Goal: Transaction & Acquisition: Purchase product/service

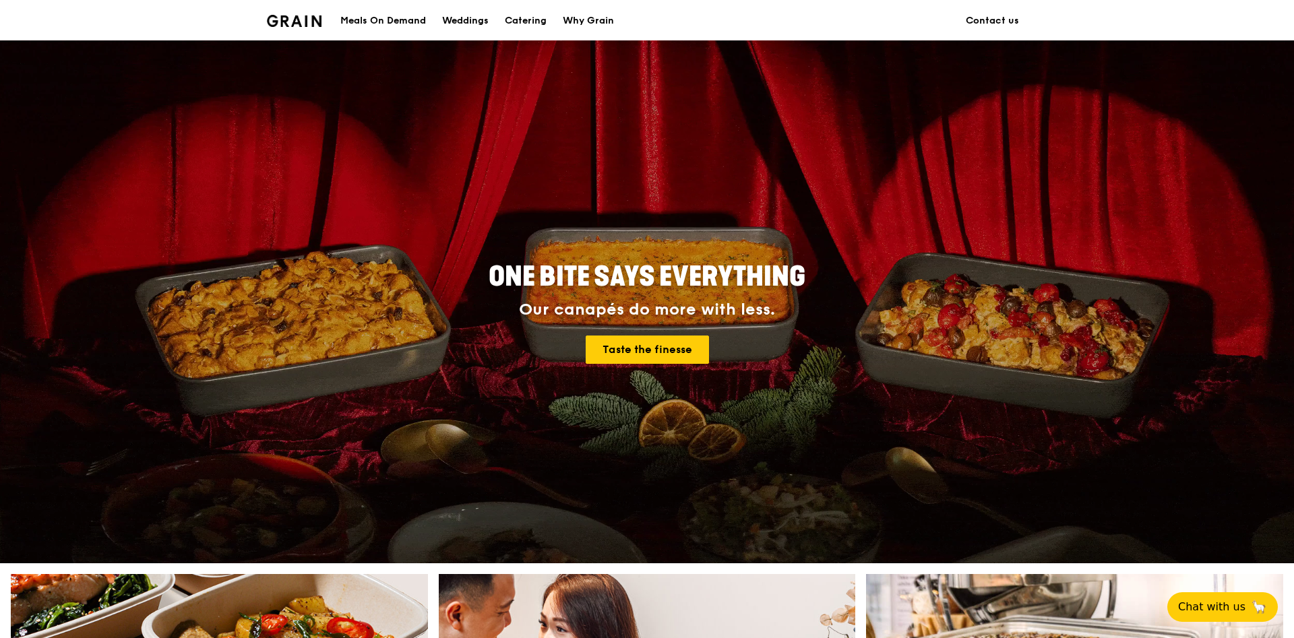
scroll to position [481, 0]
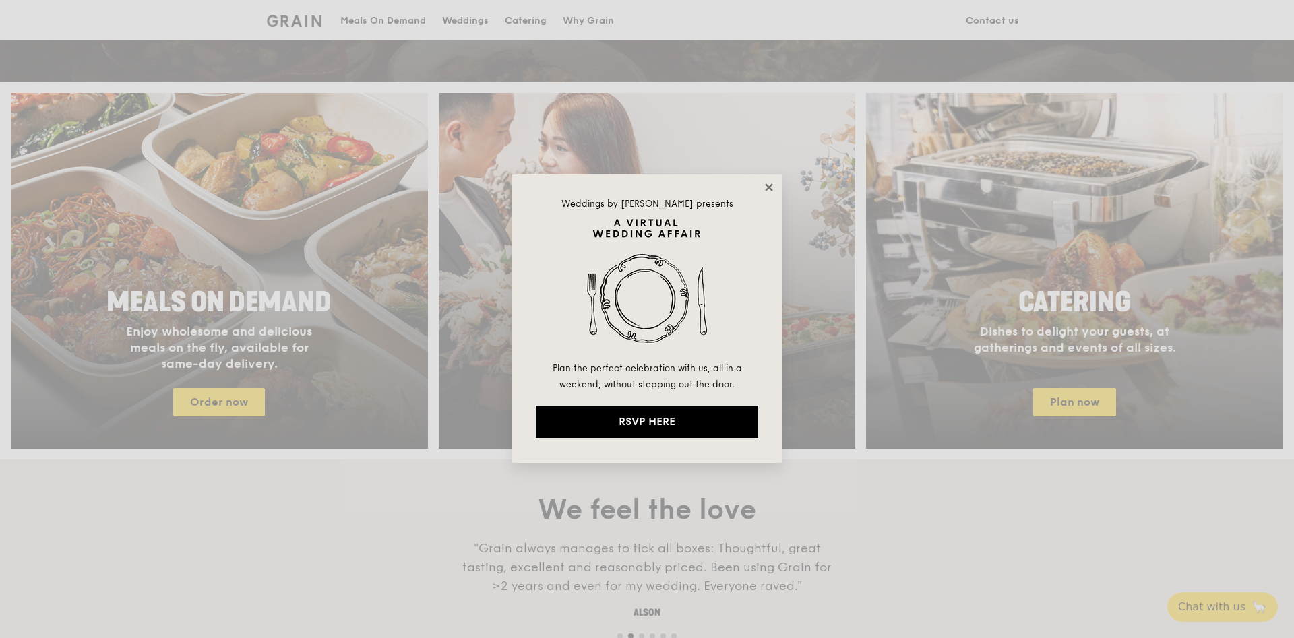
click at [767, 186] on icon at bounding box center [768, 186] width 7 height 7
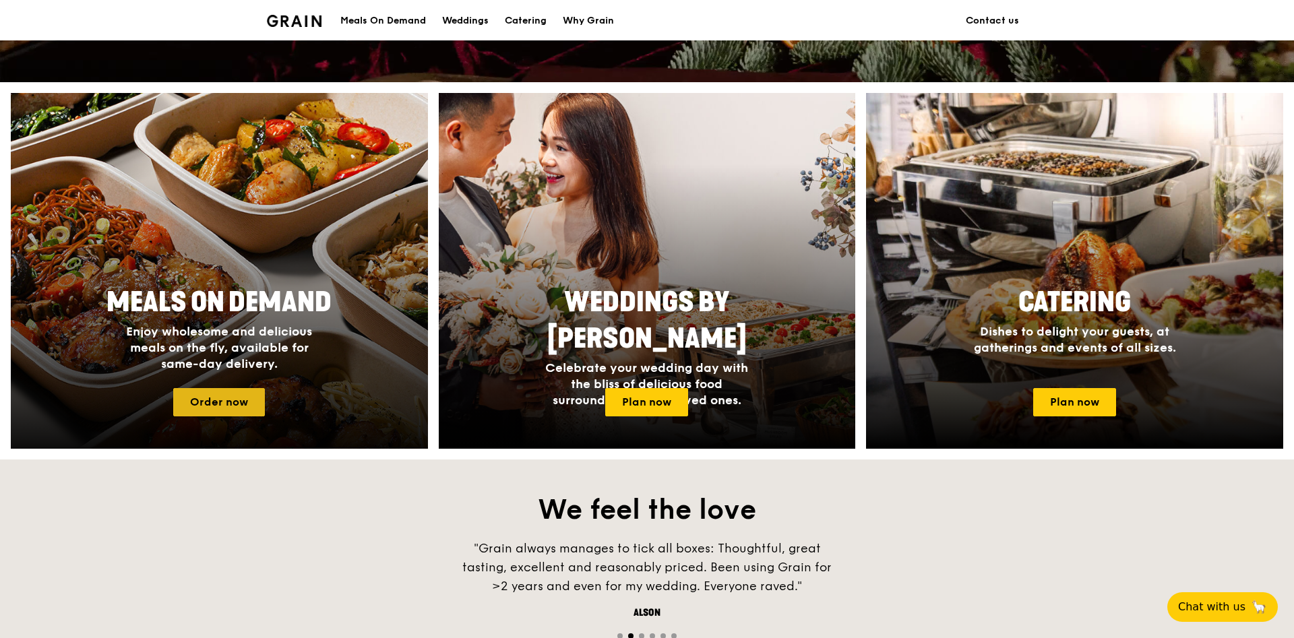
click at [237, 397] on link "Order now" at bounding box center [219, 402] width 92 height 28
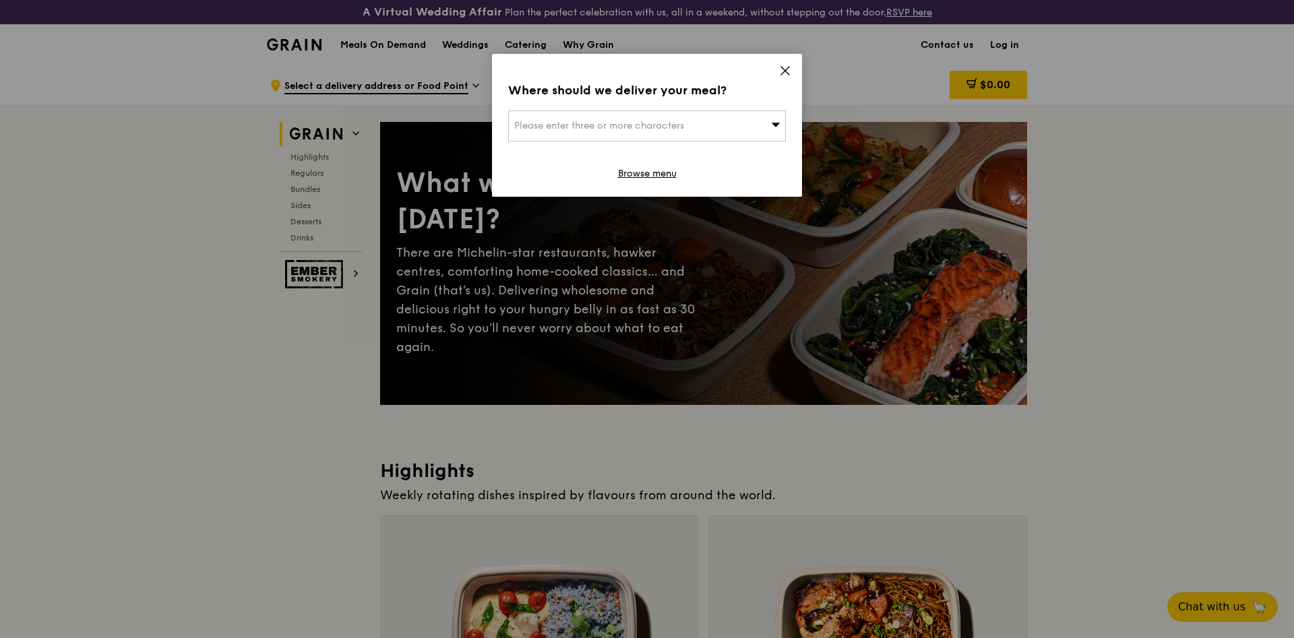
click at [643, 124] on span "Please enter three or more characters" at bounding box center [599, 125] width 170 height 11
click at [643, 124] on input "search" at bounding box center [647, 126] width 276 height 30
click at [564, 104] on div "Where should we deliver your meal? Please enter three or more characters Please…" at bounding box center [647, 125] width 310 height 143
click at [563, 121] on div "Please enter three or more characters" at bounding box center [647, 126] width 278 height 31
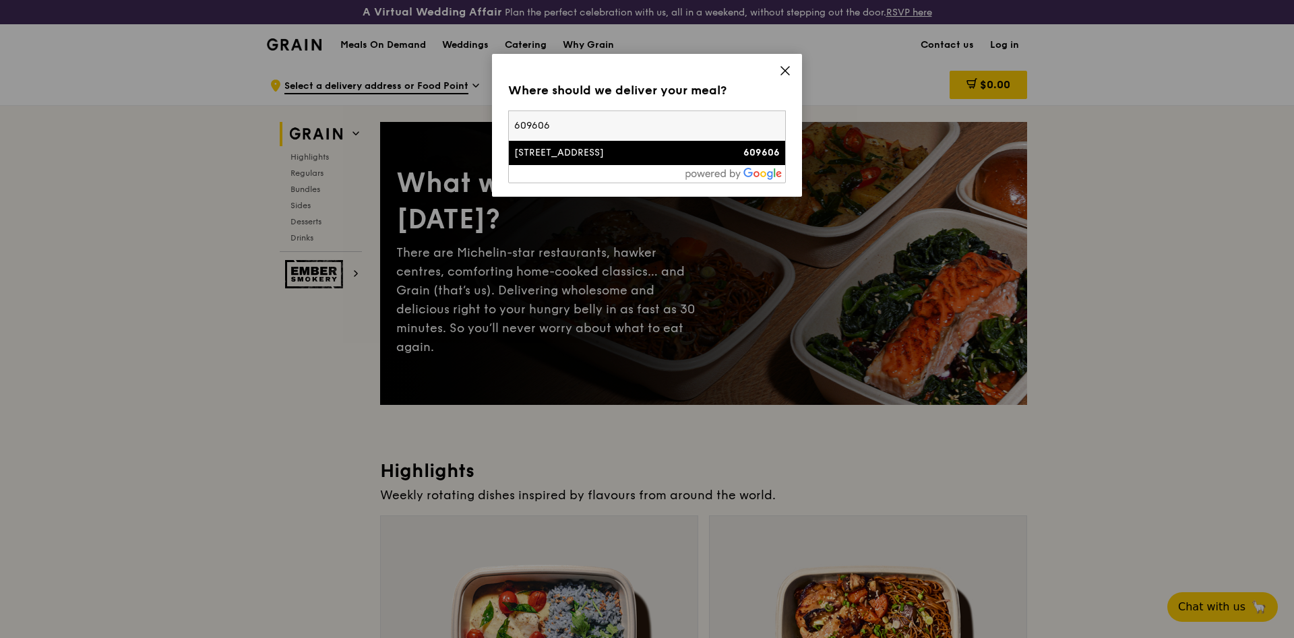
type input "609606"
click at [593, 162] on li "1 Jurong East Street 21 609606" at bounding box center [647, 153] width 276 height 24
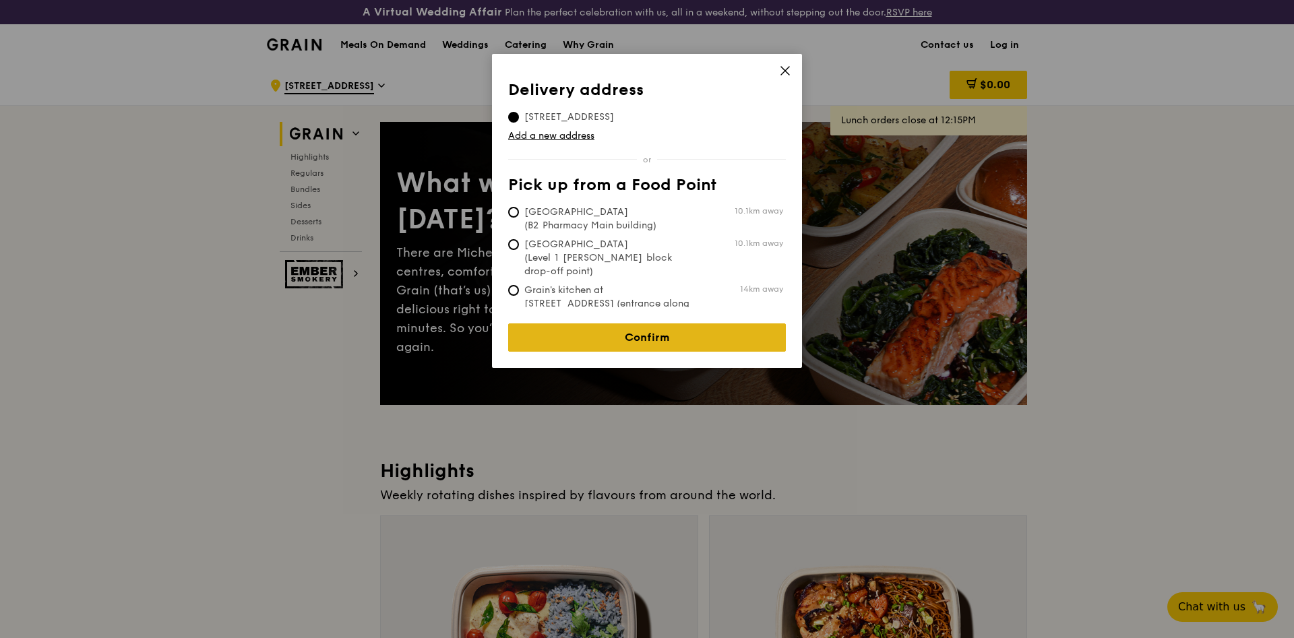
click at [678, 342] on link "Confirm" at bounding box center [647, 338] width 278 height 28
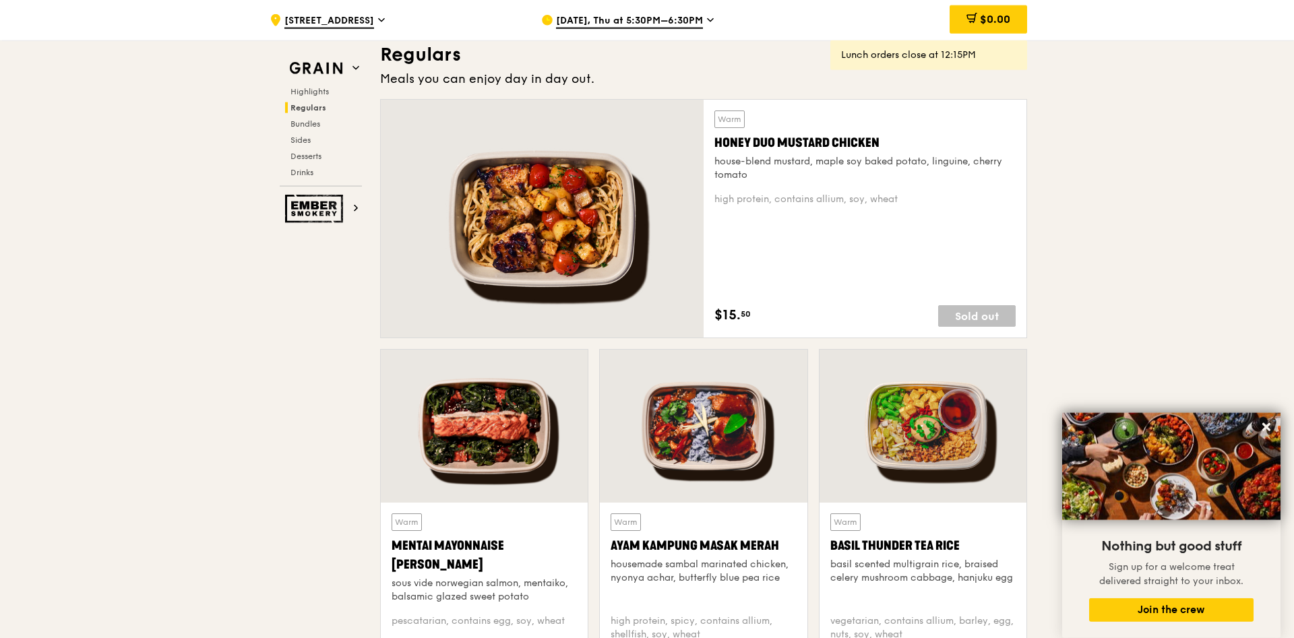
scroll to position [893, 0]
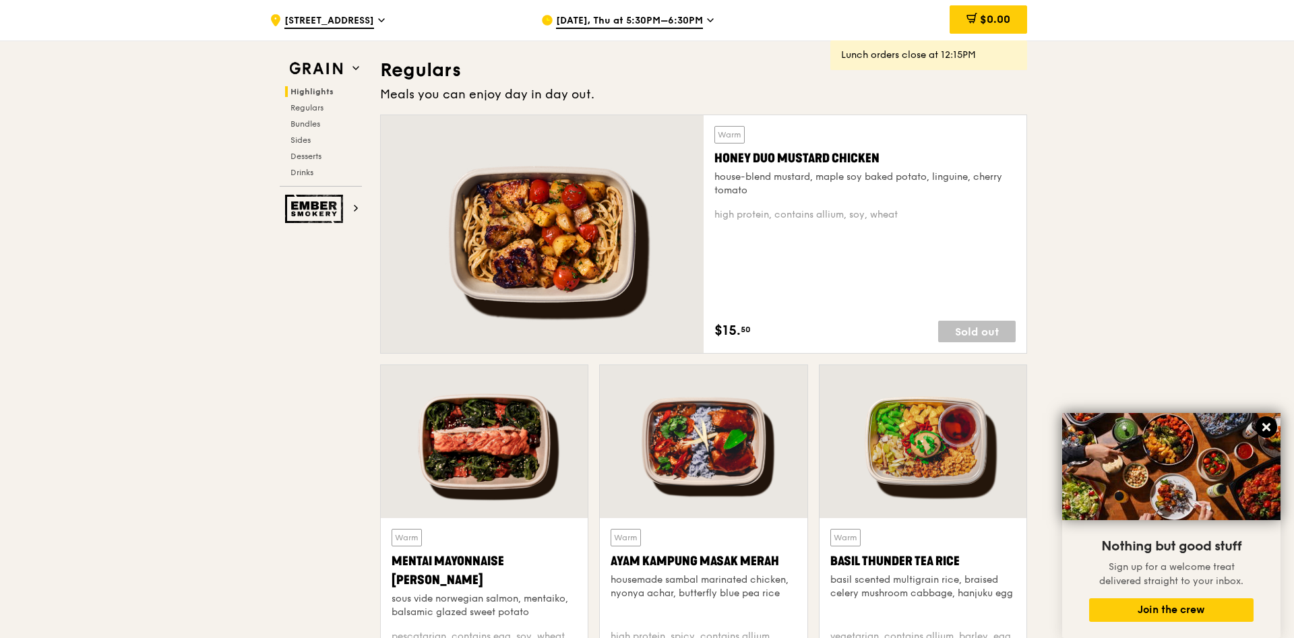
click at [1271, 429] on icon at bounding box center [1267, 427] width 12 height 12
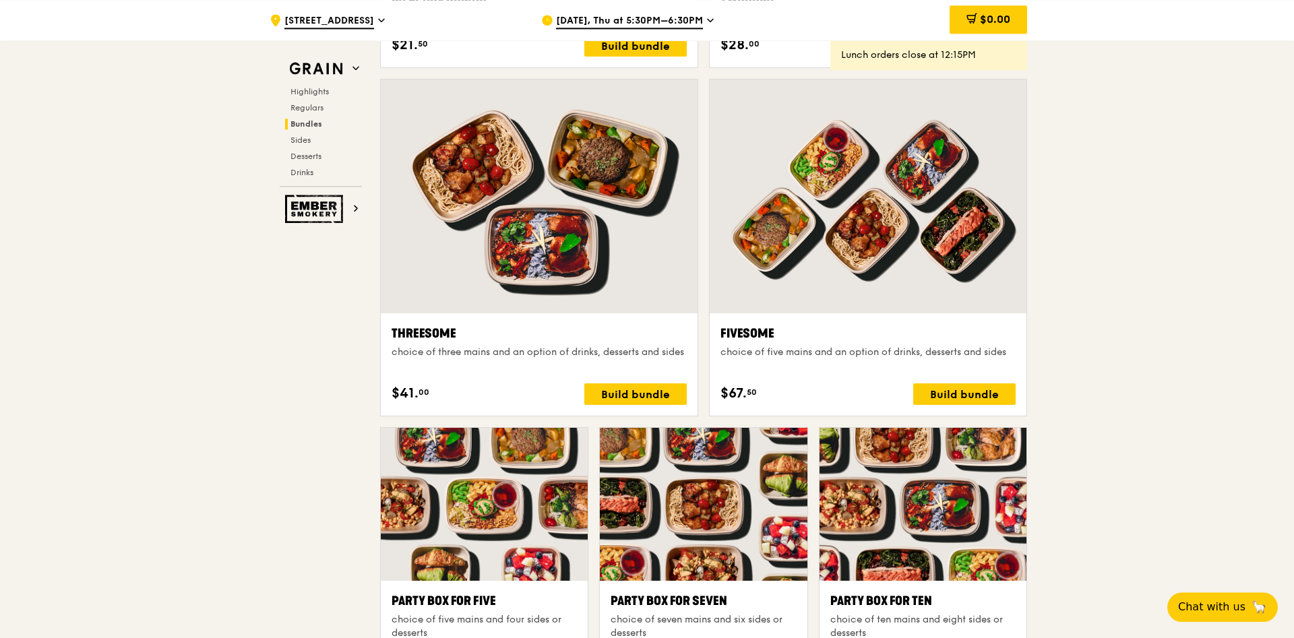
scroll to position [2269, 0]
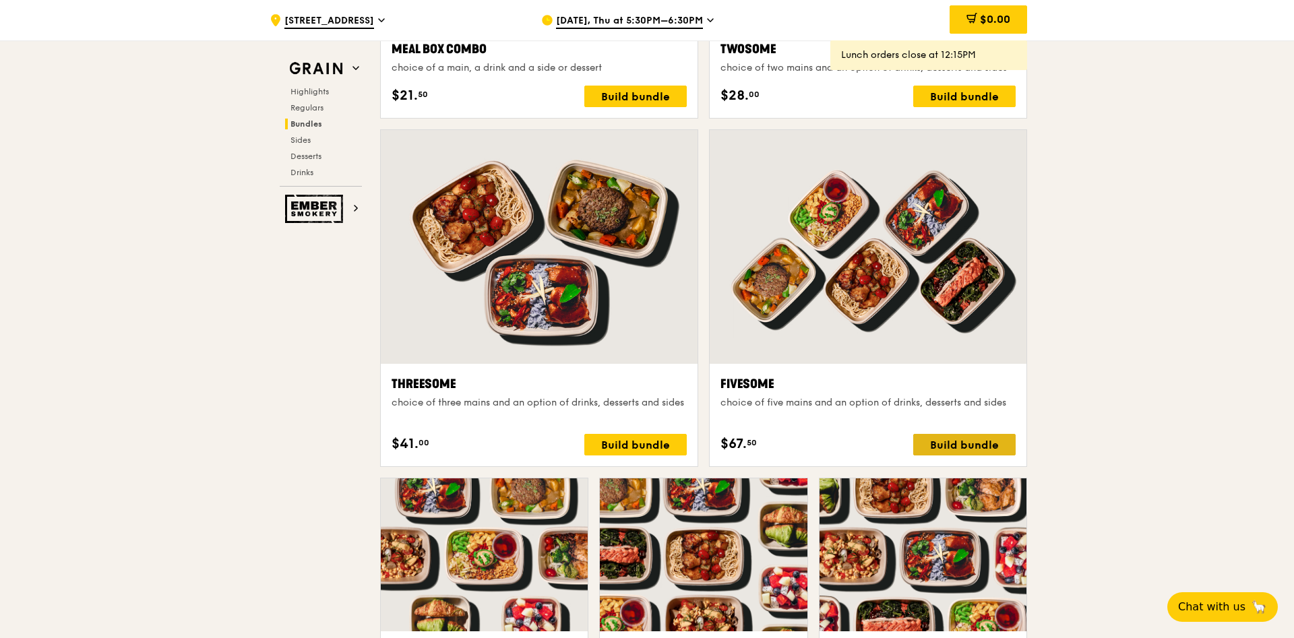
click at [966, 442] on div "Build bundle" at bounding box center [964, 445] width 102 height 22
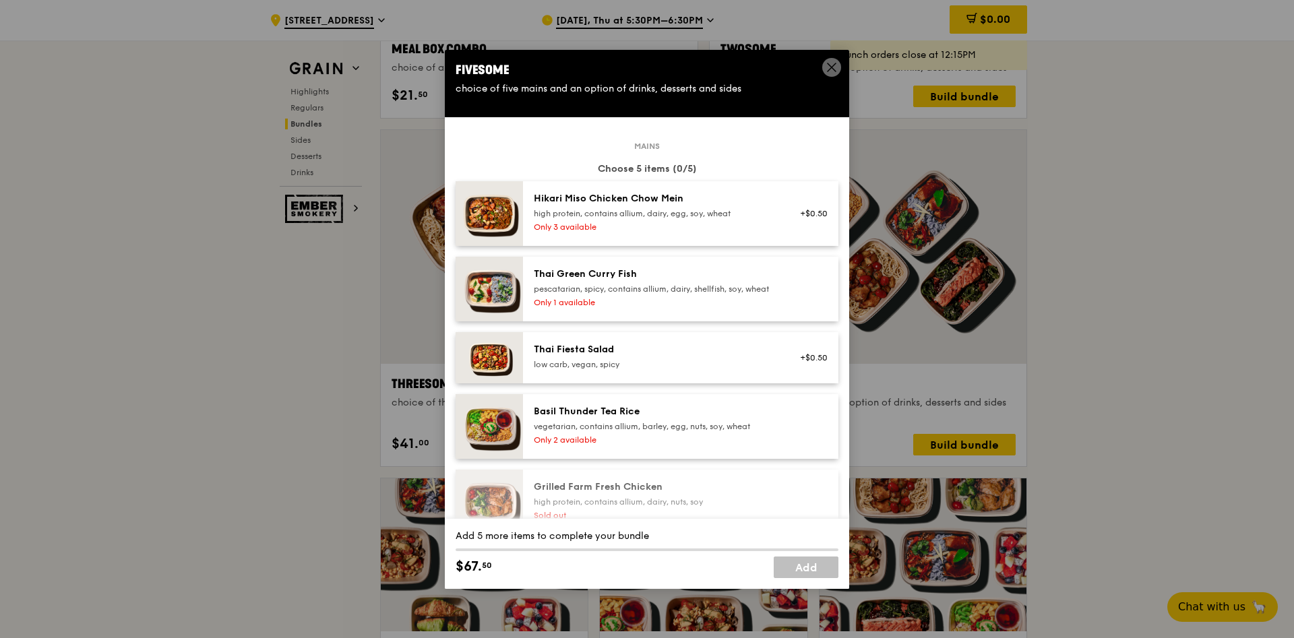
click at [831, 61] on span at bounding box center [831, 67] width 19 height 19
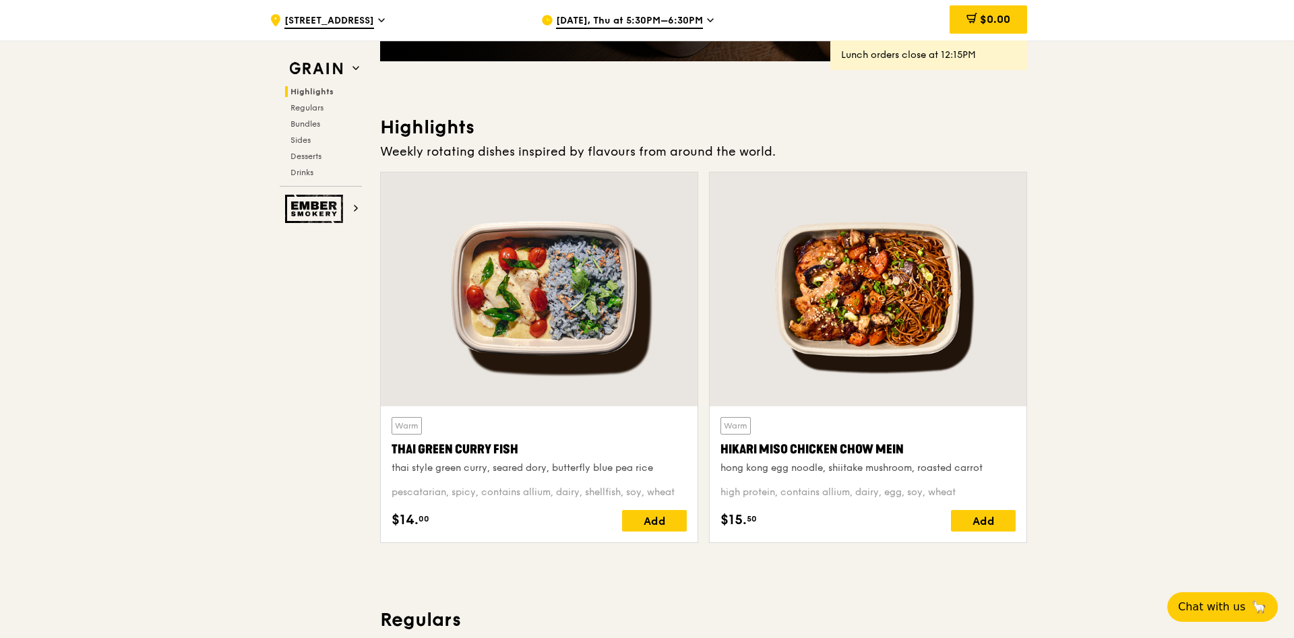
scroll to position [0, 0]
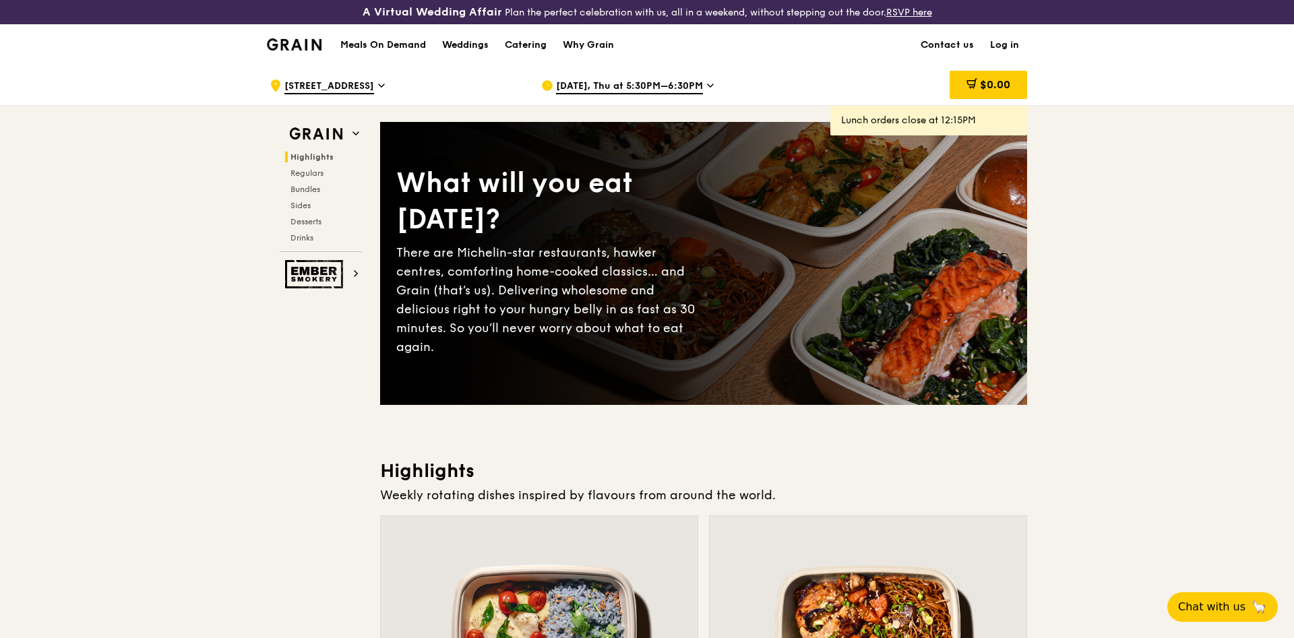
click at [613, 89] on span "[DATE], Thu at 5:30PM–6:30PM" at bounding box center [629, 87] width 147 height 15
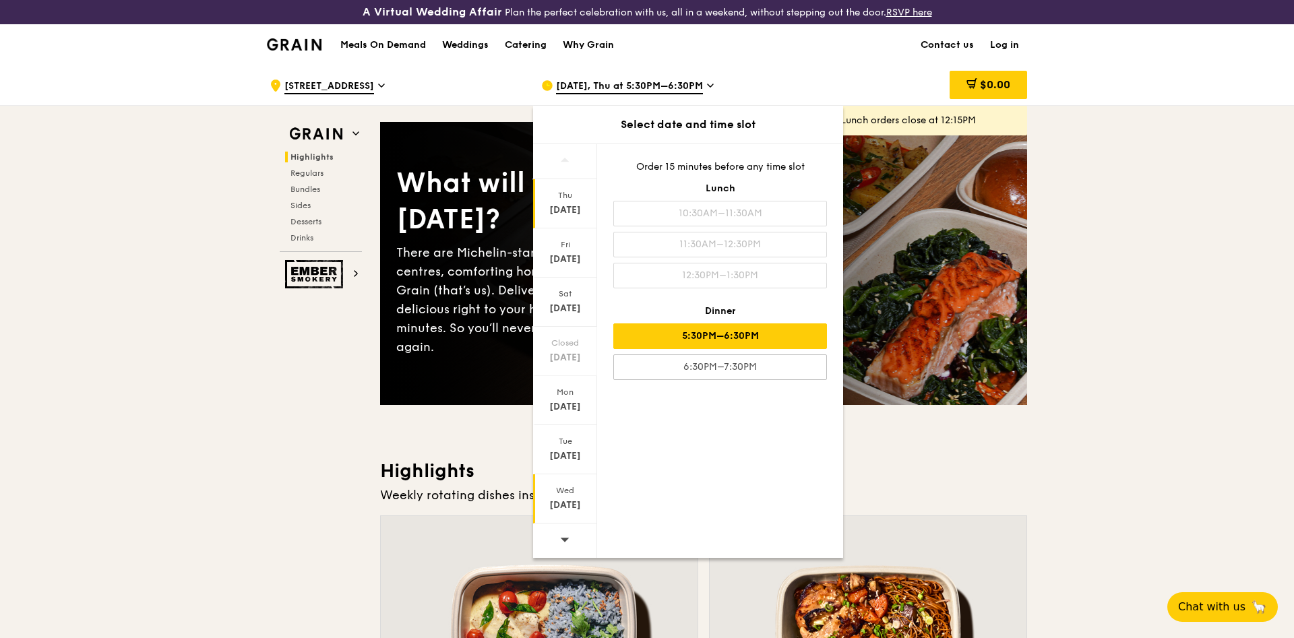
click at [571, 495] on div "Wed" at bounding box center [565, 490] width 60 height 11
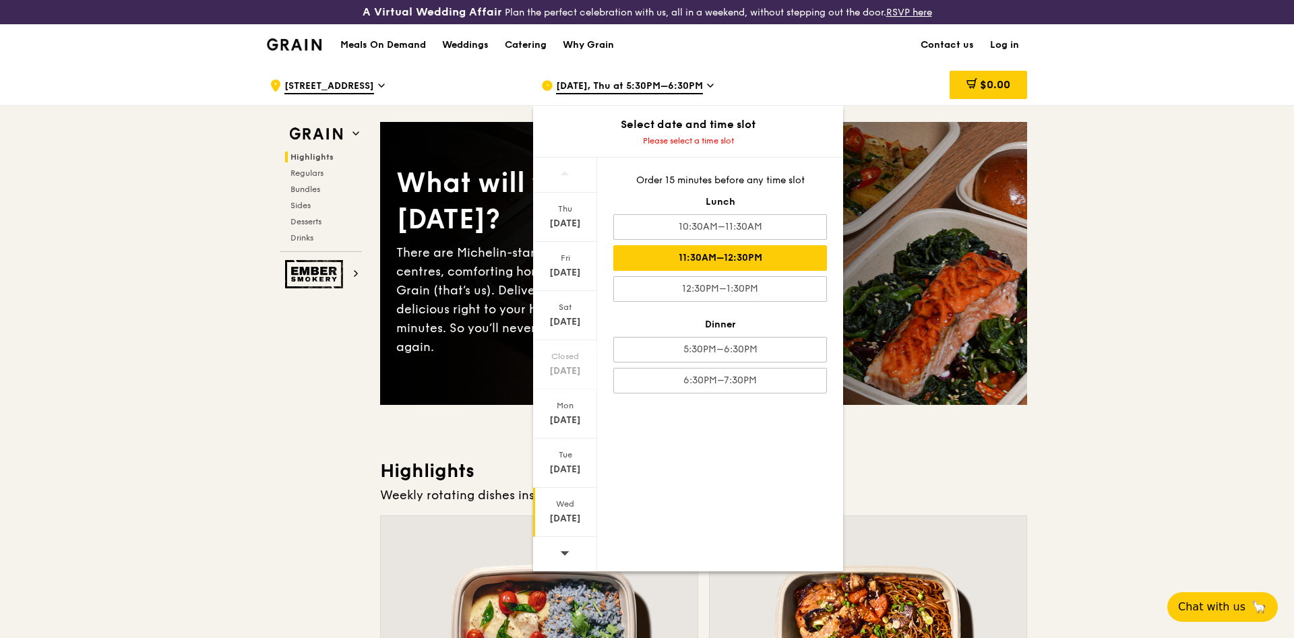
click at [728, 262] on div "11:30AM–12:30PM" at bounding box center [720, 258] width 214 height 26
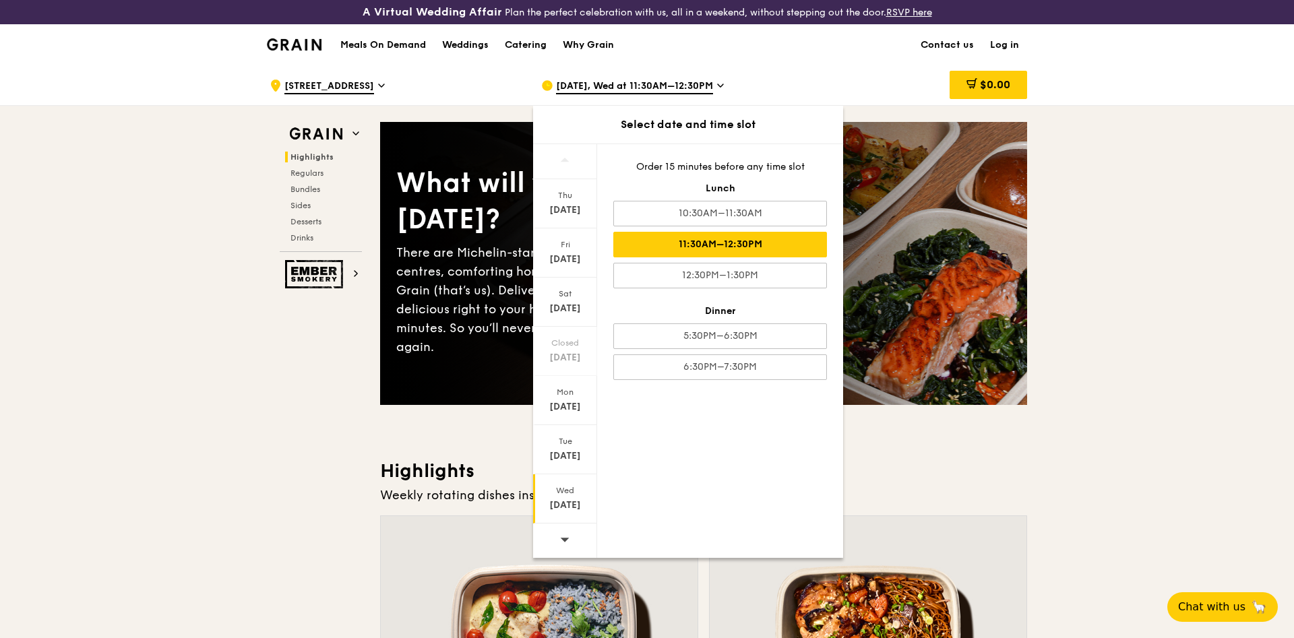
drag, startPoint x: 1087, startPoint y: 319, endPoint x: 1080, endPoint y: 326, distance: 10.0
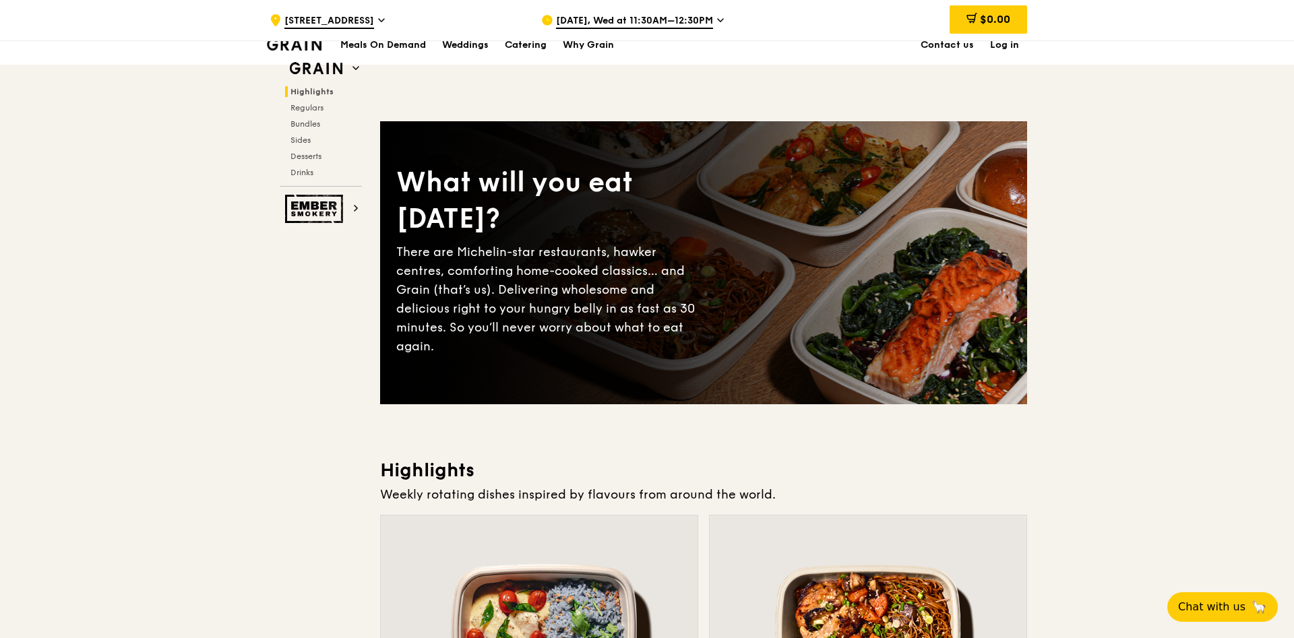
scroll to position [344, 0]
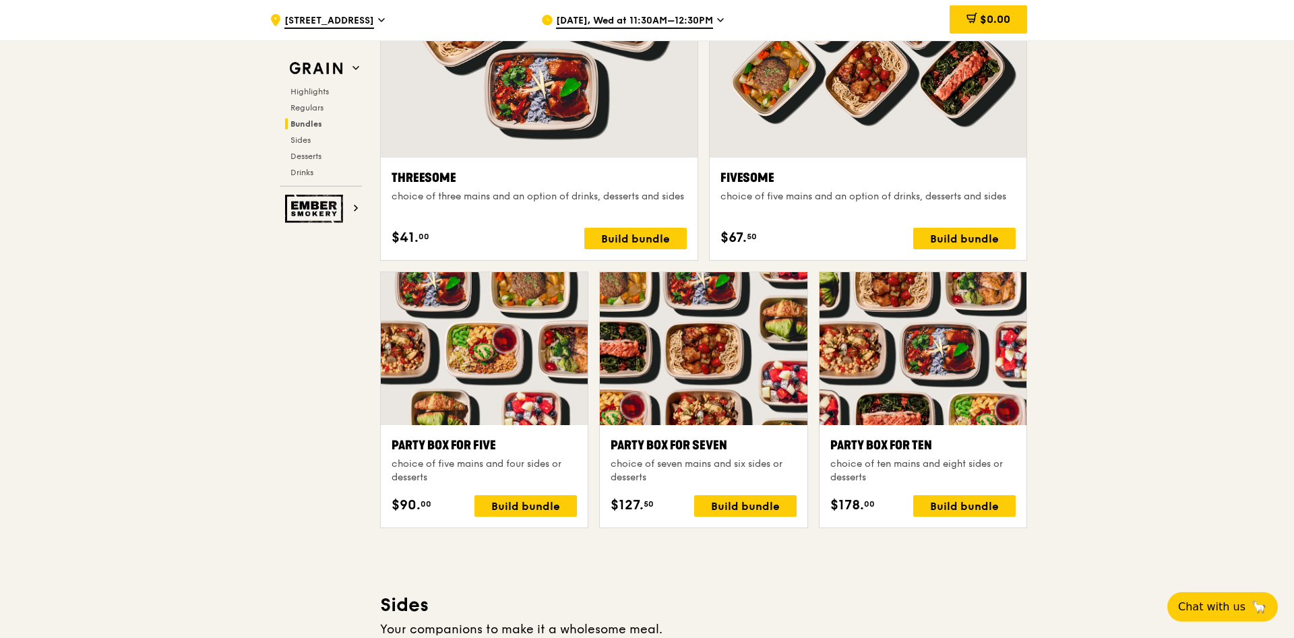
scroll to position [2475, 0]
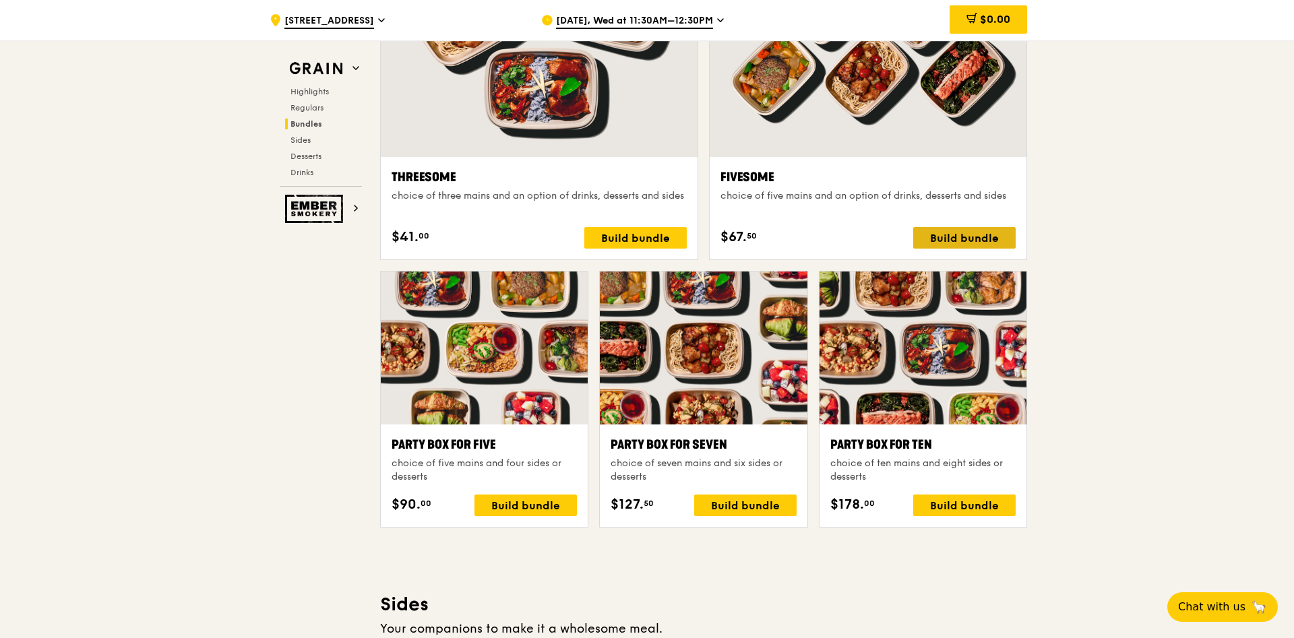
click at [978, 241] on div "Build bundle" at bounding box center [964, 238] width 102 height 22
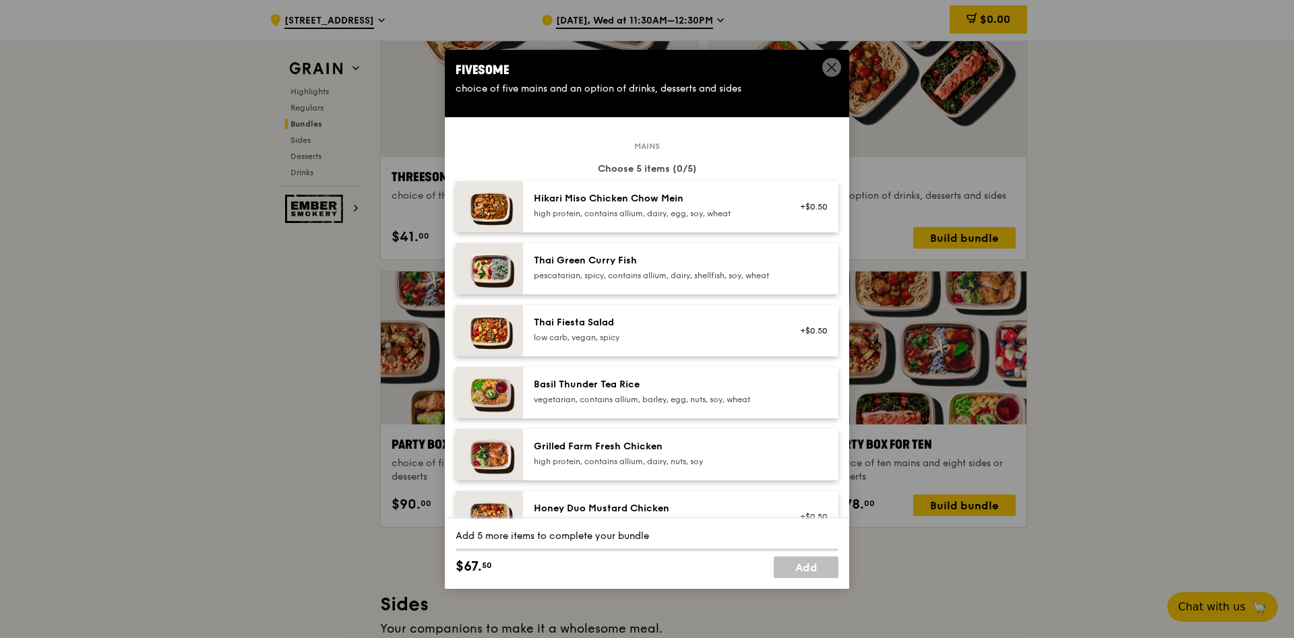
click at [609, 278] on div "pescatarian, spicy, contains allium, dairy, shellfish, soy, wheat" at bounding box center [655, 275] width 242 height 11
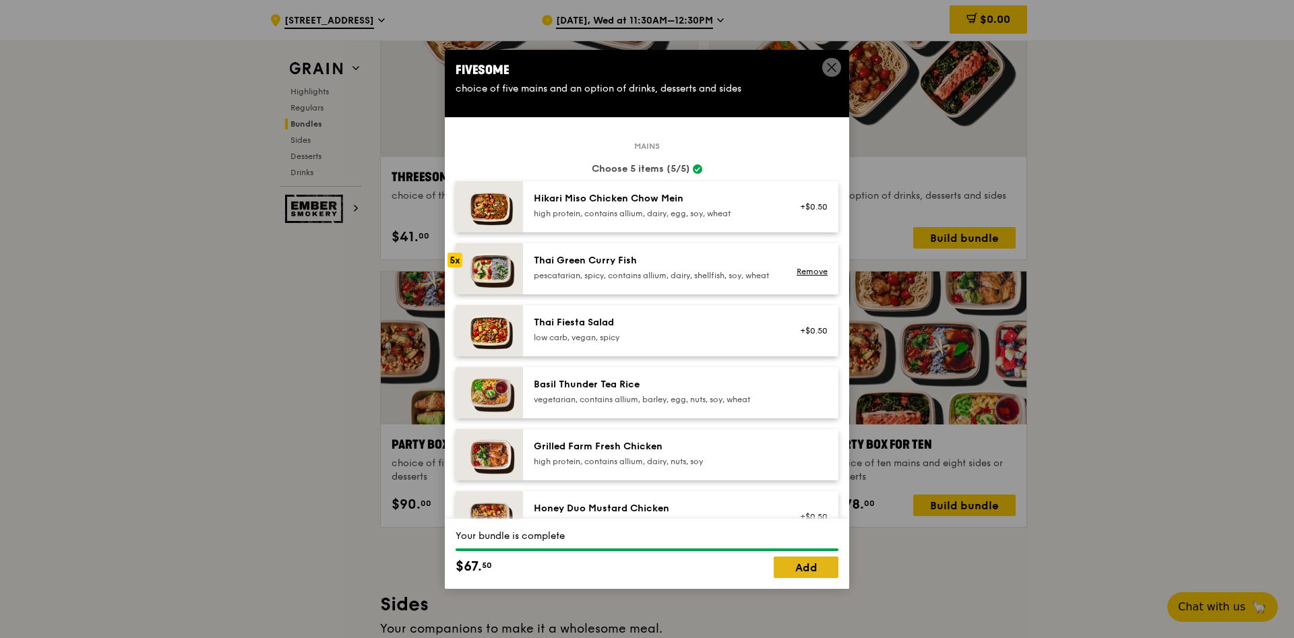
click at [804, 564] on link "Add" at bounding box center [806, 568] width 65 height 22
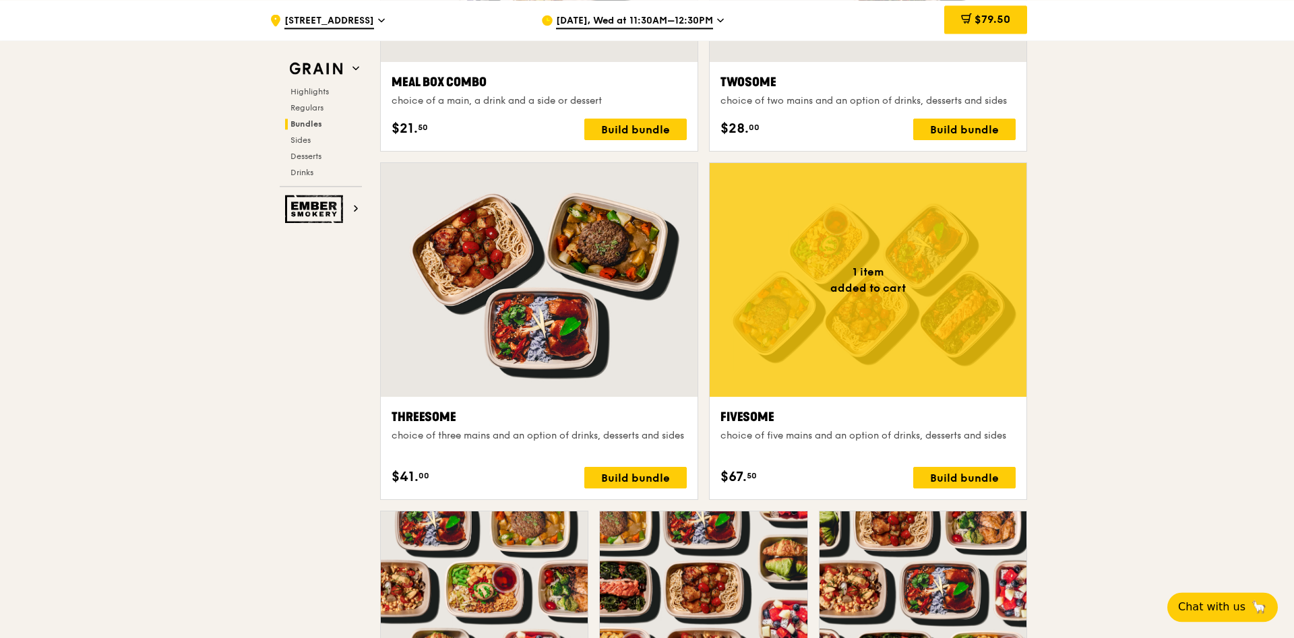
scroll to position [2200, 0]
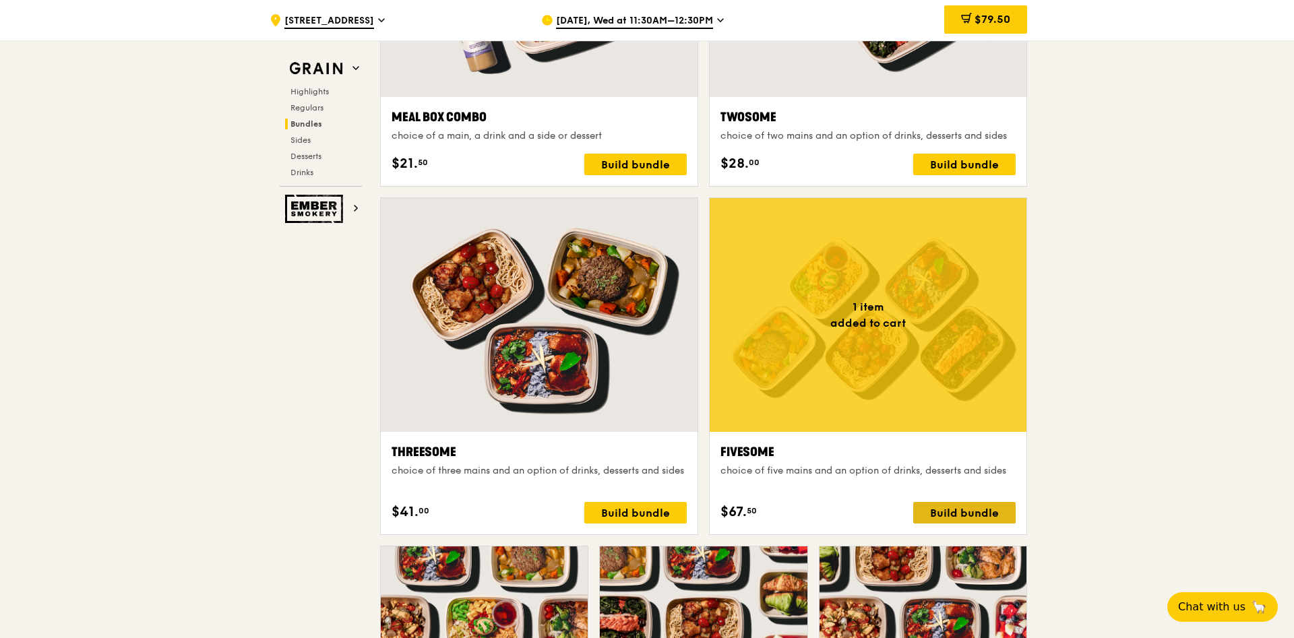
click at [958, 508] on div "Build bundle" at bounding box center [964, 513] width 102 height 22
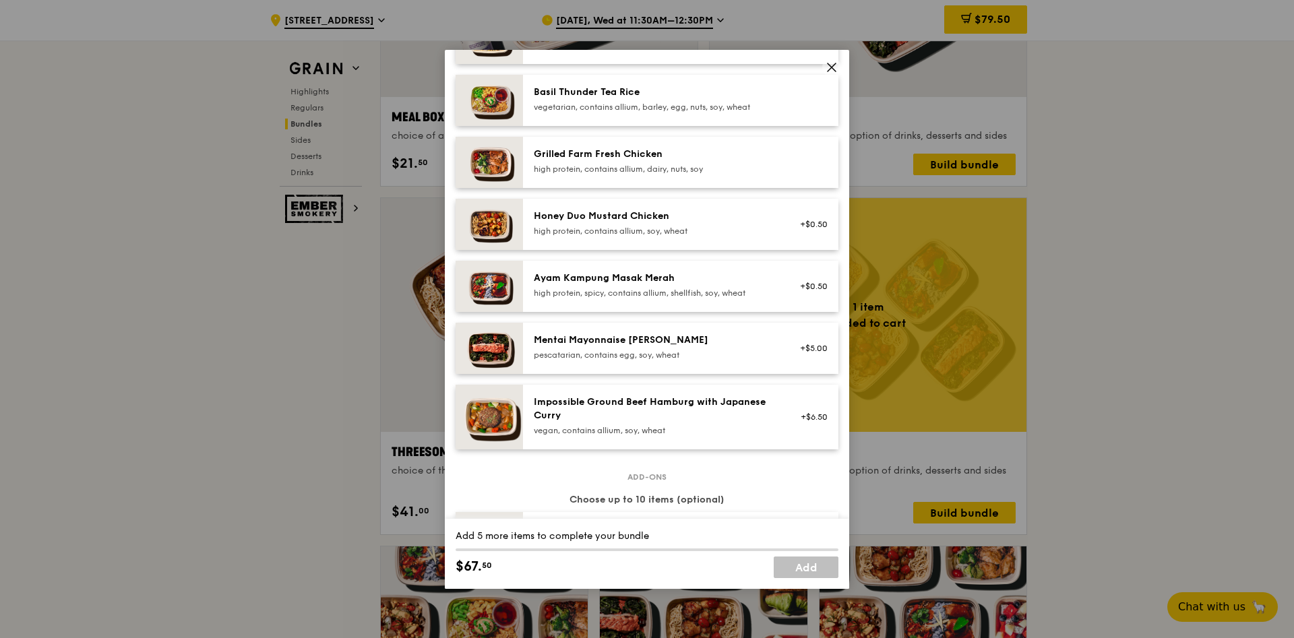
scroll to position [307, 0]
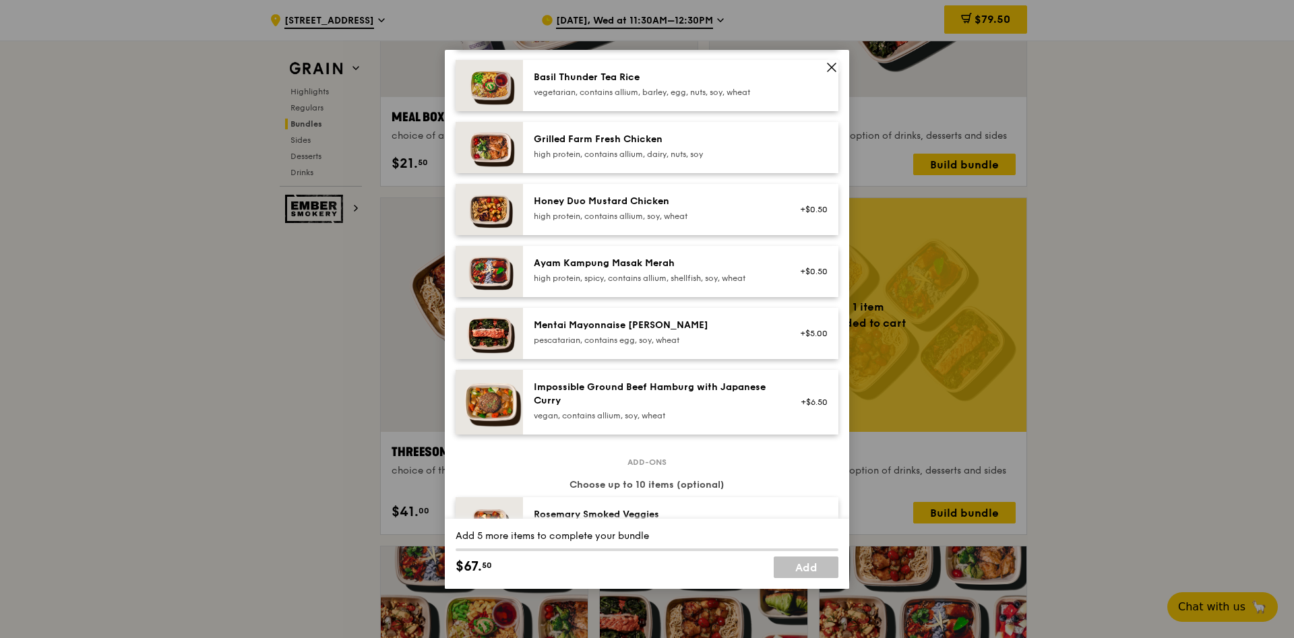
click at [706, 270] on div "Ayam Kampung Masak Merah" at bounding box center [655, 263] width 242 height 13
click at [650, 270] on div "Ayam Kampung Masak Merah" at bounding box center [655, 263] width 242 height 13
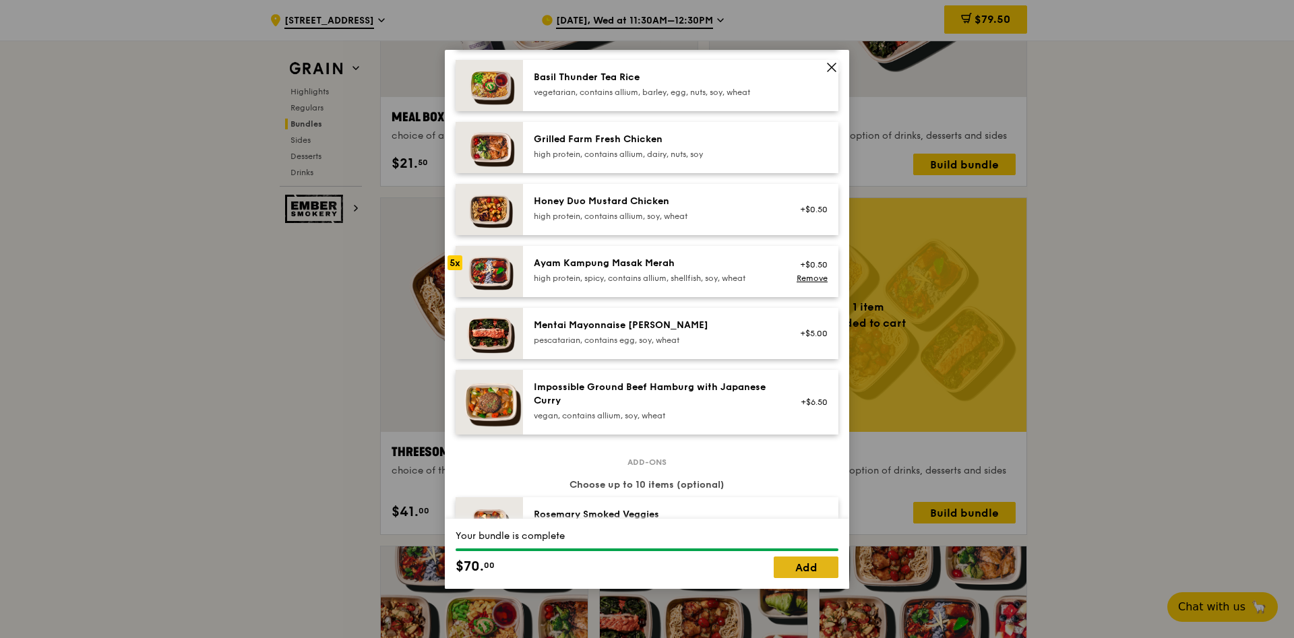
click at [812, 570] on link "Add" at bounding box center [806, 568] width 65 height 22
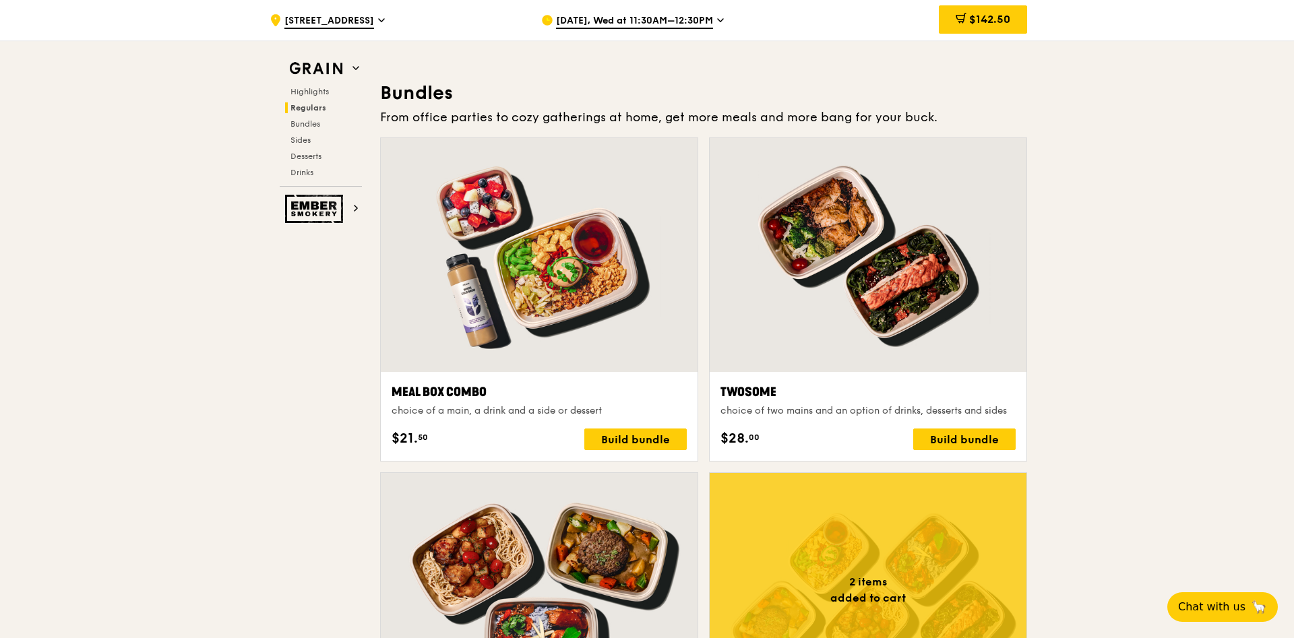
scroll to position [2269, 0]
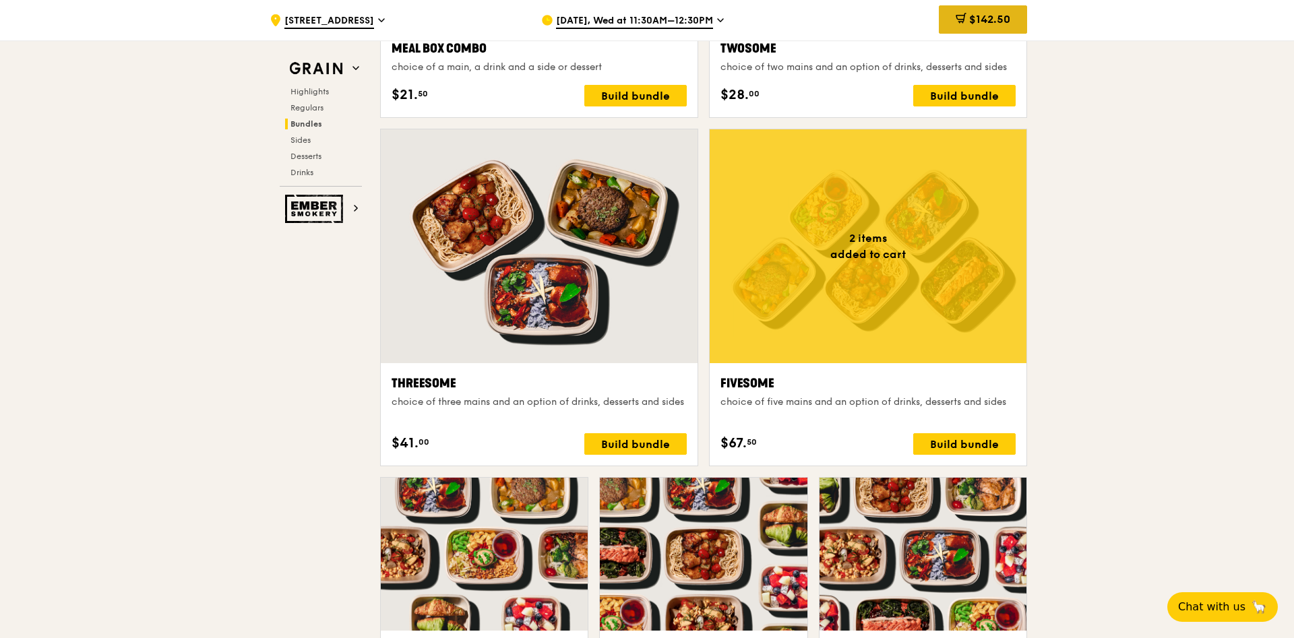
click at [990, 18] on span "$142.50" at bounding box center [989, 19] width 41 height 13
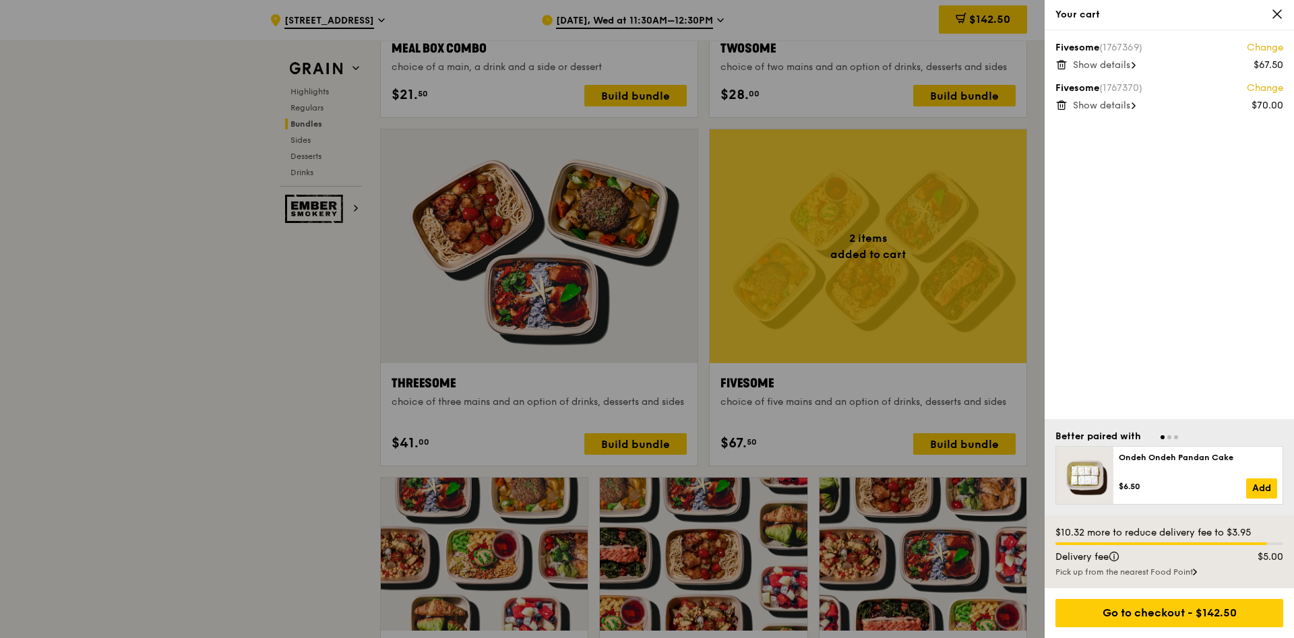
click at [1105, 71] on div "Show details" at bounding box center [1178, 65] width 210 height 13
click at [1131, 123] on span "Show details" at bounding box center [1101, 121] width 57 height 11
click at [245, 315] on div at bounding box center [647, 319] width 1294 height 638
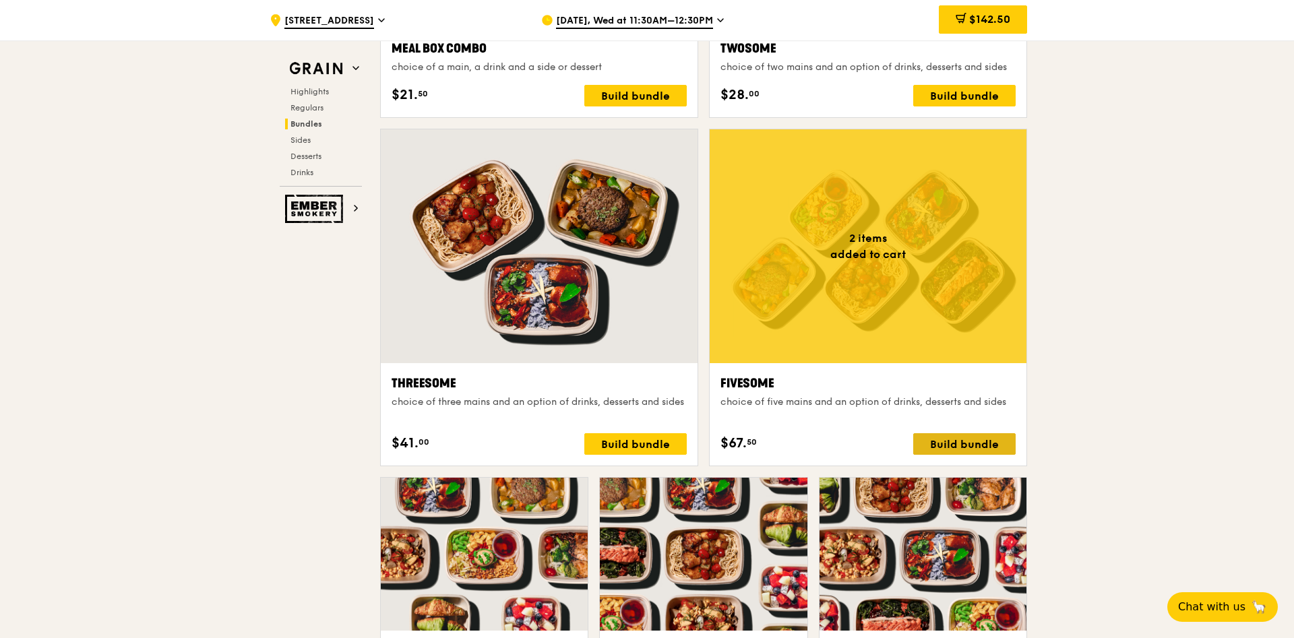
click at [957, 450] on div "Build bundle" at bounding box center [964, 444] width 102 height 22
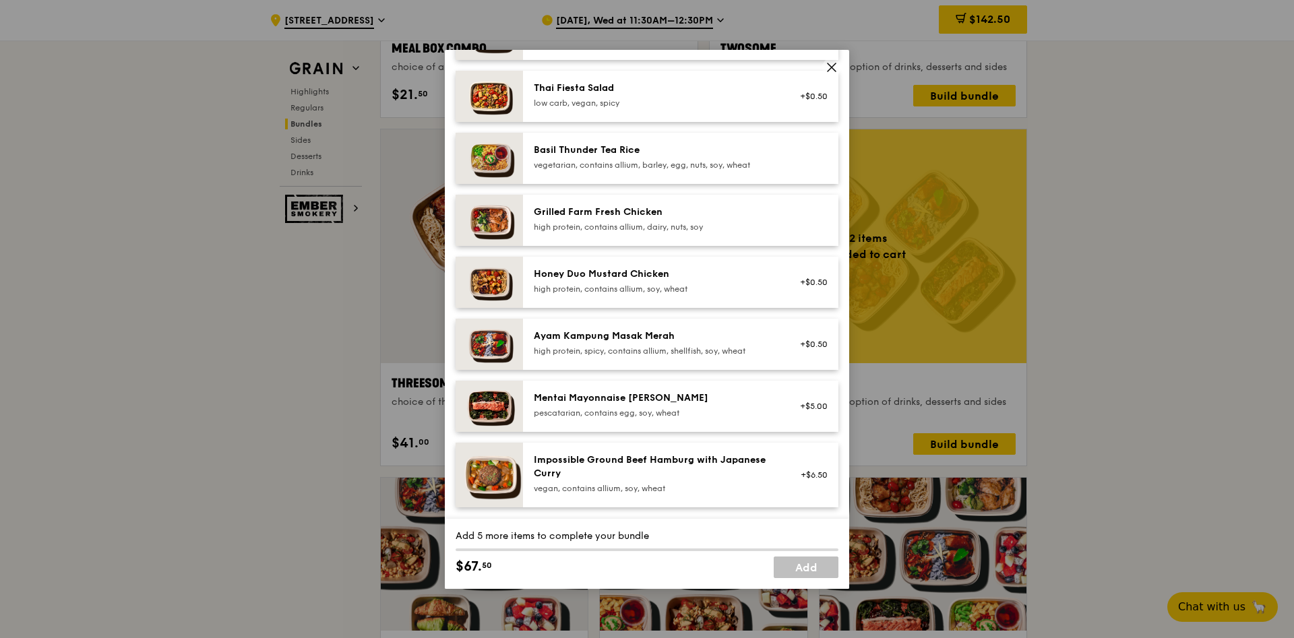
scroll to position [307, 0]
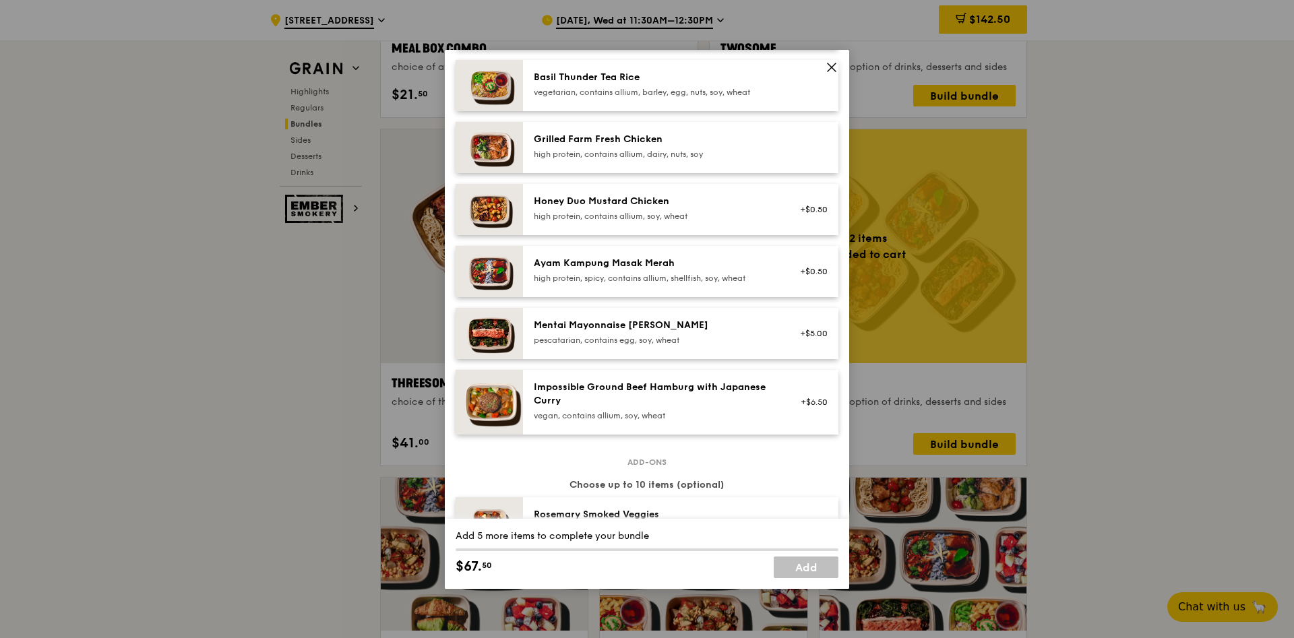
click at [630, 344] on div "Mentai Mayonnaise [PERSON_NAME] pescatarian, contains egg, soy, wheat" at bounding box center [655, 332] width 242 height 27
click at [731, 346] on div "pescatarian, contains egg, soy, wheat" at bounding box center [655, 340] width 242 height 11
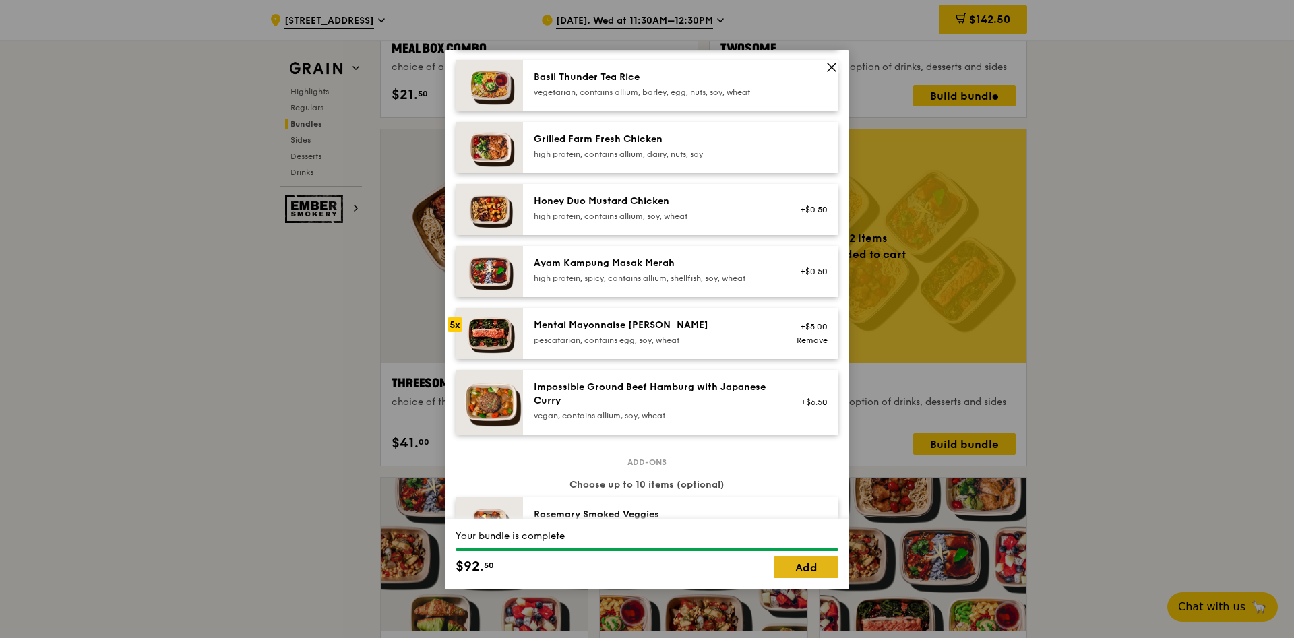
click at [797, 567] on link "Add" at bounding box center [806, 568] width 65 height 22
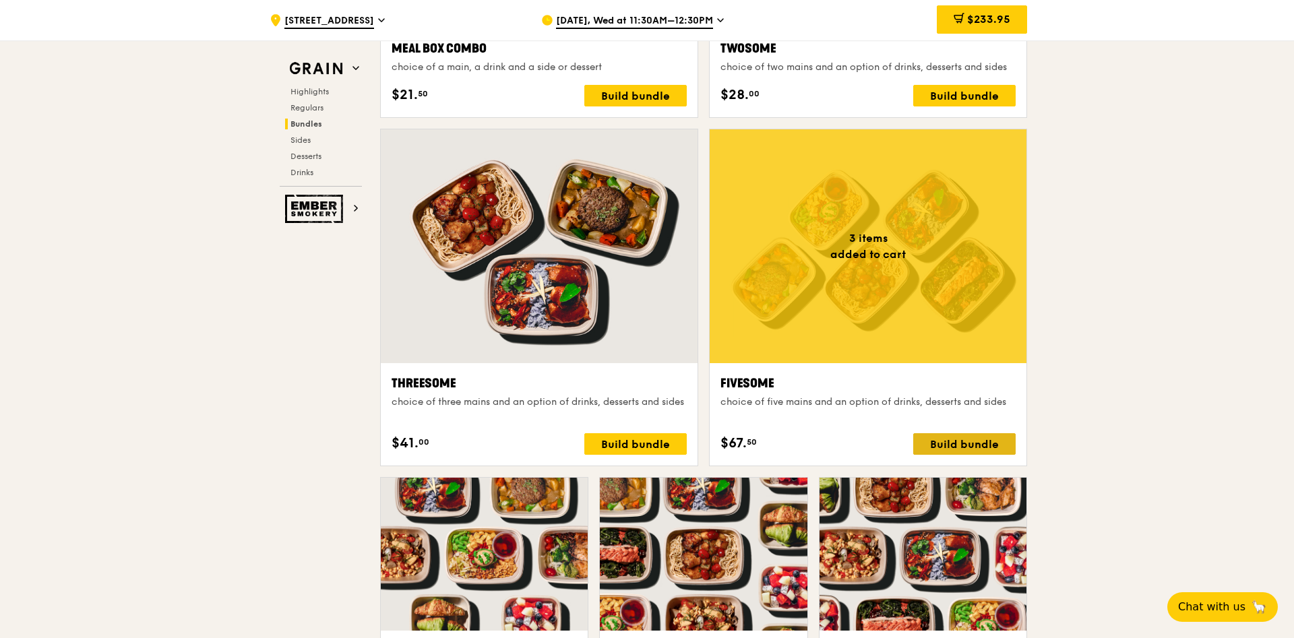
click at [955, 443] on div "Build bundle" at bounding box center [964, 444] width 102 height 22
click at [858, 311] on div at bounding box center [868, 246] width 317 height 234
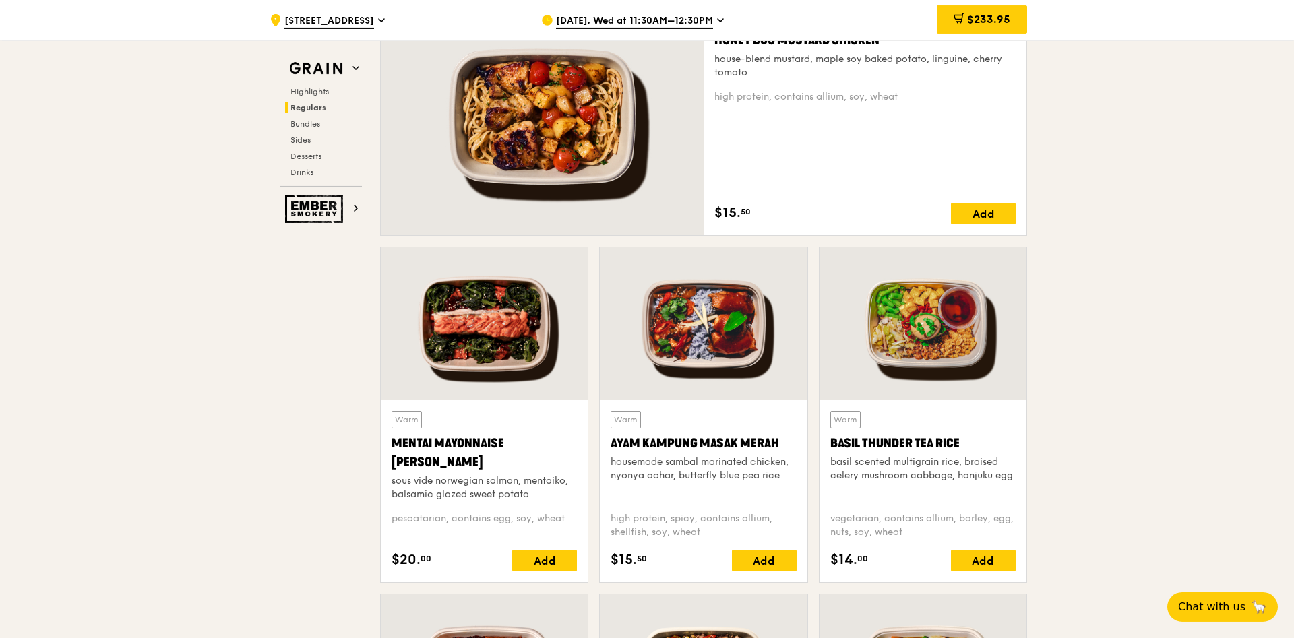
scroll to position [1010, 0]
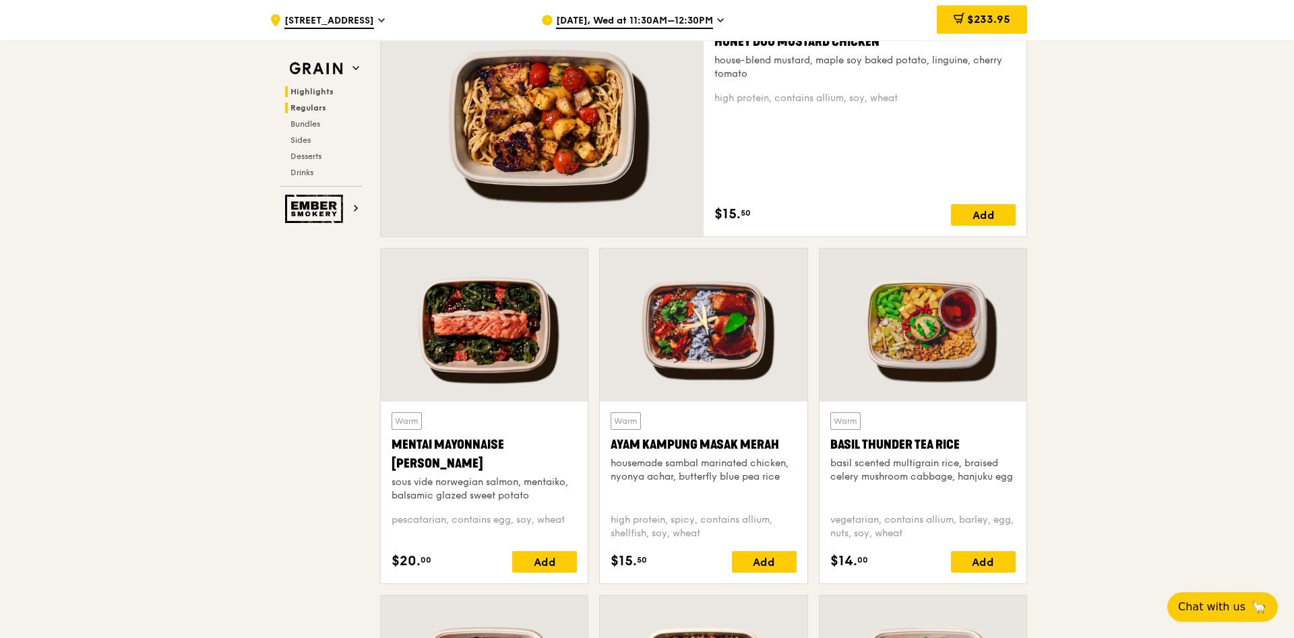
click at [310, 92] on span "Highlights" at bounding box center [312, 91] width 43 height 9
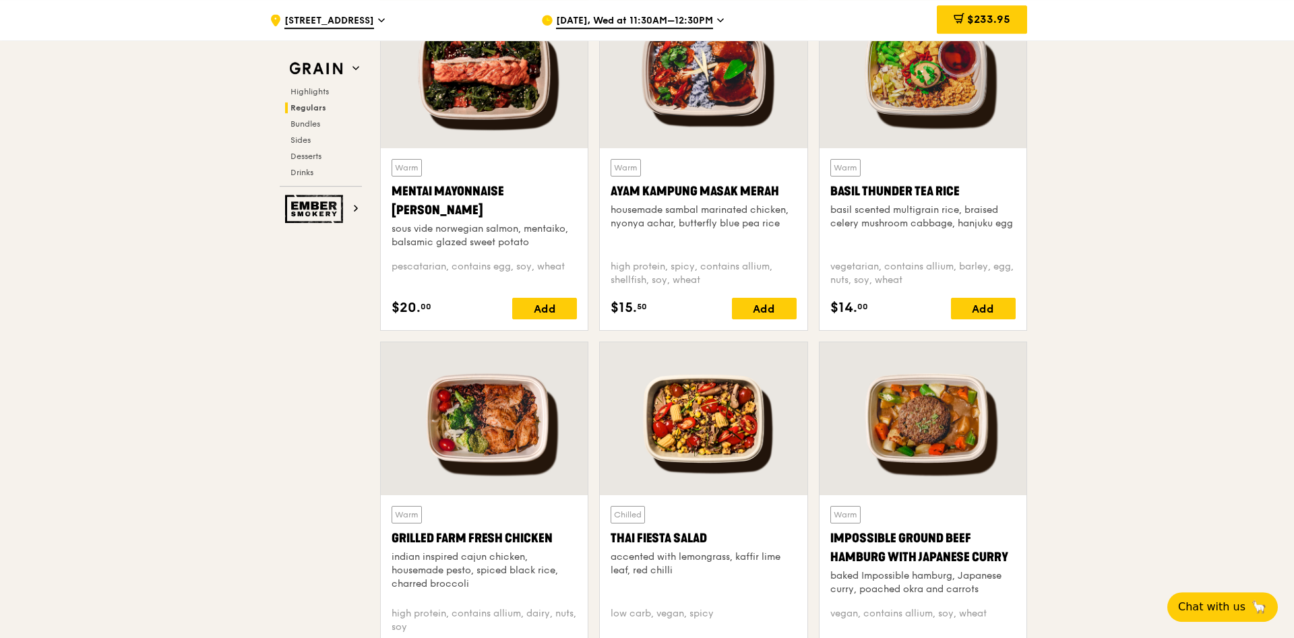
scroll to position [1260, 0]
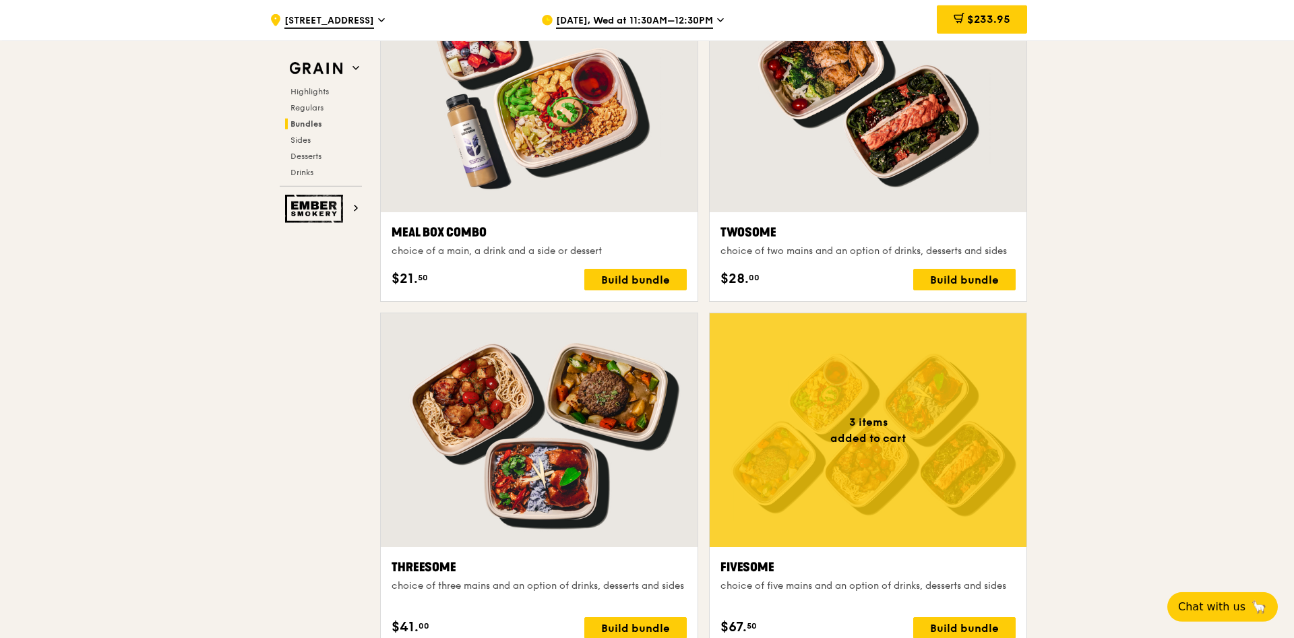
scroll to position [2291, 0]
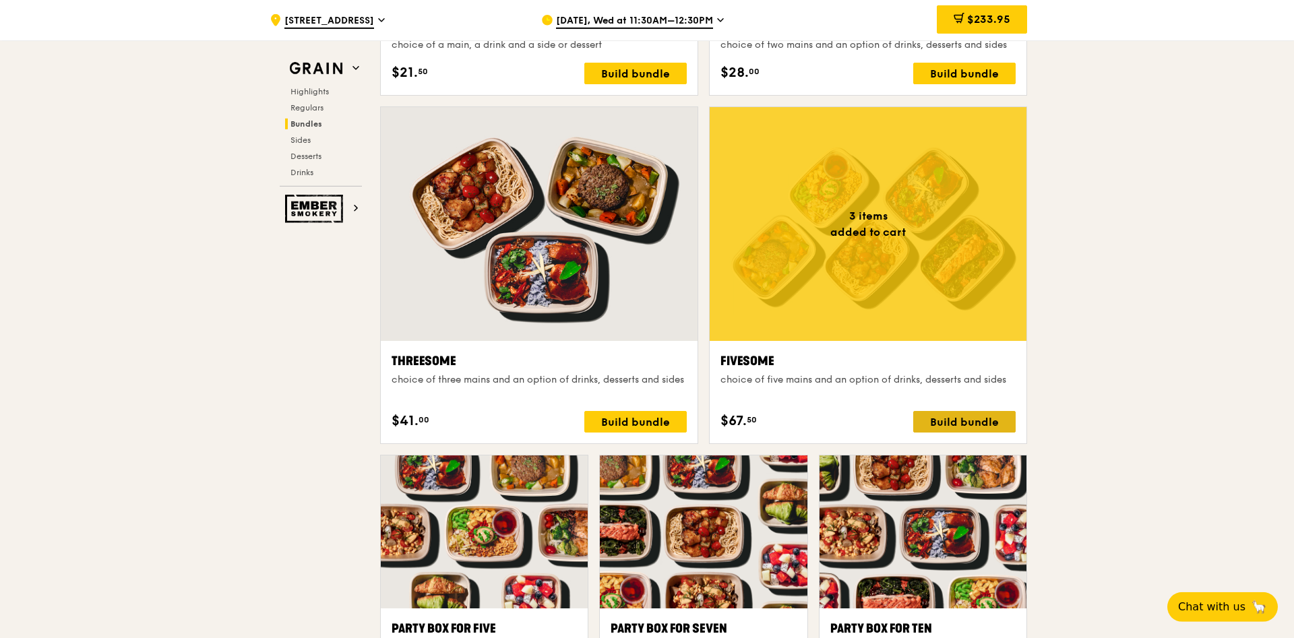
click at [957, 423] on div "Build bundle" at bounding box center [964, 422] width 102 height 22
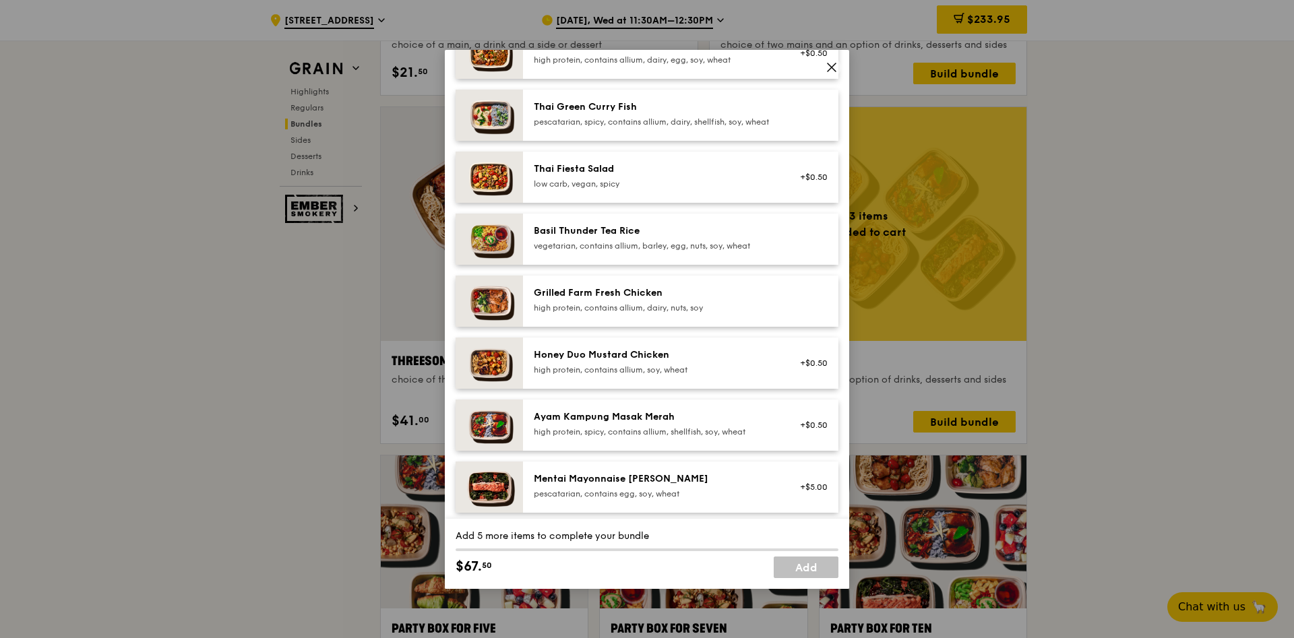
scroll to position [77, 0]
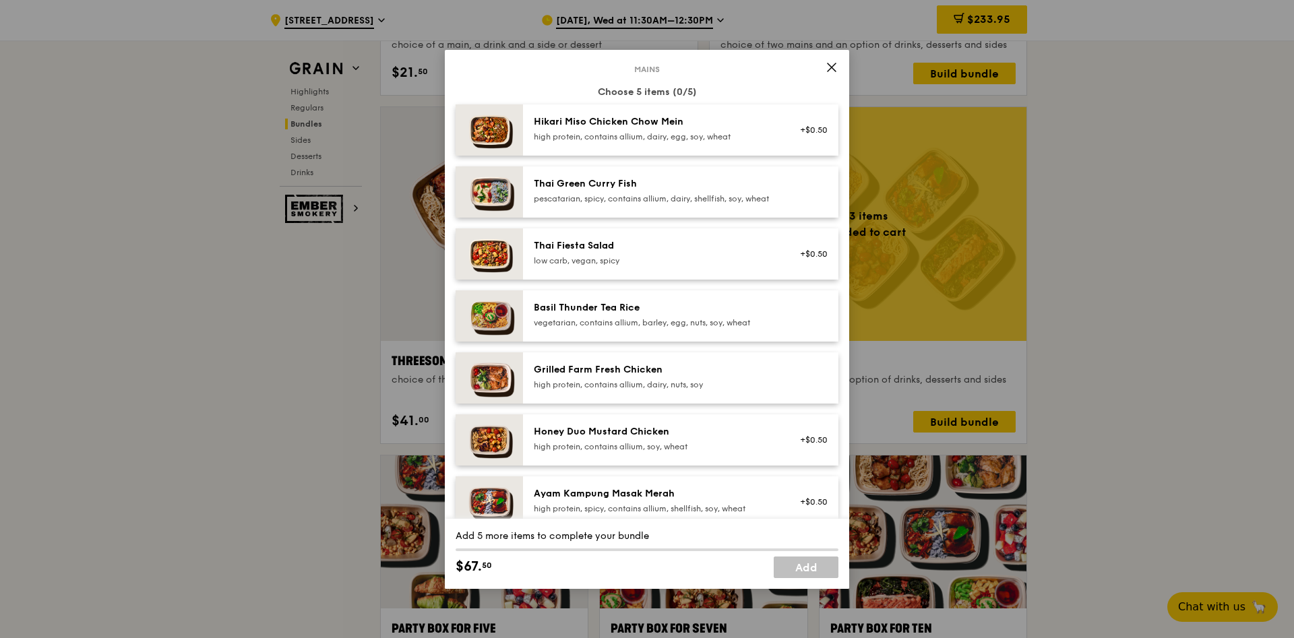
click at [644, 390] on div "high protein, contains allium, dairy, nuts, soy" at bounding box center [655, 385] width 242 height 11
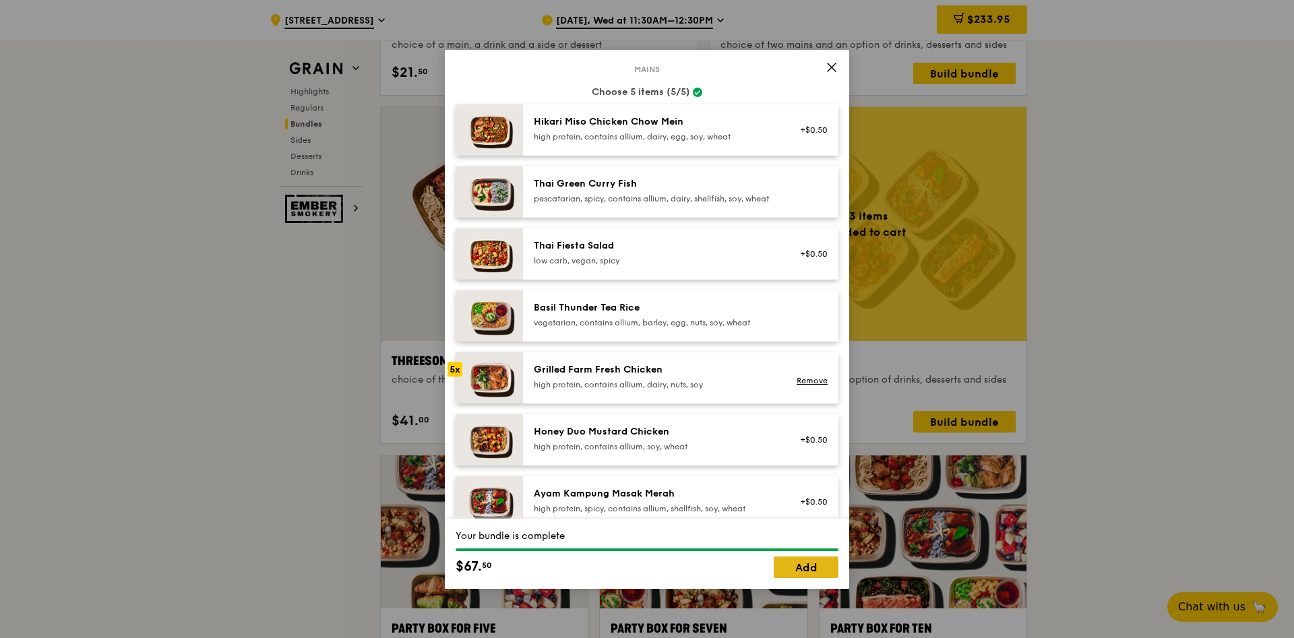
click at [817, 569] on link "Add" at bounding box center [806, 568] width 65 height 22
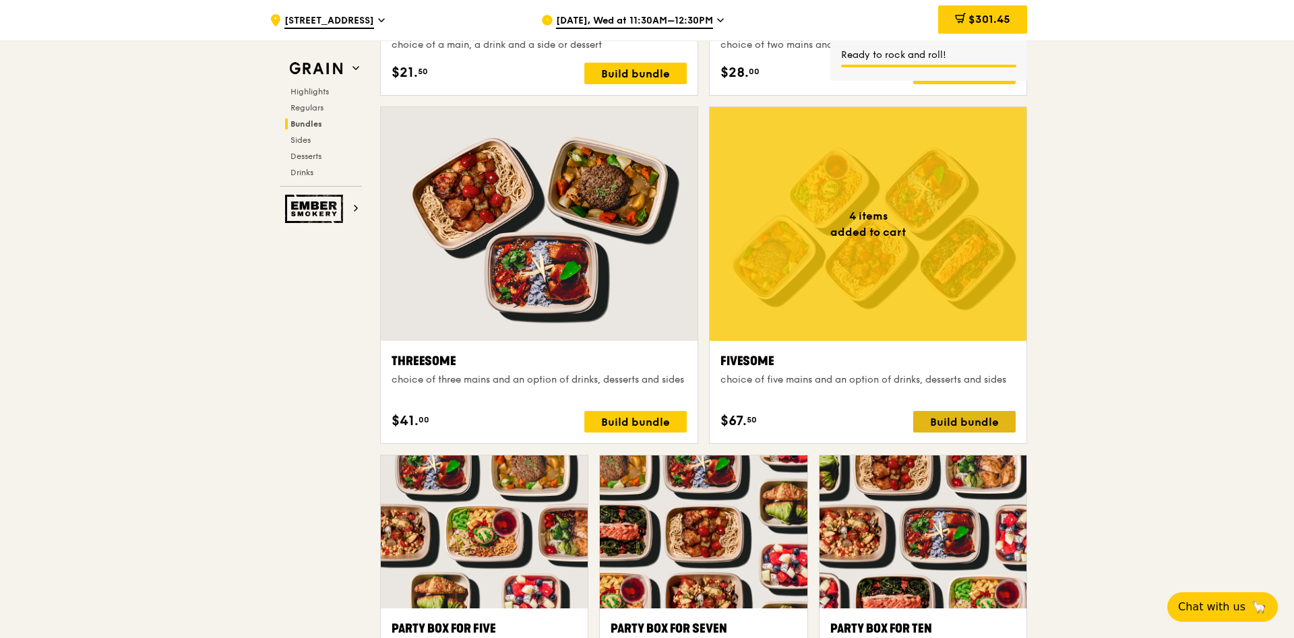
click at [958, 421] on div "Build bundle" at bounding box center [964, 422] width 102 height 22
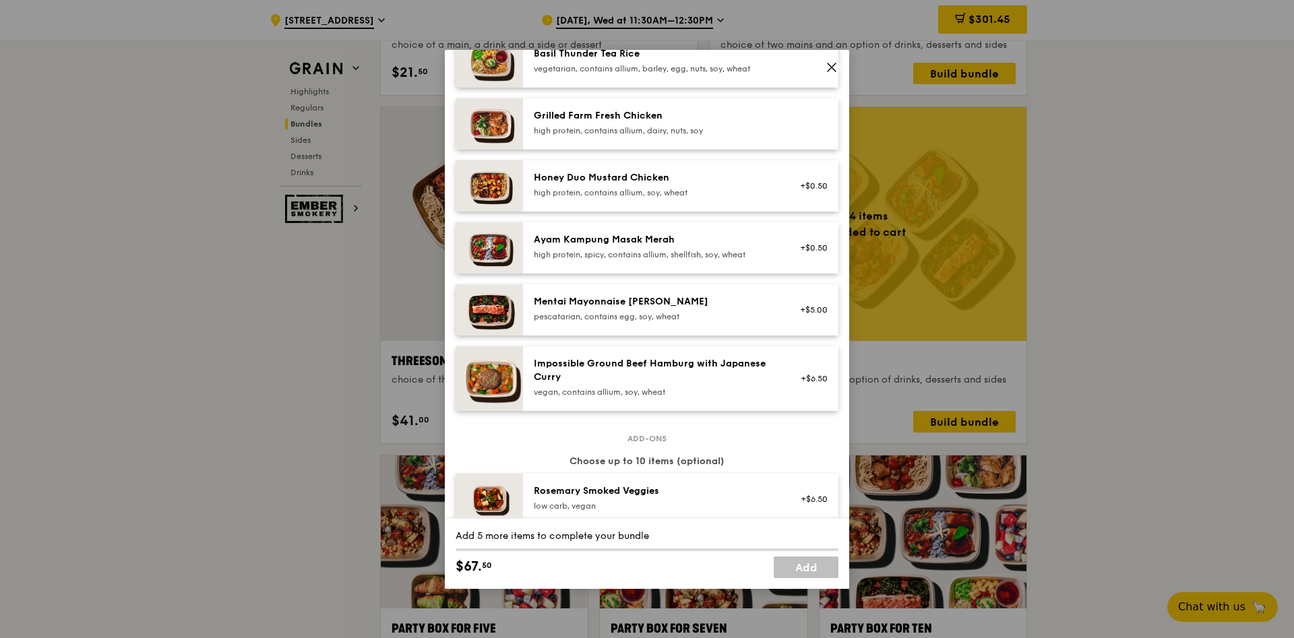
scroll to position [307, 0]
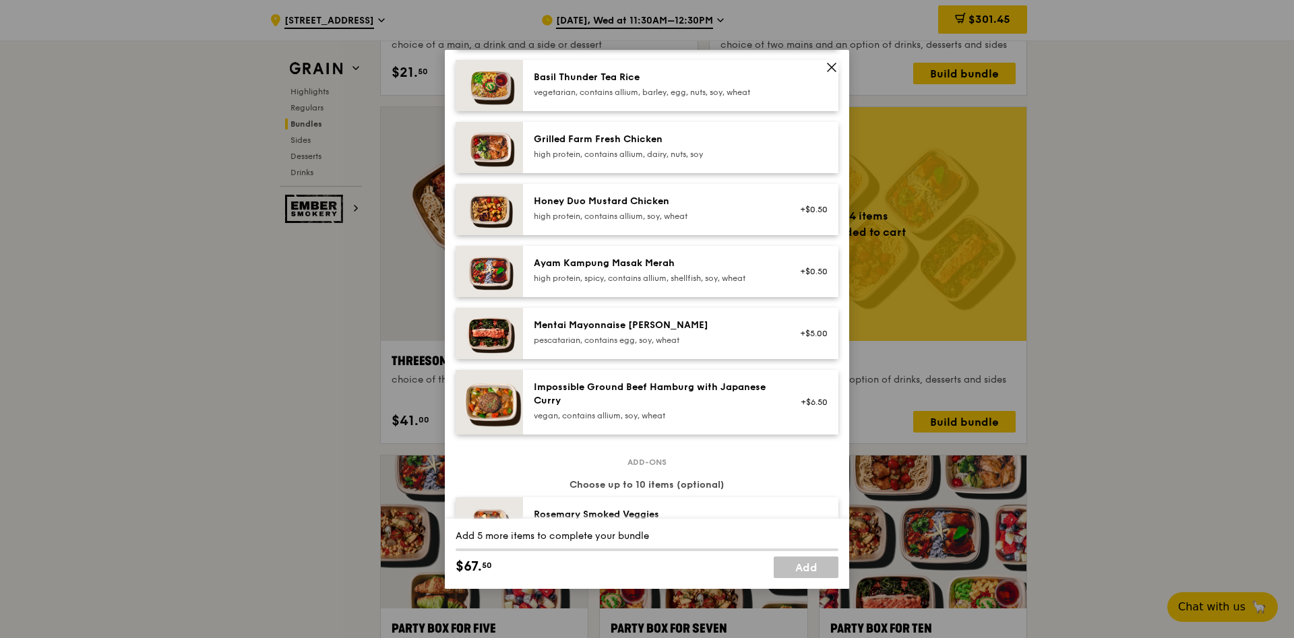
click at [618, 222] on div "high protein, contains allium, soy, wheat" at bounding box center [655, 216] width 242 height 11
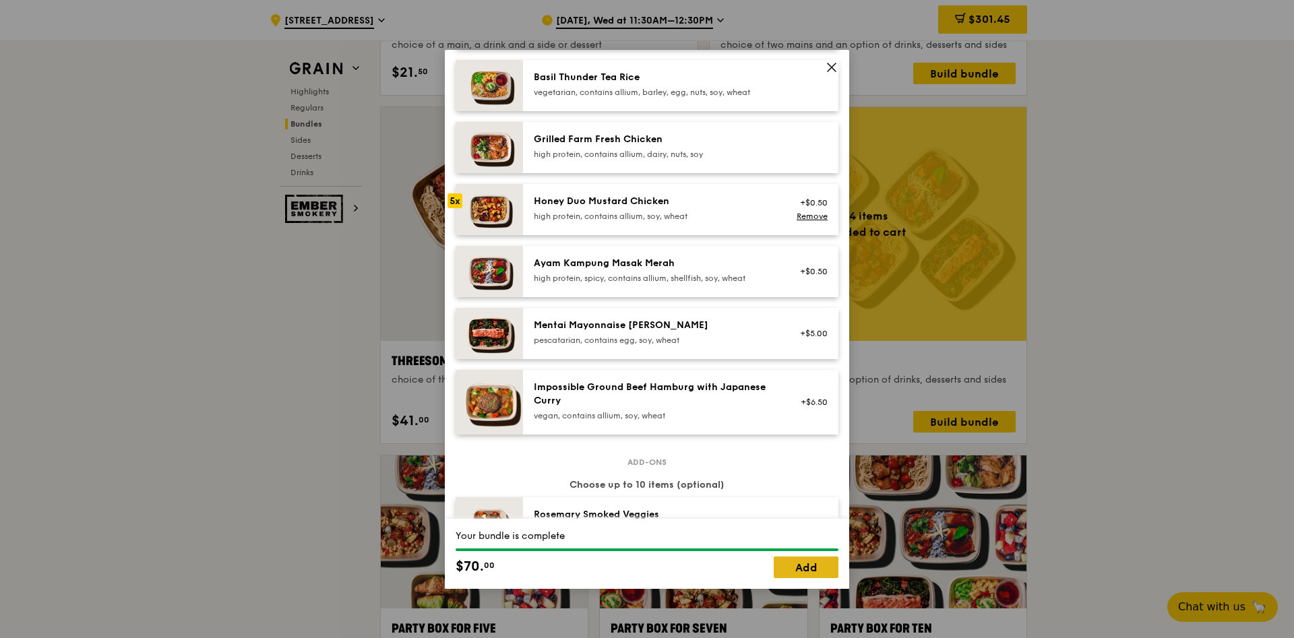
click at [822, 567] on link "Add" at bounding box center [806, 568] width 65 height 22
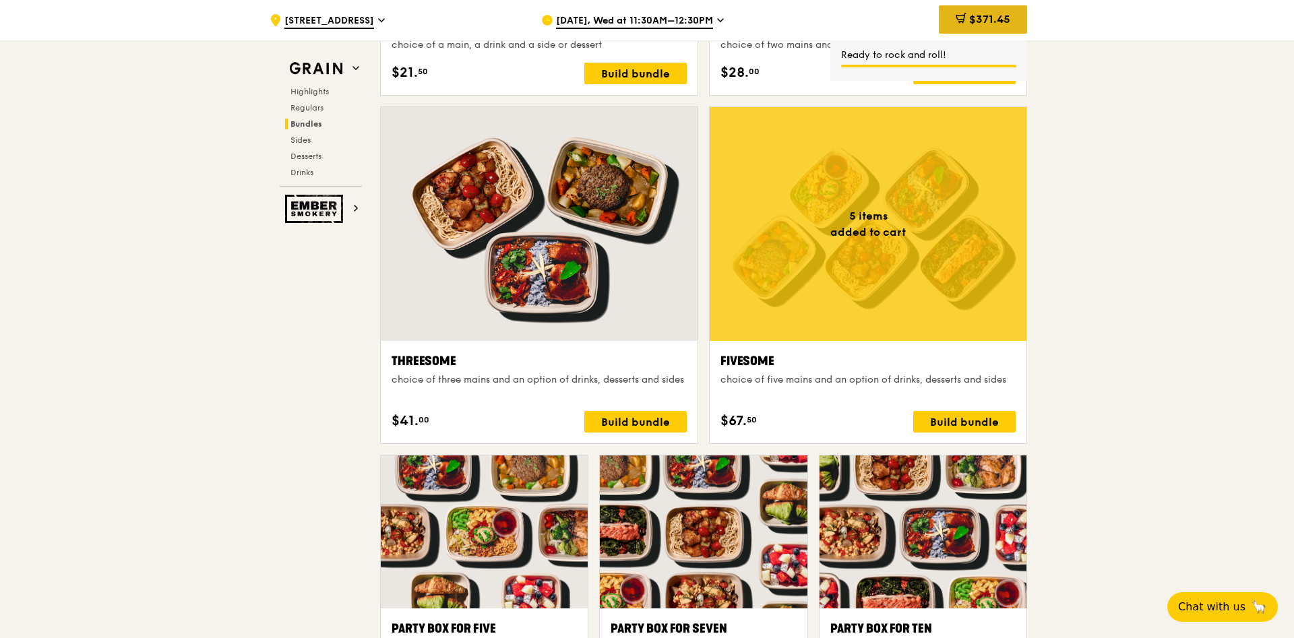
click at [989, 17] on span "$371.45" at bounding box center [989, 19] width 41 height 13
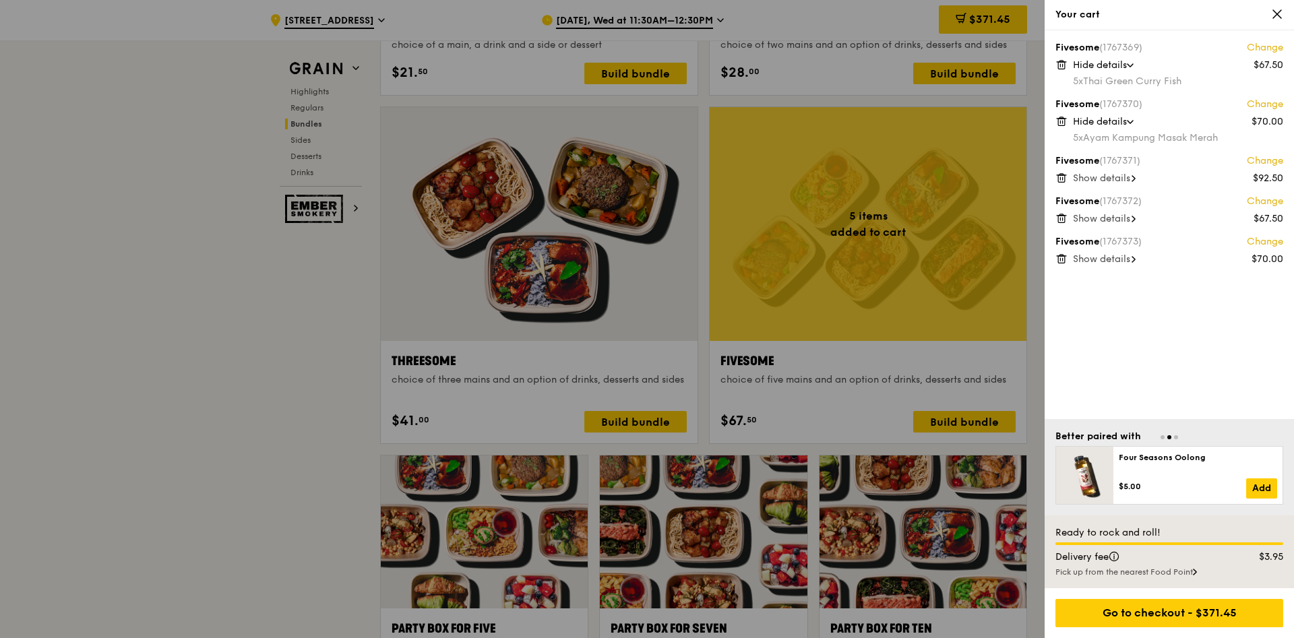
click at [1118, 177] on span "Show details" at bounding box center [1101, 178] width 57 height 11
click at [1116, 235] on span "Show details" at bounding box center [1101, 234] width 57 height 11
click at [1112, 295] on span "Show details" at bounding box center [1101, 291] width 57 height 11
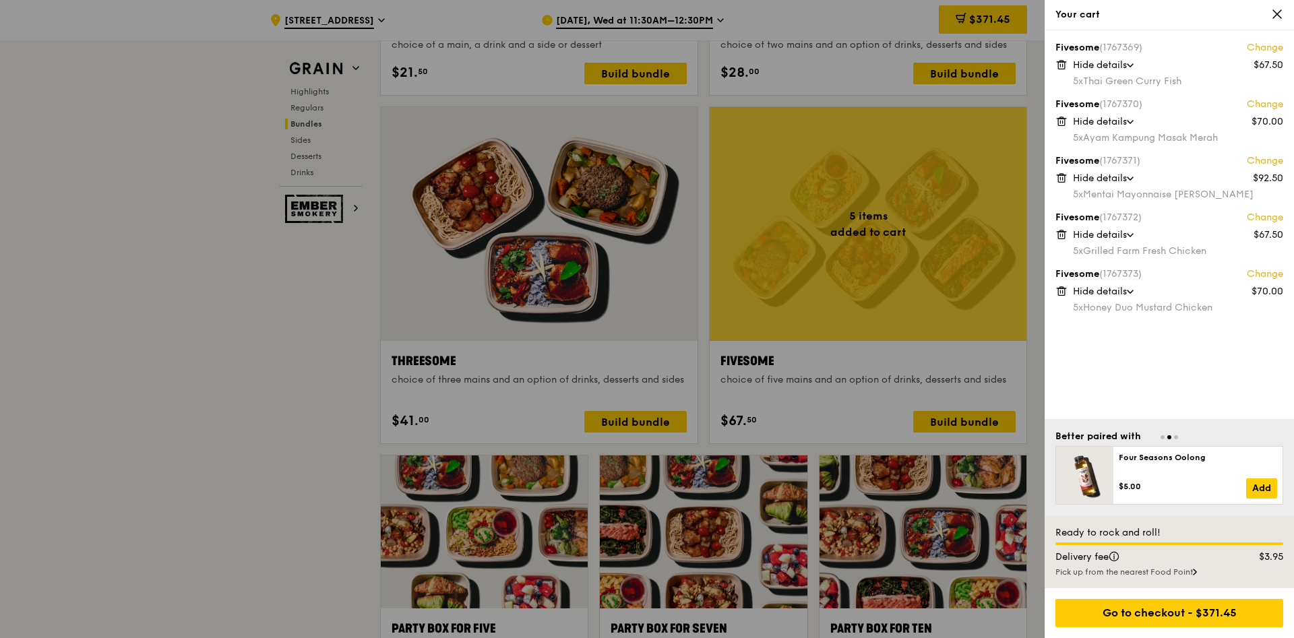
click at [990, 427] on div at bounding box center [647, 319] width 1294 height 638
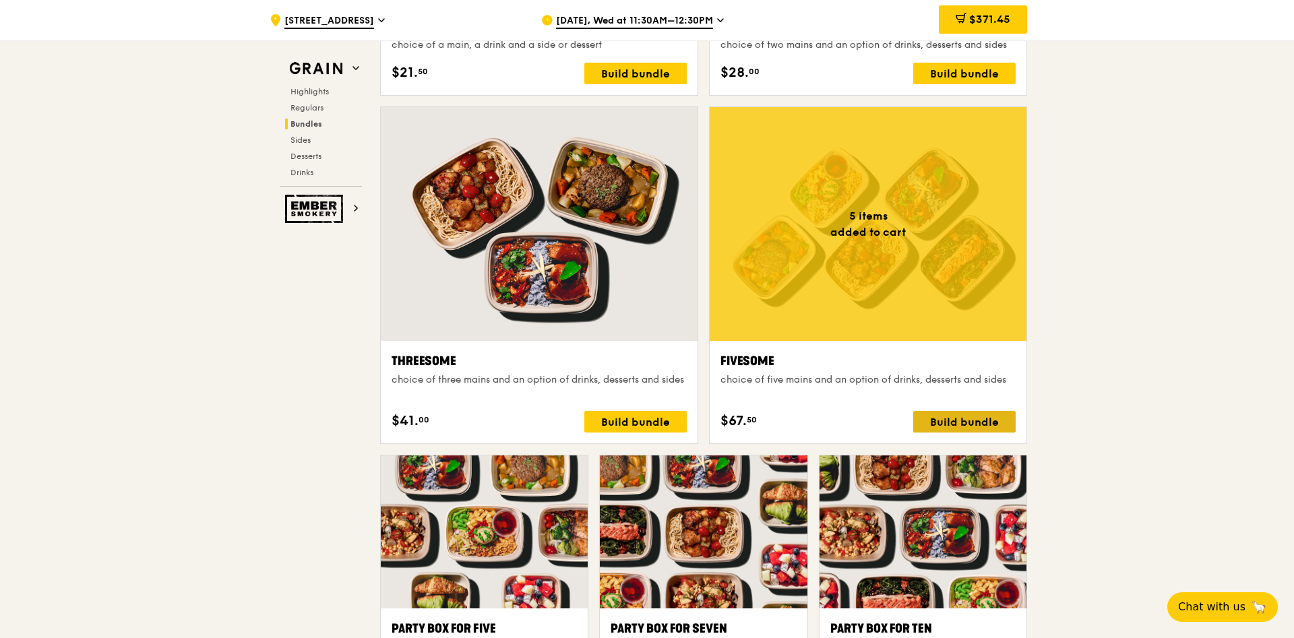
click at [968, 422] on div "Build bundle" at bounding box center [964, 422] width 102 height 22
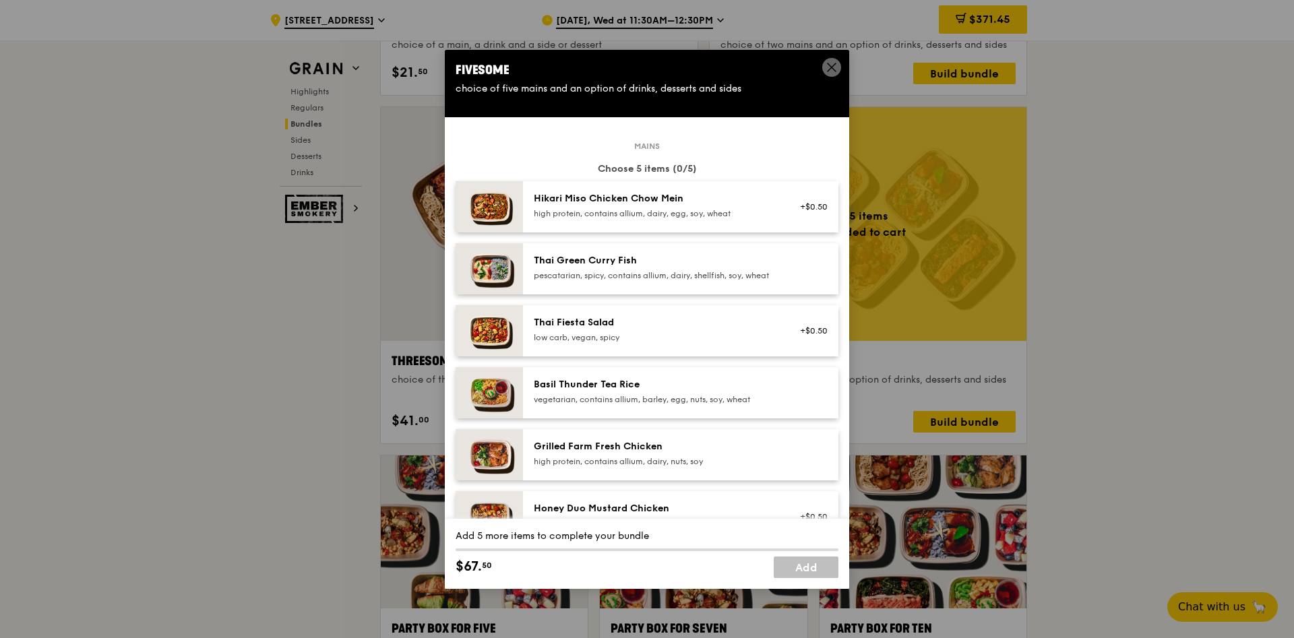
click at [630, 204] on div "Hikari Miso Chicken Chow Mein" at bounding box center [655, 198] width 242 height 13
click at [604, 278] on div "pescatarian, spicy, contains allium, dairy, shellfish, soy, wheat" at bounding box center [655, 275] width 242 height 11
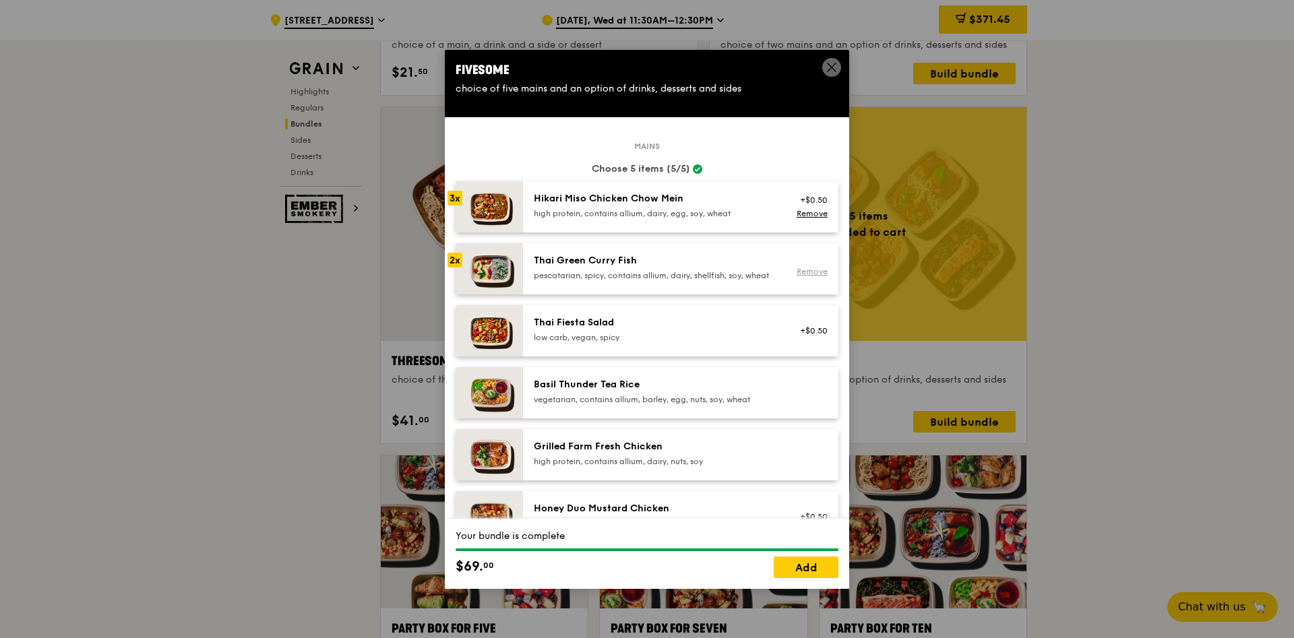
click at [820, 276] on link "Remove" at bounding box center [812, 271] width 31 height 9
click at [585, 206] on div "Hikari Miso Chicken Chow Mein high protein, contains allium, dairy, egg, soy, w…" at bounding box center [655, 205] width 242 height 27
click at [814, 577] on link "Add" at bounding box center [806, 568] width 65 height 22
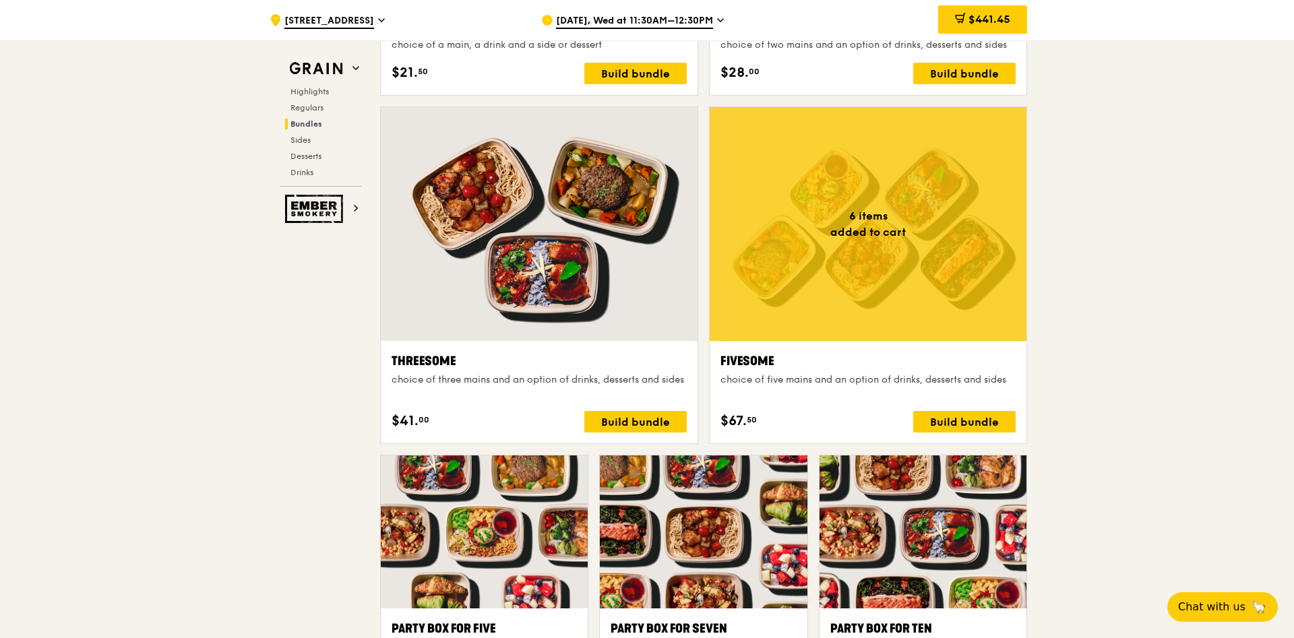
click at [891, 238] on div at bounding box center [868, 224] width 317 height 234
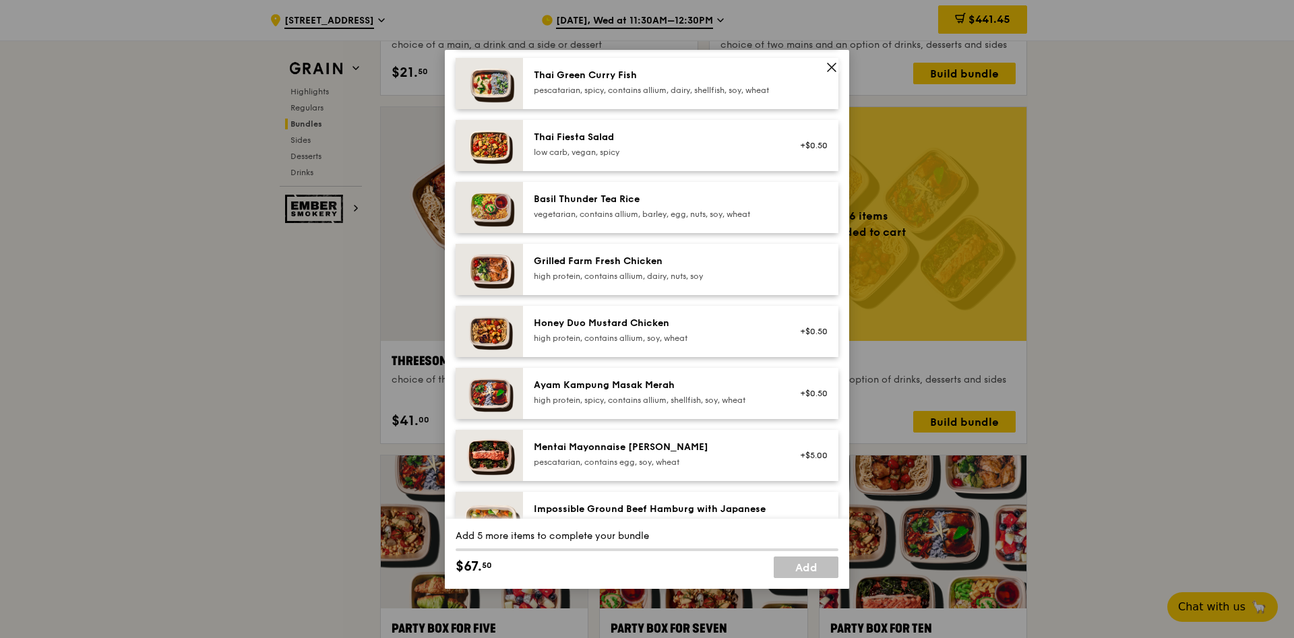
scroll to position [154, 0]
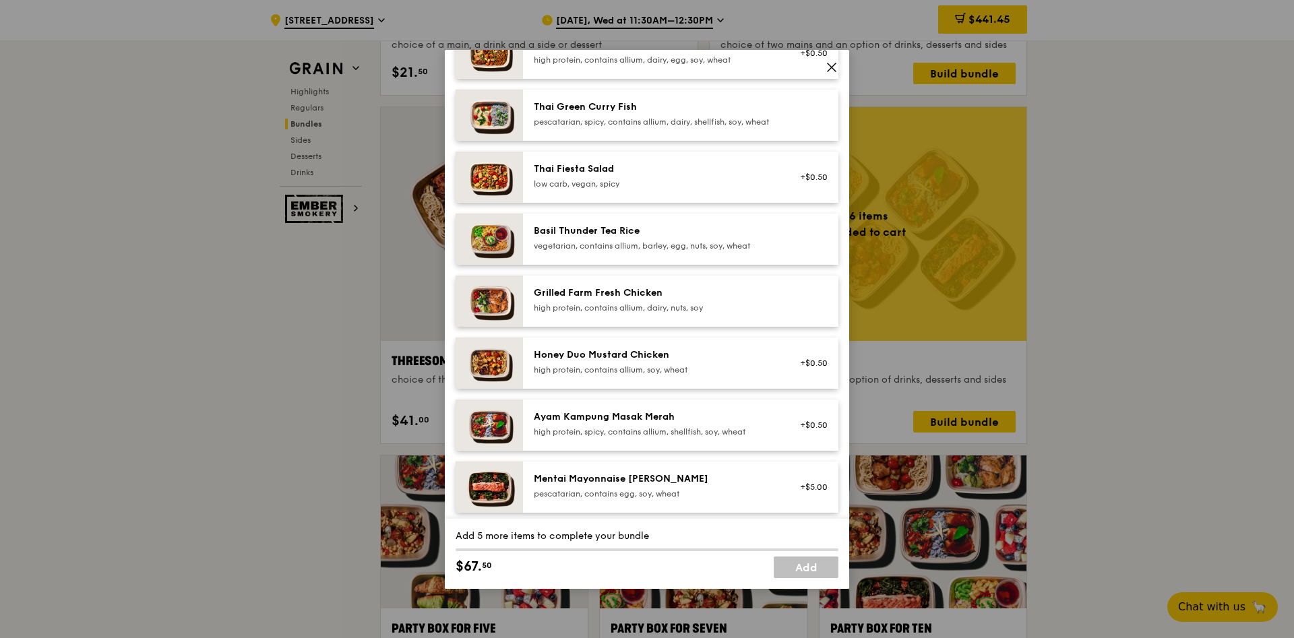
click at [589, 121] on div "pescatarian, spicy, contains allium, dairy, shellfish, soy, wheat" at bounding box center [655, 122] width 242 height 11
click at [614, 436] on div "Ayam Kampung Masak Merah high protein, spicy, contains allium, shellfish, soy, …" at bounding box center [655, 424] width 242 height 27
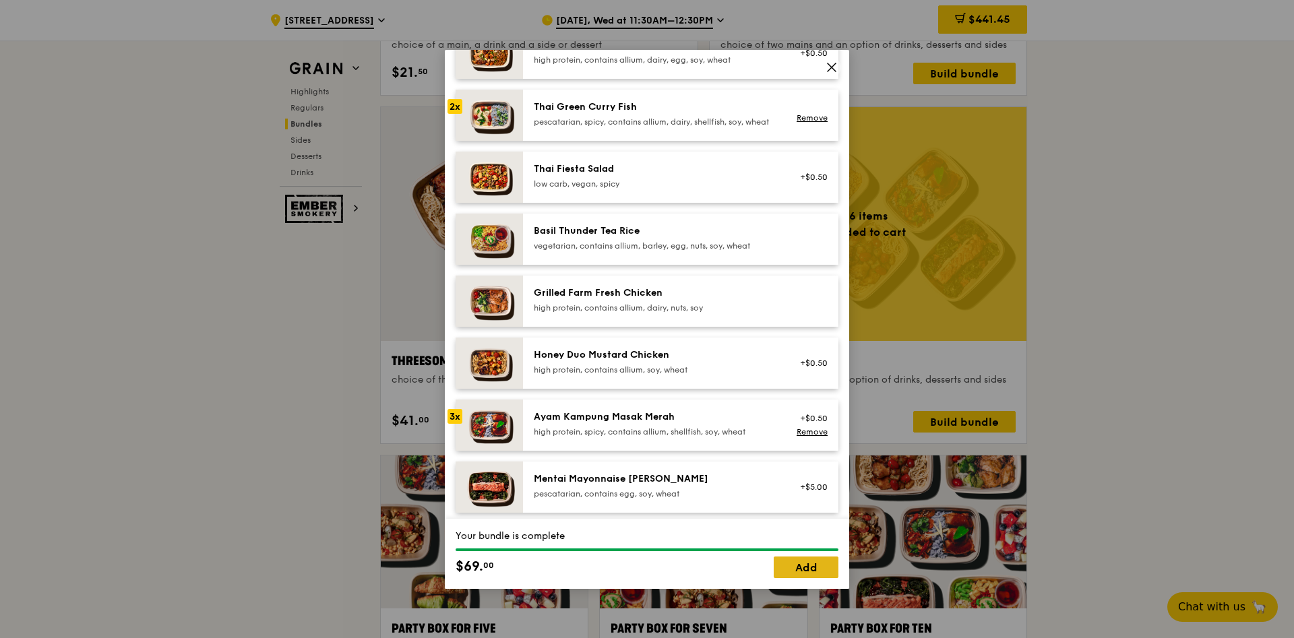
click at [803, 568] on link "Add" at bounding box center [806, 568] width 65 height 22
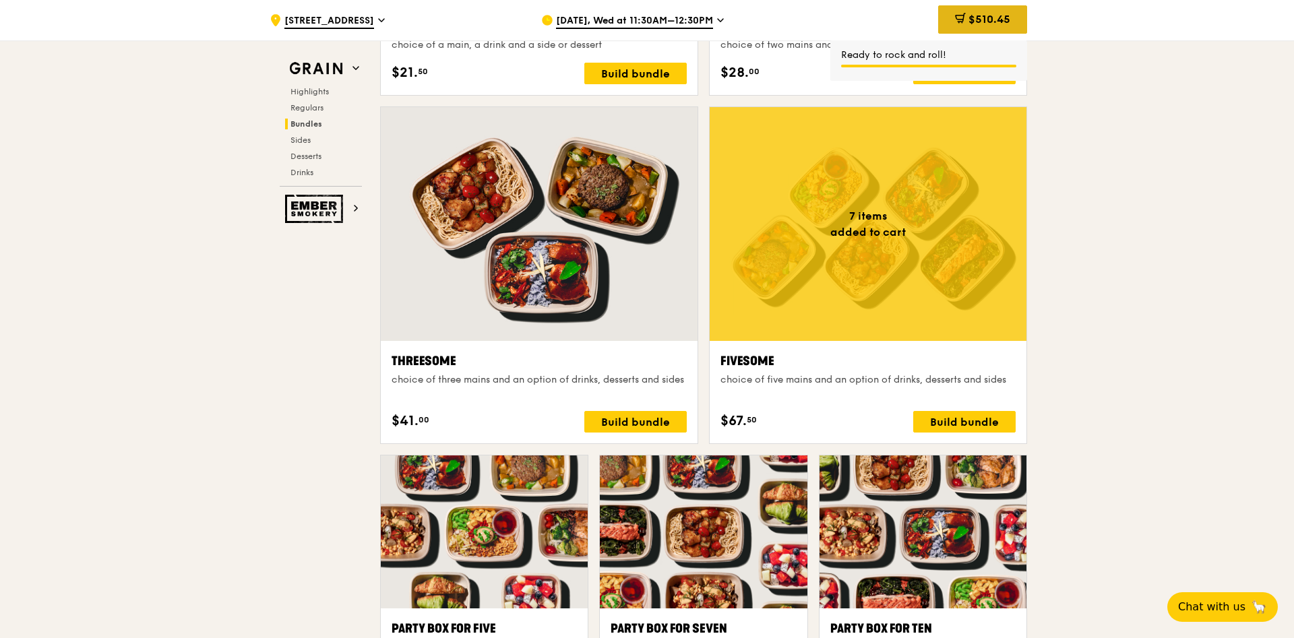
click at [986, 22] on span "$510.45" at bounding box center [990, 19] width 42 height 13
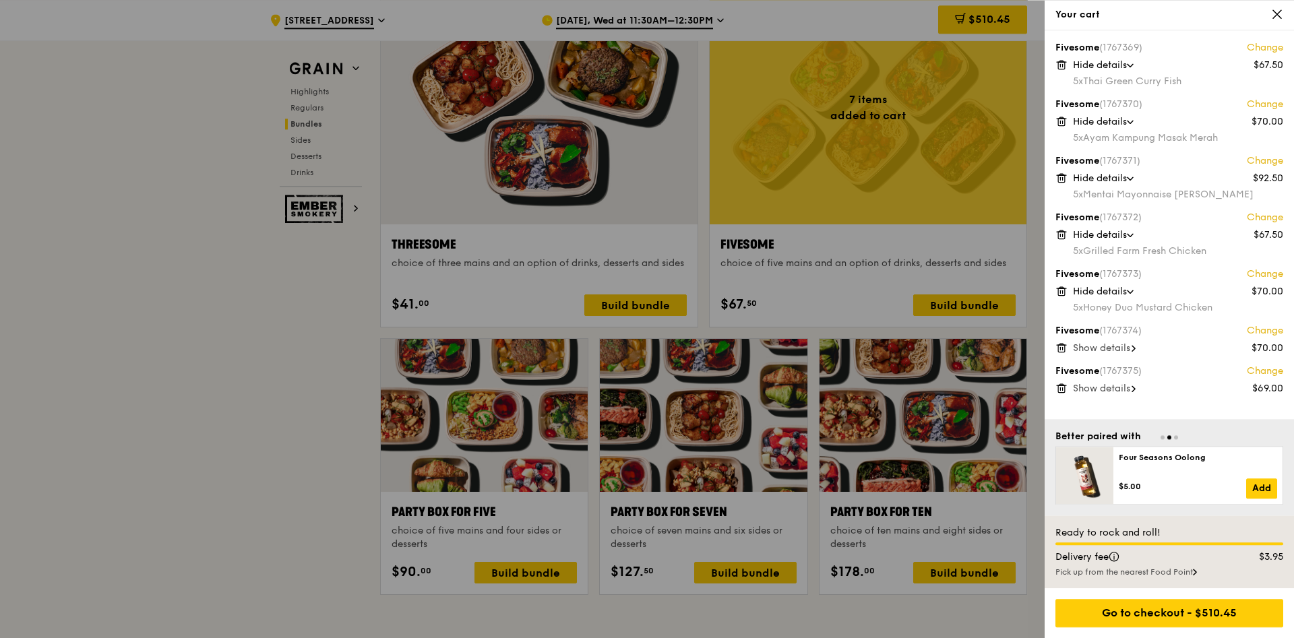
scroll to position [2429, 0]
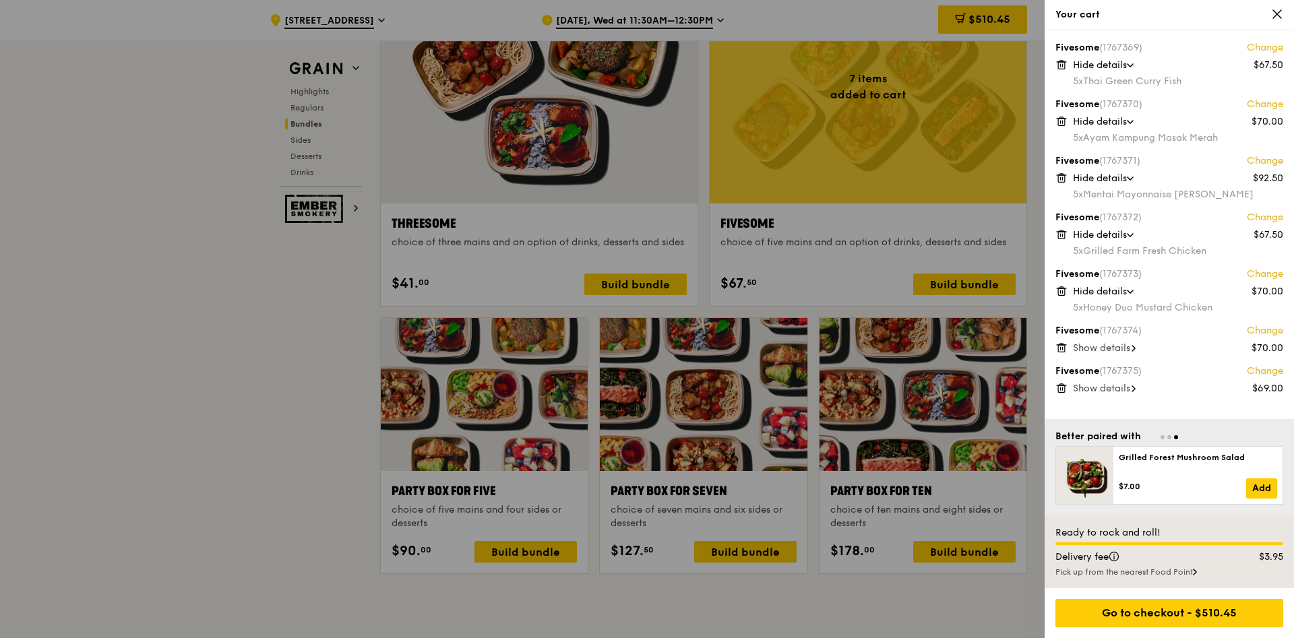
click at [1110, 528] on div "Ready to rock and roll!" at bounding box center [1170, 533] width 228 height 13
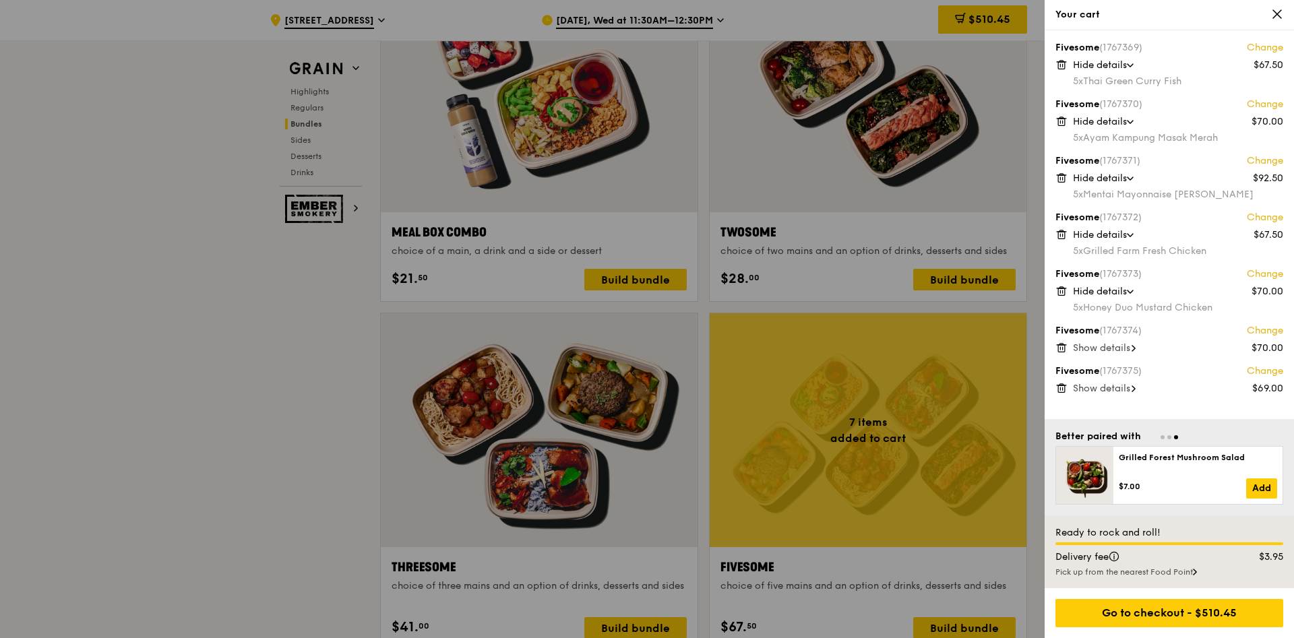
scroll to position [1741, 0]
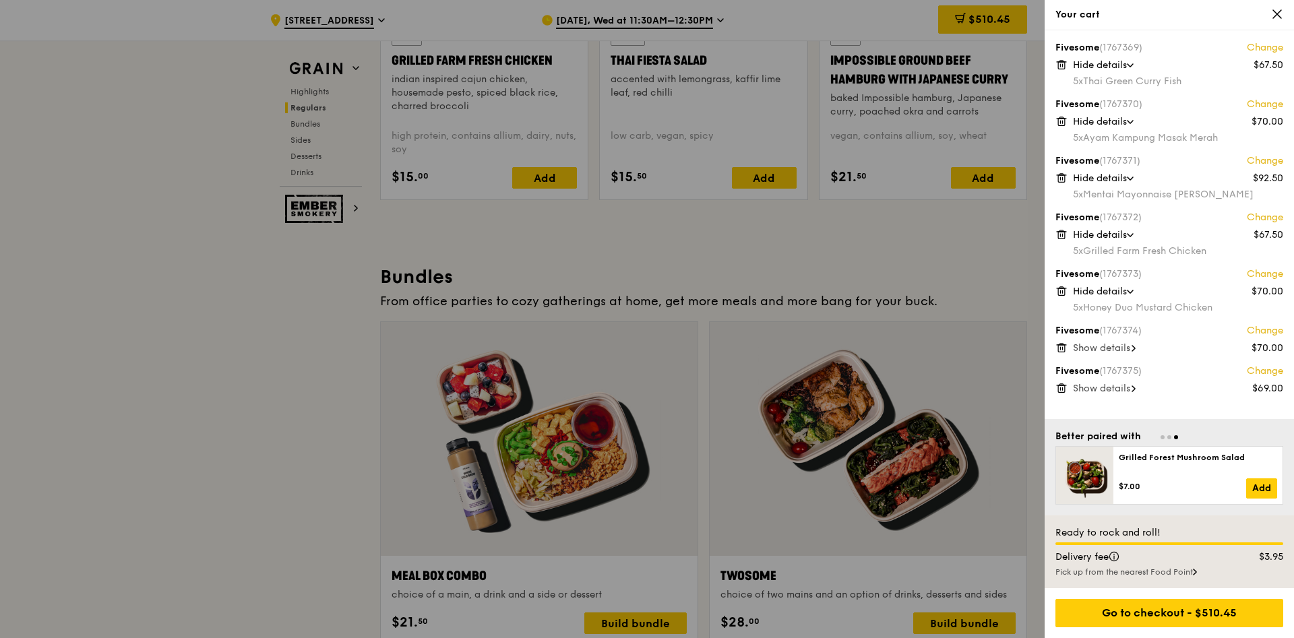
click at [1102, 350] on span "Show details" at bounding box center [1101, 347] width 57 height 11
click at [1106, 409] on span "Show details" at bounding box center [1101, 404] width 57 height 11
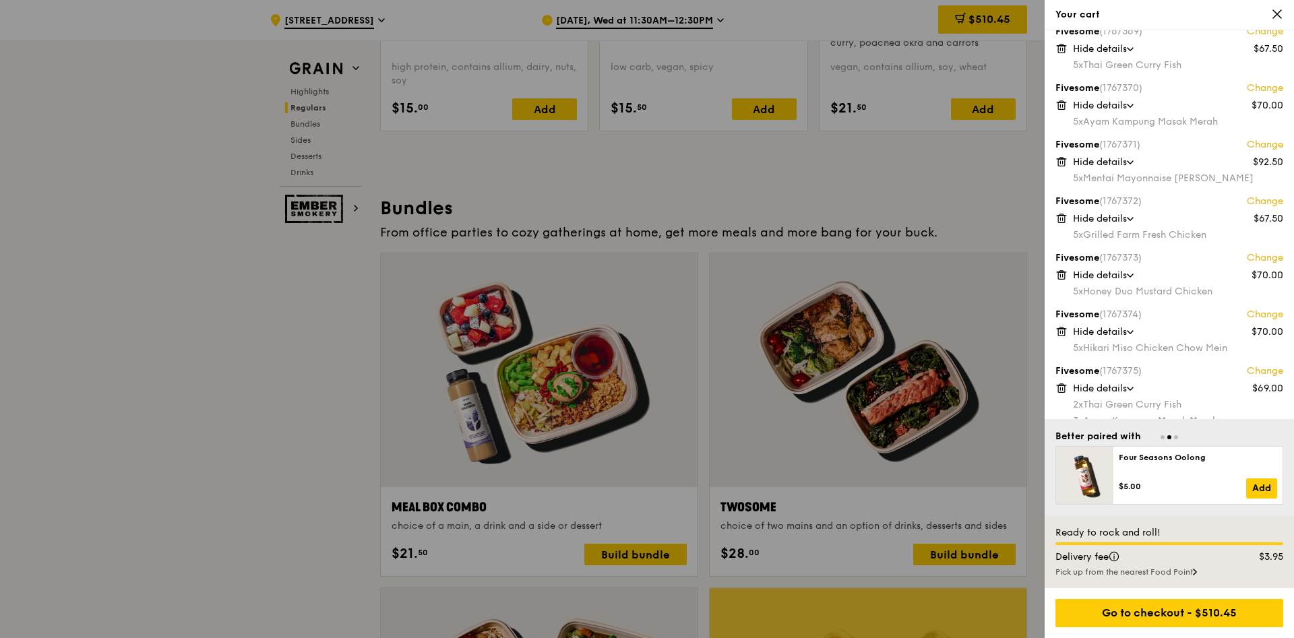
scroll to position [34, 0]
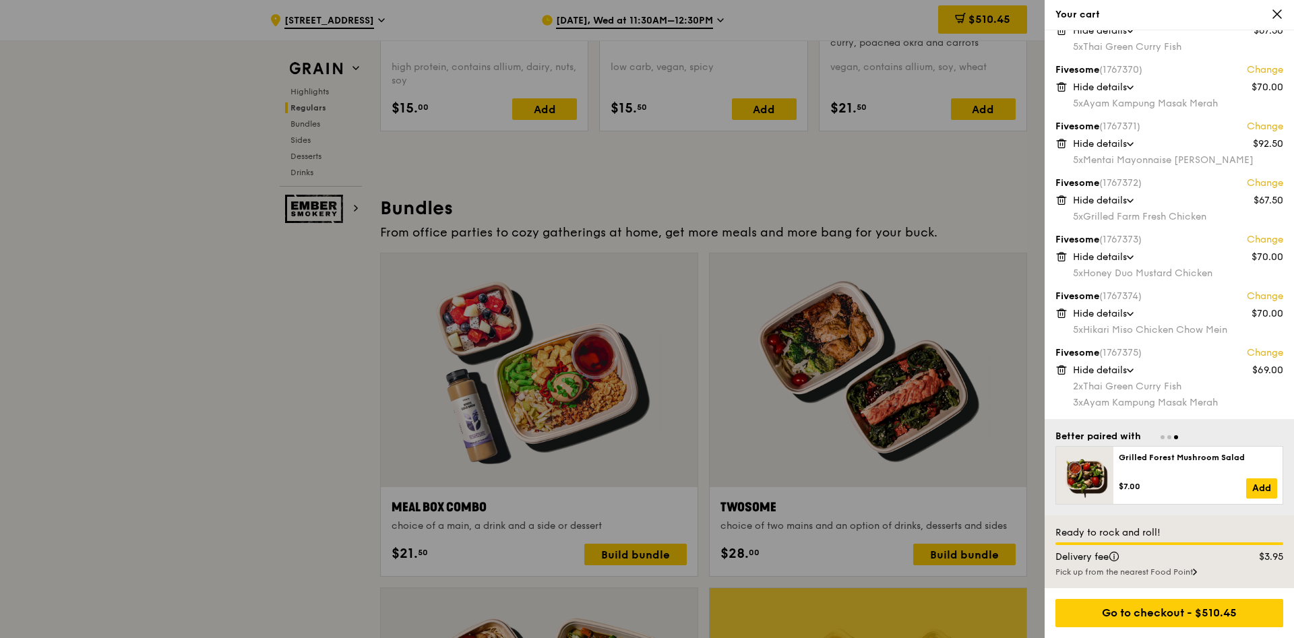
click at [1267, 355] on link "Change" at bounding box center [1265, 353] width 36 height 13
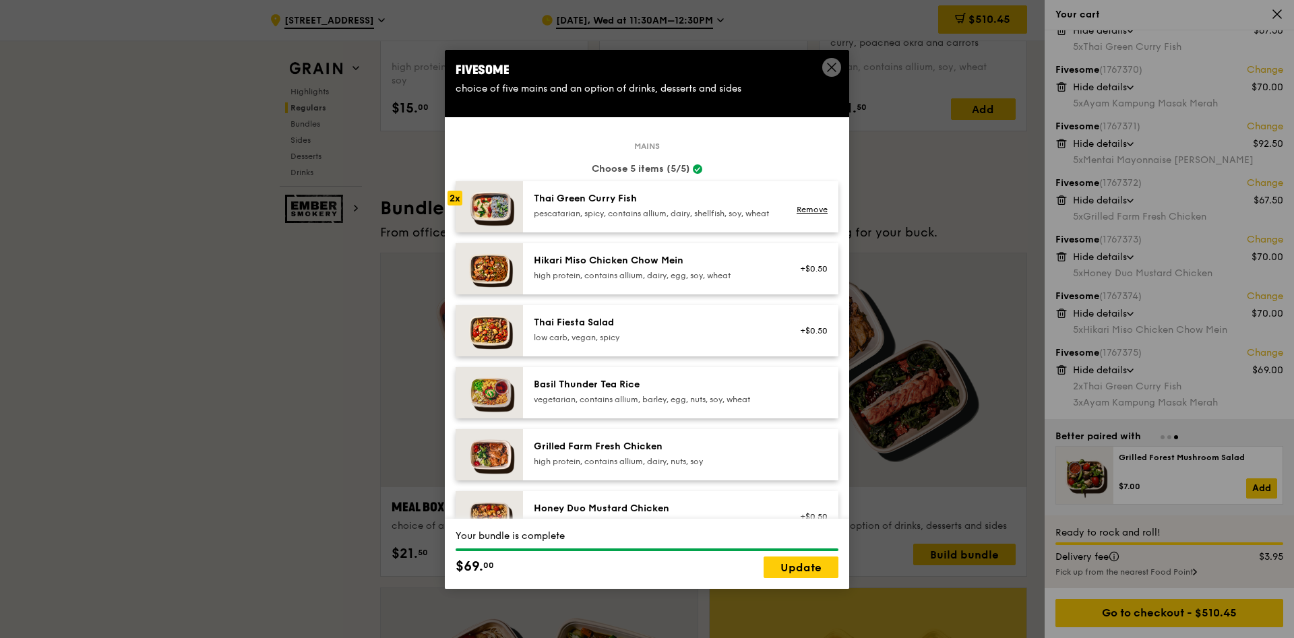
click at [580, 204] on div "Thai Green Curry Fish" at bounding box center [655, 198] width 242 height 13
click at [580, 206] on div "Thai Green Curry Fish pescatarian, spicy, contains allium, dairy, shellfish, so…" at bounding box center [655, 205] width 242 height 27
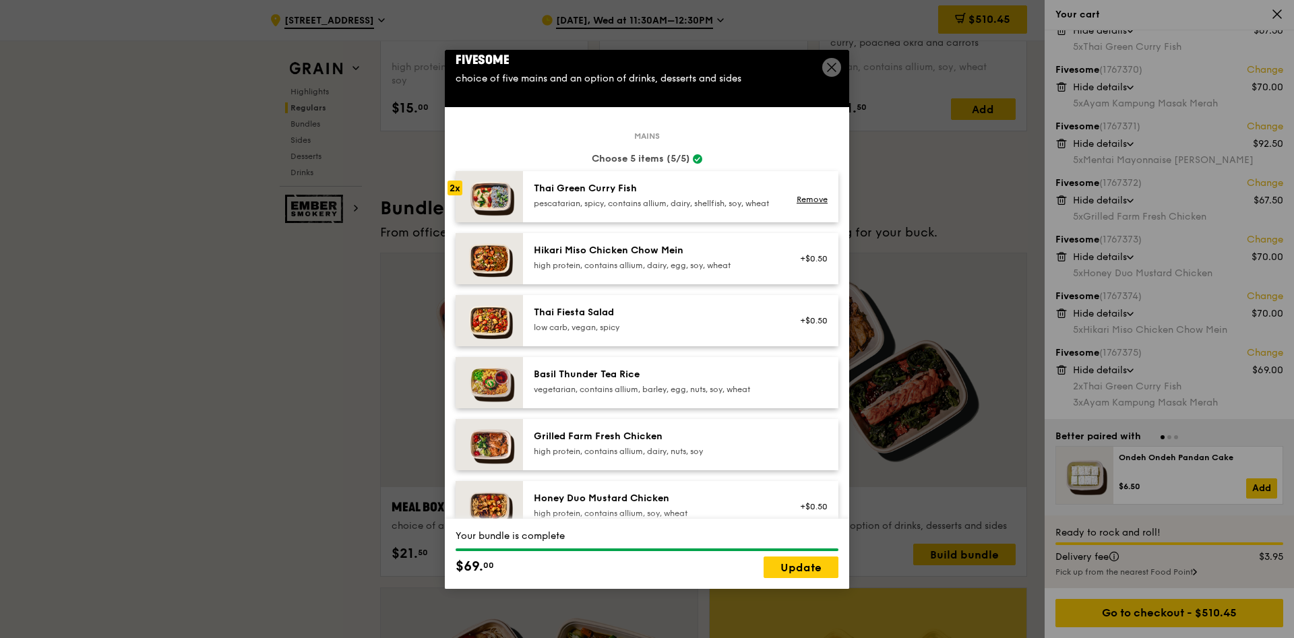
scroll to position [0, 0]
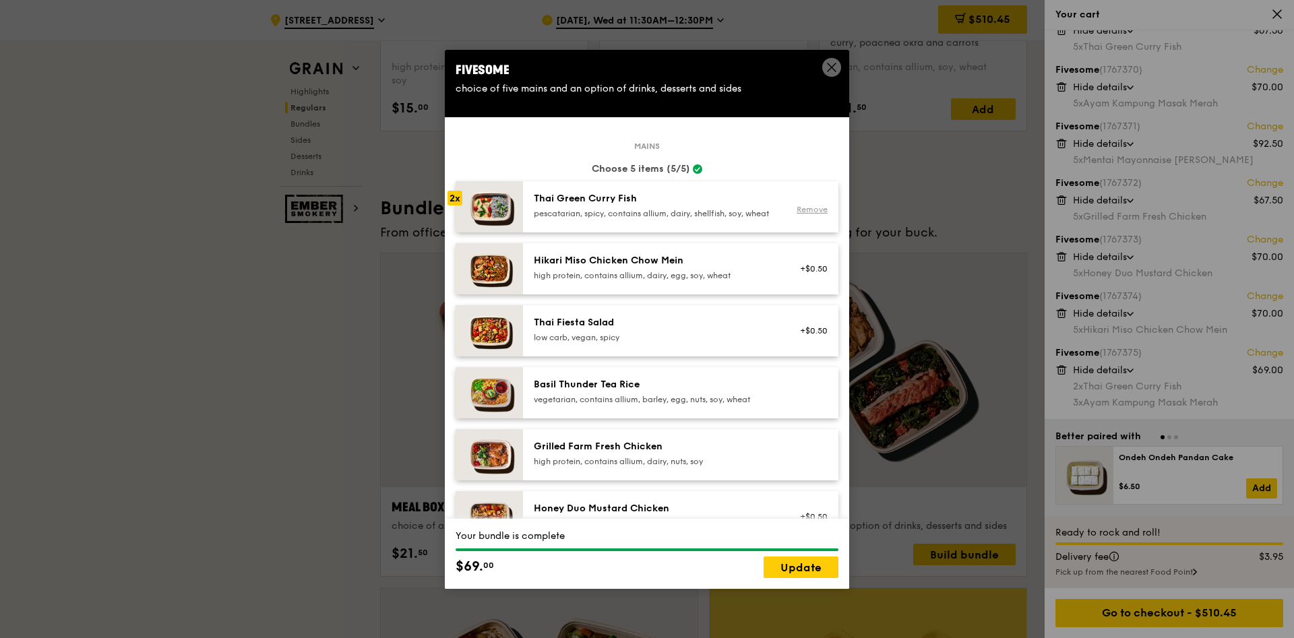
click at [814, 214] on link "Remove" at bounding box center [812, 209] width 31 height 9
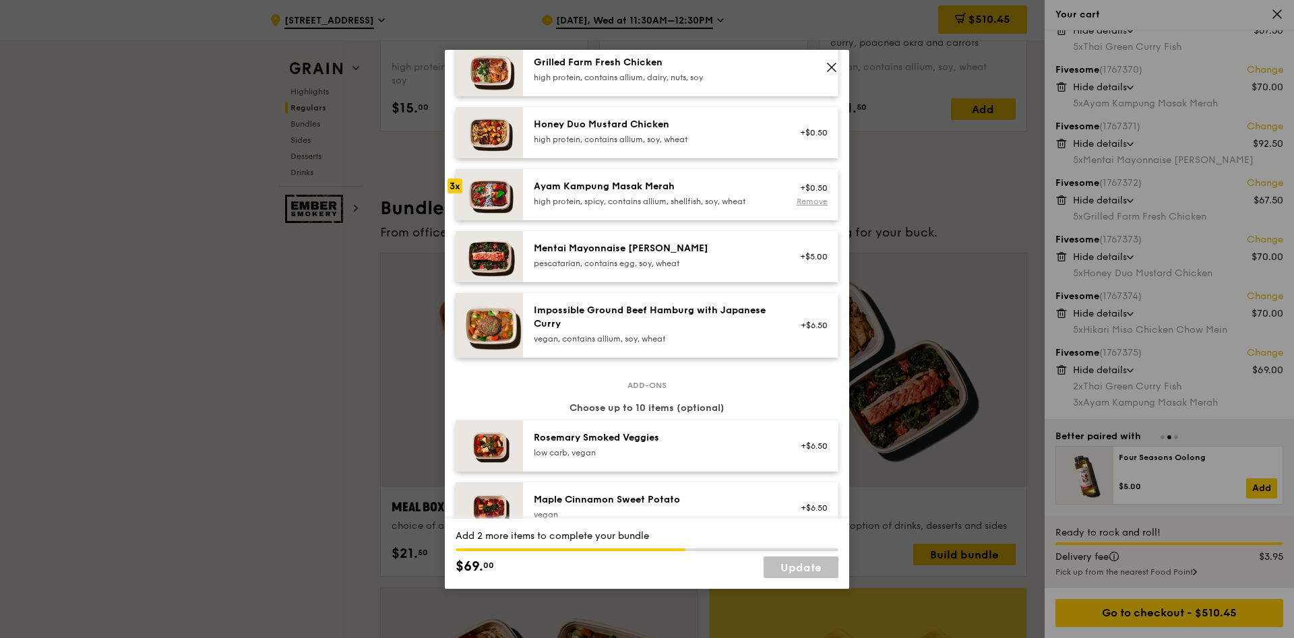
click at [812, 206] on link "Remove" at bounding box center [812, 201] width 31 height 9
click at [721, 256] on div "Mentai Mayonnaise [PERSON_NAME]" at bounding box center [655, 248] width 242 height 13
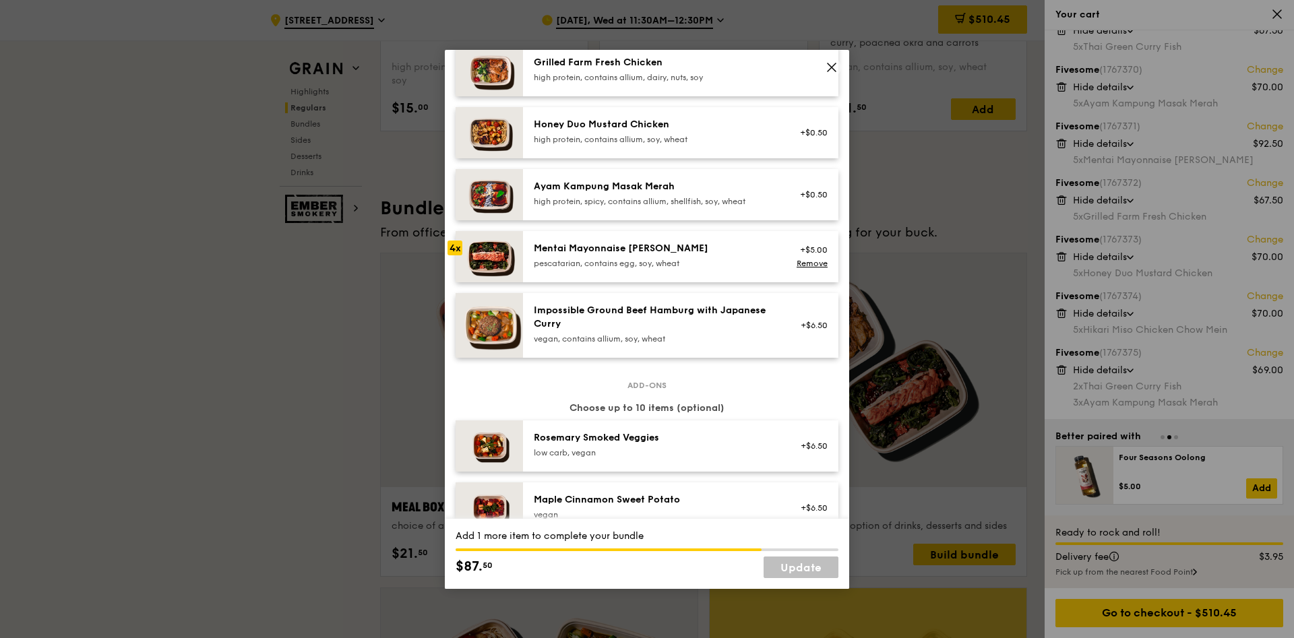
click at [721, 256] on div "Mentai Mayonnaise [PERSON_NAME]" at bounding box center [655, 248] width 242 height 13
click at [802, 563] on link "Update" at bounding box center [801, 568] width 75 height 22
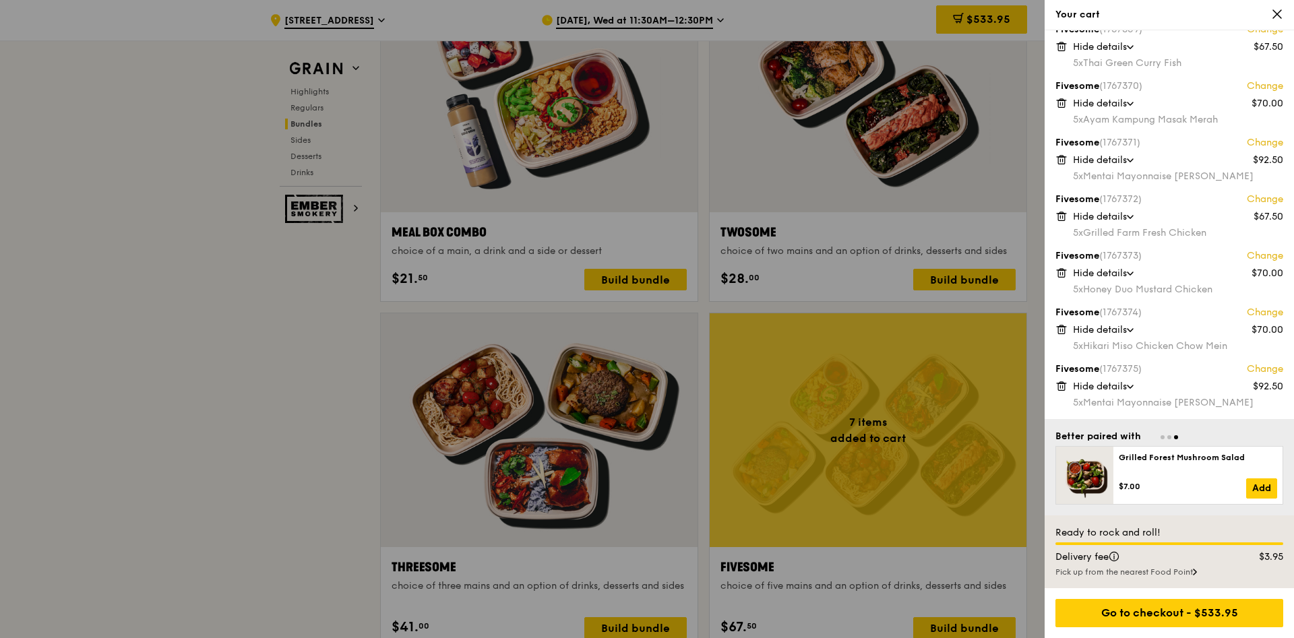
scroll to position [1810, 0]
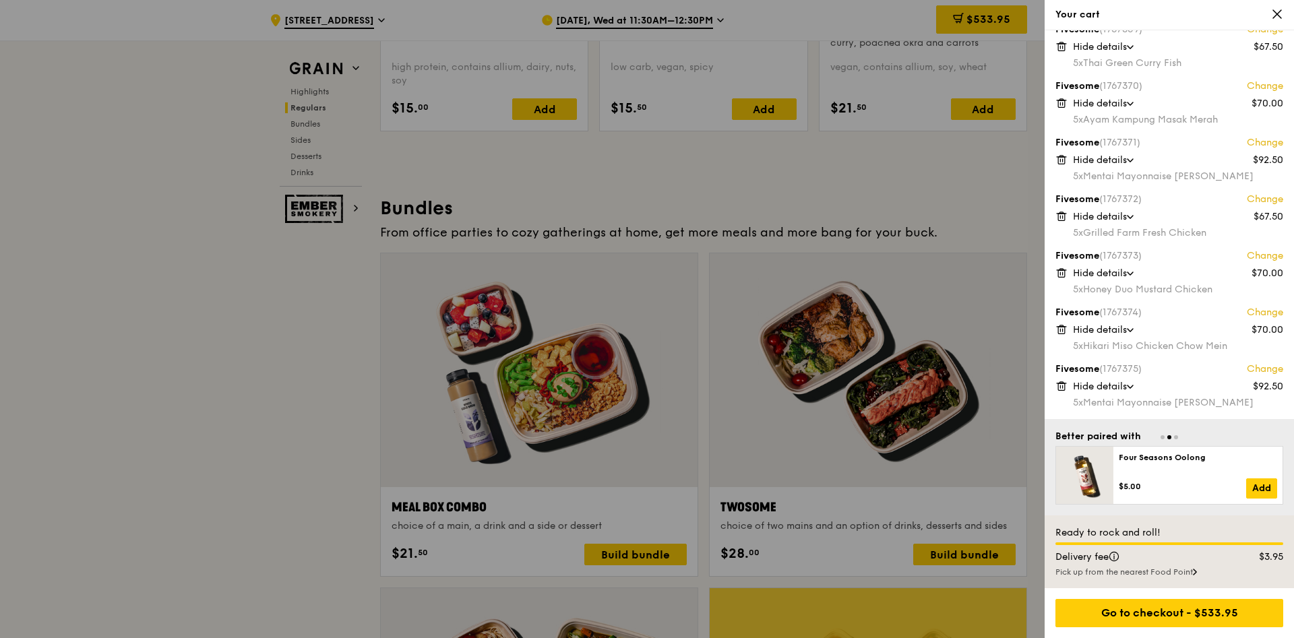
click at [215, 329] on div at bounding box center [647, 319] width 1294 height 638
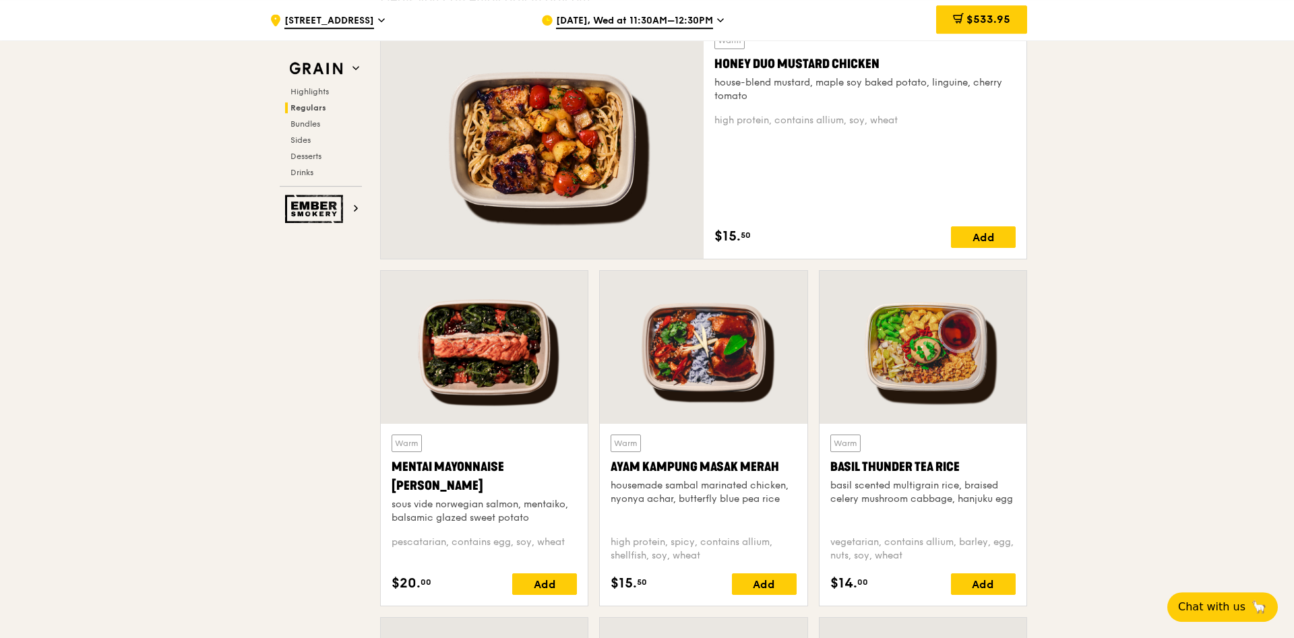
scroll to position [985, 0]
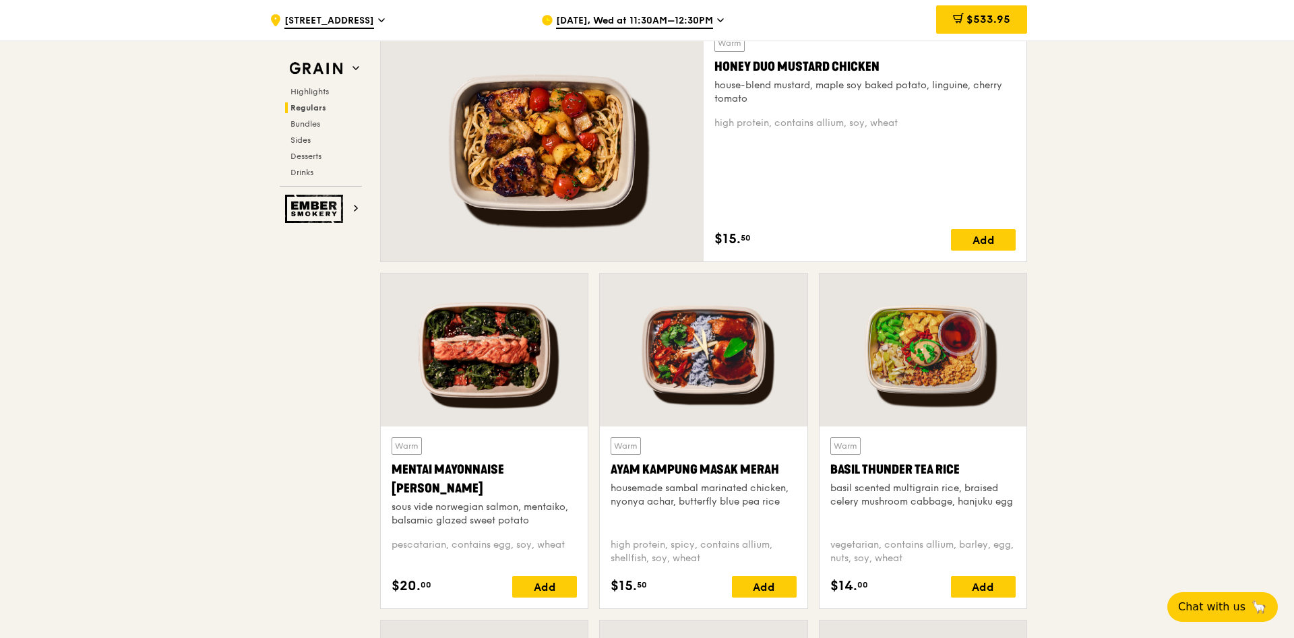
click at [481, 368] on div at bounding box center [484, 350] width 207 height 153
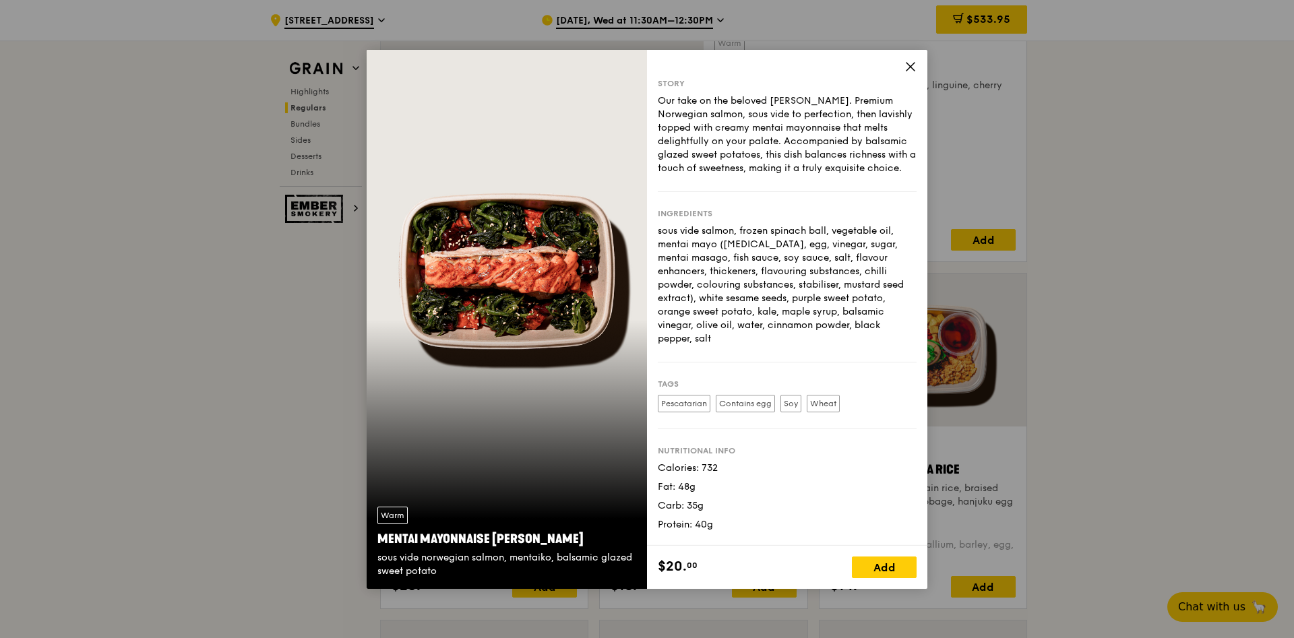
click at [911, 64] on icon at bounding box center [911, 67] width 12 height 12
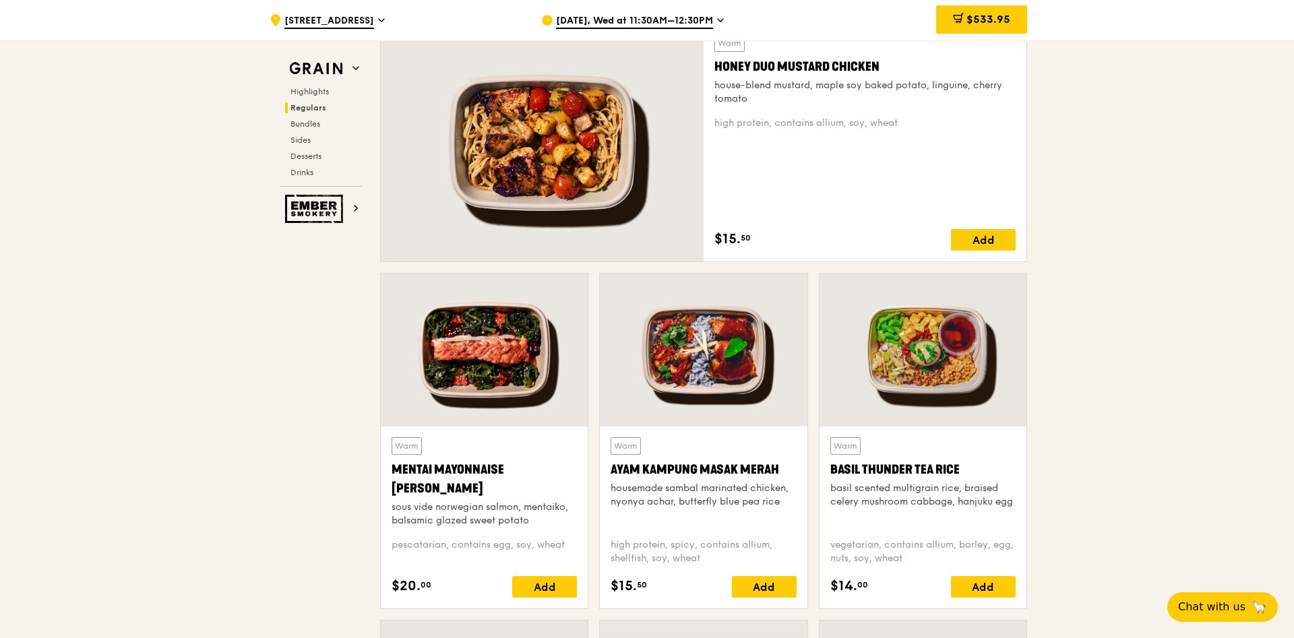
click at [990, 14] on span "$533.95" at bounding box center [989, 19] width 44 height 13
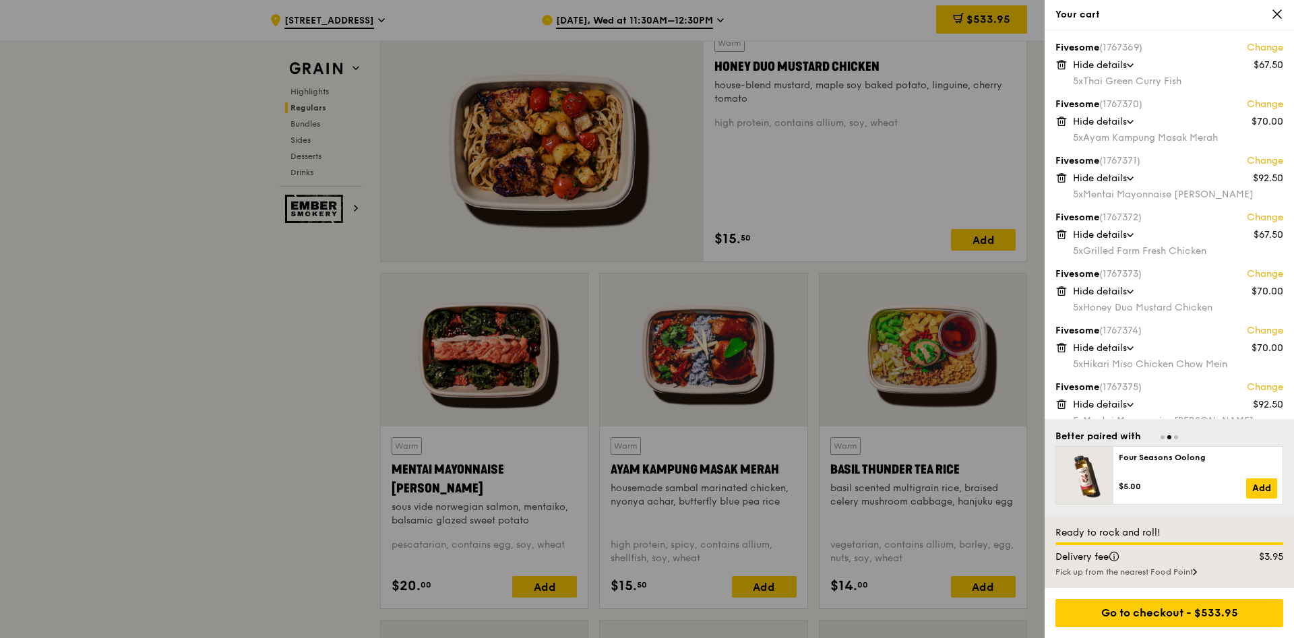
scroll to position [18, 0]
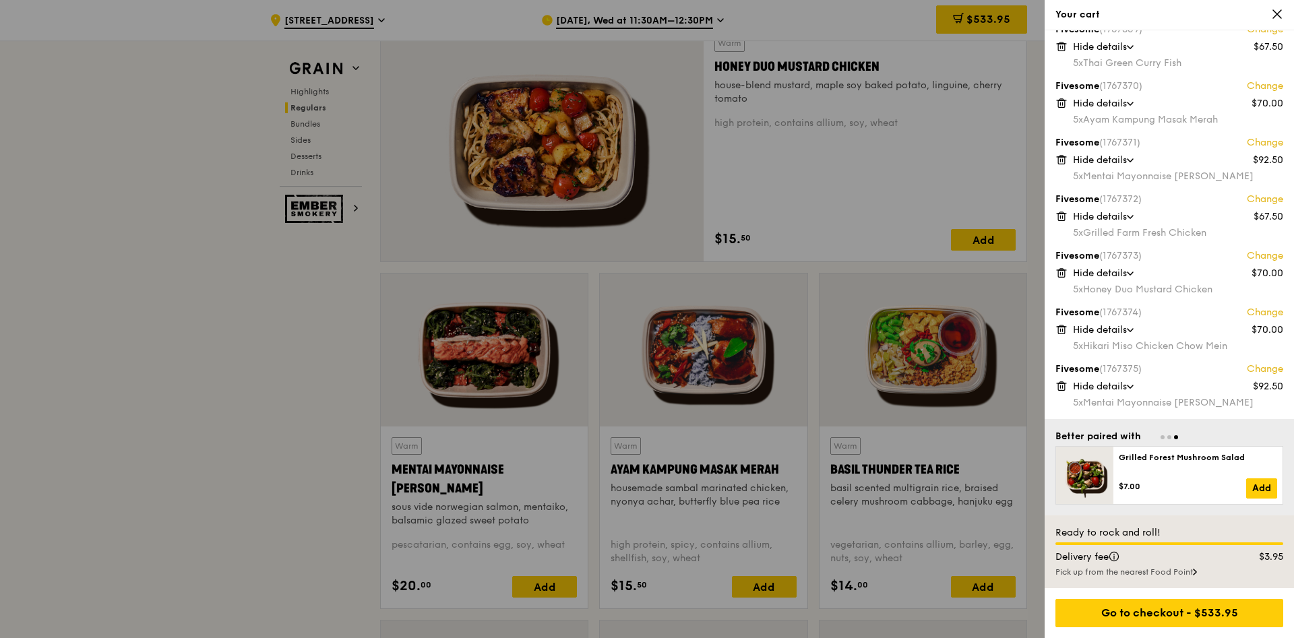
click at [1105, 347] on div "5x Hikari Miso Chicken Chow Mein" at bounding box center [1178, 346] width 210 height 13
click at [1263, 310] on link "Change" at bounding box center [1265, 312] width 36 height 13
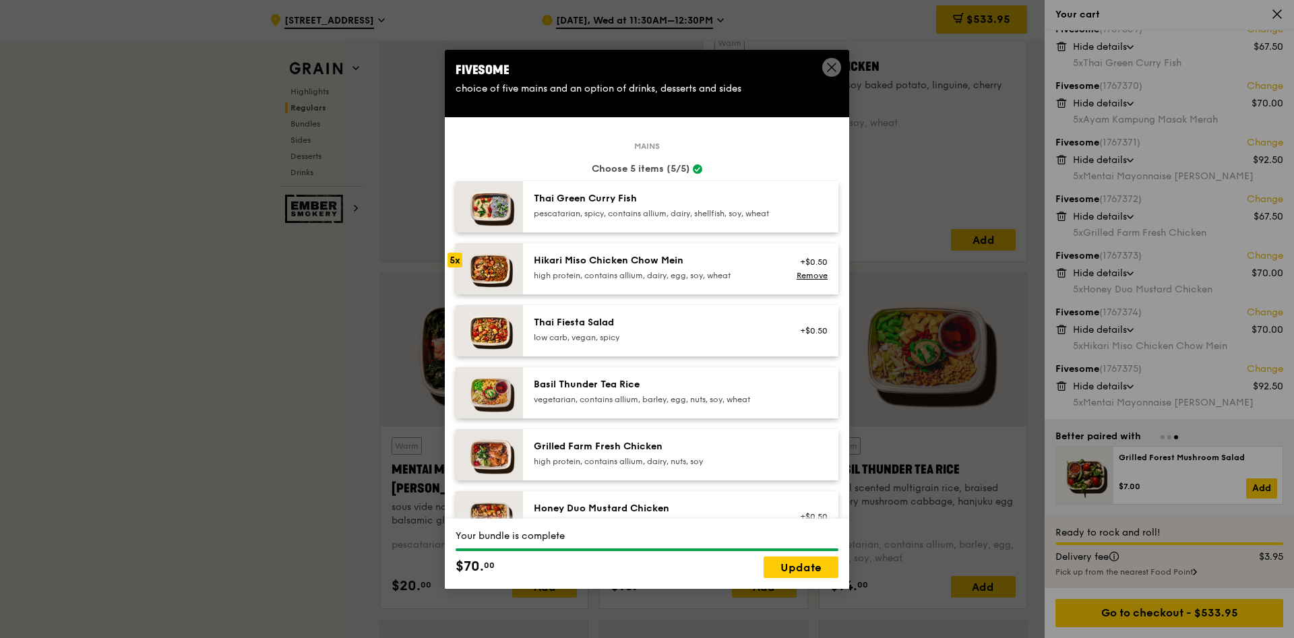
click at [665, 268] on div "Hikari Miso Chicken Chow Mein" at bounding box center [655, 260] width 242 height 13
click at [810, 280] on link "Remove" at bounding box center [812, 275] width 31 height 9
click at [632, 281] on div "high protein, contains allium, dairy, egg, soy, wheat" at bounding box center [655, 275] width 242 height 11
click at [632, 280] on div "Hikari Miso Chicken Chow Mein high protein, contains allium, dairy, egg, soy, w…" at bounding box center [655, 267] width 242 height 27
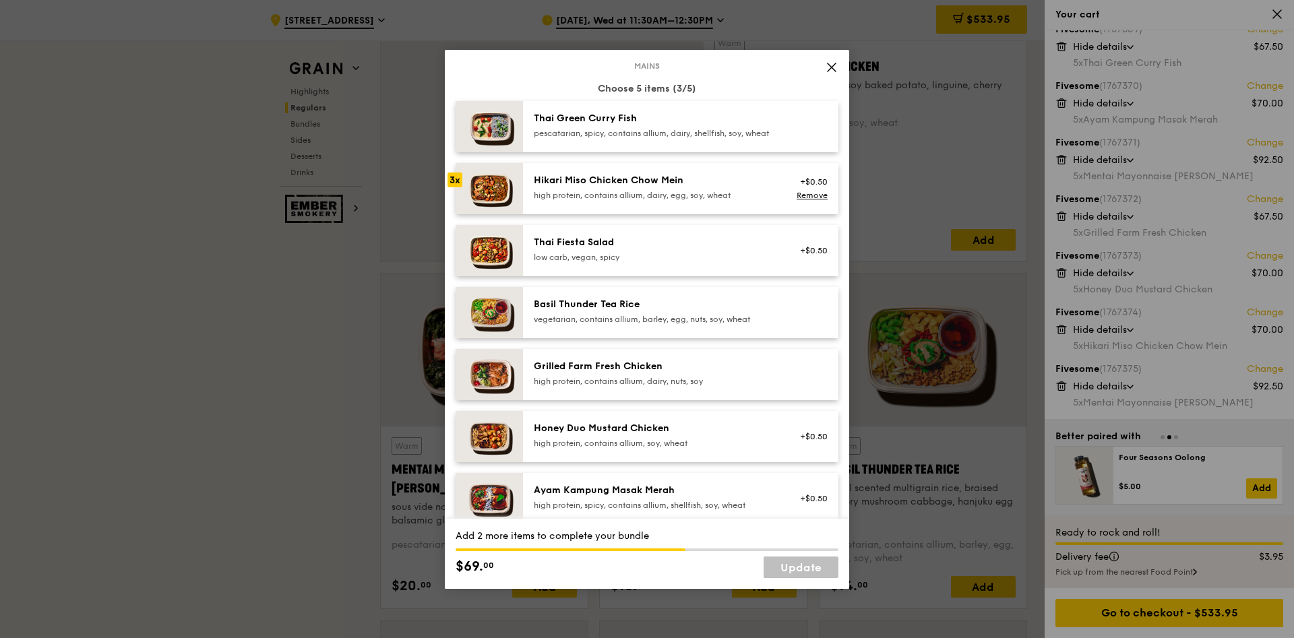
scroll to position [0, 0]
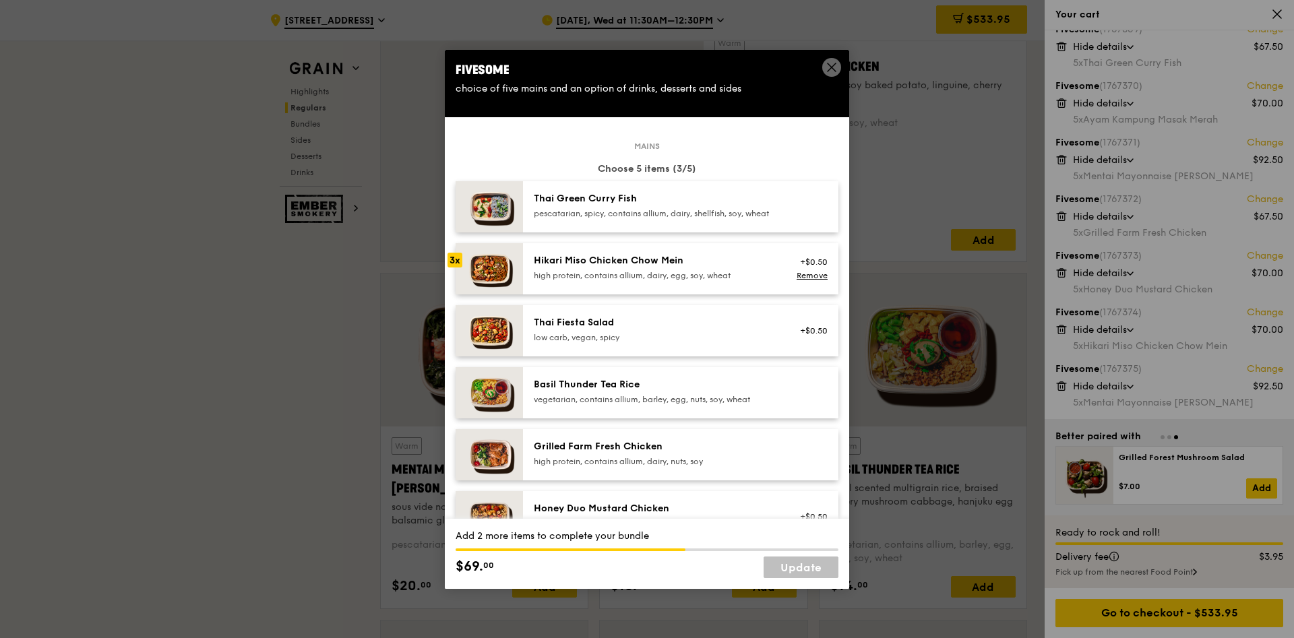
click at [601, 209] on div "pescatarian, spicy, contains allium, dairy, shellfish, soy, wheat" at bounding box center [655, 213] width 242 height 11
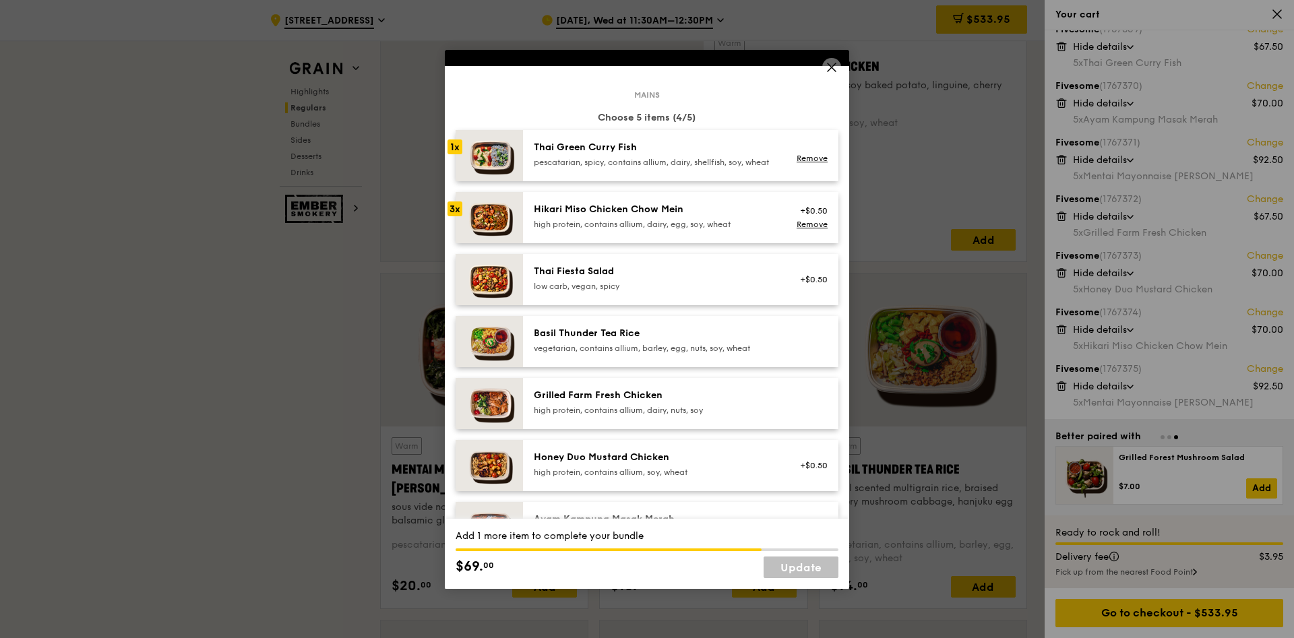
scroll to position [231, 0]
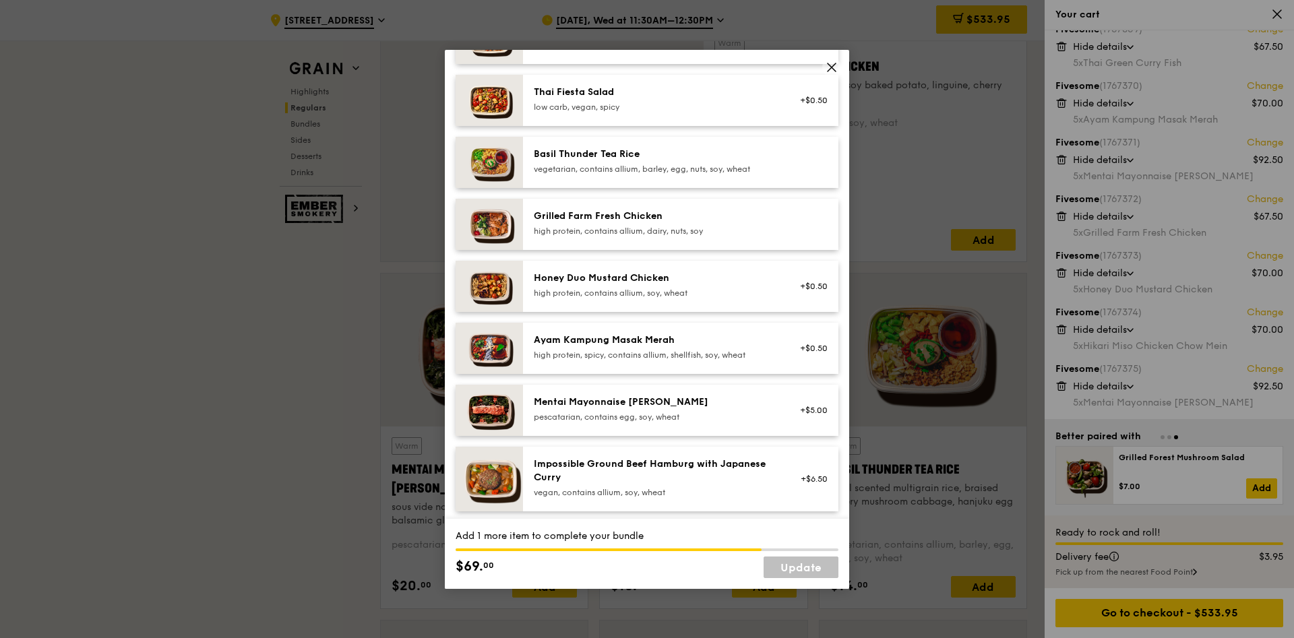
click at [575, 347] on div "Ayam Kampung Masak Merah" at bounding box center [655, 340] width 242 height 13
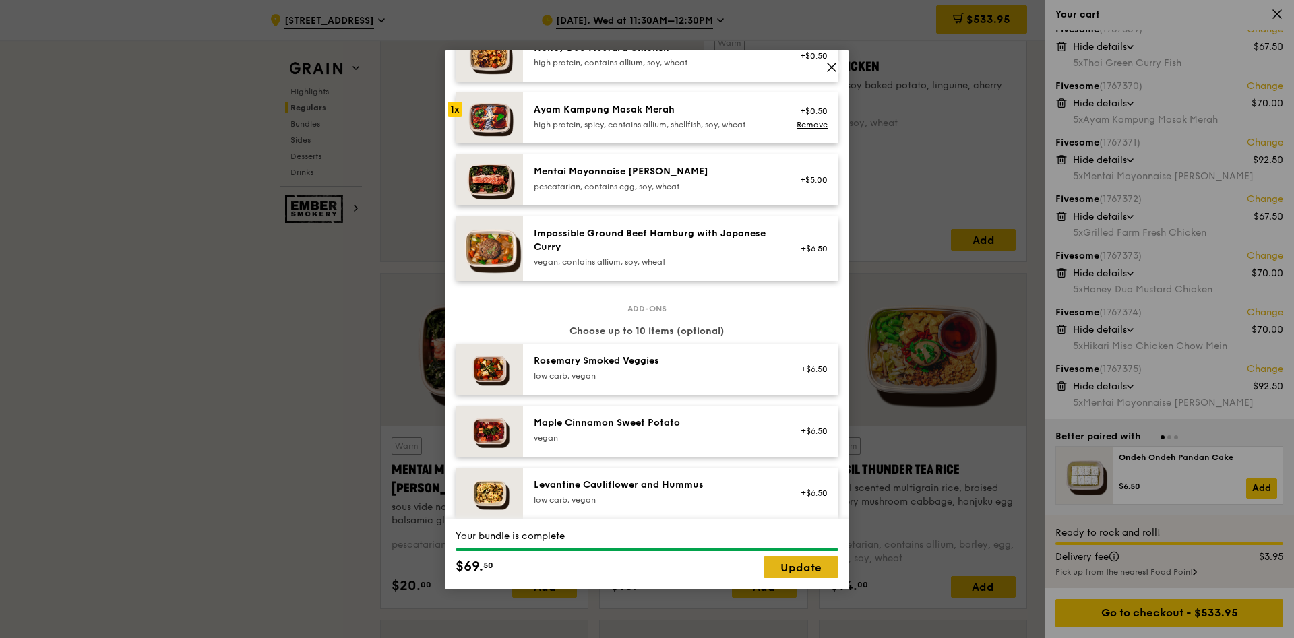
click at [800, 566] on link "Update" at bounding box center [801, 568] width 75 height 22
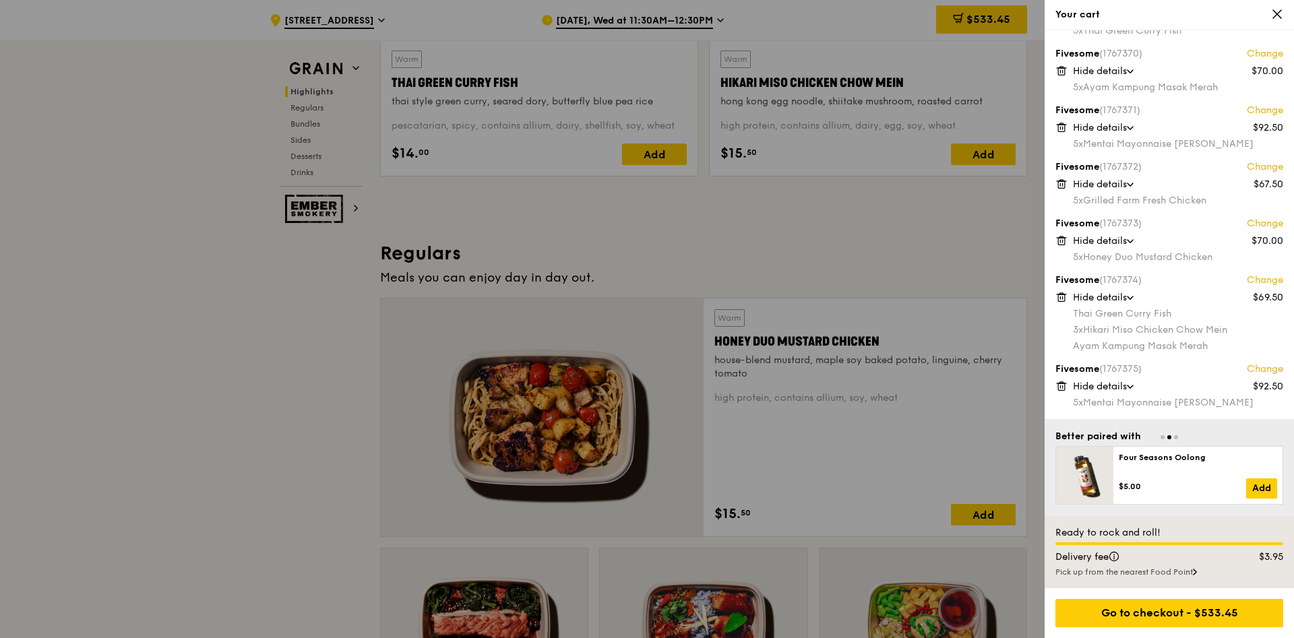
scroll to position [435, 0]
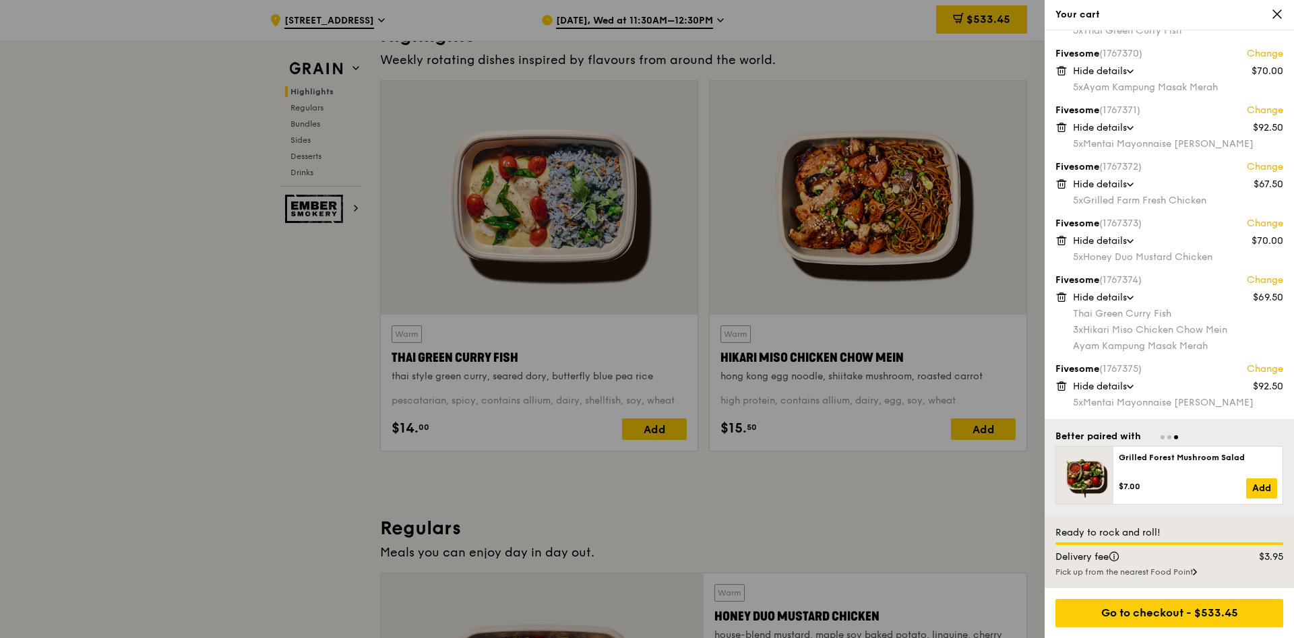
click at [780, 516] on div at bounding box center [647, 319] width 1294 height 638
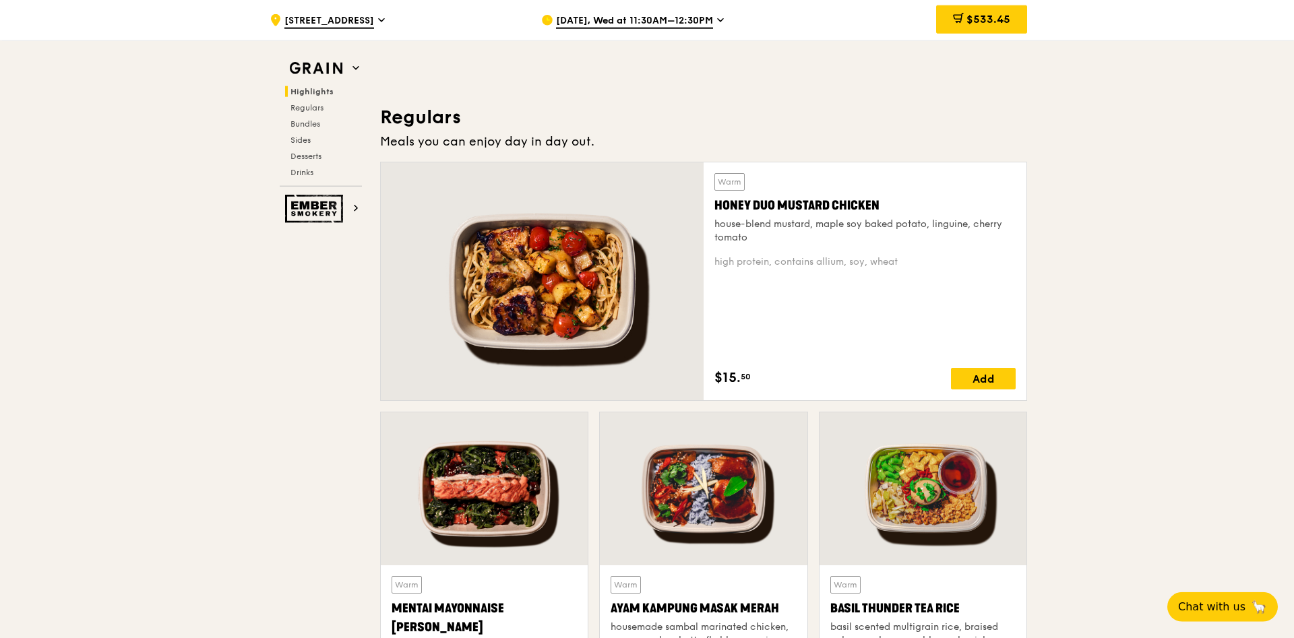
scroll to position [847, 0]
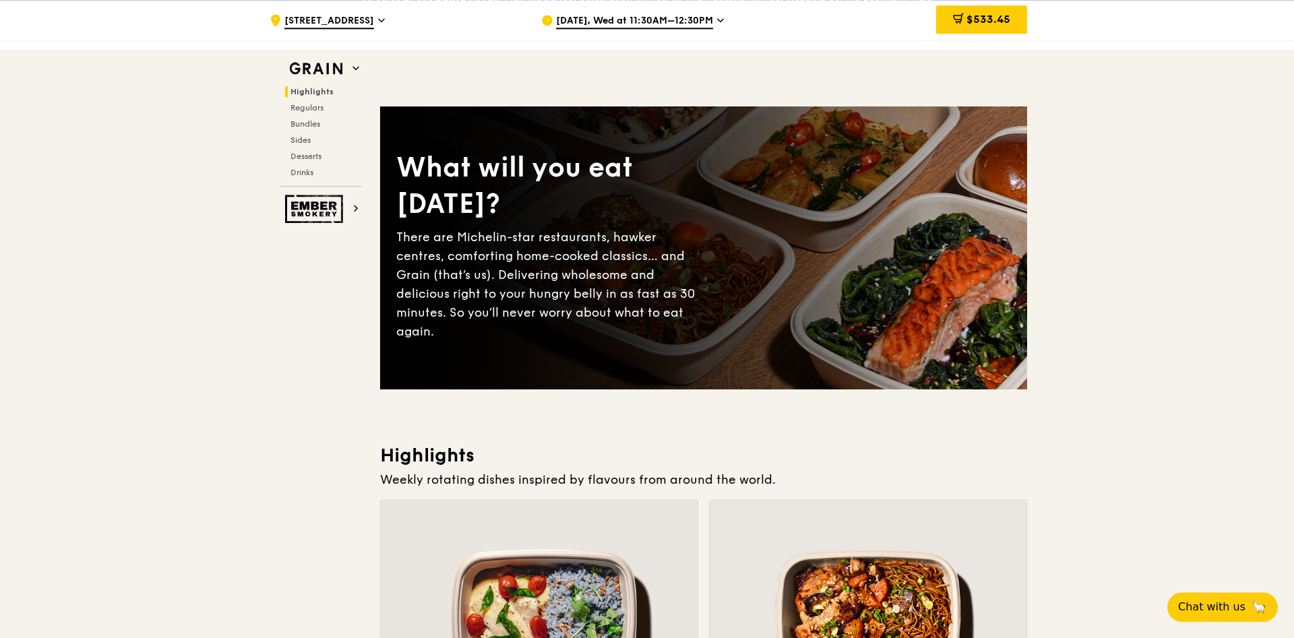
scroll to position [0, 0]
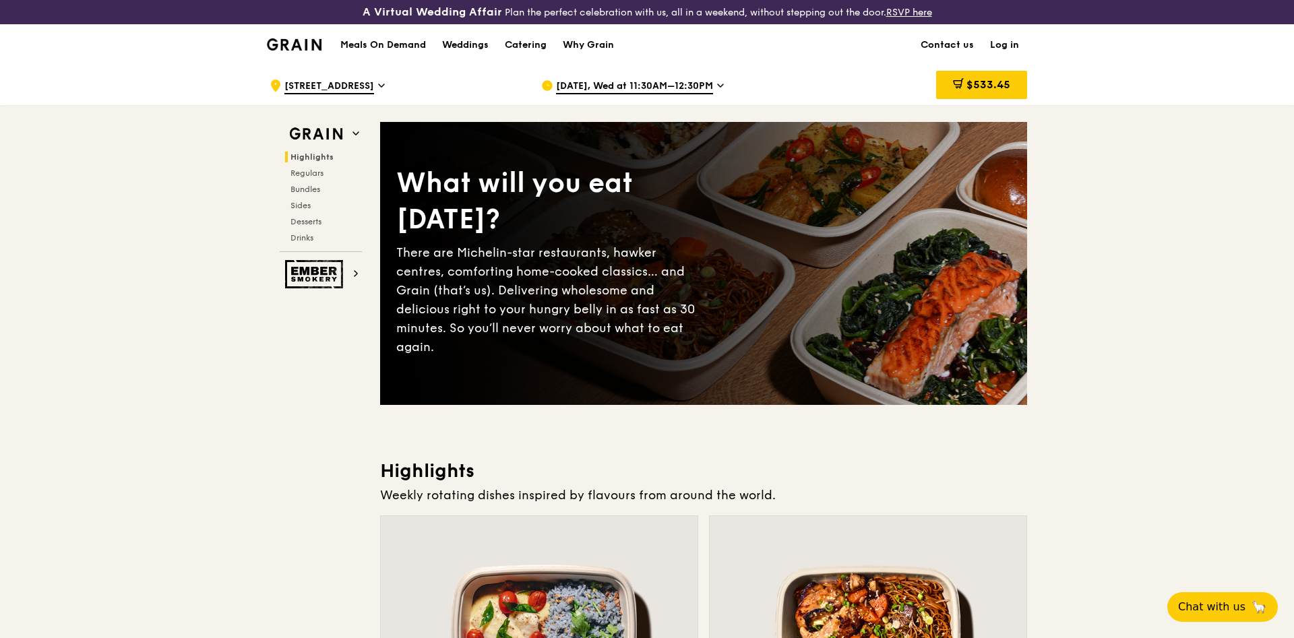
click at [359, 50] on h1 "Meals On Demand" at bounding box center [383, 44] width 86 height 13
click at [313, 158] on span "Highlights" at bounding box center [312, 156] width 43 height 9
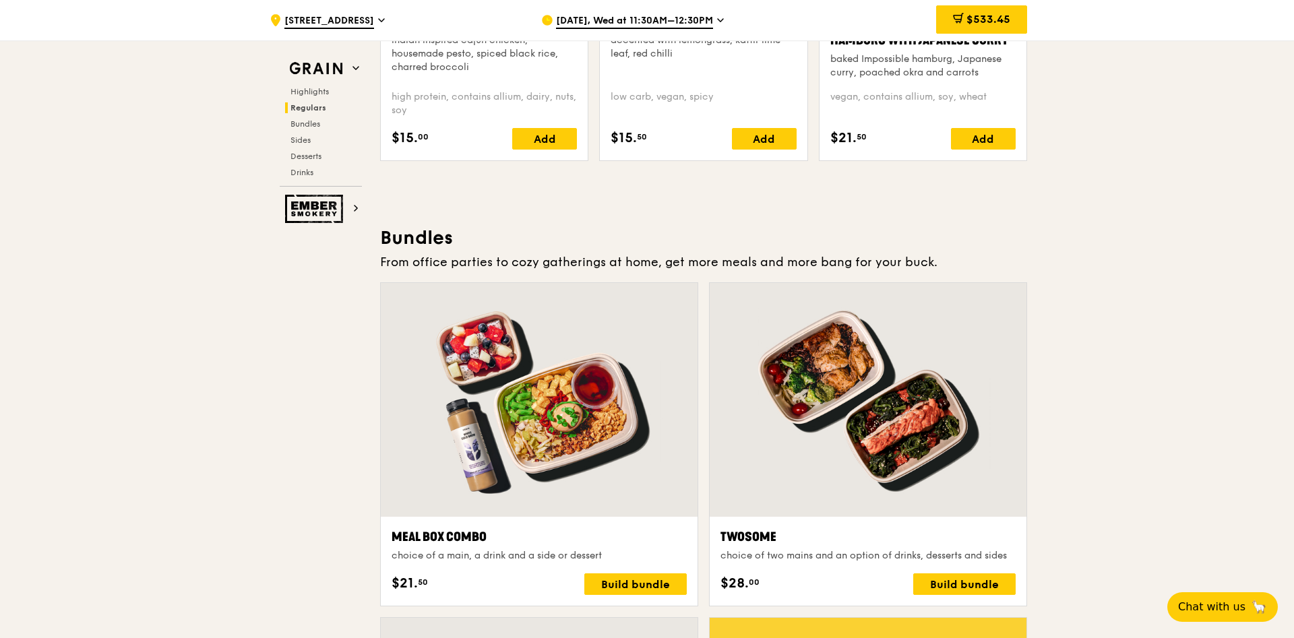
scroll to position [1505, 0]
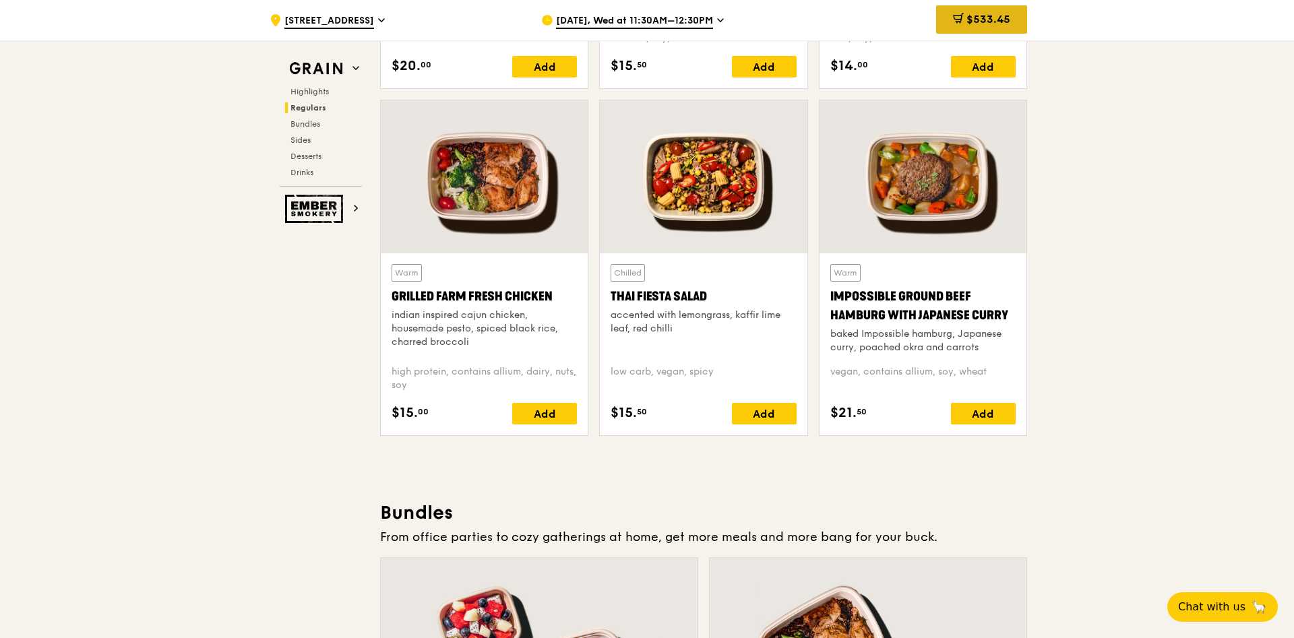
click at [980, 18] on span "$533.45" at bounding box center [989, 19] width 44 height 13
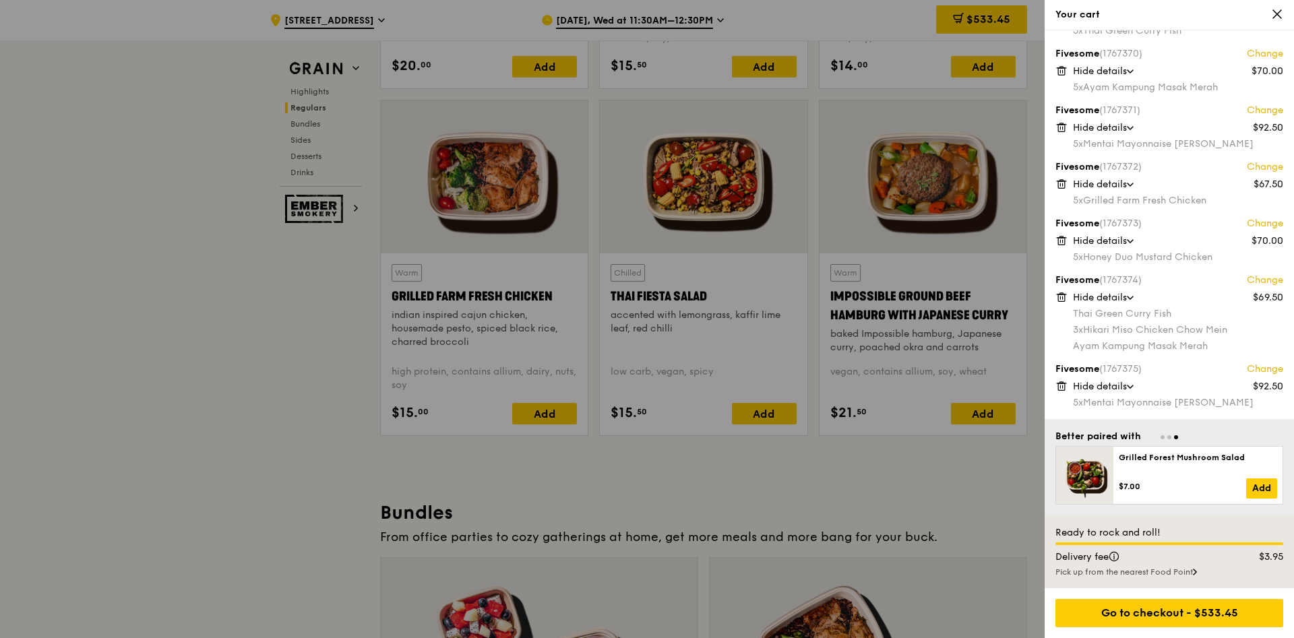
click at [973, 506] on div at bounding box center [647, 319] width 1294 height 638
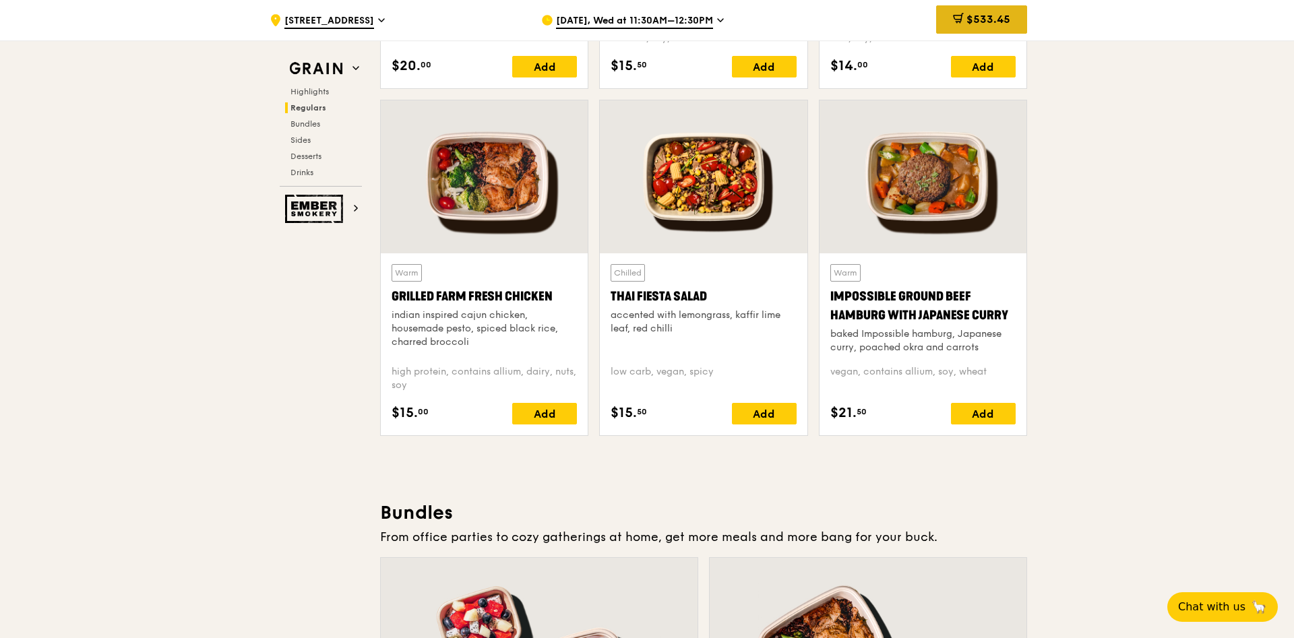
click at [994, 15] on span "$533.45" at bounding box center [989, 19] width 44 height 13
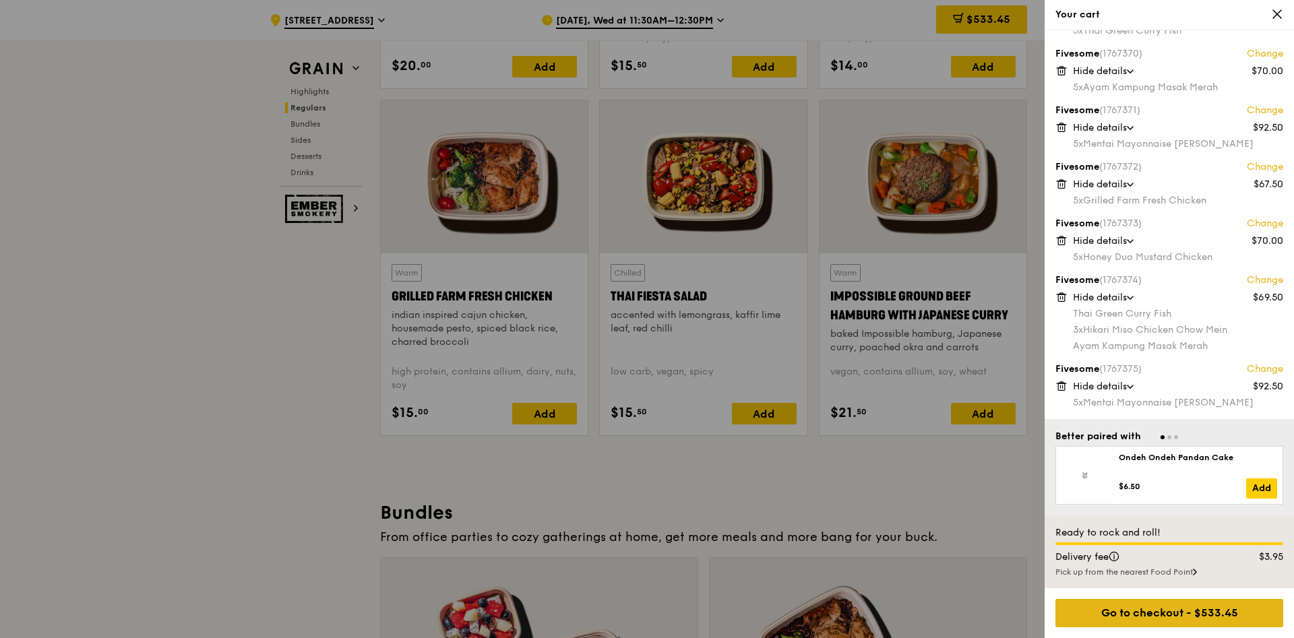
click at [1155, 612] on div "Go to checkout - $533.45" at bounding box center [1170, 613] width 228 height 28
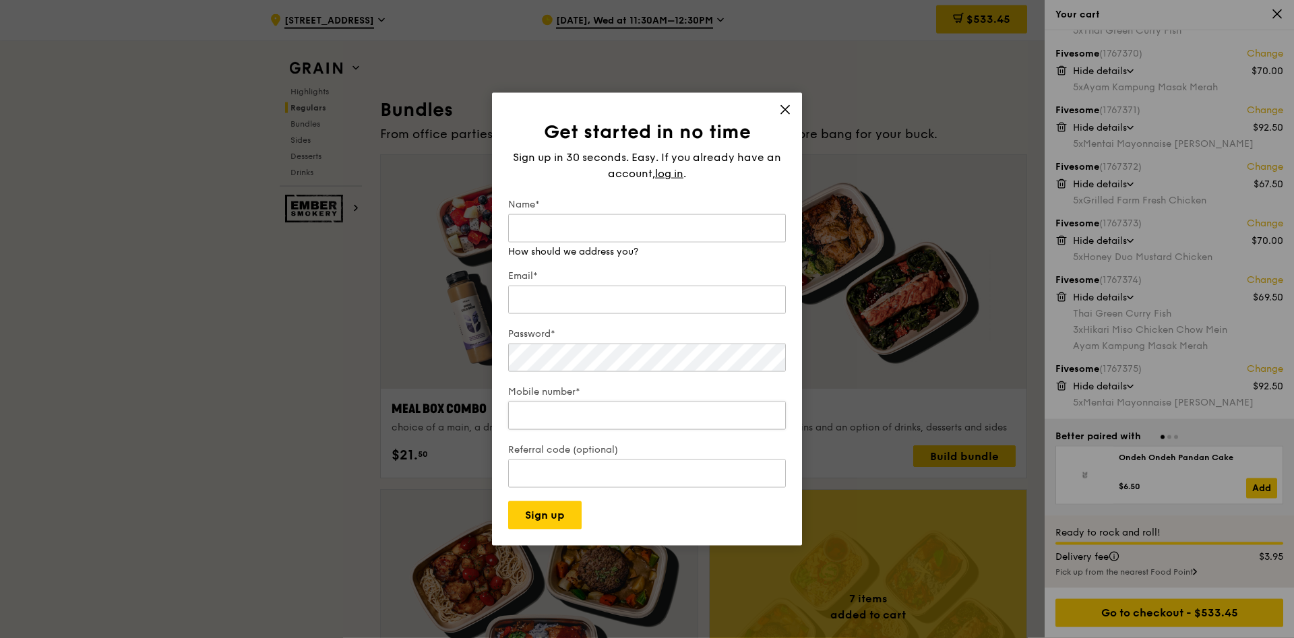
scroll to position [1918, 0]
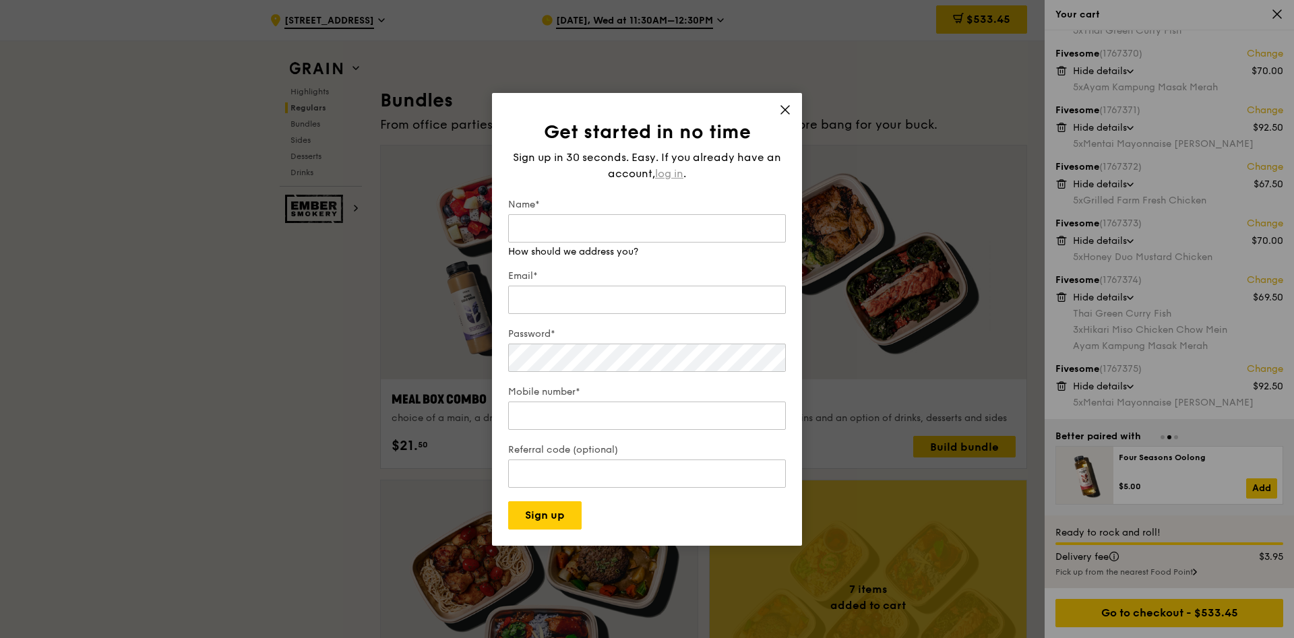
click at [671, 177] on span "log in" at bounding box center [669, 174] width 28 height 16
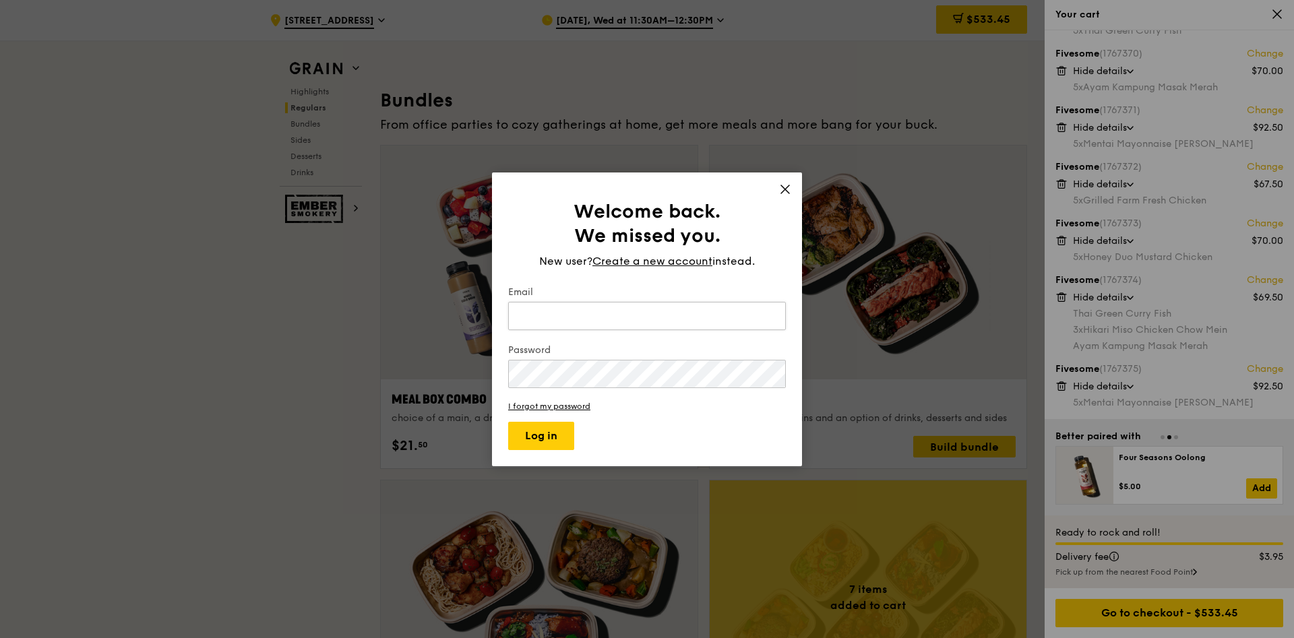
click at [582, 311] on input "Email" at bounding box center [647, 316] width 278 height 28
type input "l"
type input "chris_jl_lim@nuhs.edu.sg"
click at [606, 356] on label "Password" at bounding box center [647, 350] width 278 height 13
click at [536, 433] on button "Log in" at bounding box center [541, 436] width 66 height 28
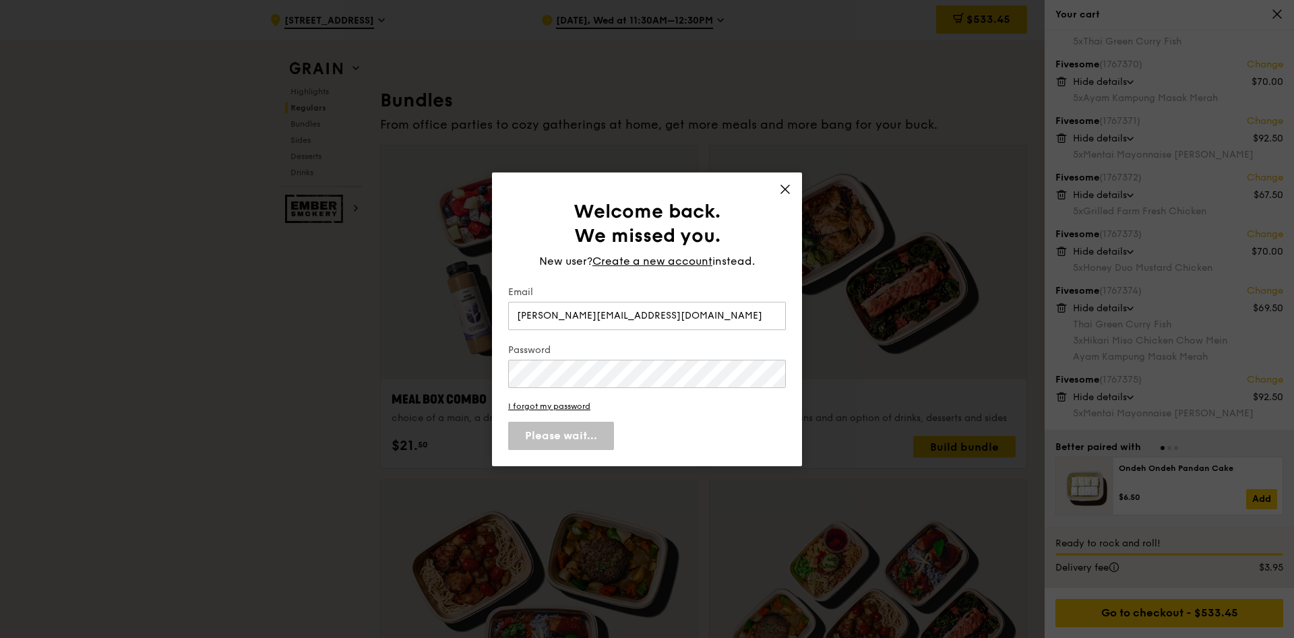
scroll to position [40, 0]
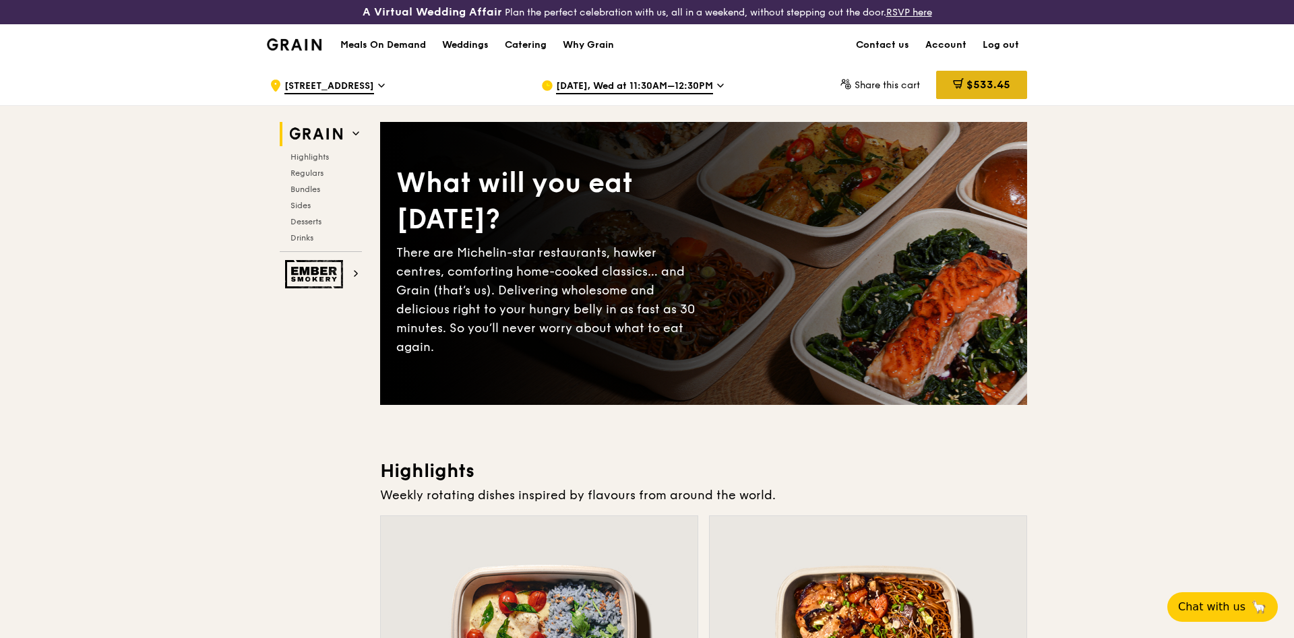
click at [971, 86] on span "$533.45" at bounding box center [989, 84] width 44 height 13
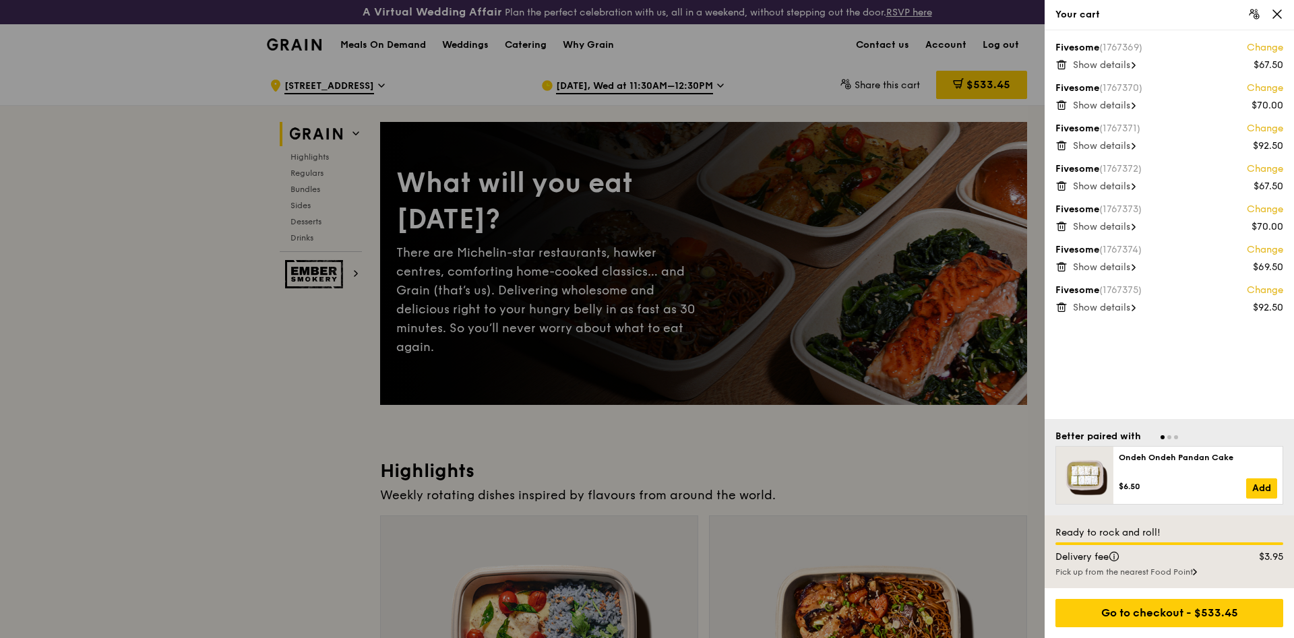
click at [1145, 359] on div "Fivesome (1767369) Change $67.50 Show details Fivesome (1767370) Change $70.00 …" at bounding box center [1169, 224] width 249 height 389
click at [305, 438] on div at bounding box center [647, 319] width 1294 height 638
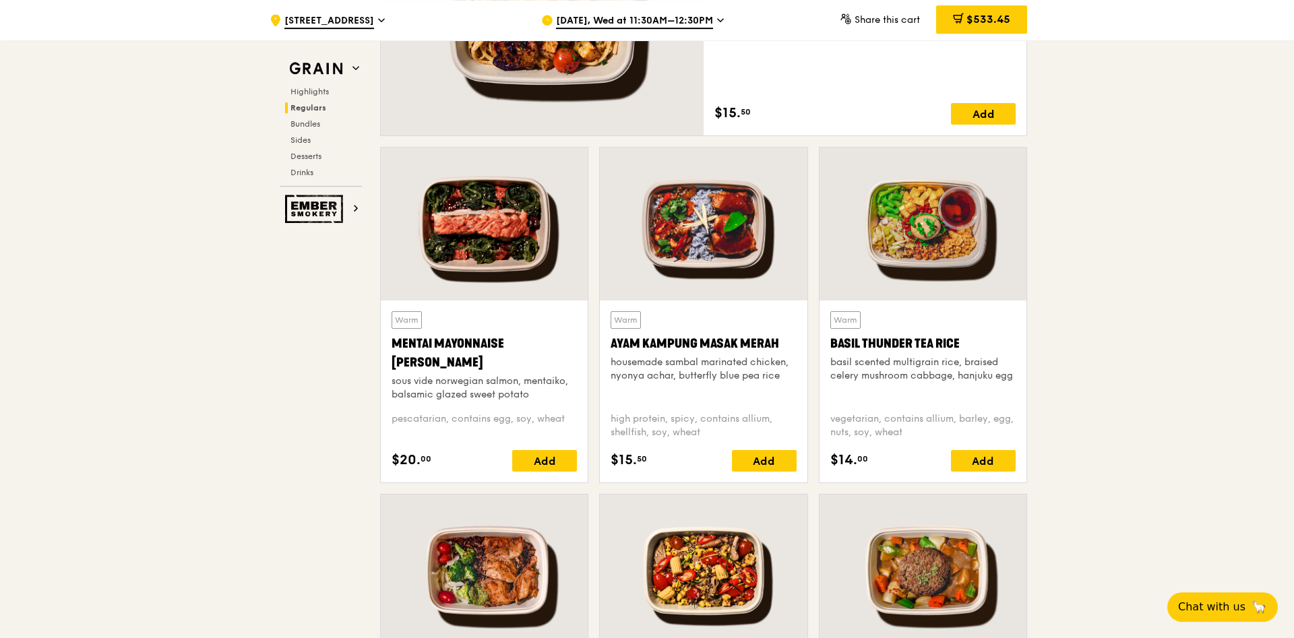
scroll to position [1169, 0]
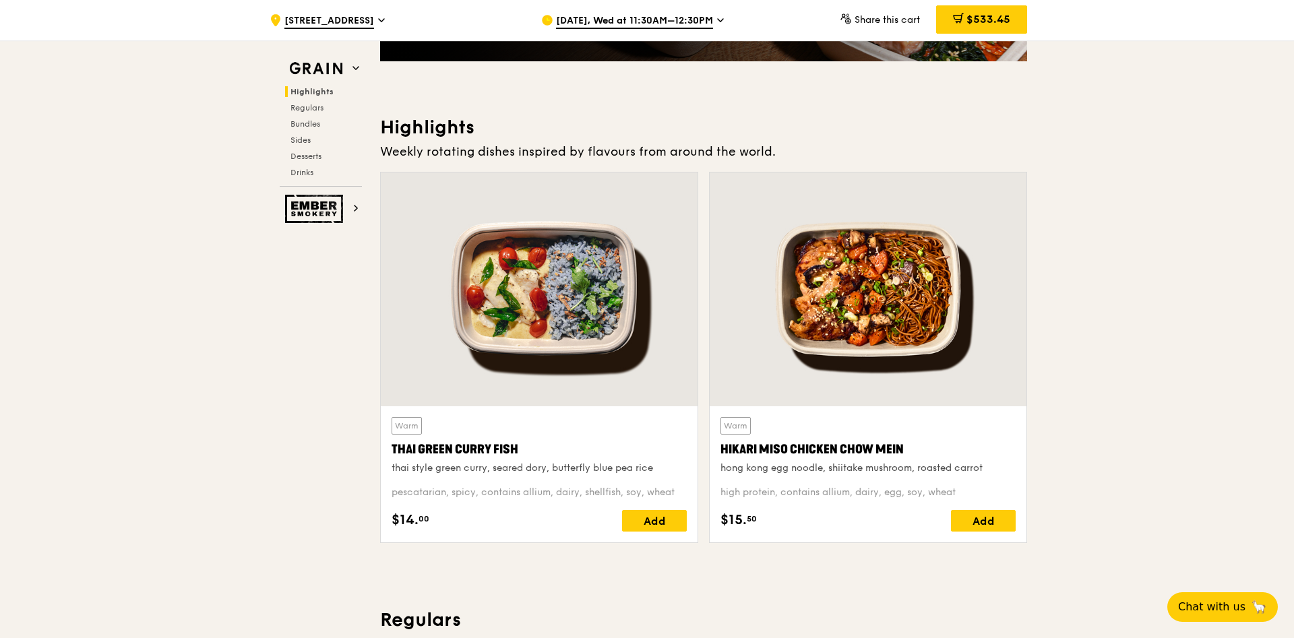
scroll to position [0, 0]
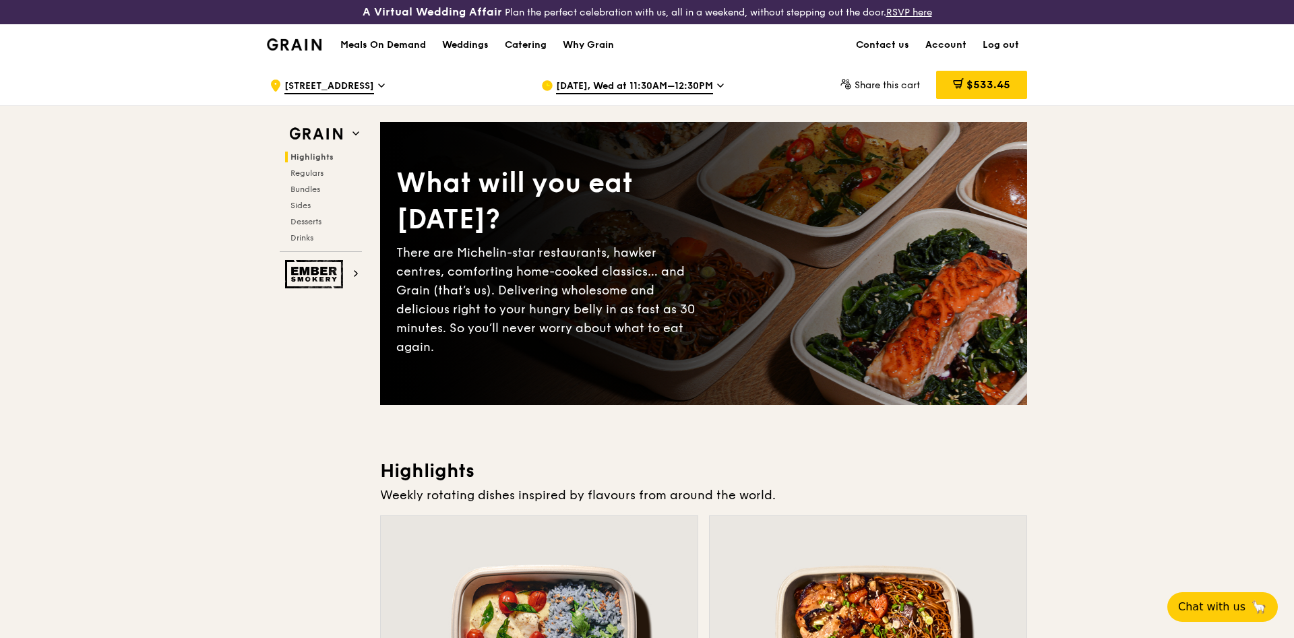
click at [980, 82] on span "$533.45" at bounding box center [989, 84] width 44 height 13
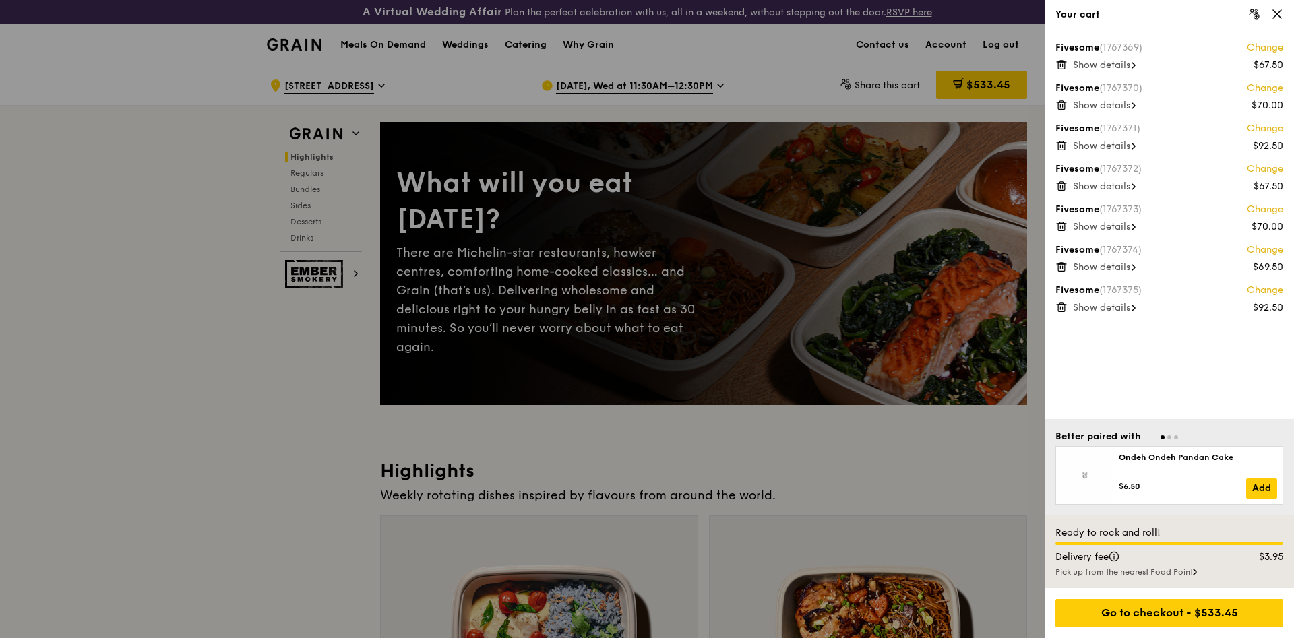
click at [305, 421] on div at bounding box center [647, 319] width 1294 height 638
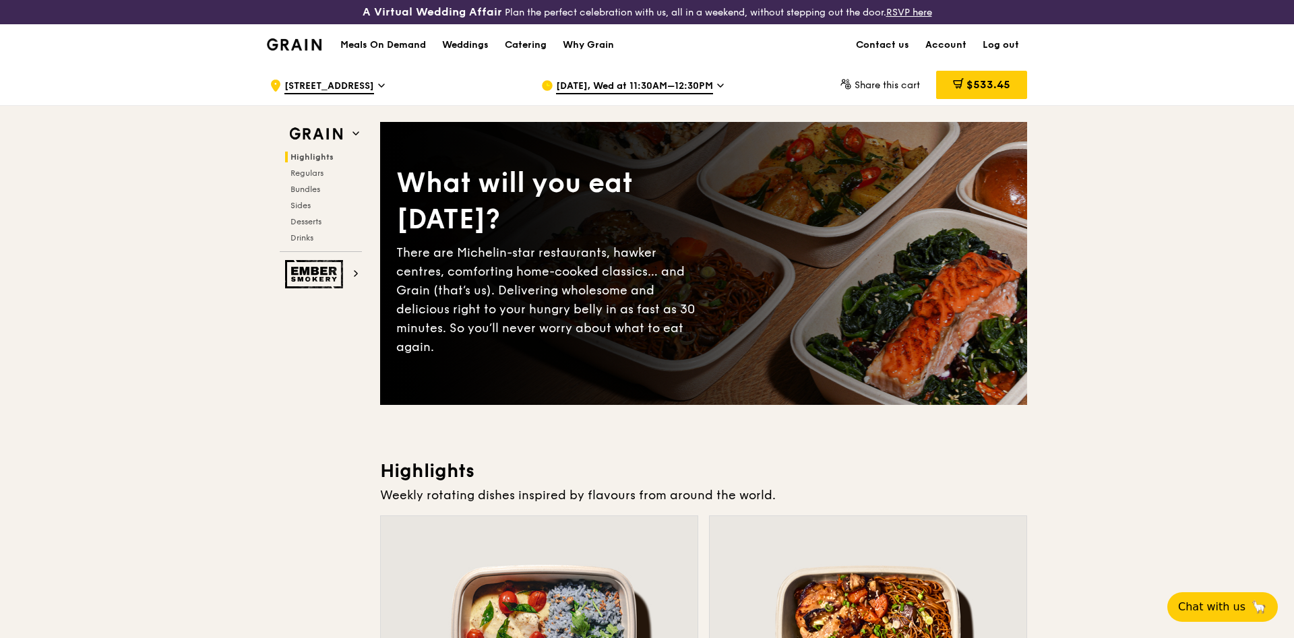
click at [946, 40] on link "Account" at bounding box center [946, 45] width 57 height 40
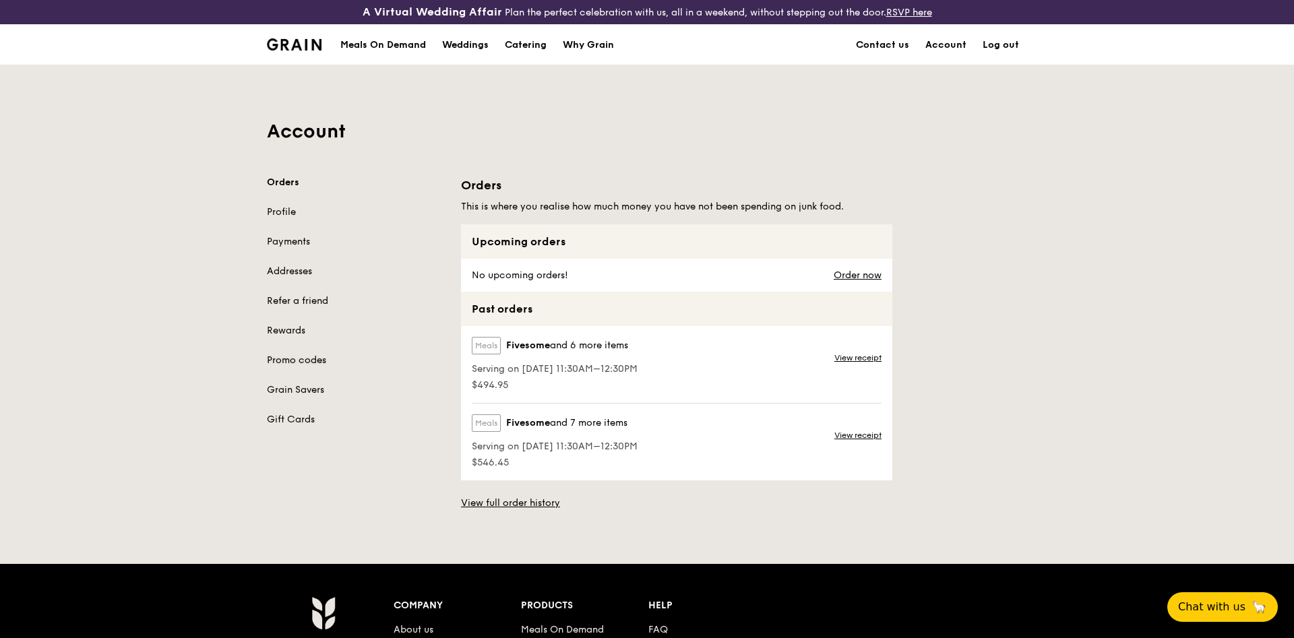
click at [297, 359] on link "Promo codes" at bounding box center [356, 360] width 178 height 13
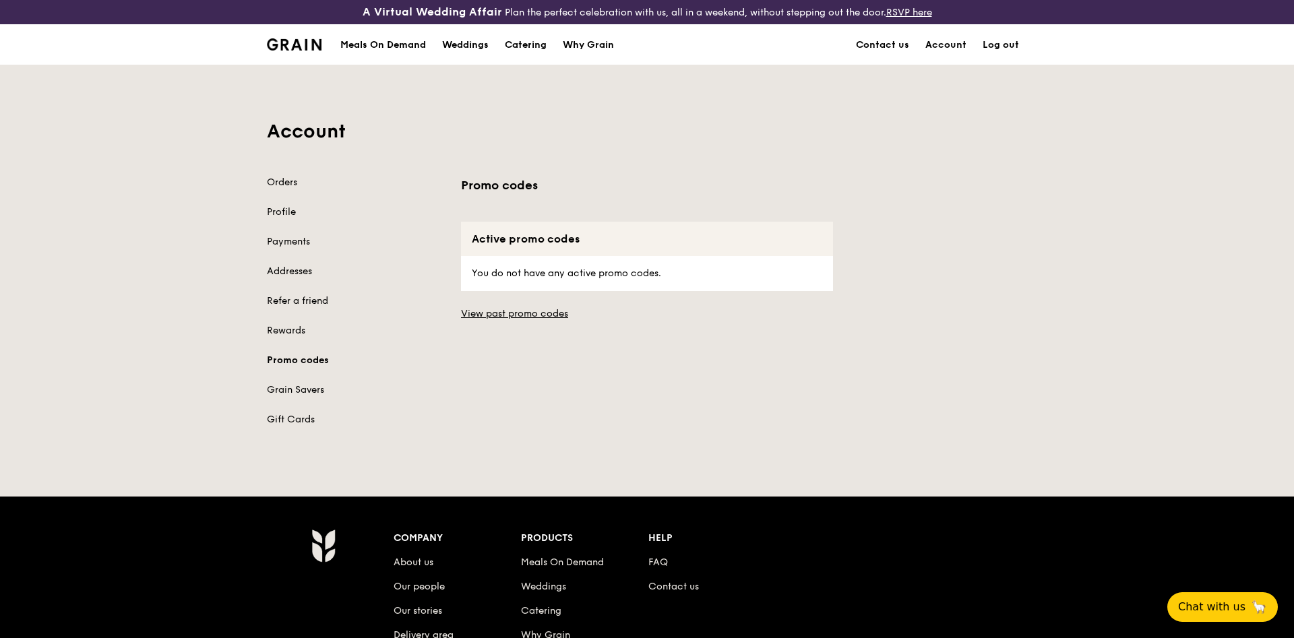
click at [539, 269] on p "You do not have any active promo codes." at bounding box center [647, 273] width 351 height 35
click at [550, 297] on div "Promo codes Active promo codes You do not have any active promo codes. View pas…" at bounding box center [647, 248] width 388 height 145
click at [505, 219] on div "Promo codes Active promo codes You do not have any active promo codes. View pas…" at bounding box center [647, 248] width 388 height 145
click at [500, 275] on p "You do not have any active promo codes." at bounding box center [647, 273] width 351 height 35
click at [497, 244] on div "Active promo codes" at bounding box center [647, 239] width 372 height 34
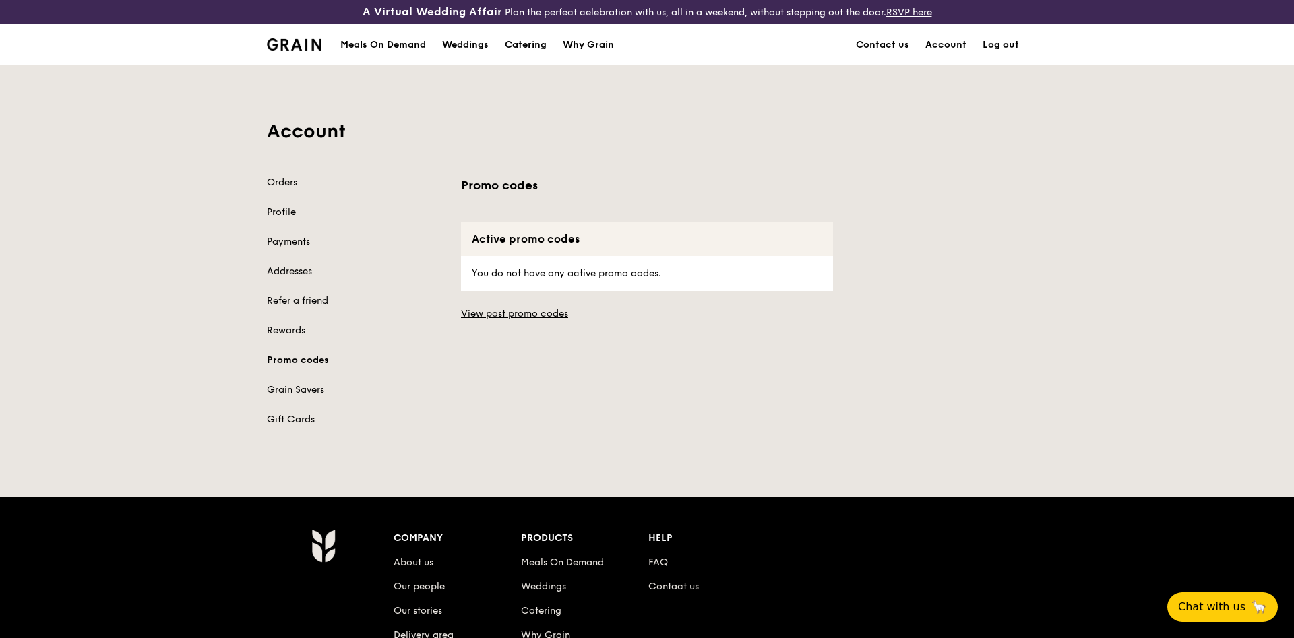
click at [495, 193] on h3 "Promo codes" at bounding box center [647, 185] width 372 height 19
click at [492, 173] on div "Account Orders Profile Payments Addresses Refer a friend Rewards Promo codes Gr…" at bounding box center [647, 254] width 777 height 378
click at [622, 135] on h1 "Account" at bounding box center [647, 131] width 760 height 24
click at [368, 41] on div "Meals On Demand" at bounding box center [383, 45] width 86 height 40
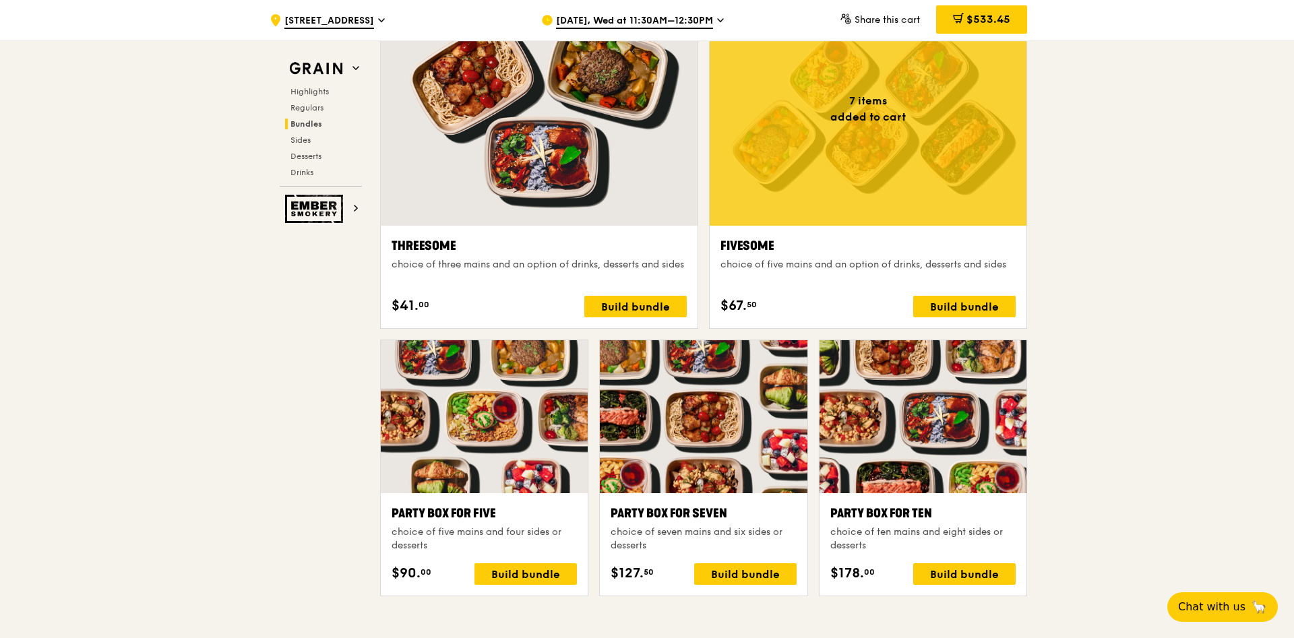
scroll to position [2406, 0]
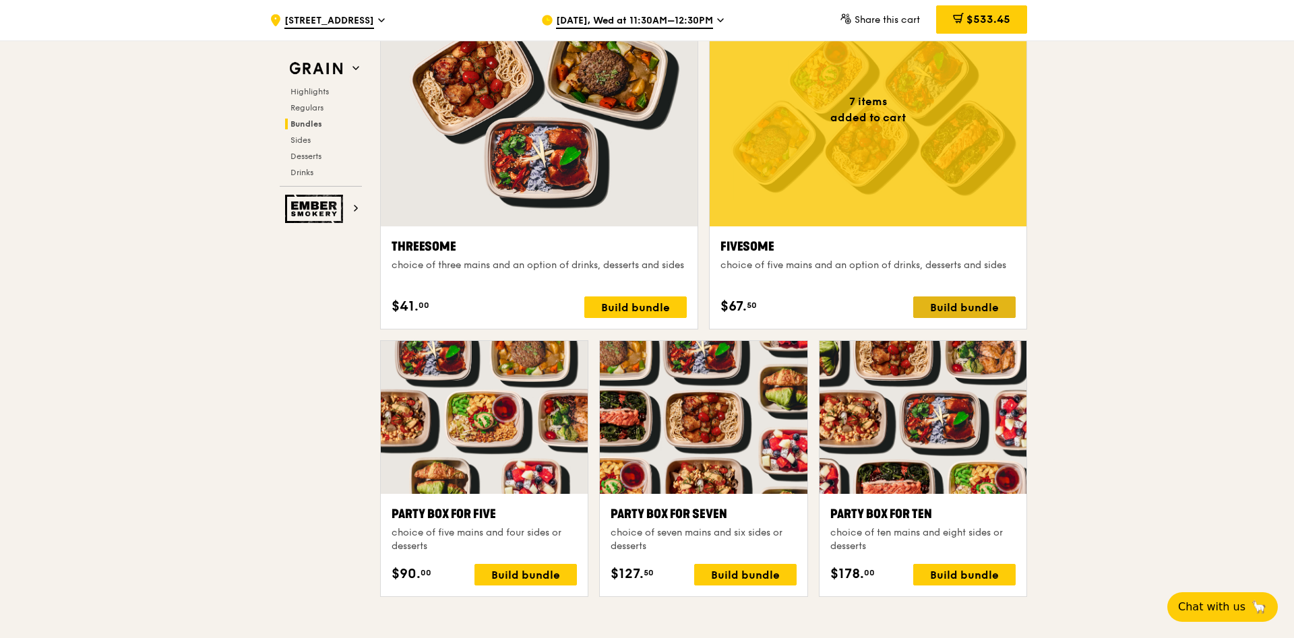
click at [955, 310] on div "Build bundle" at bounding box center [964, 308] width 102 height 22
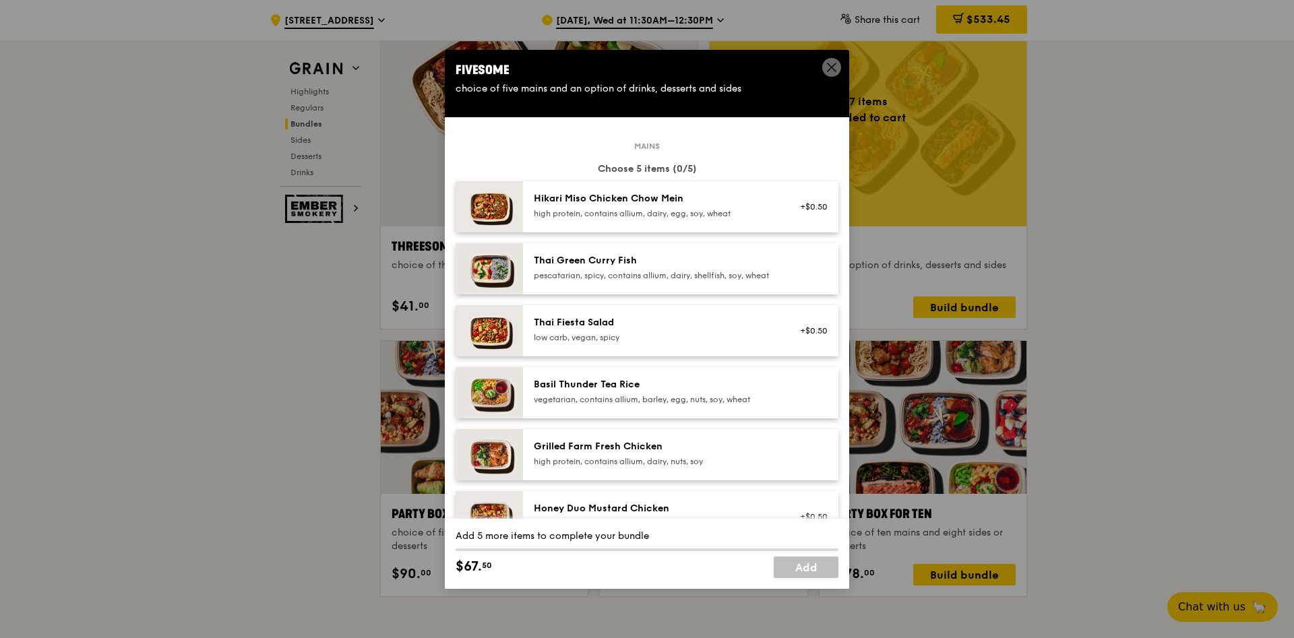
scroll to position [307, 0]
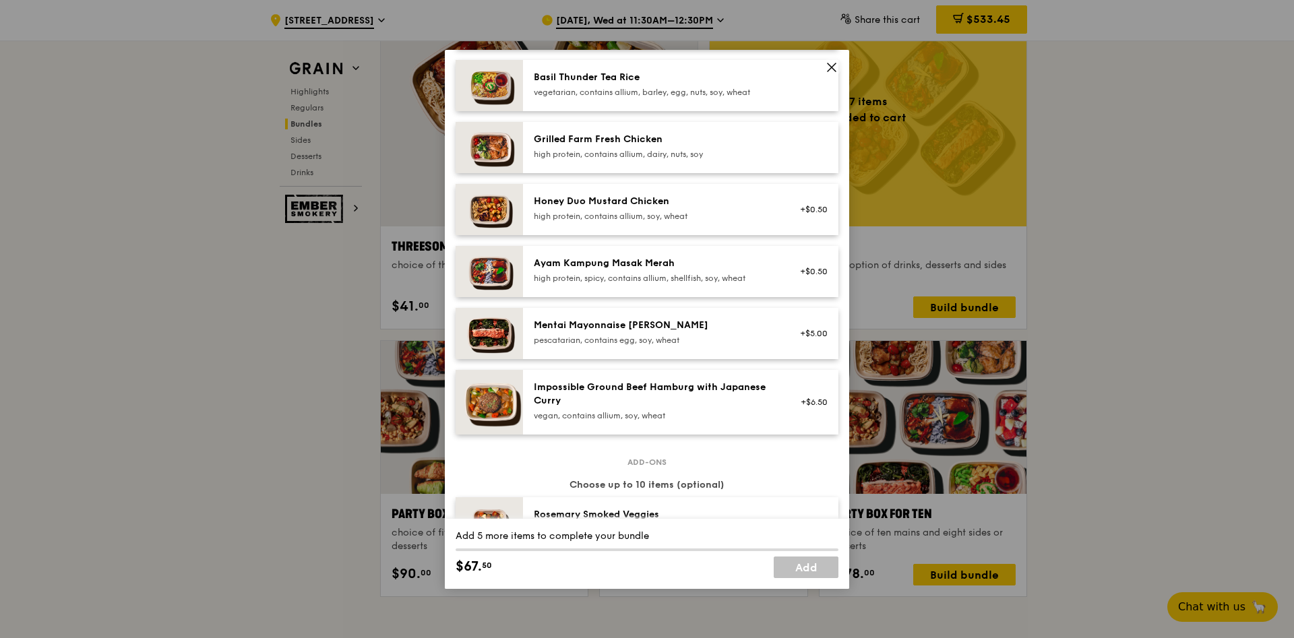
click at [660, 421] on div "vegan, contains allium, soy, wheat" at bounding box center [655, 416] width 242 height 11
click at [607, 84] on div "Basil Thunder Tea Rice" at bounding box center [655, 77] width 242 height 13
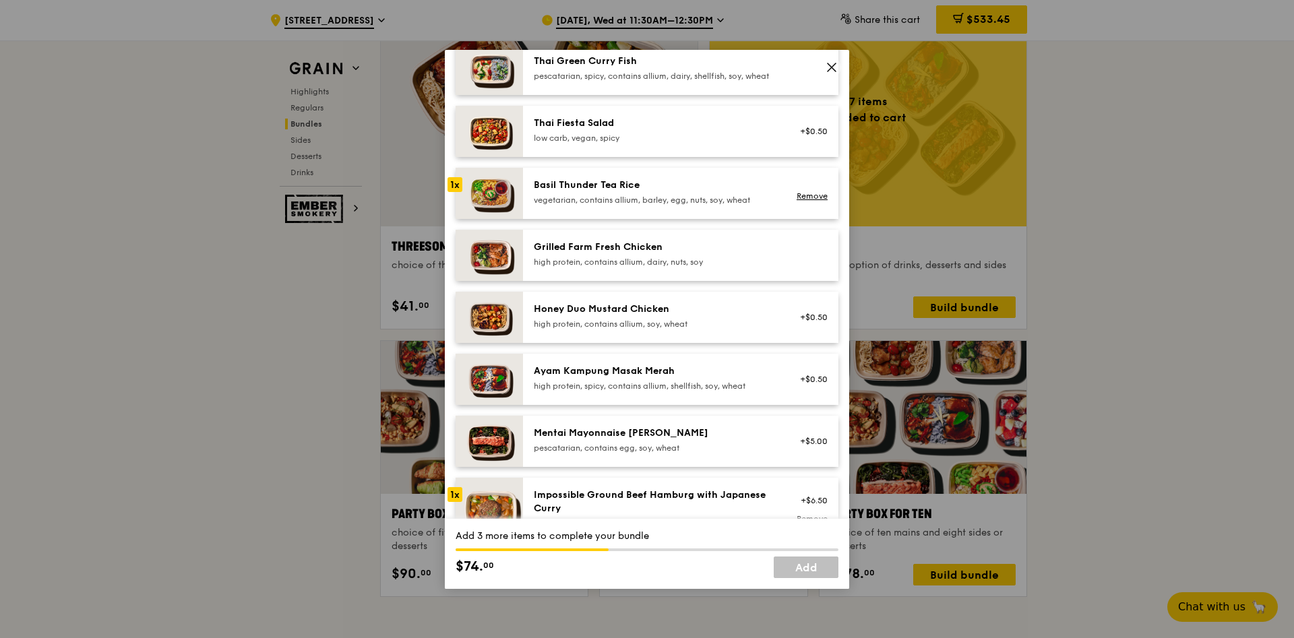
scroll to position [154, 0]
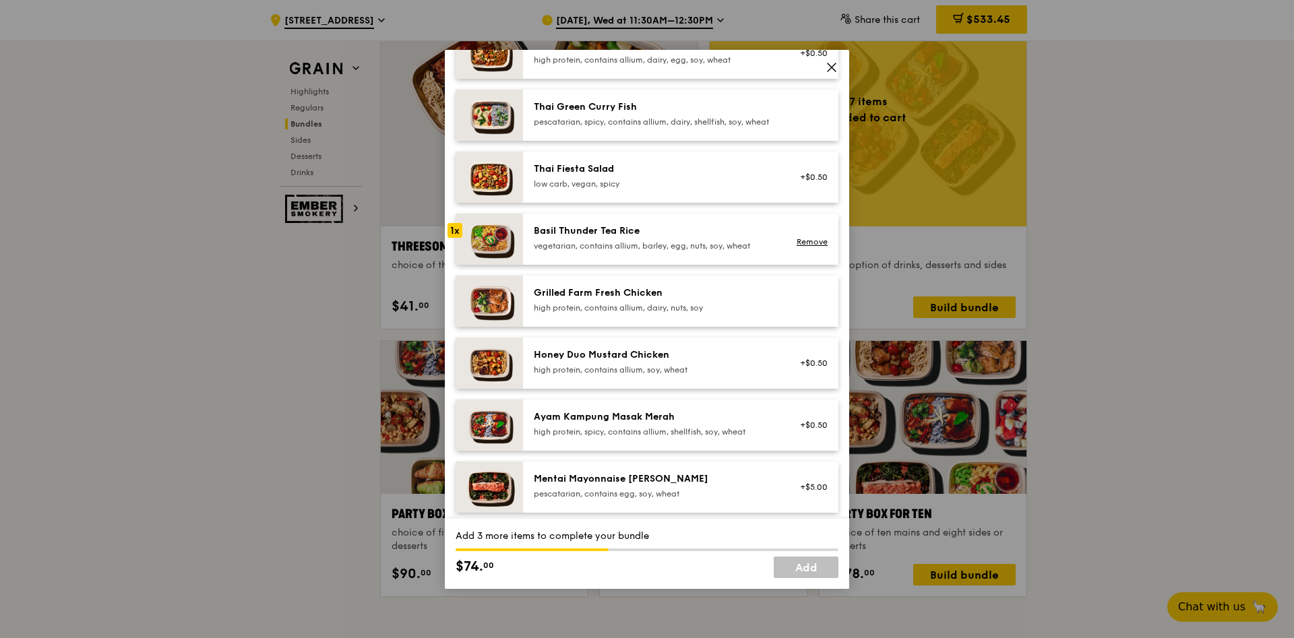
click at [602, 176] on div "Thai Fiesta Salad" at bounding box center [655, 168] width 242 height 13
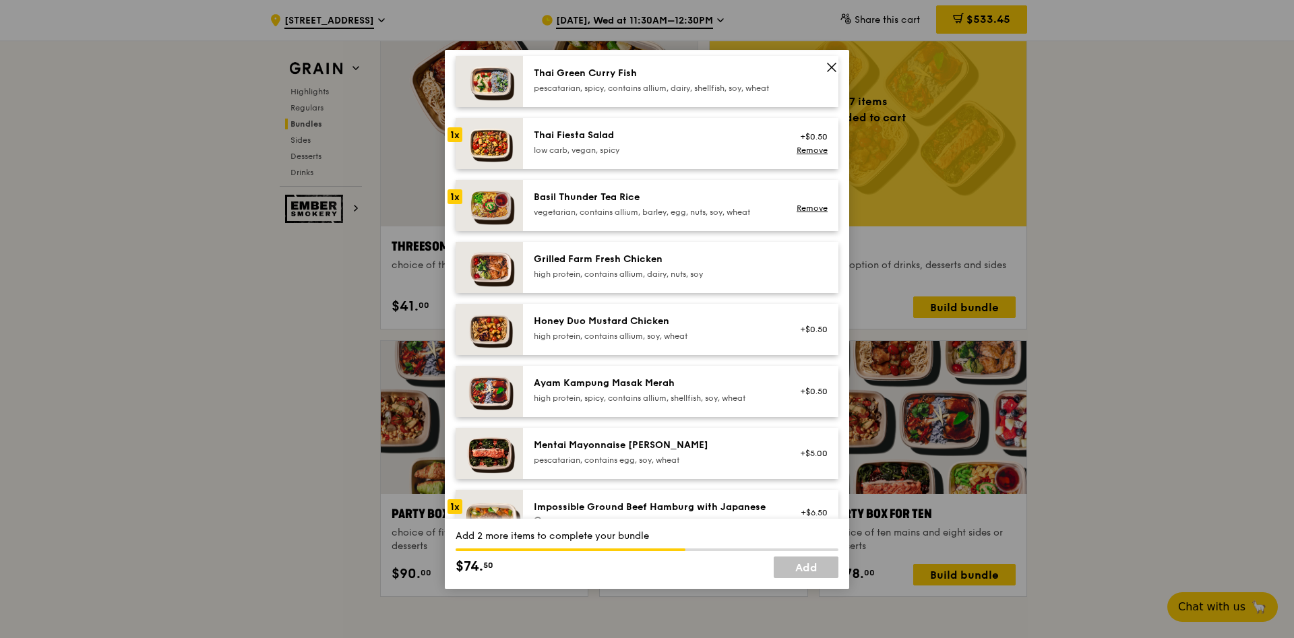
scroll to position [231, 0]
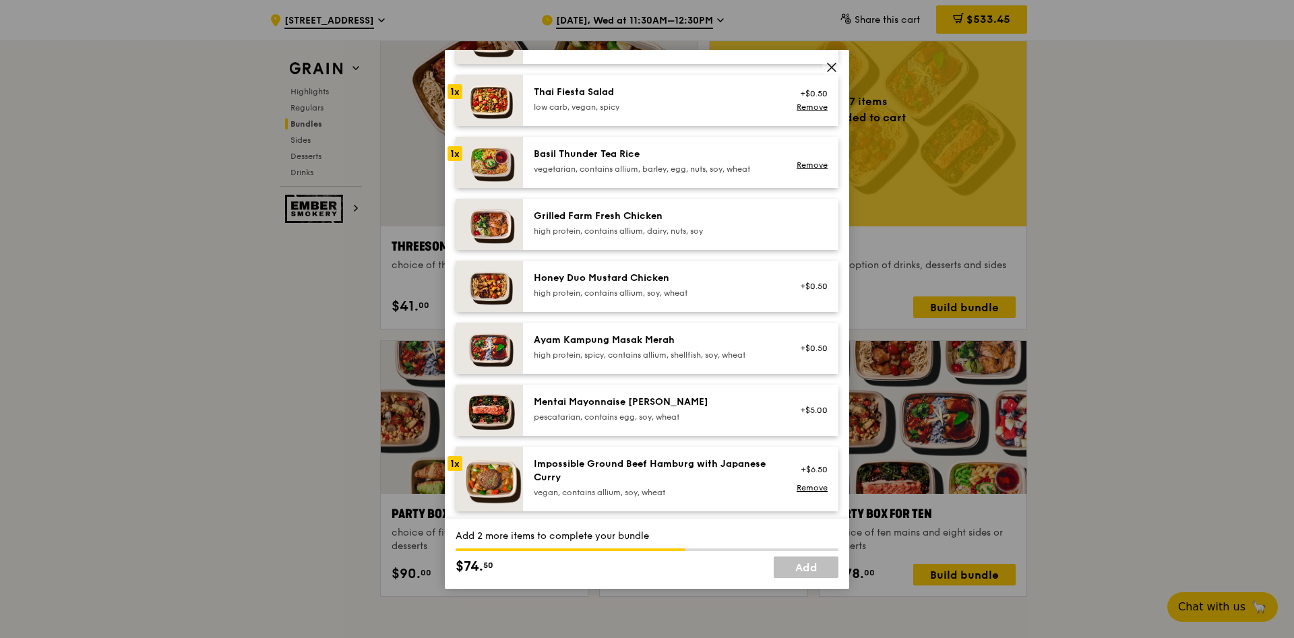
click at [575, 285] on div "Honey Duo Mustard Chicken" at bounding box center [655, 278] width 242 height 13
click at [553, 223] on div "Grilled Farm Fresh Chicken" at bounding box center [655, 216] width 242 height 13
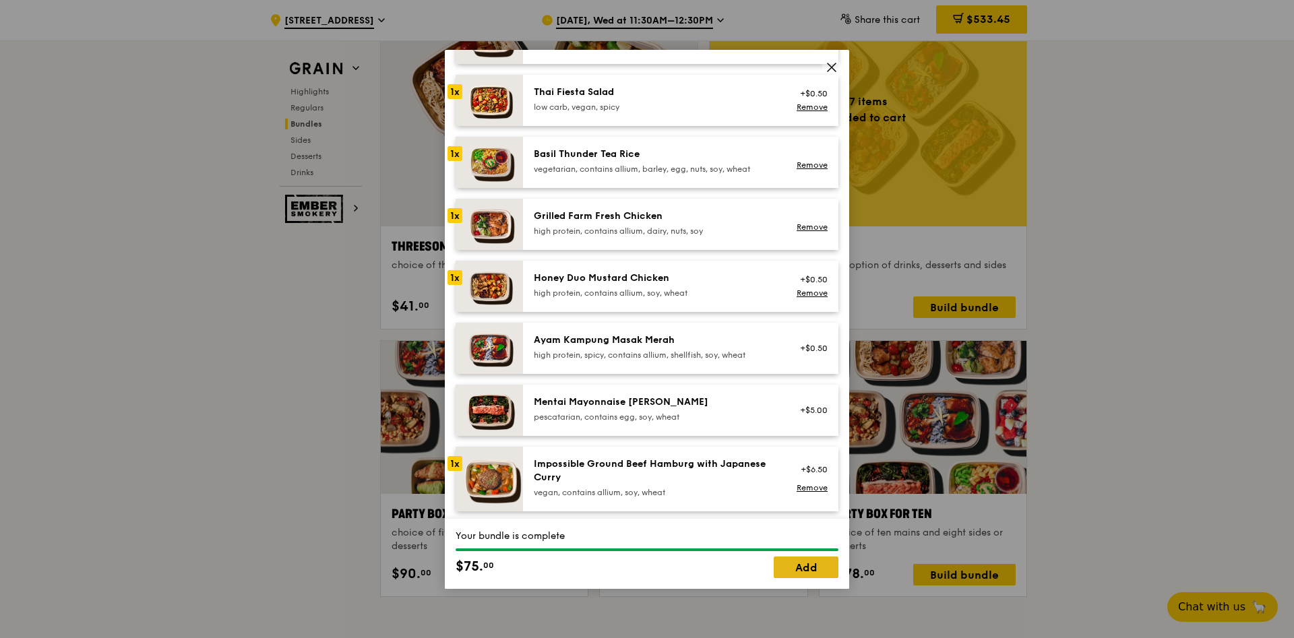
click at [812, 572] on link "Add" at bounding box center [806, 568] width 65 height 22
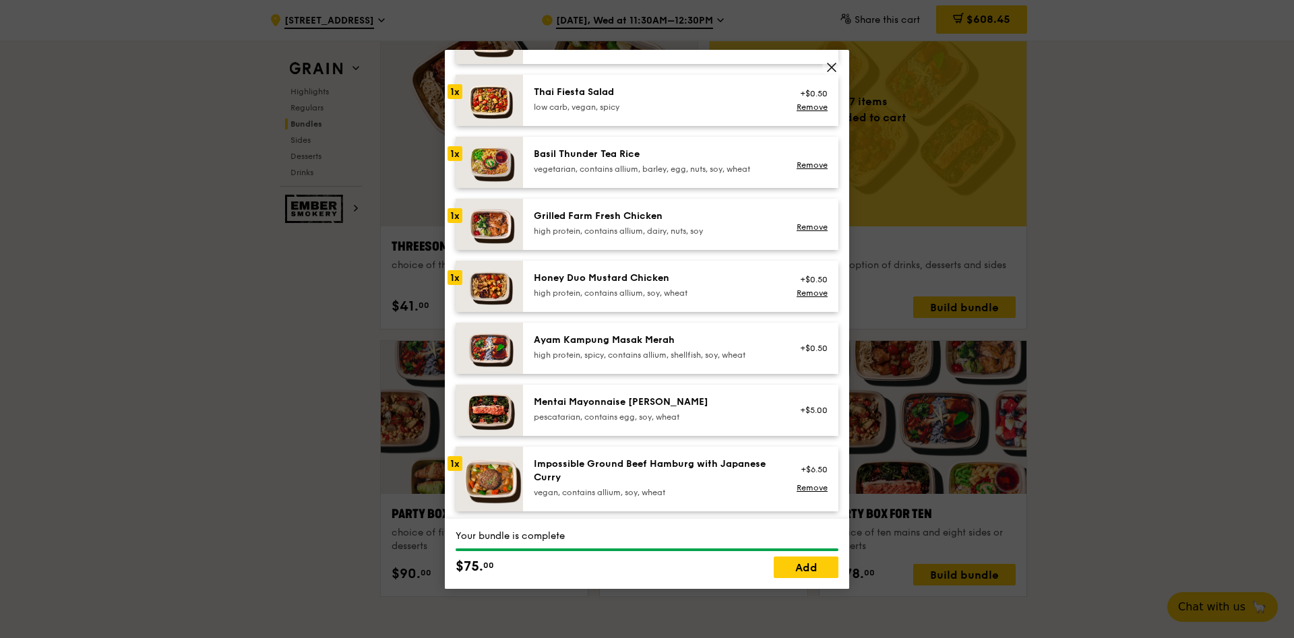
scroll to position [2405, 0]
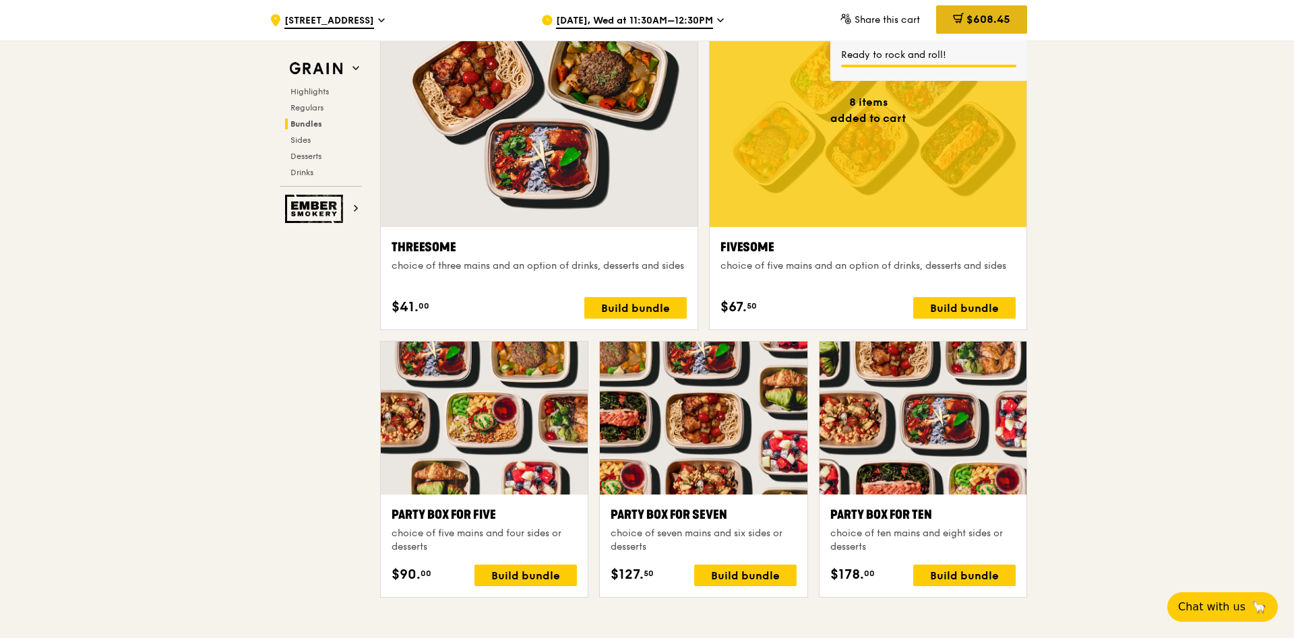
click at [961, 20] on icon at bounding box center [958, 18] width 11 height 11
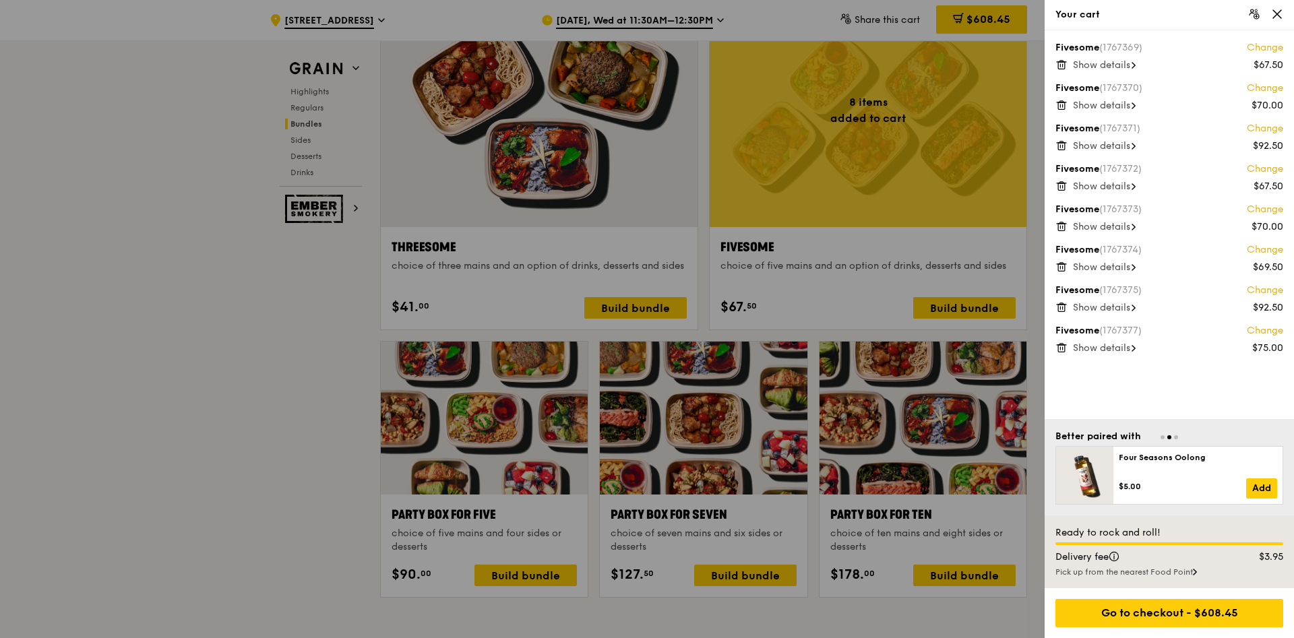
click at [1108, 70] on span "Show details" at bounding box center [1101, 64] width 57 height 11
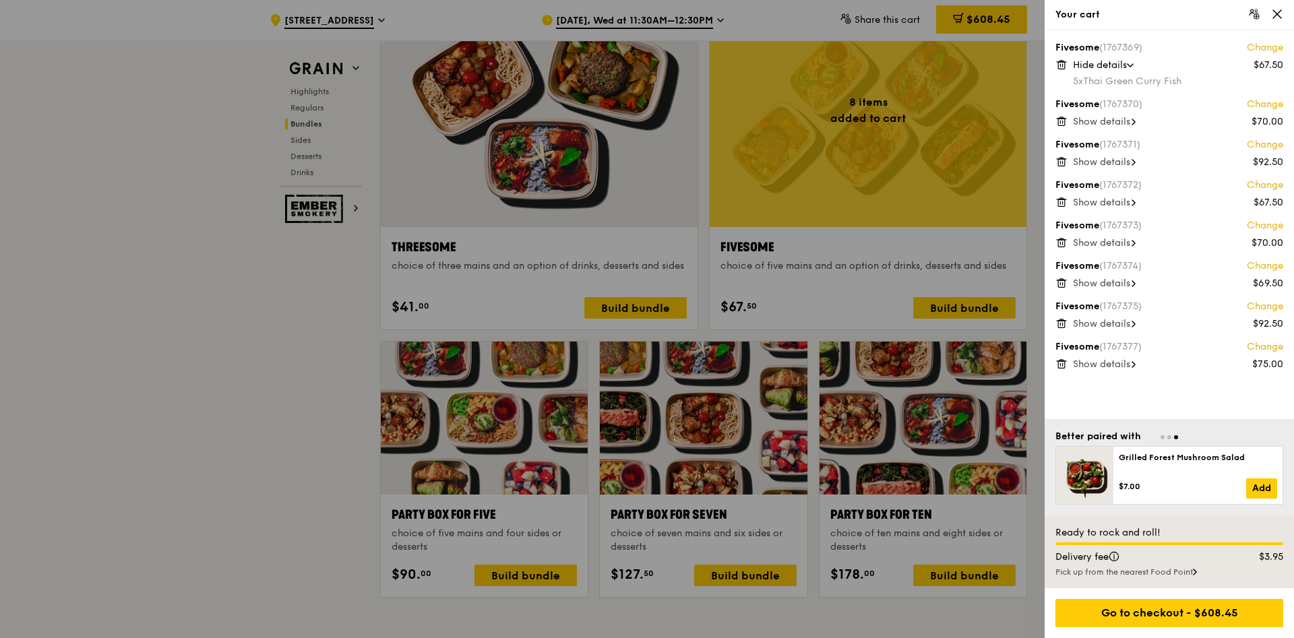
click at [1111, 122] on span "Show details" at bounding box center [1101, 121] width 57 height 11
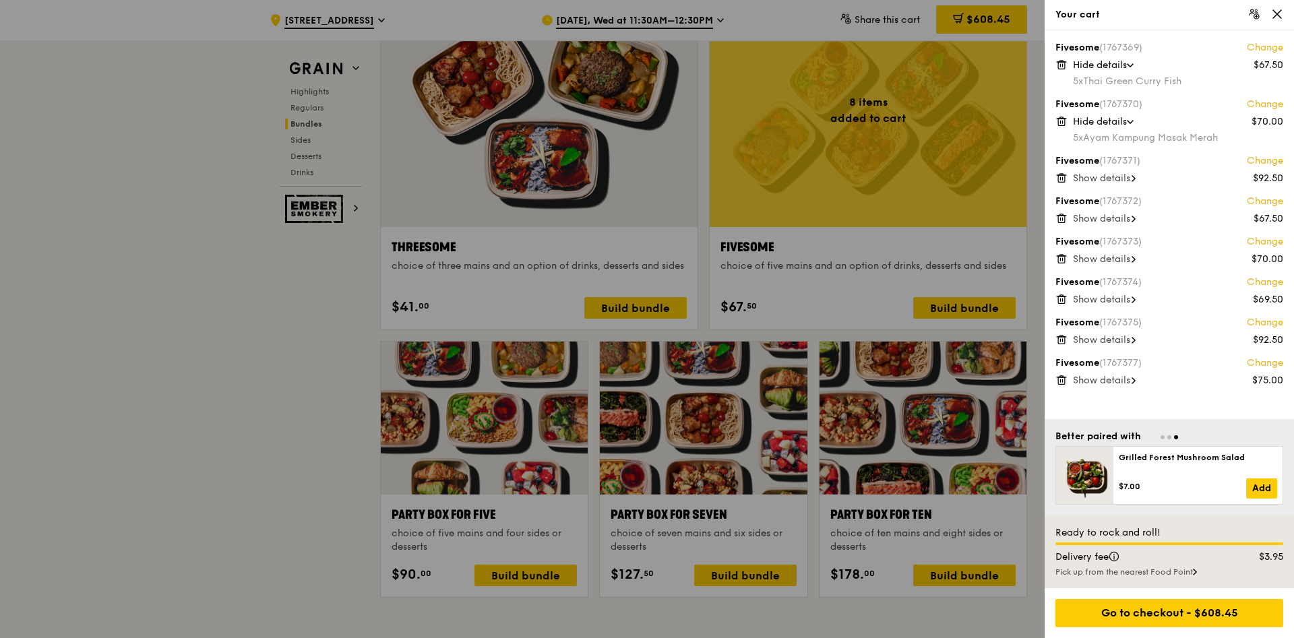
click at [1112, 183] on span "Show details" at bounding box center [1101, 178] width 57 height 11
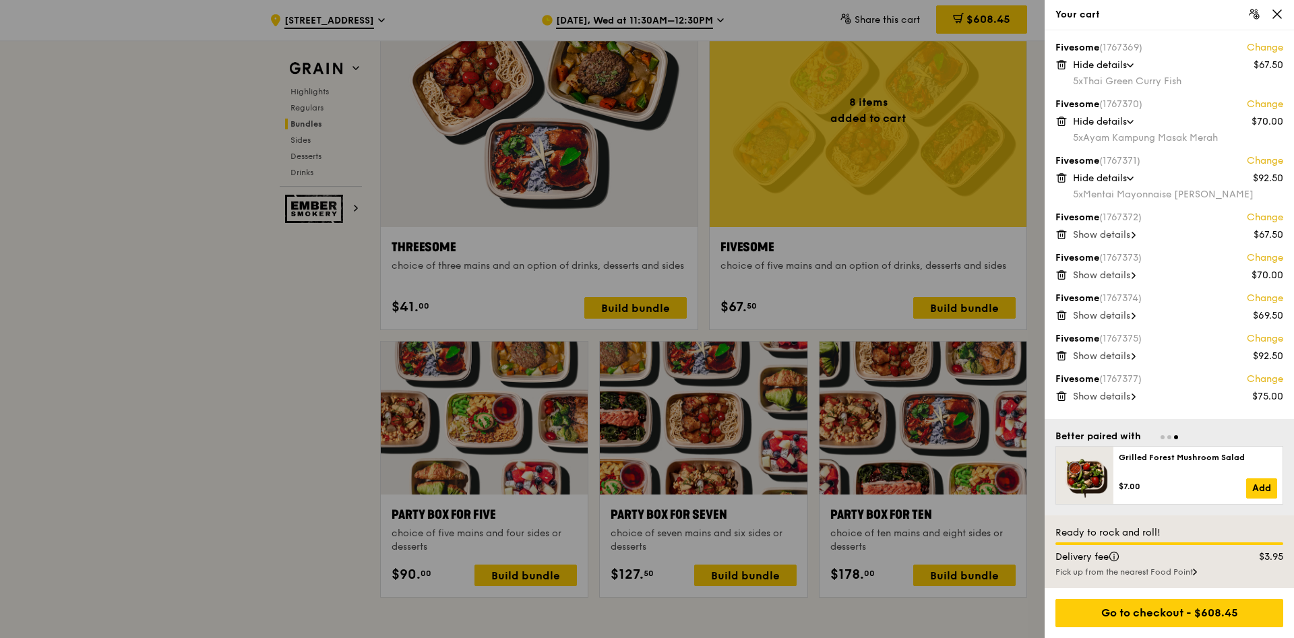
click at [1108, 235] on span "Show details" at bounding box center [1101, 234] width 57 height 11
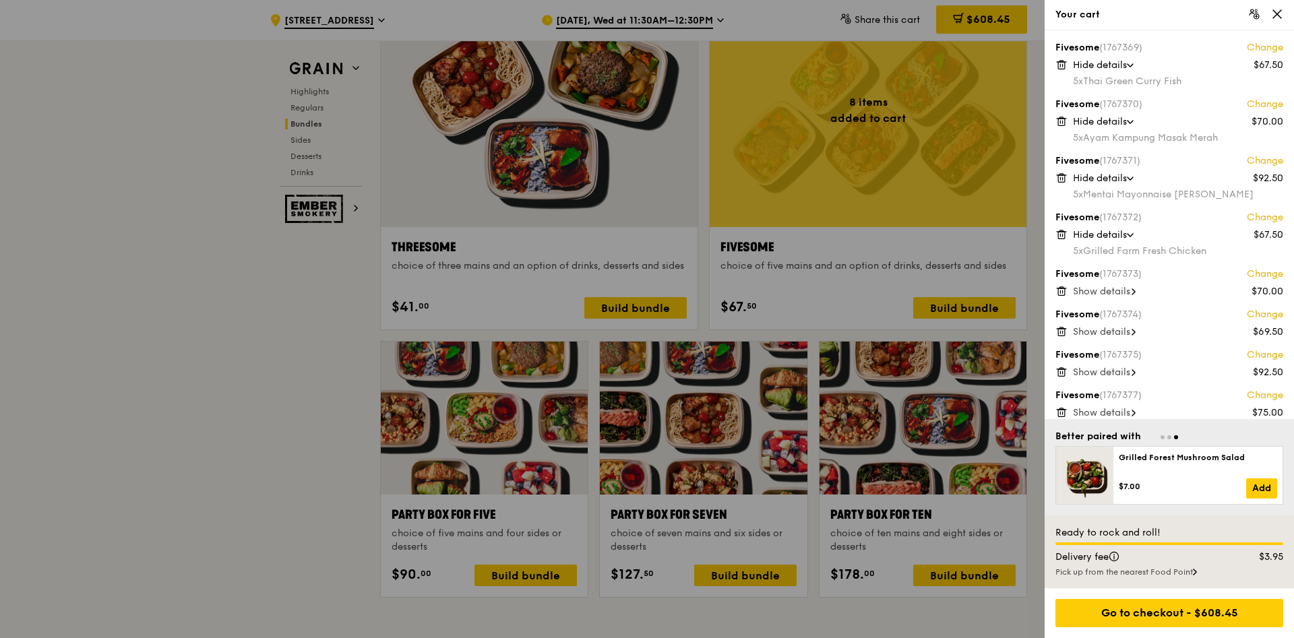
click at [1103, 292] on span "Show details" at bounding box center [1101, 291] width 57 height 11
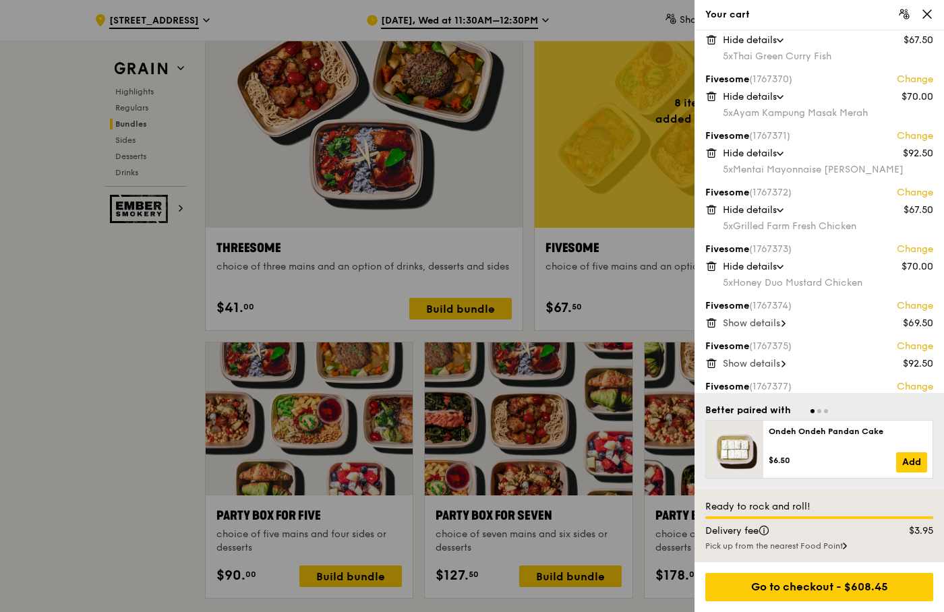
scroll to position [53, 0]
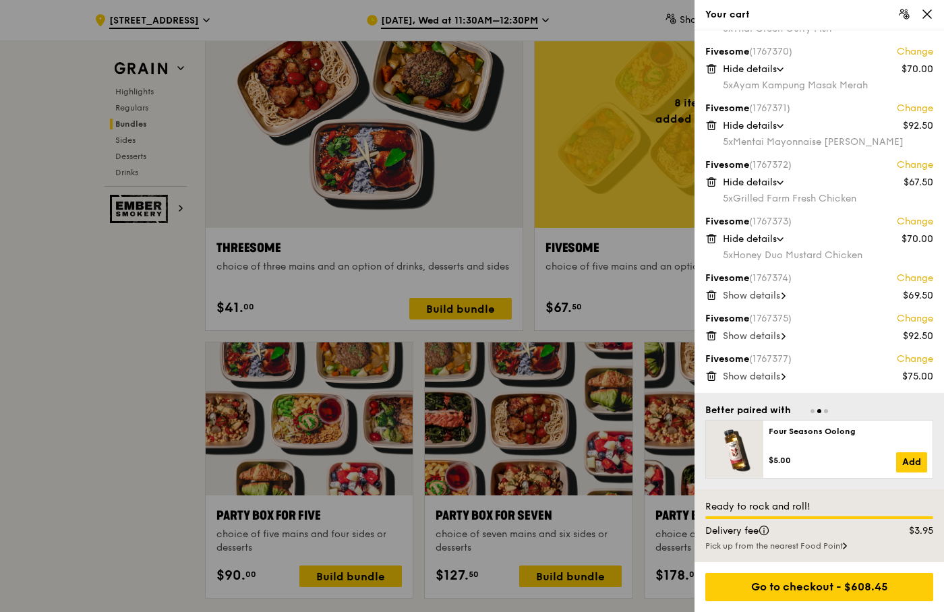
click at [773, 297] on span "Show details" at bounding box center [751, 295] width 57 height 11
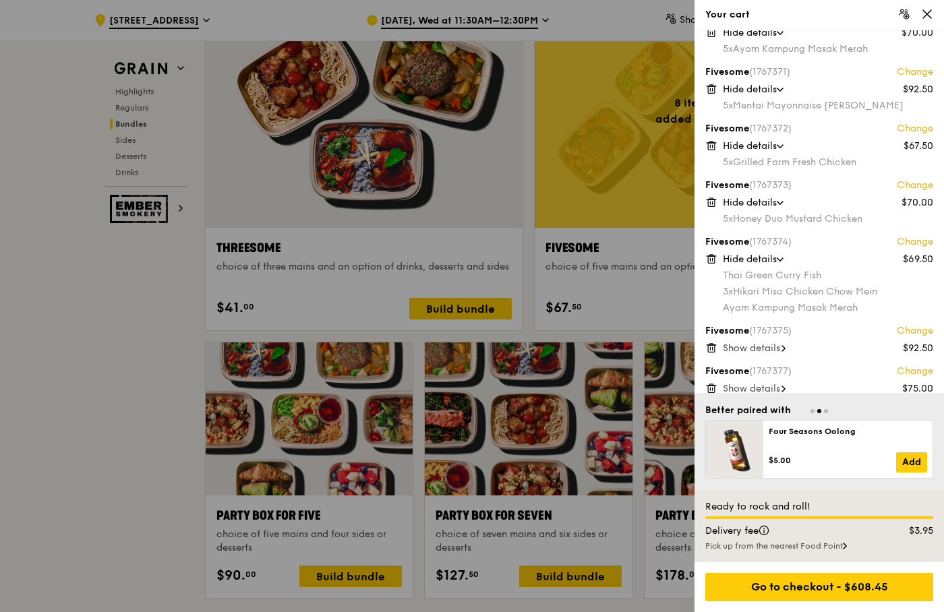
scroll to position [101, 0]
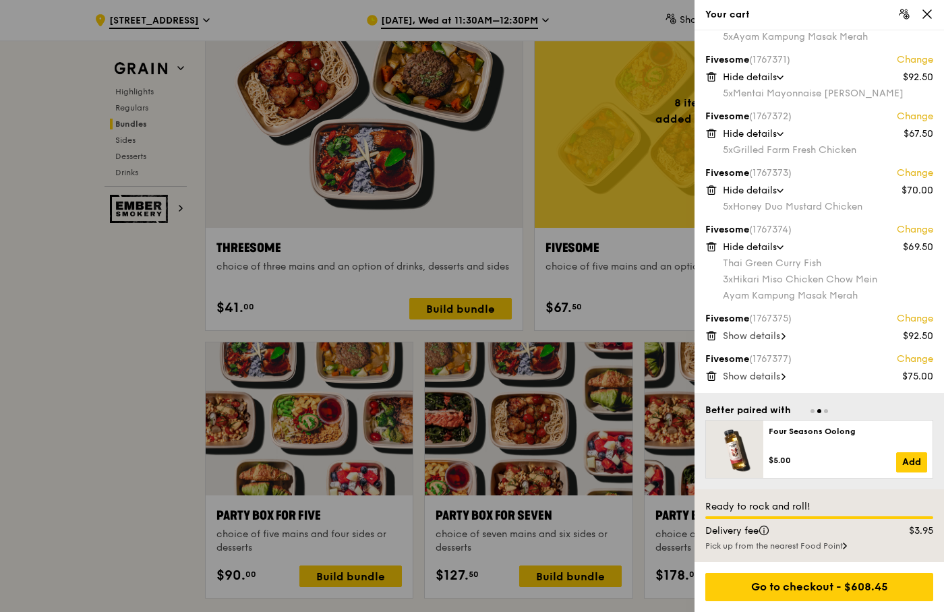
click at [773, 335] on span "Show details" at bounding box center [751, 335] width 57 height 11
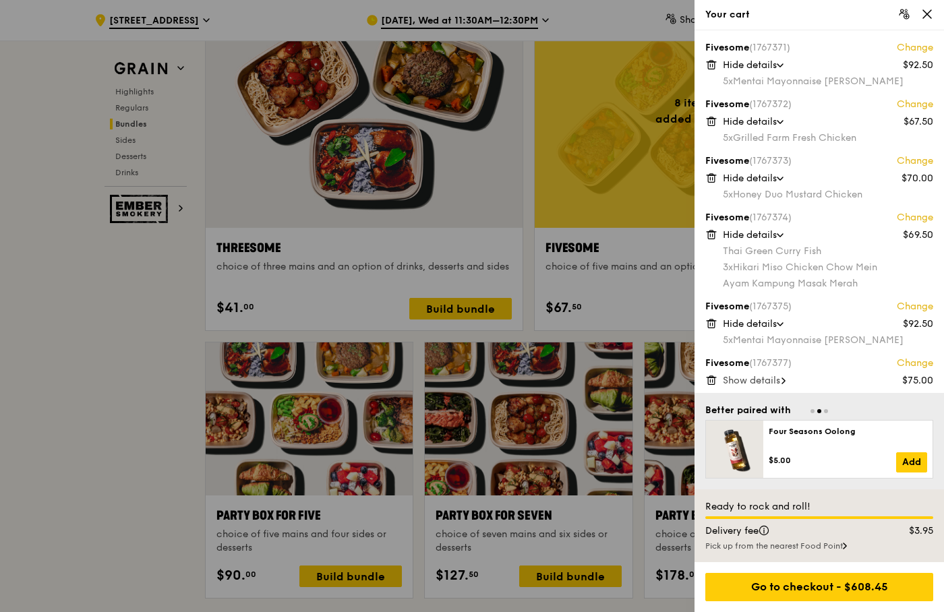
scroll to position [117, 0]
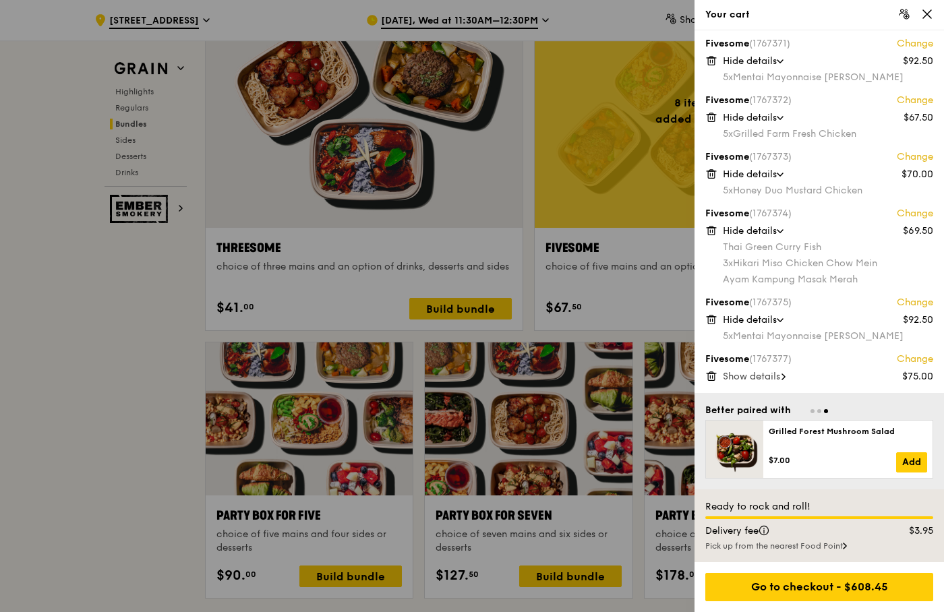
click at [772, 376] on span "Show details" at bounding box center [751, 376] width 57 height 11
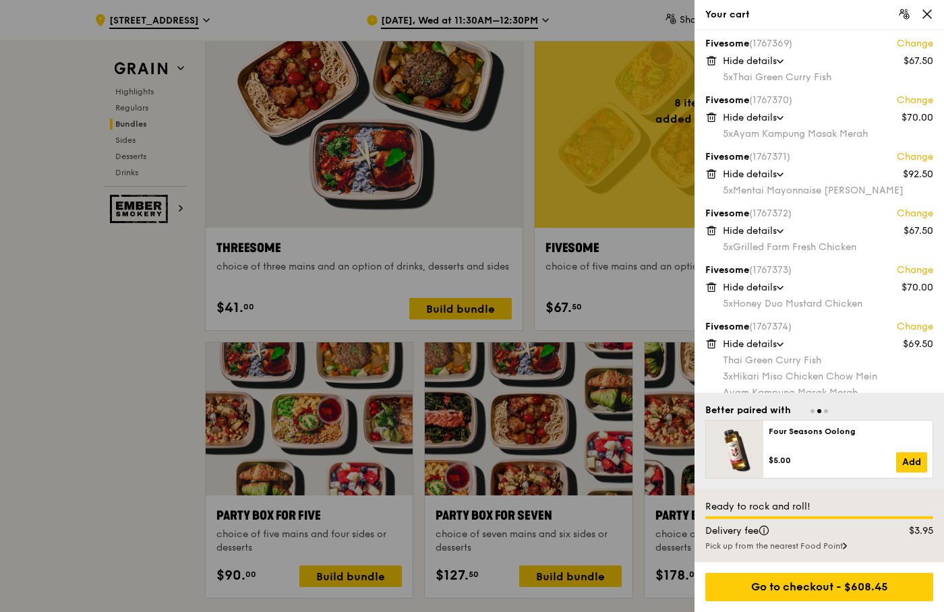
scroll to position [0, 0]
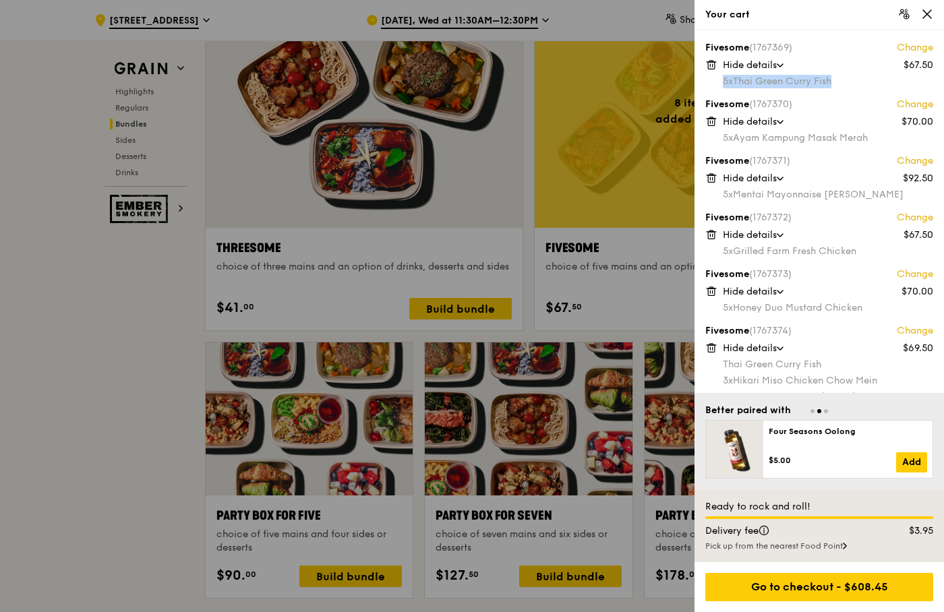
drag, startPoint x: 838, startPoint y: 80, endPoint x: 723, endPoint y: 80, distance: 115.3
click at [723, 80] on div "5x Thai Green [PERSON_NAME] Fish" at bounding box center [828, 81] width 210 height 13
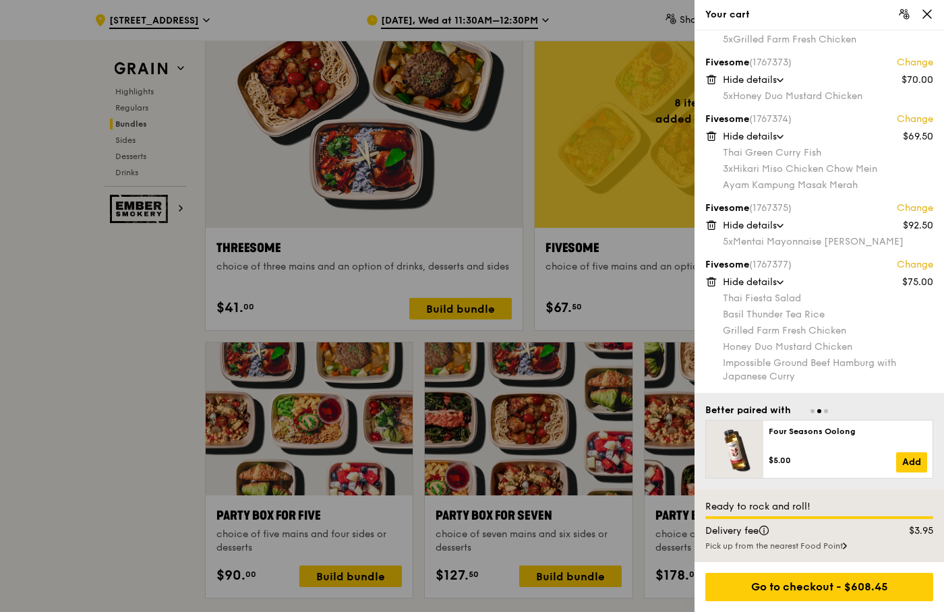
click at [711, 280] on icon at bounding box center [711, 282] width 12 height 12
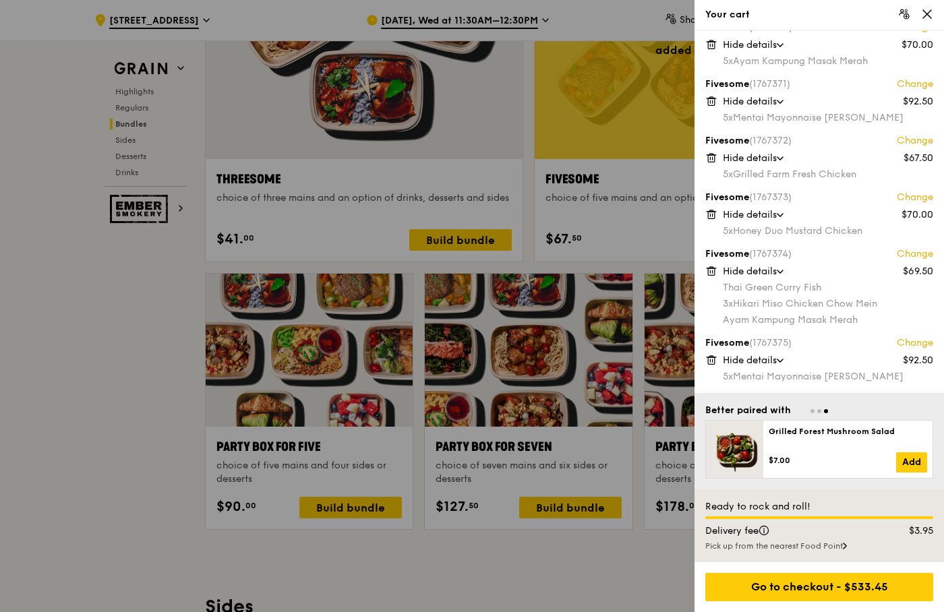
scroll to position [2542, 0]
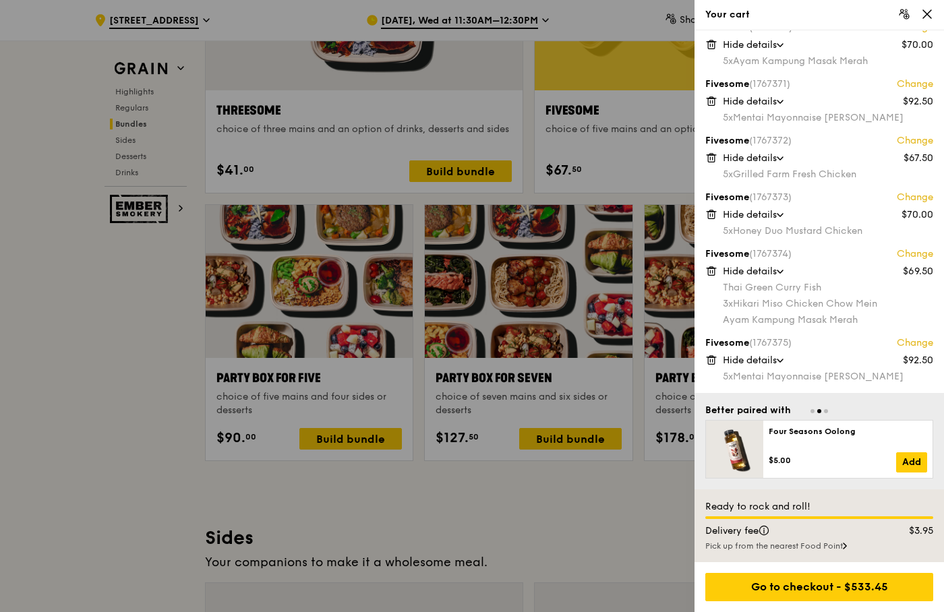
click at [626, 533] on div at bounding box center [472, 306] width 944 height 612
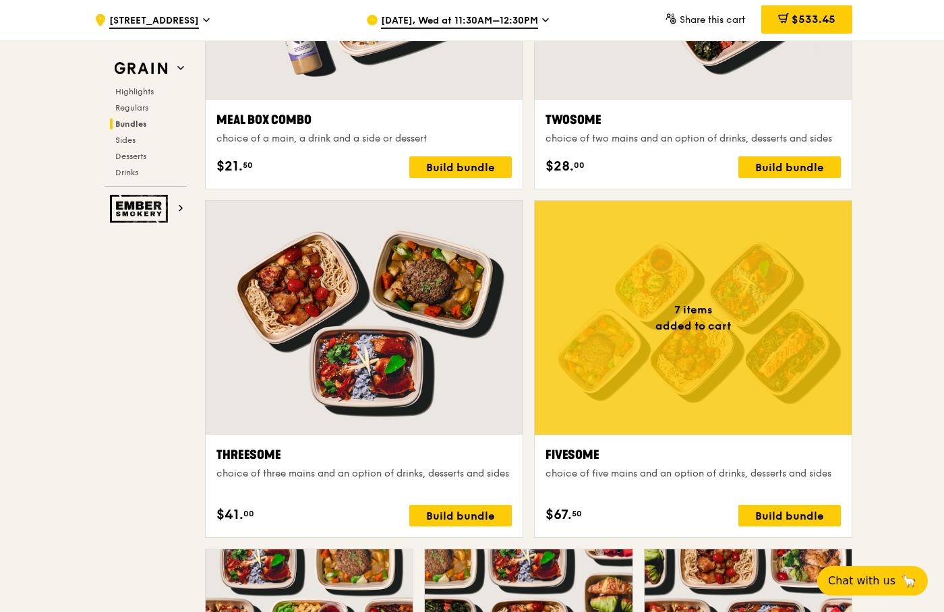
scroll to position [2198, 0]
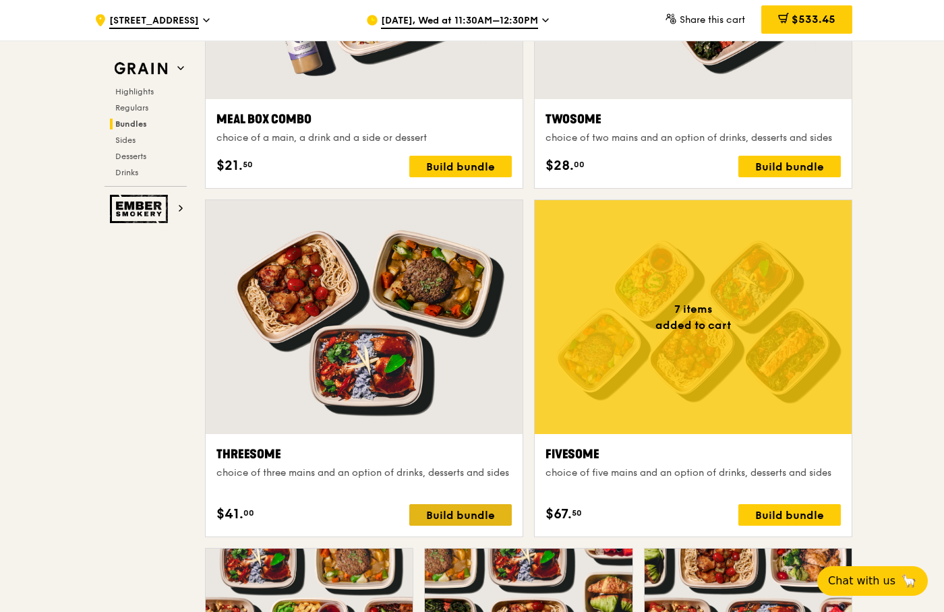
click at [466, 518] on div "Build bundle" at bounding box center [460, 515] width 102 height 22
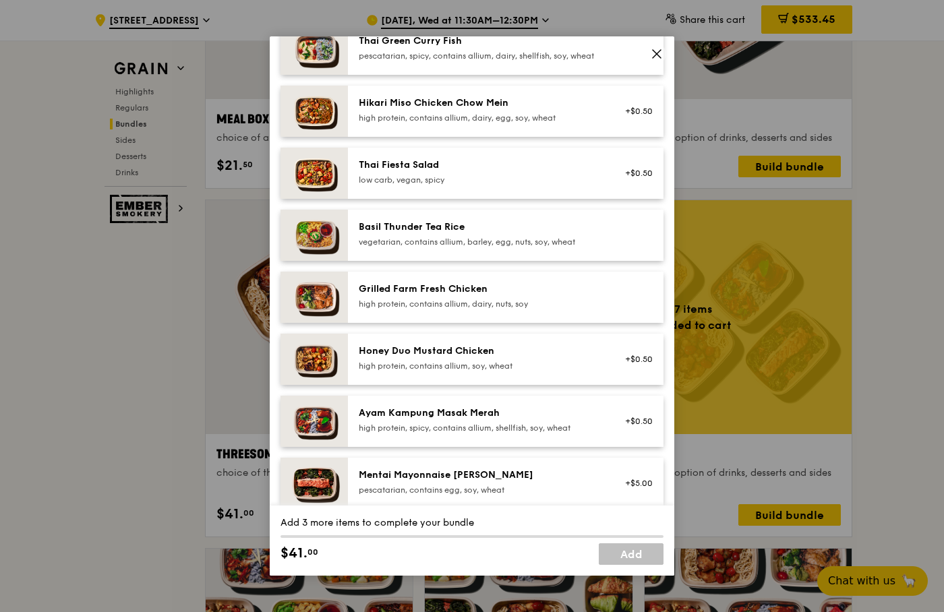
scroll to position [154, 0]
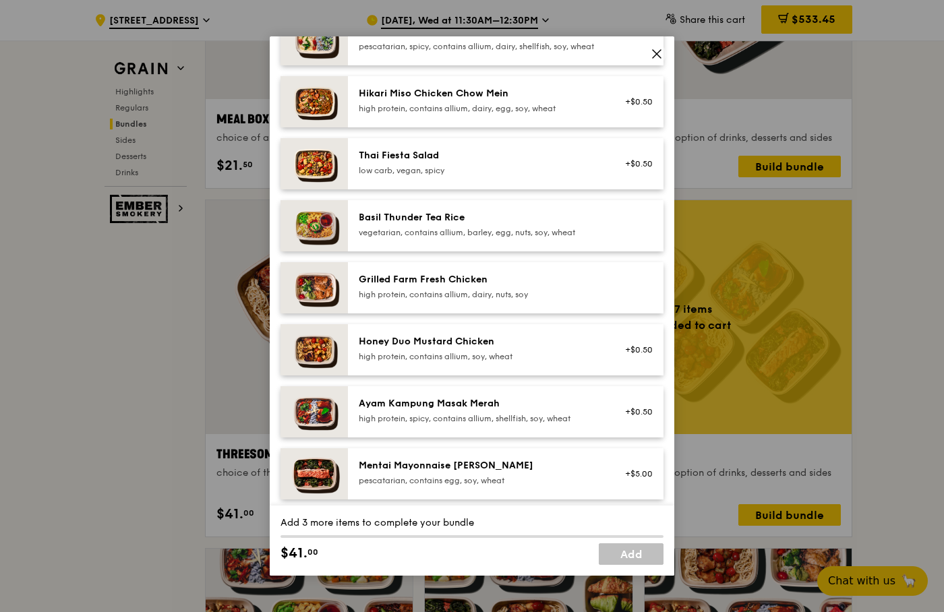
click at [448, 224] on div "Basil Thunder Tea Rice" at bounding box center [480, 217] width 242 height 13
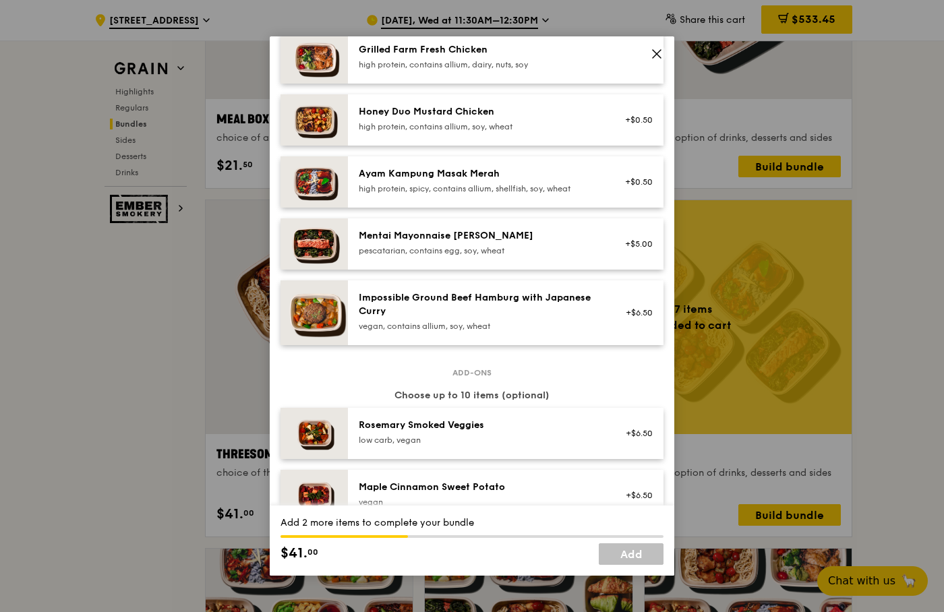
scroll to position [384, 0]
click at [440, 318] on div "Impossible Ground Beef Hamburg with Japanese Curry" at bounding box center [480, 304] width 242 height 27
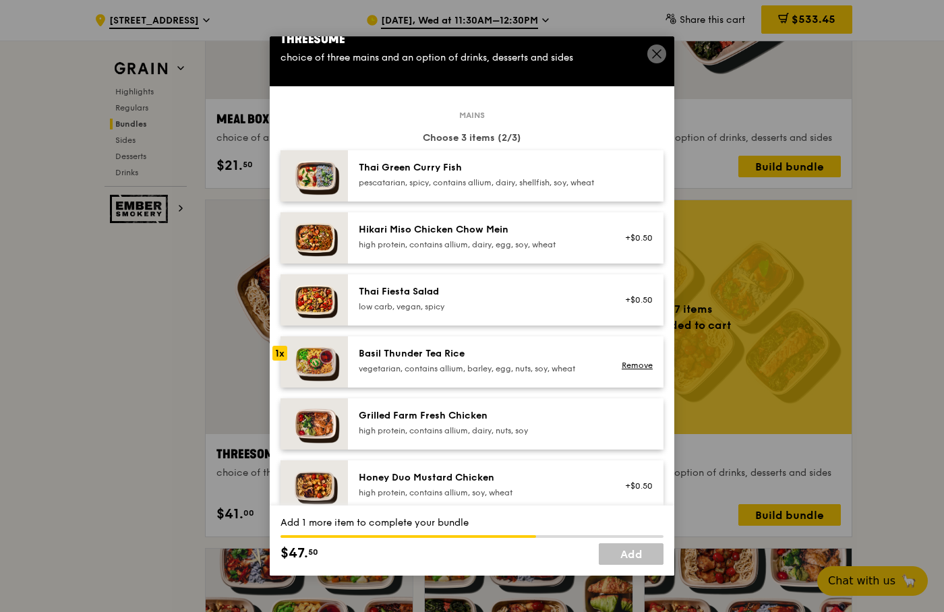
scroll to position [0, 0]
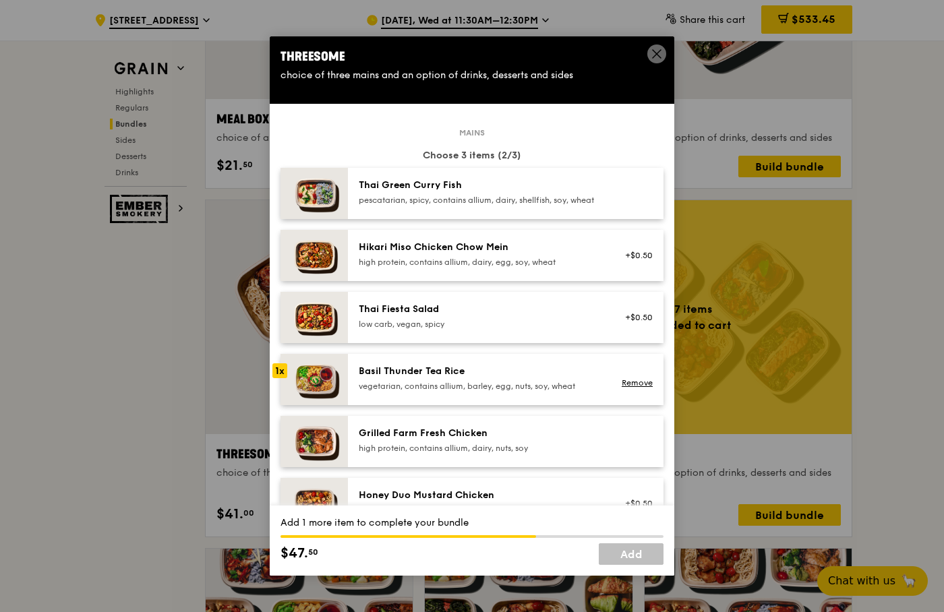
click at [458, 316] on div "Thai Fiesta Salad" at bounding box center [480, 309] width 242 height 13
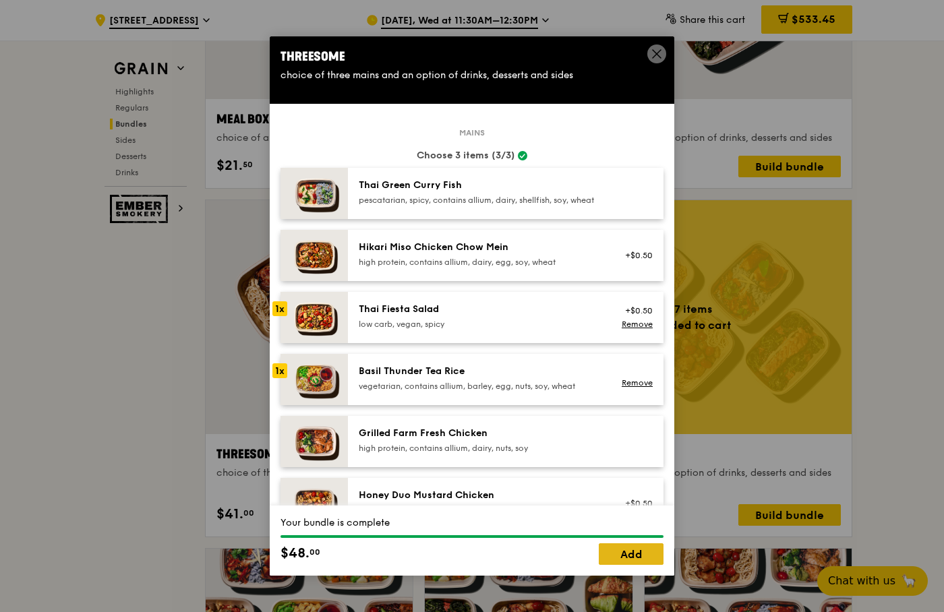
click at [629, 554] on link "Add" at bounding box center [631, 554] width 65 height 22
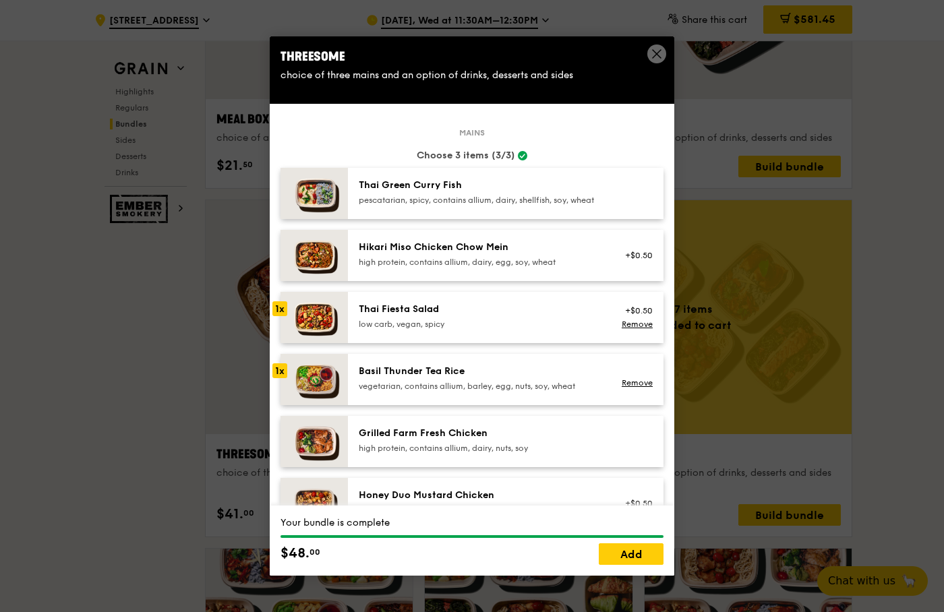
scroll to position [2198, 0]
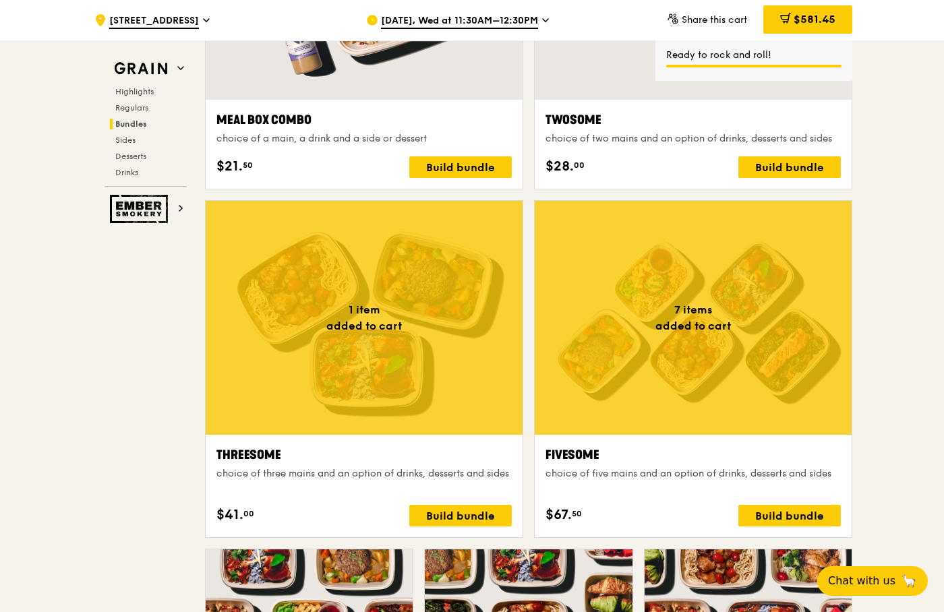
click at [808, 19] on span "$581.45" at bounding box center [814, 19] width 42 height 13
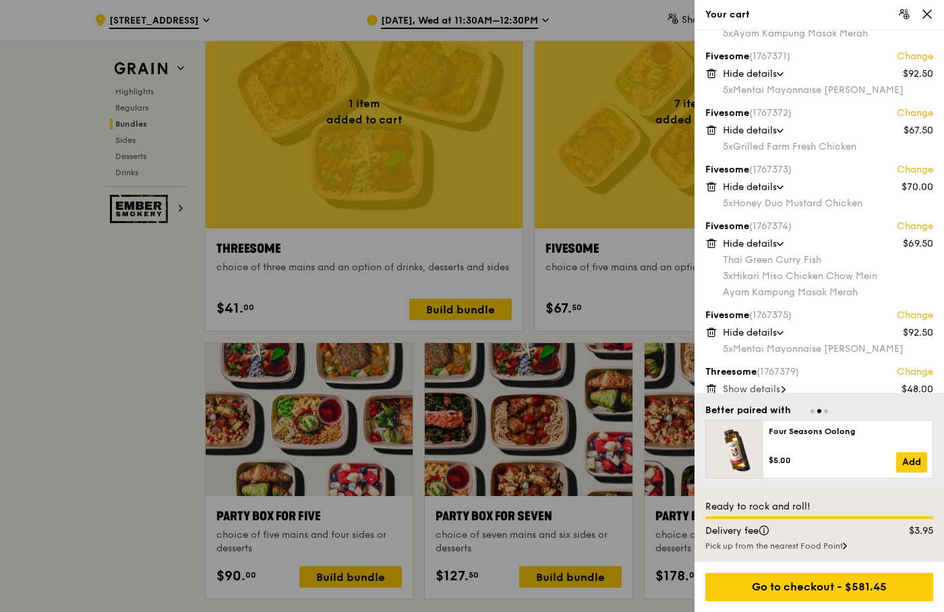
scroll to position [117, 0]
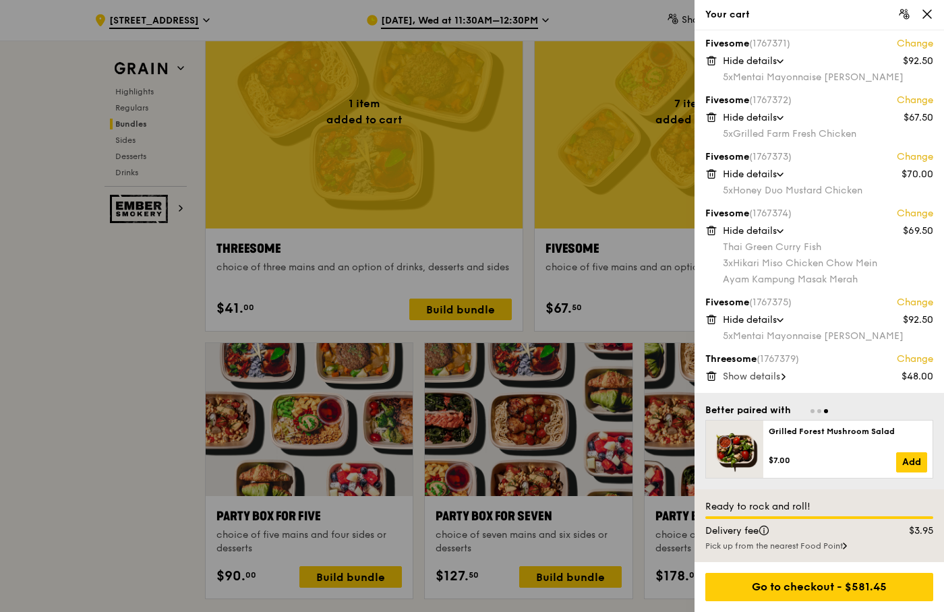
click at [785, 377] on icon at bounding box center [783, 376] width 4 height 7
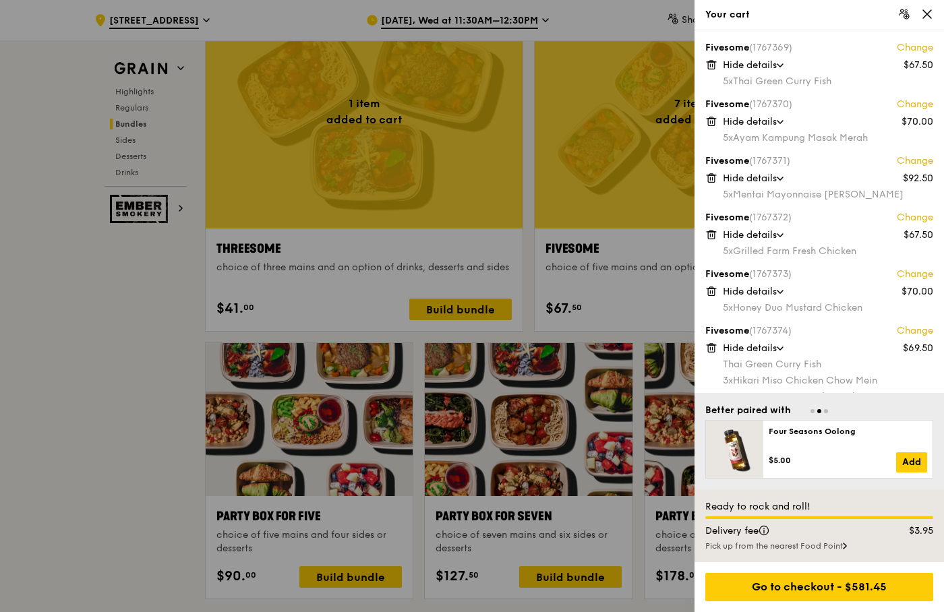
scroll to position [77, 0]
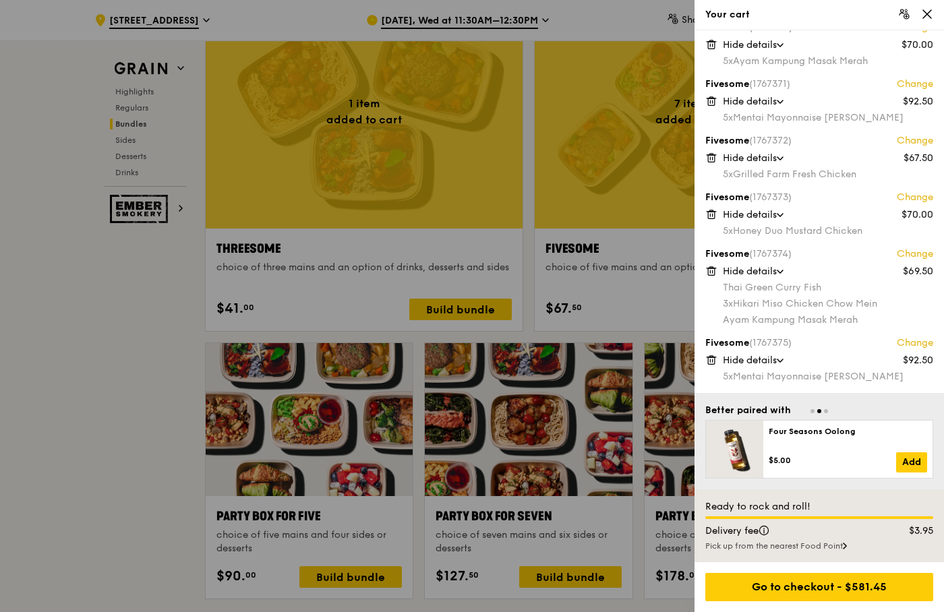
click at [913, 253] on link "Change" at bounding box center [915, 253] width 36 height 13
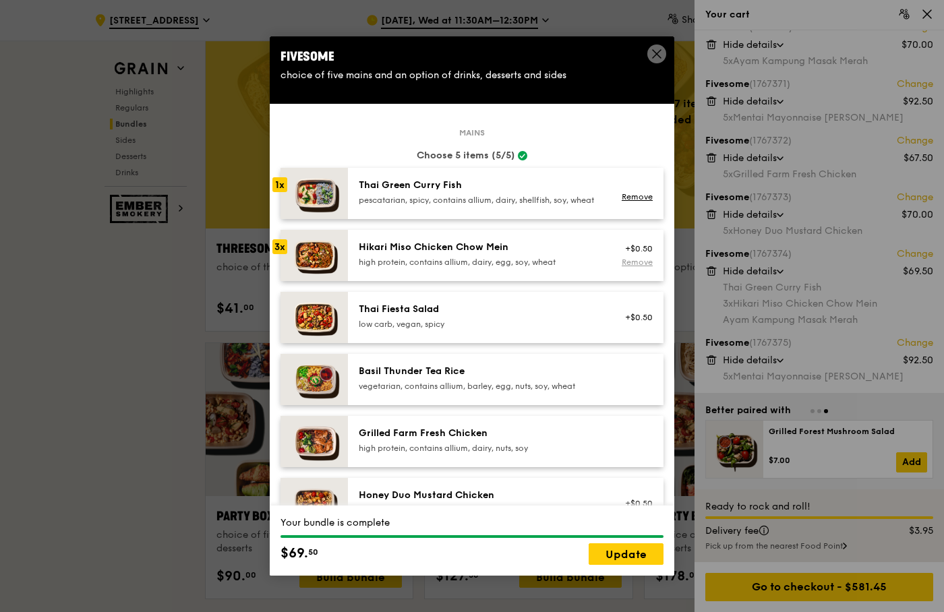
click at [640, 267] on link "Remove" at bounding box center [637, 262] width 31 height 9
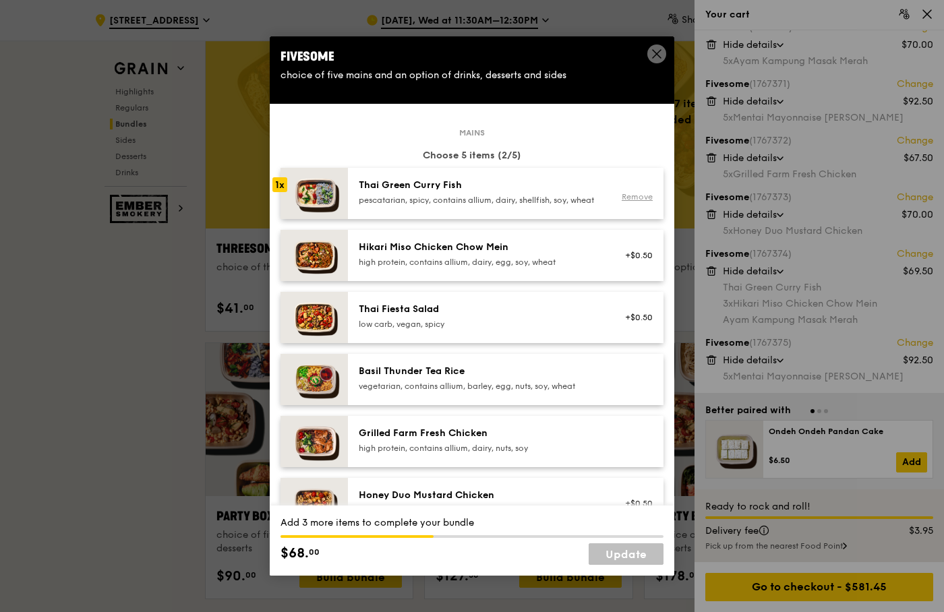
click at [638, 199] on div "Remove" at bounding box center [635, 196] width 36 height 11
click at [634, 202] on link "Remove" at bounding box center [637, 196] width 31 height 9
click at [447, 254] on div "Hikari Miso Chicken Chow Mein" at bounding box center [480, 247] width 242 height 13
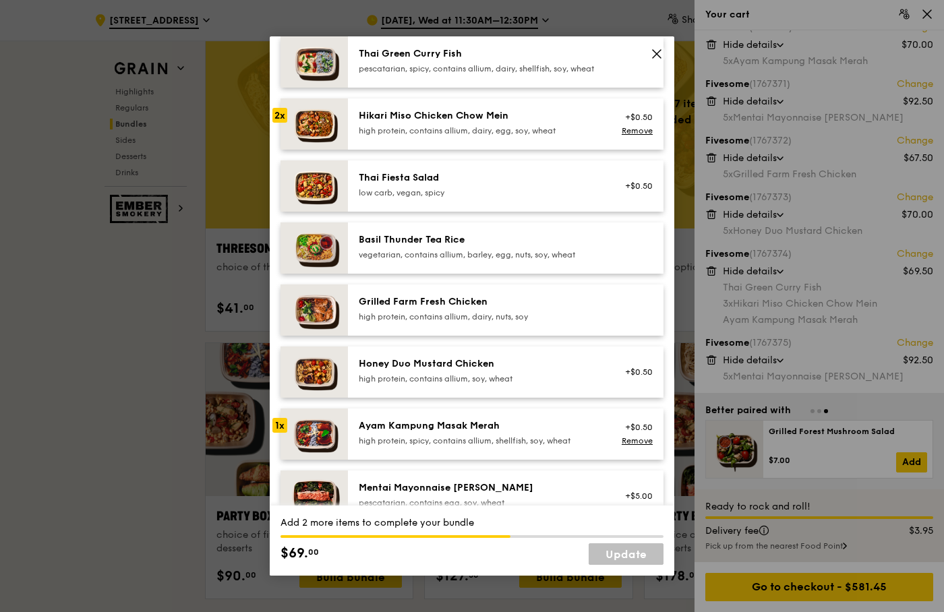
scroll to position [154, 0]
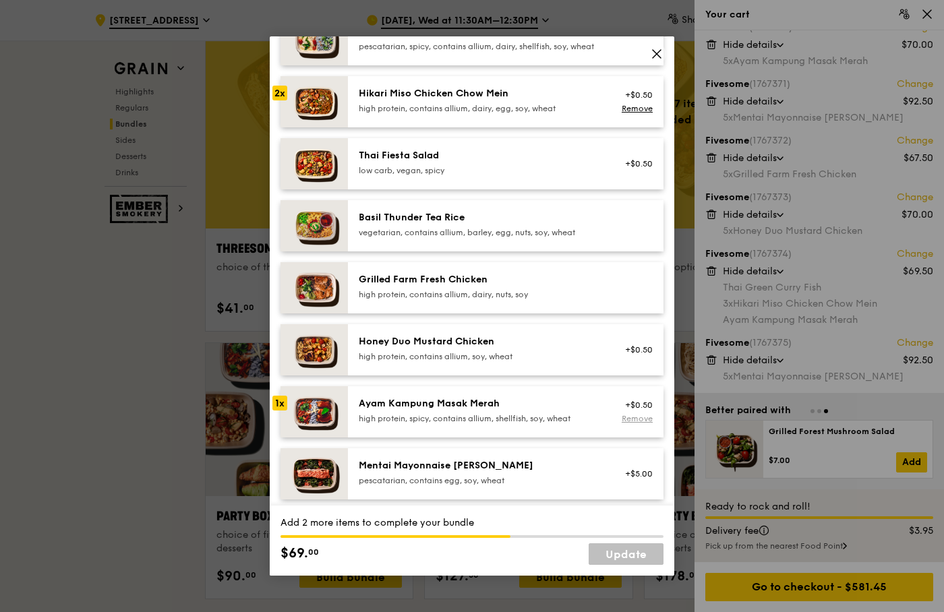
click at [629, 423] on link "Remove" at bounding box center [637, 418] width 31 height 9
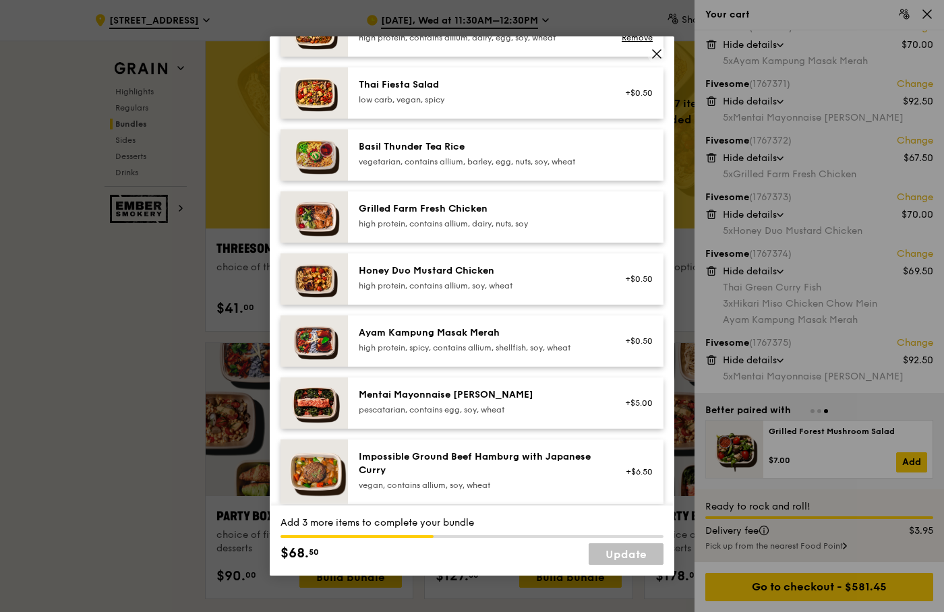
scroll to position [384, 0]
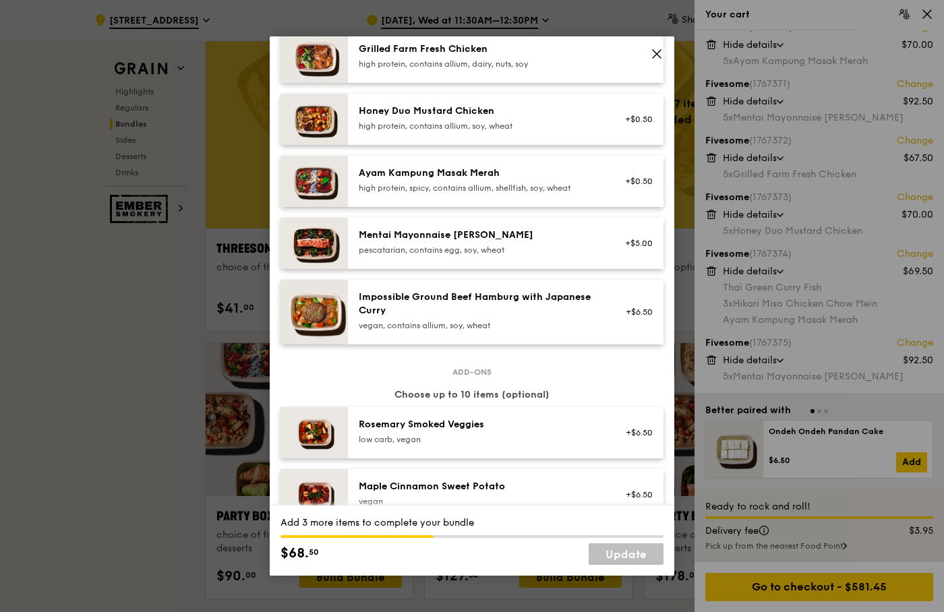
click at [399, 315] on div "Impossible Ground Beef Hamburg with Japanese Curry" at bounding box center [480, 304] width 242 height 27
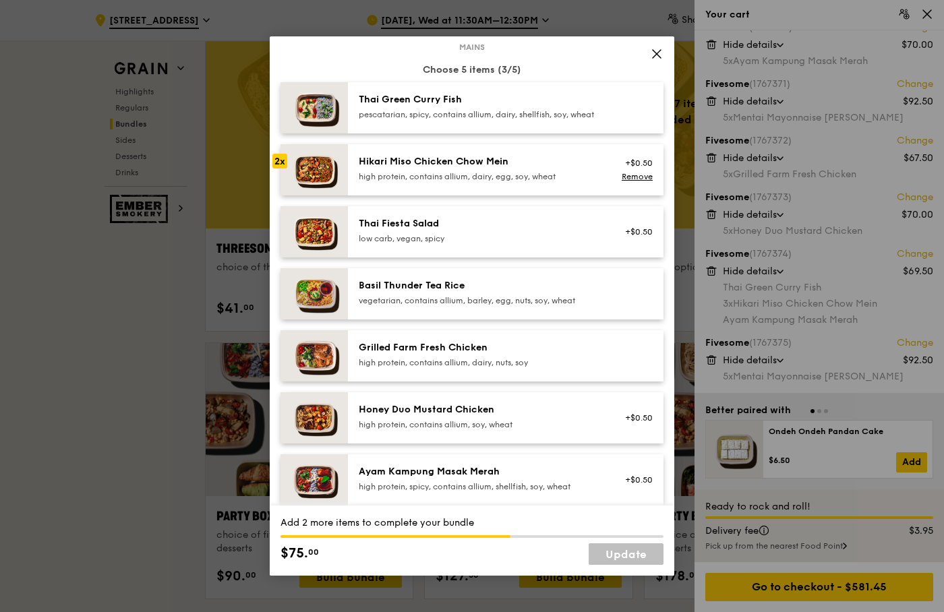
scroll to position [77, 0]
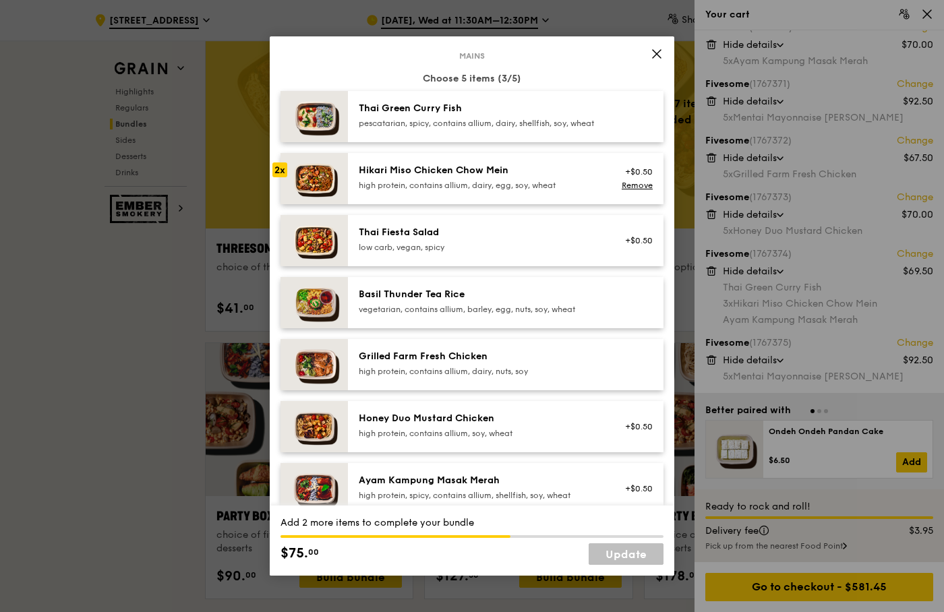
click at [399, 301] on div "Basil Thunder Tea Rice" at bounding box center [480, 294] width 242 height 13
click at [402, 251] on div "Thai Fiesta Salad low carb, vegan, spicy" at bounding box center [480, 239] width 242 height 27
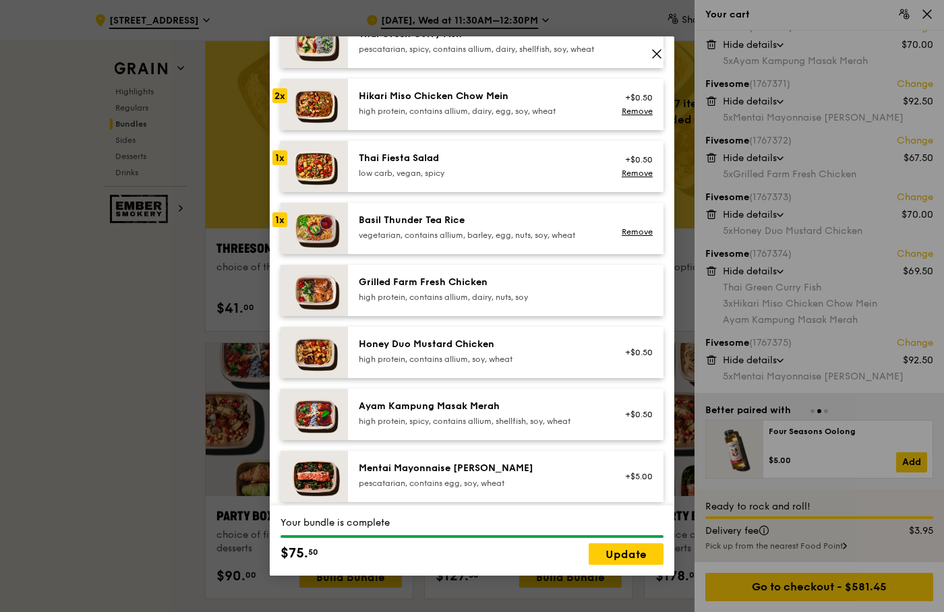
scroll to position [384, 0]
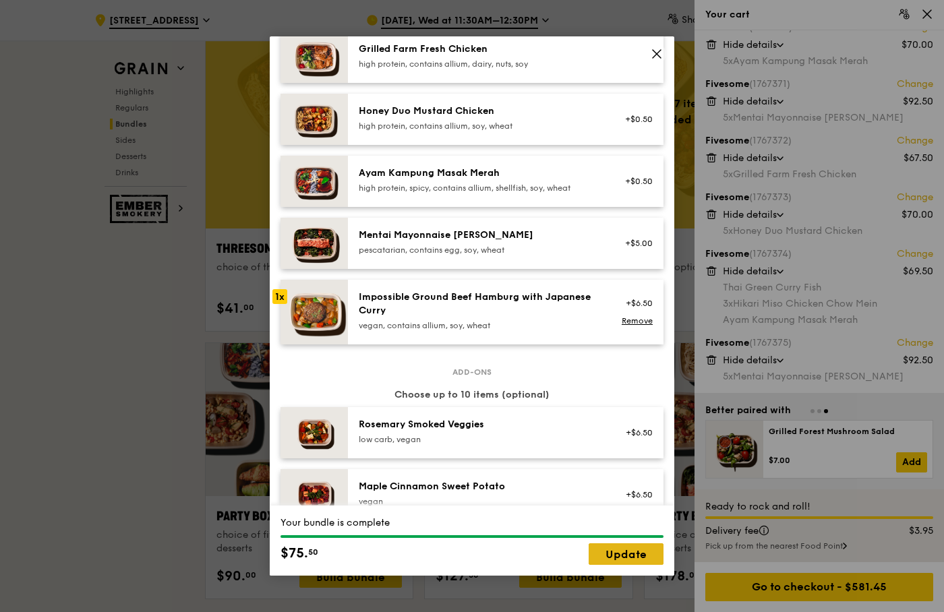
click at [630, 553] on link "Update" at bounding box center [626, 554] width 75 height 22
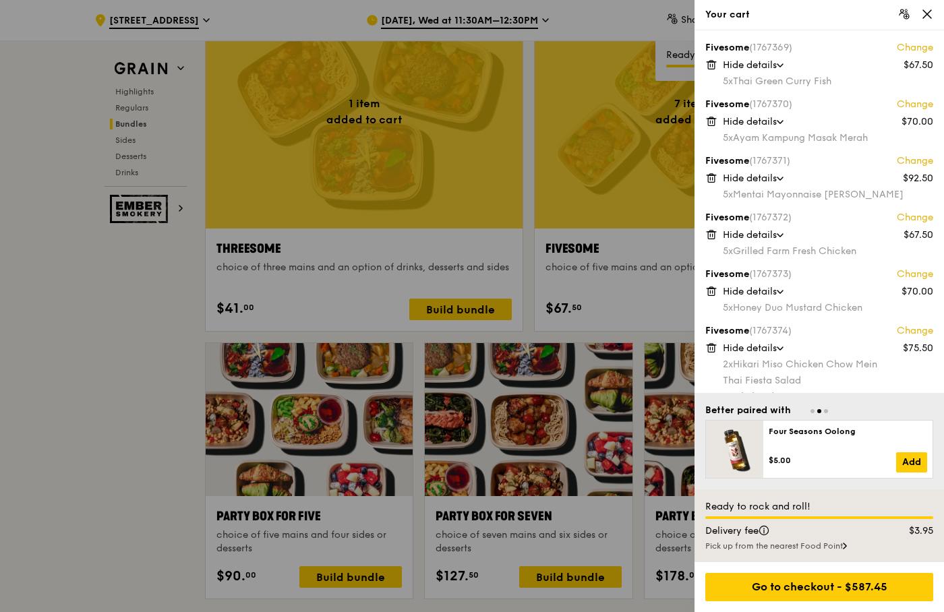
scroll to position [209, 0]
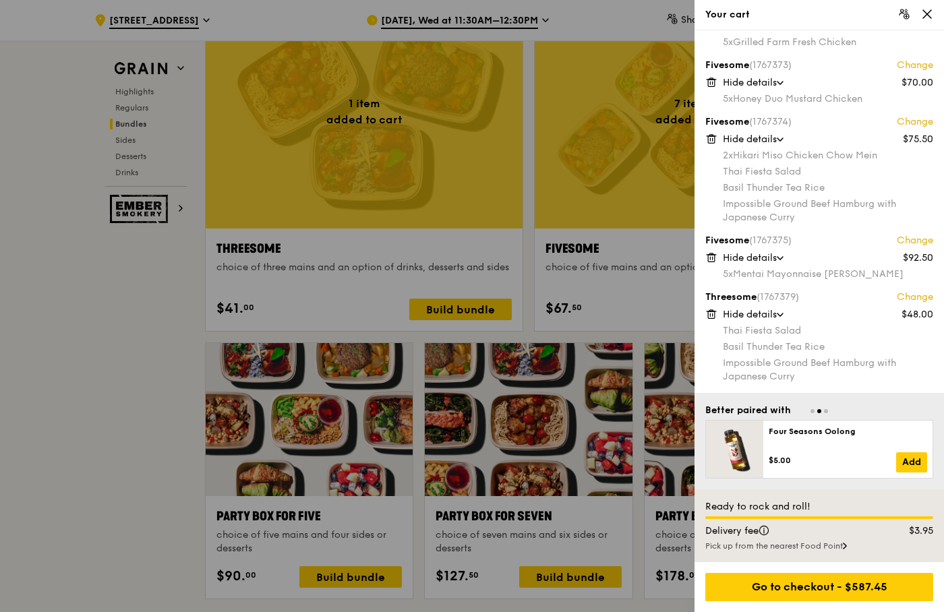
click at [712, 313] on icon at bounding box center [711, 314] width 12 height 12
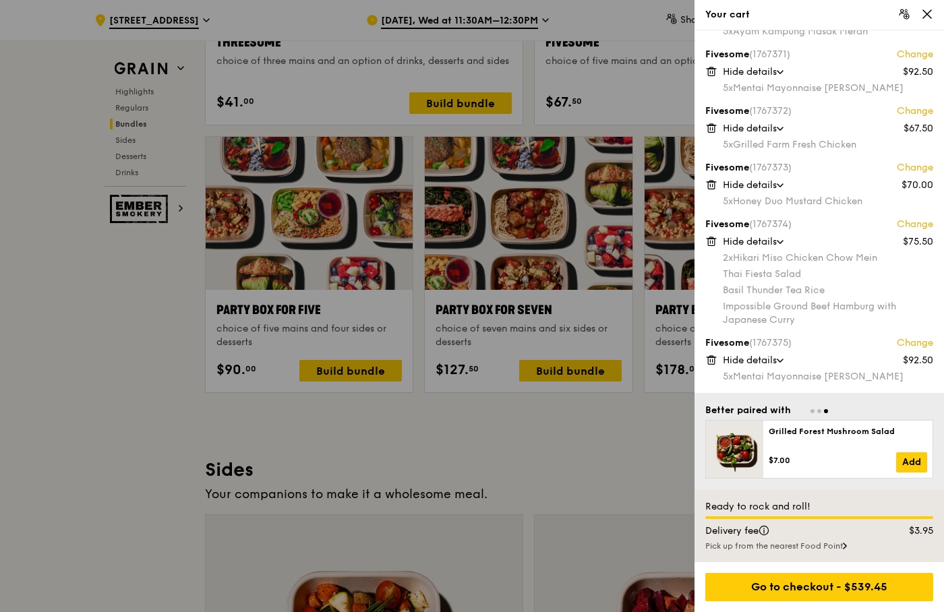
scroll to position [0, 0]
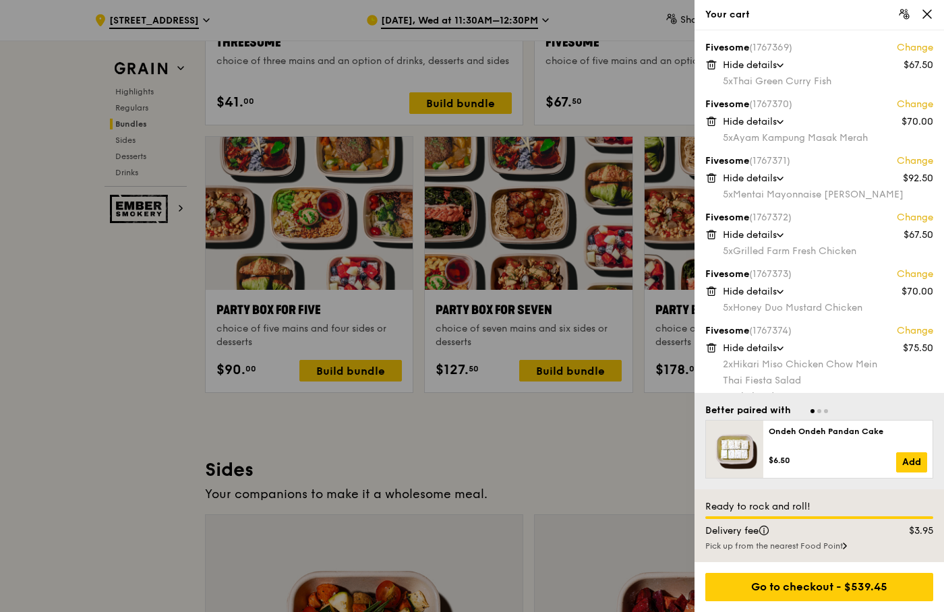
click at [109, 390] on div at bounding box center [472, 306] width 944 height 612
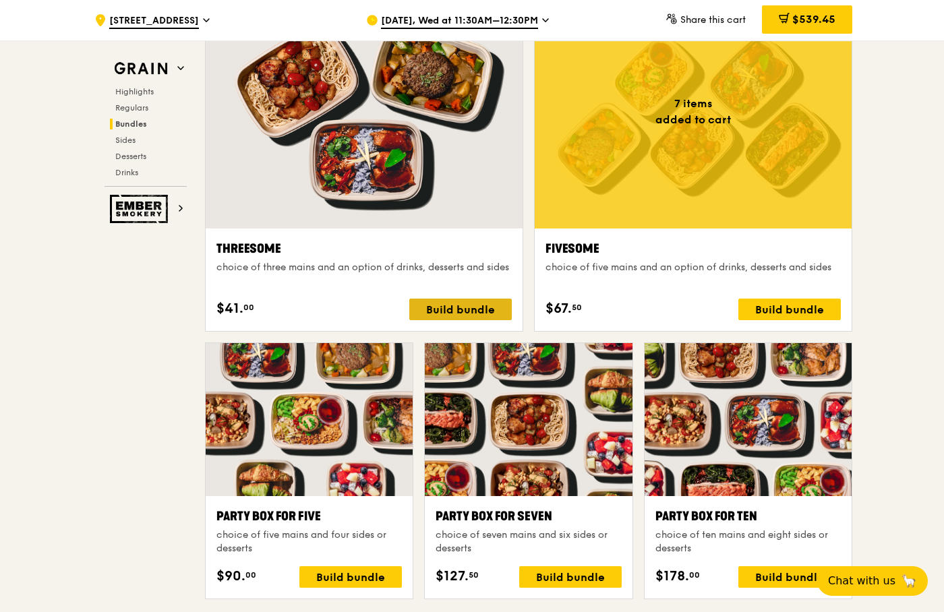
scroll to position [2129, 0]
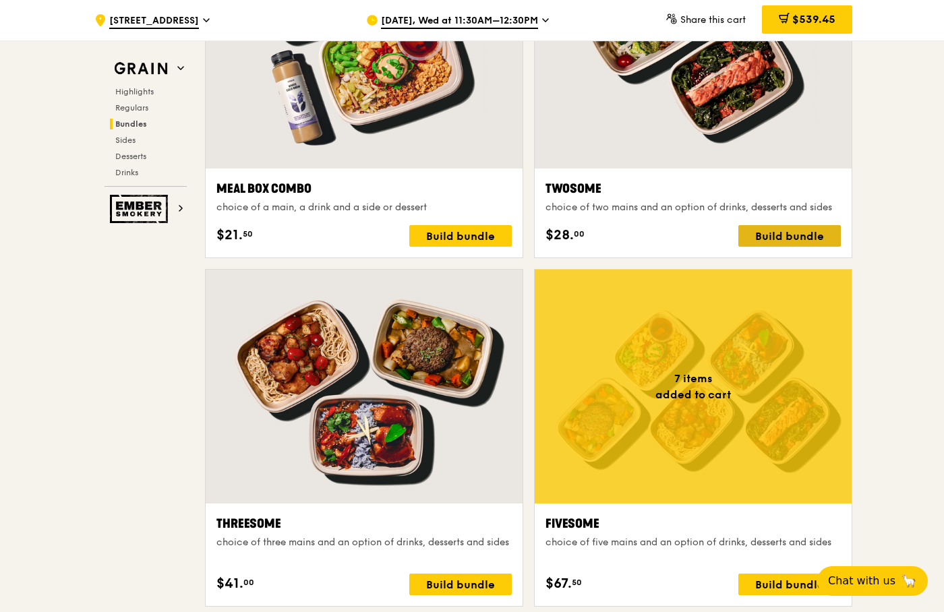
click at [773, 239] on div "Build bundle" at bounding box center [789, 236] width 102 height 22
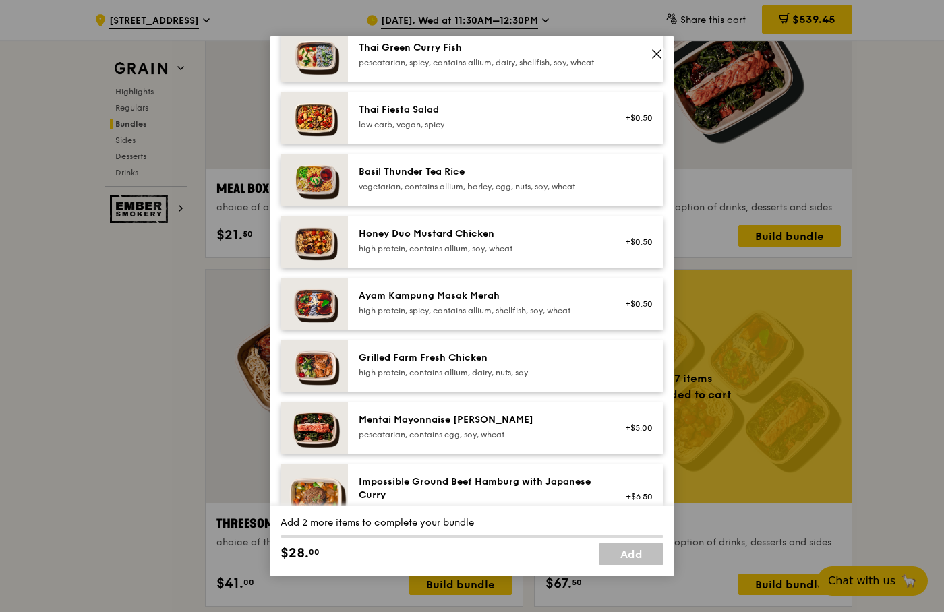
scroll to position [231, 0]
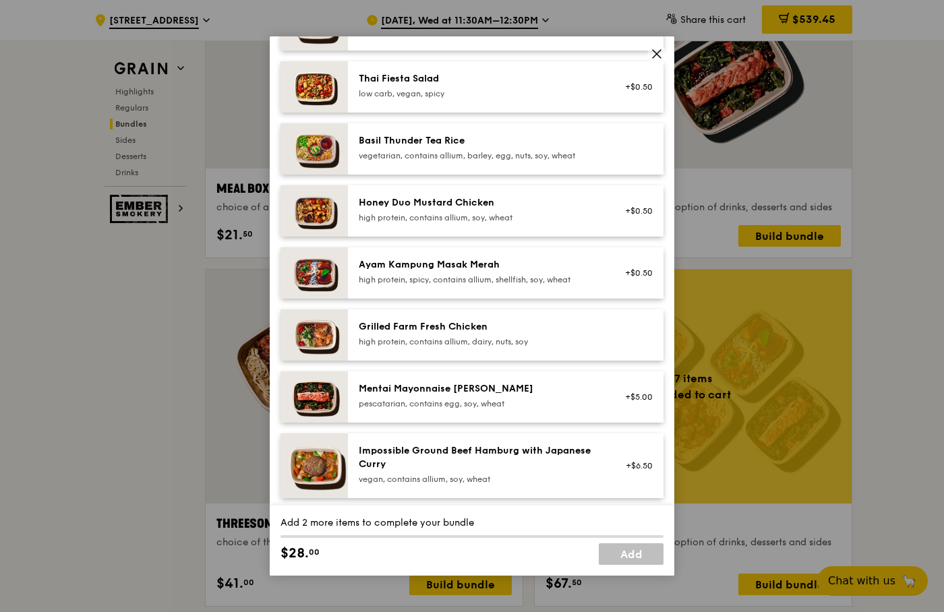
click at [409, 210] on div "Honey Duo Mustard Chicken" at bounding box center [480, 202] width 242 height 13
click at [387, 347] on div "high protein, contains allium, dairy, nuts, soy" at bounding box center [480, 341] width 242 height 11
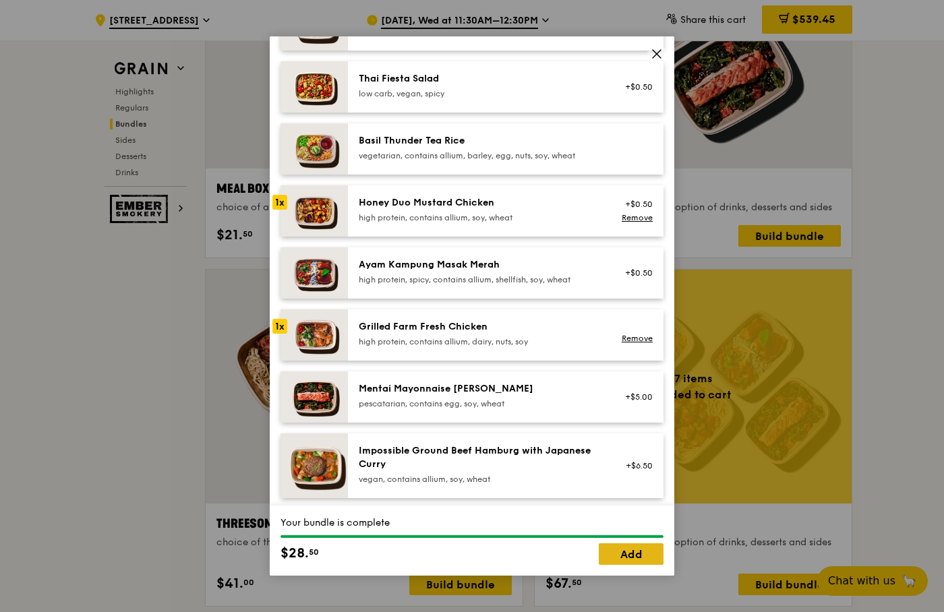
click at [641, 559] on link "Add" at bounding box center [631, 554] width 65 height 22
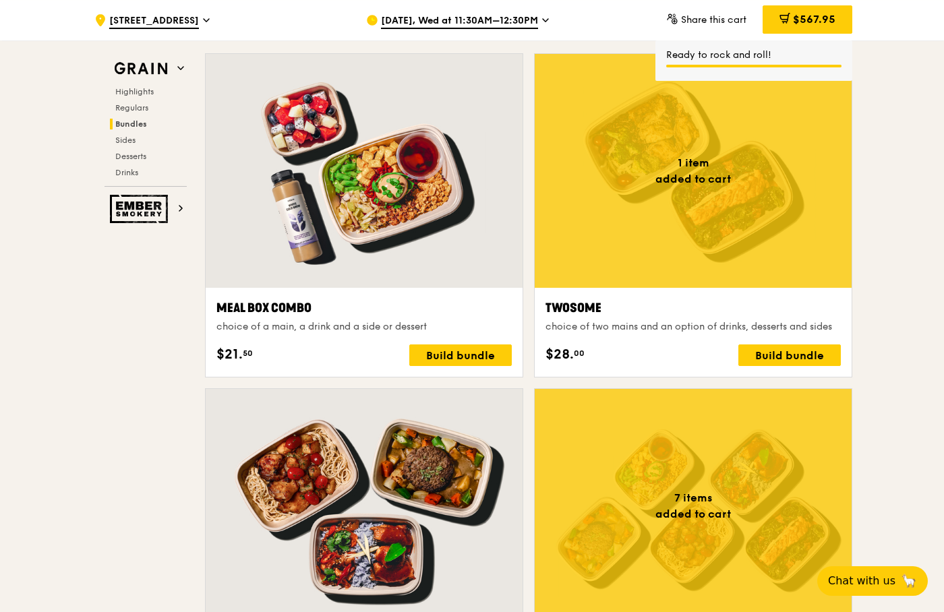
scroll to position [1923, 0]
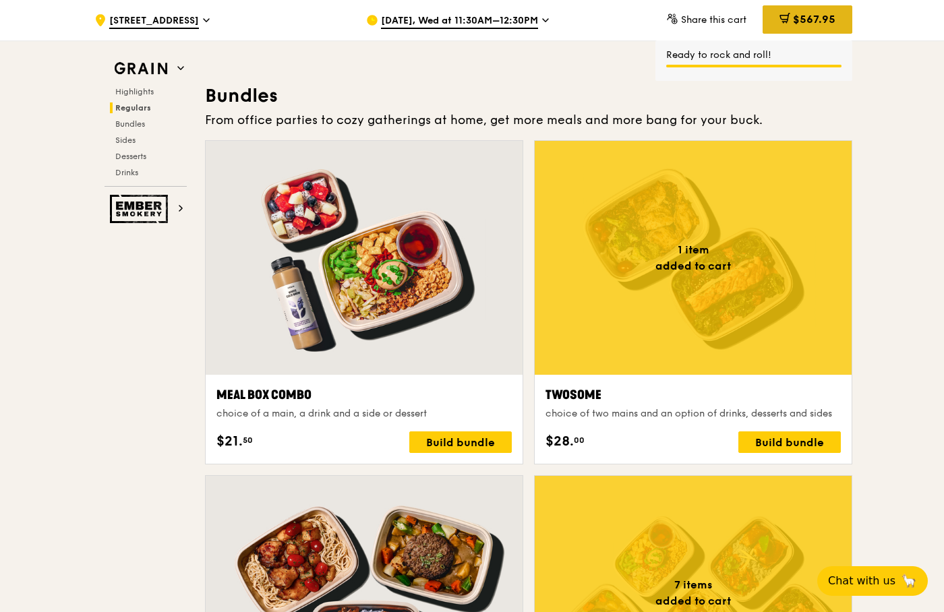
click at [808, 14] on span "$567.95" at bounding box center [814, 19] width 42 height 13
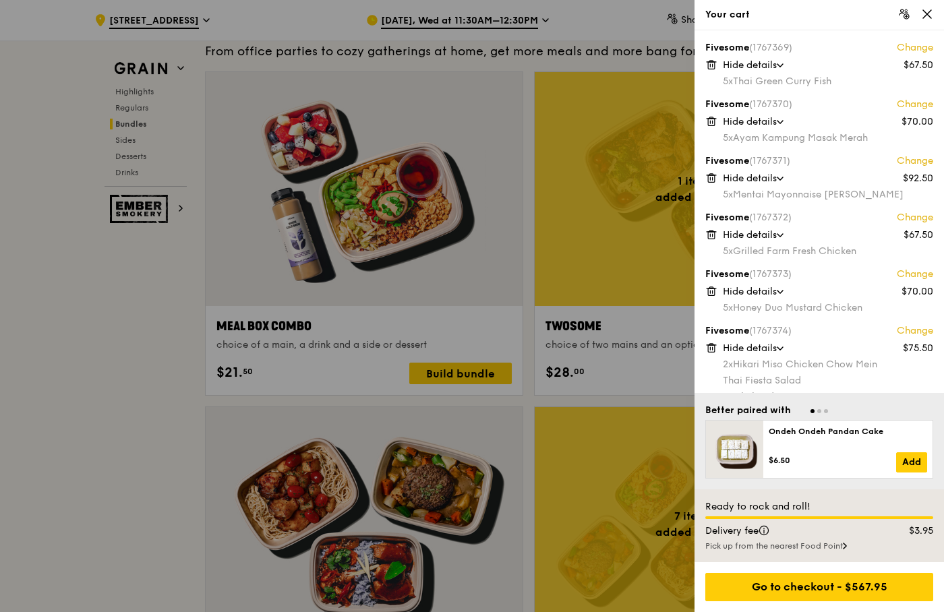
scroll to position [147, 0]
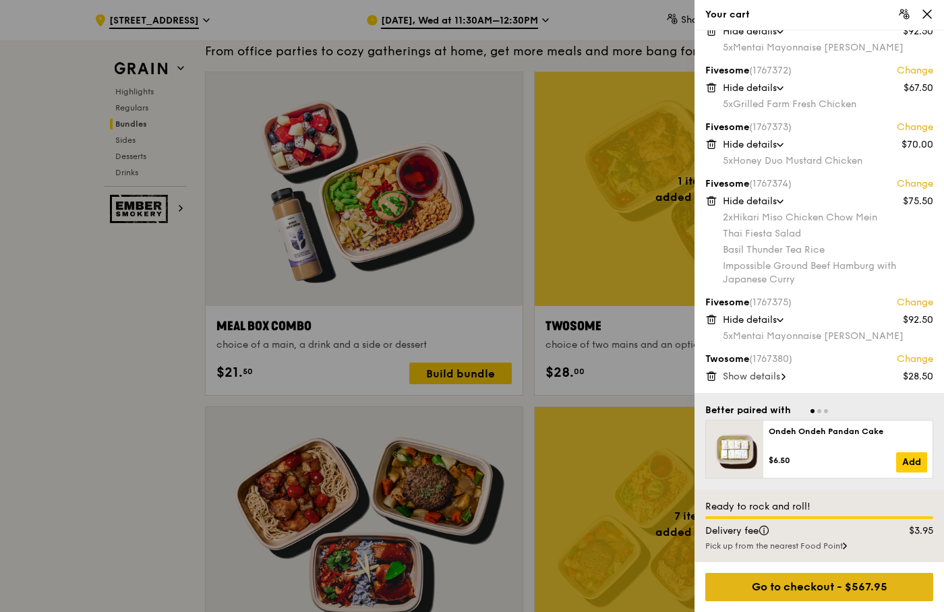
click at [842, 587] on div "Go to checkout - $567.95" at bounding box center [819, 587] width 228 height 28
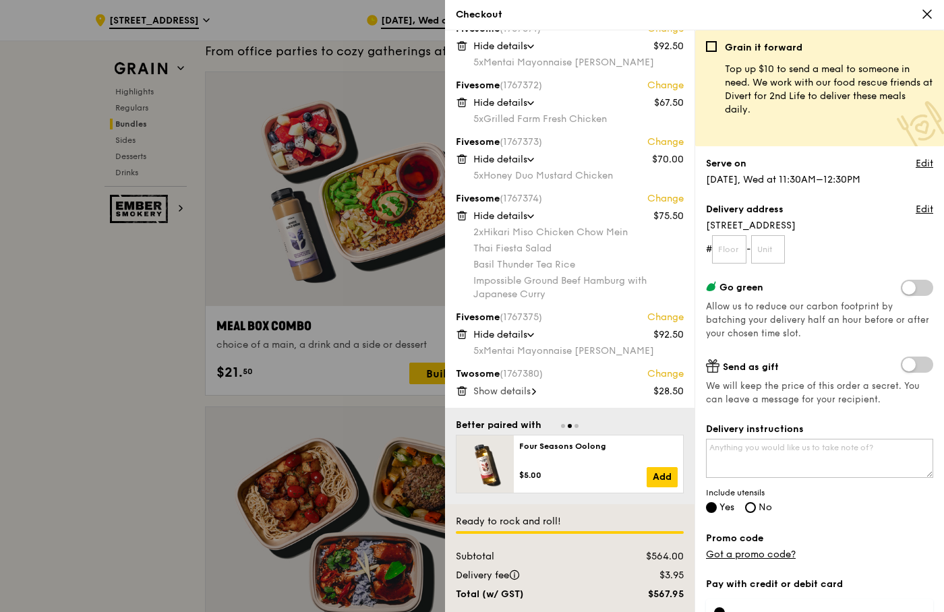
scroll to position [77, 0]
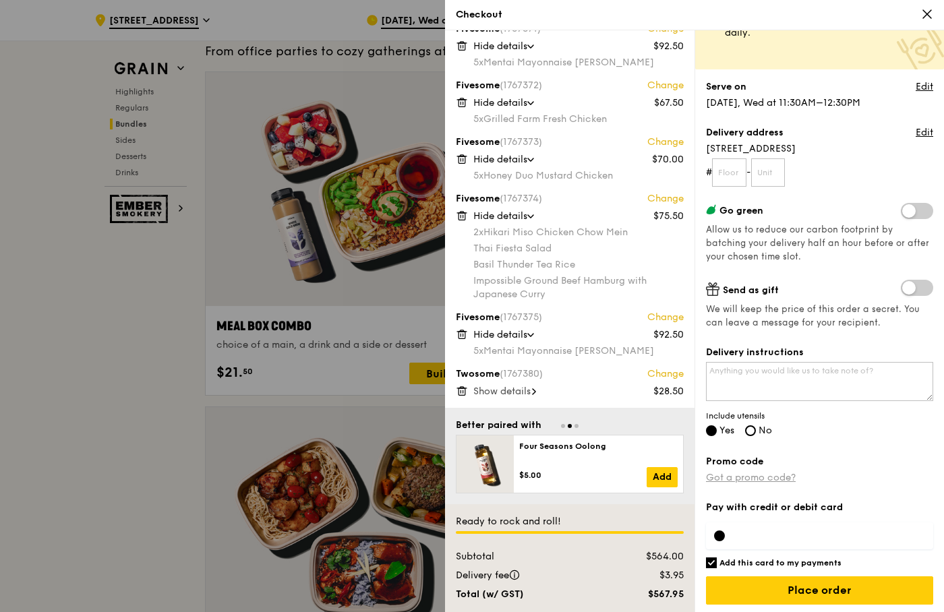
click at [761, 480] on link "Got a promo code?" at bounding box center [751, 477] width 90 height 11
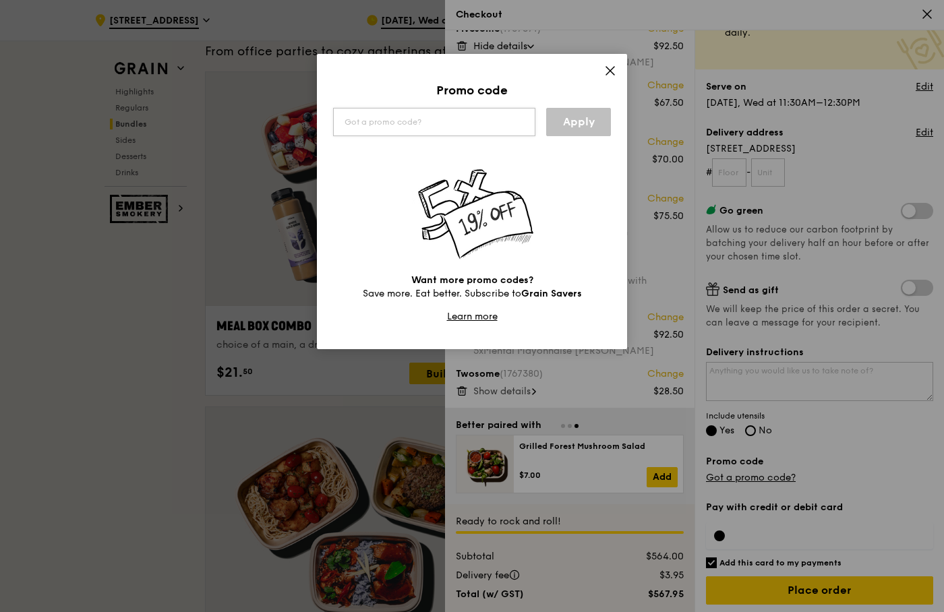
click at [416, 123] on input "text" at bounding box center [434, 122] width 202 height 28
click at [407, 116] on input "text" at bounding box center [434, 122] width 202 height 28
type input "GENECOXGRAIN"
click at [572, 128] on link "Apply" at bounding box center [578, 122] width 65 height 28
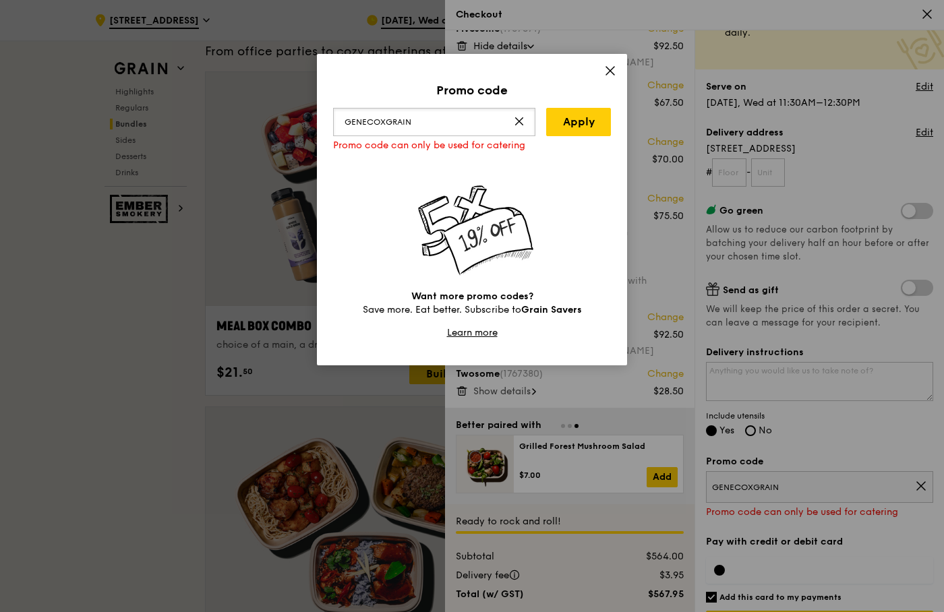
click at [419, 119] on input "GENECOXGRAIN" at bounding box center [434, 122] width 202 height 28
drag, startPoint x: 427, startPoint y: 123, endPoint x: 290, endPoint y: 114, distance: 137.8
click at [333, 114] on input "GENECOXGRAIN" at bounding box center [434, 122] width 202 height 28
click at [608, 68] on icon at bounding box center [610, 71] width 8 height 8
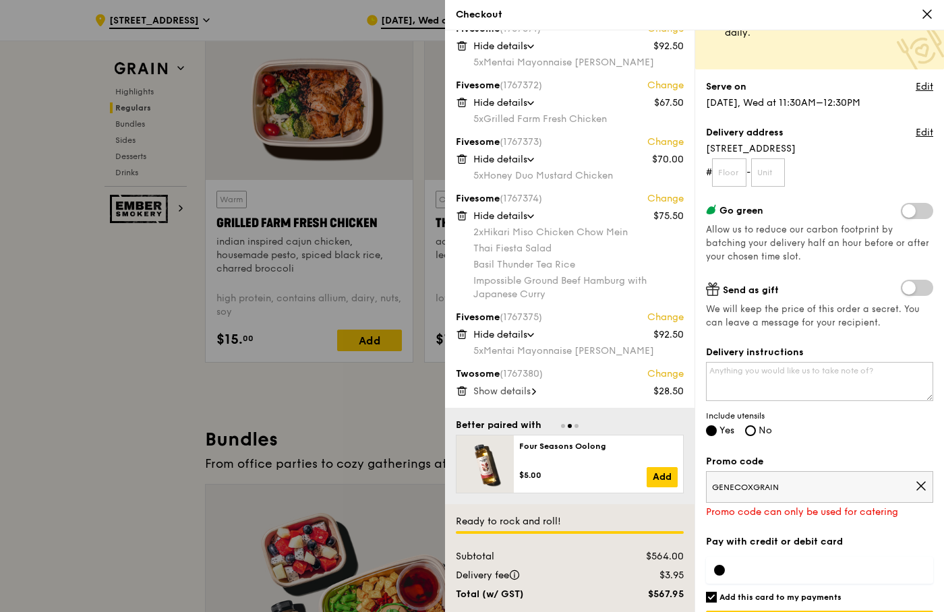
scroll to position [0, 0]
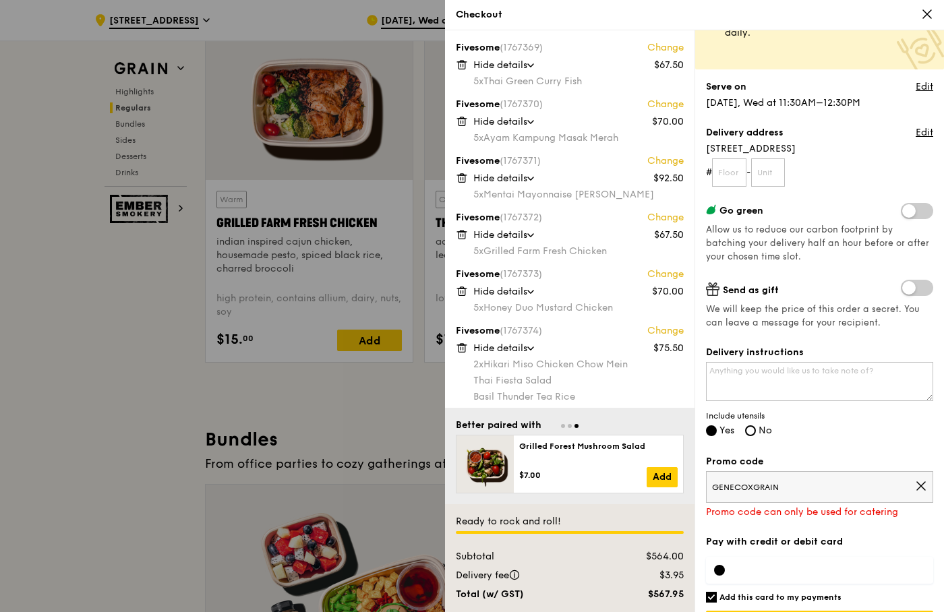
click at [923, 11] on icon at bounding box center [927, 14] width 8 height 8
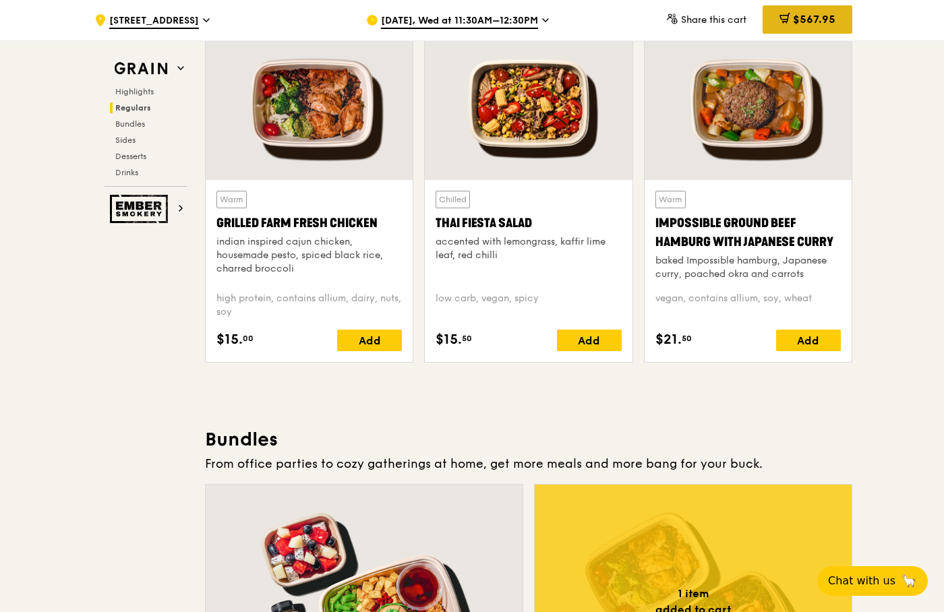
click at [813, 23] on span "$567.95" at bounding box center [814, 19] width 42 height 13
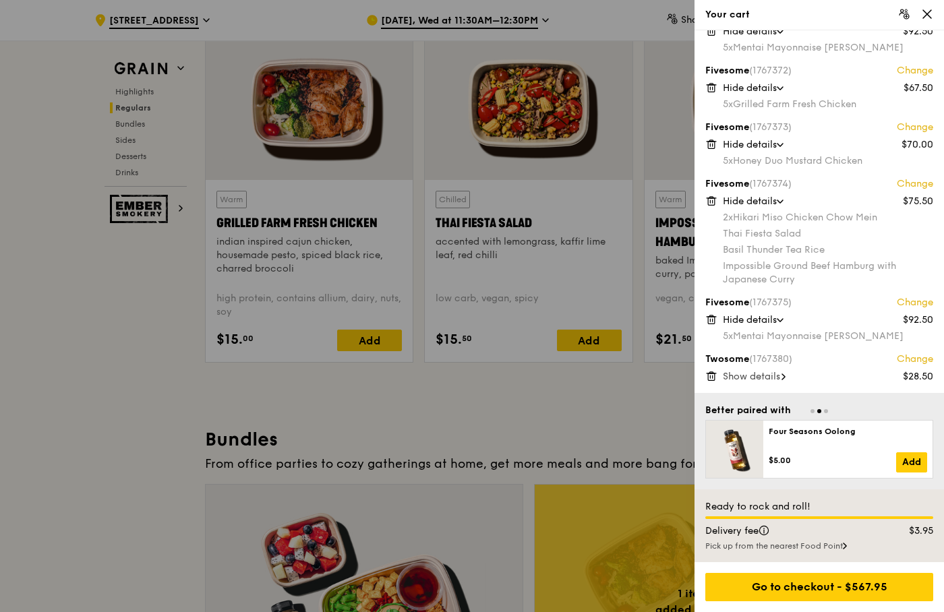
scroll to position [1565, 0]
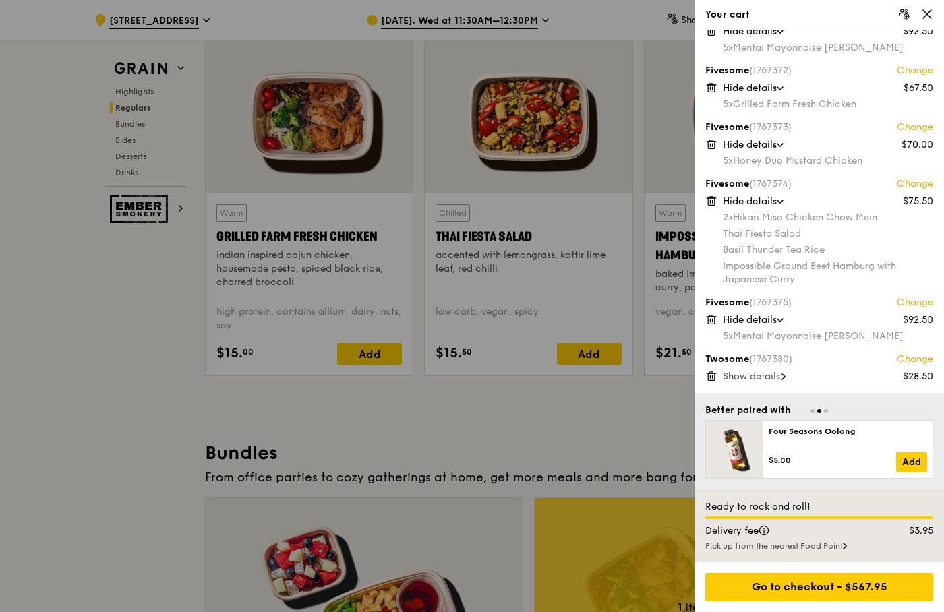
click at [783, 200] on icon at bounding box center [780, 202] width 7 height 4
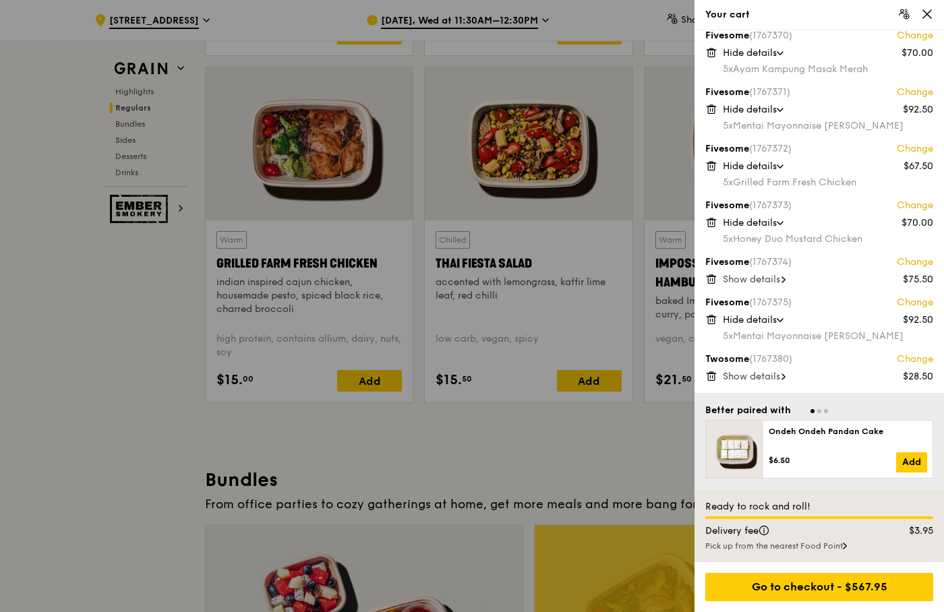
scroll to position [1607, 0]
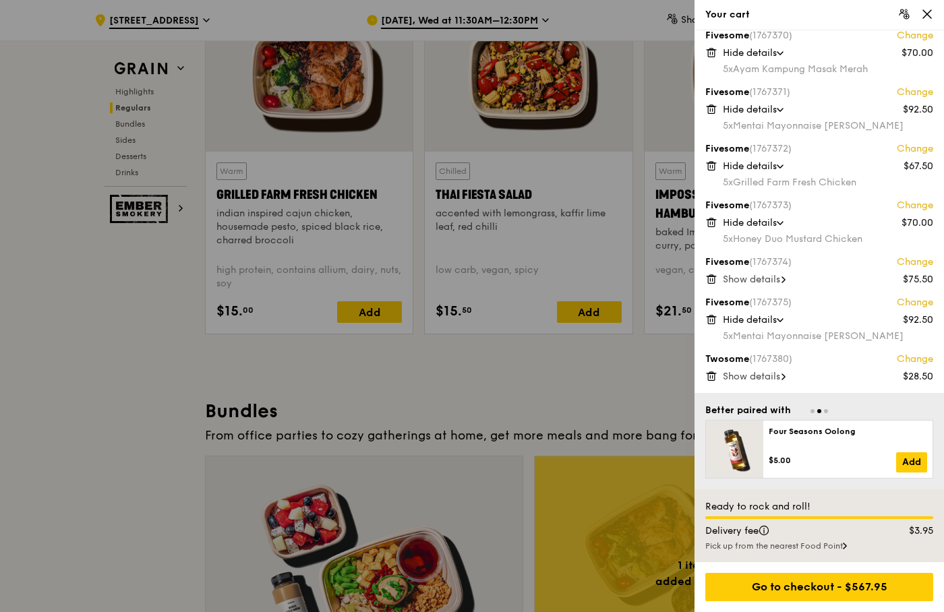
click at [771, 282] on span "Show details" at bounding box center [751, 279] width 57 height 11
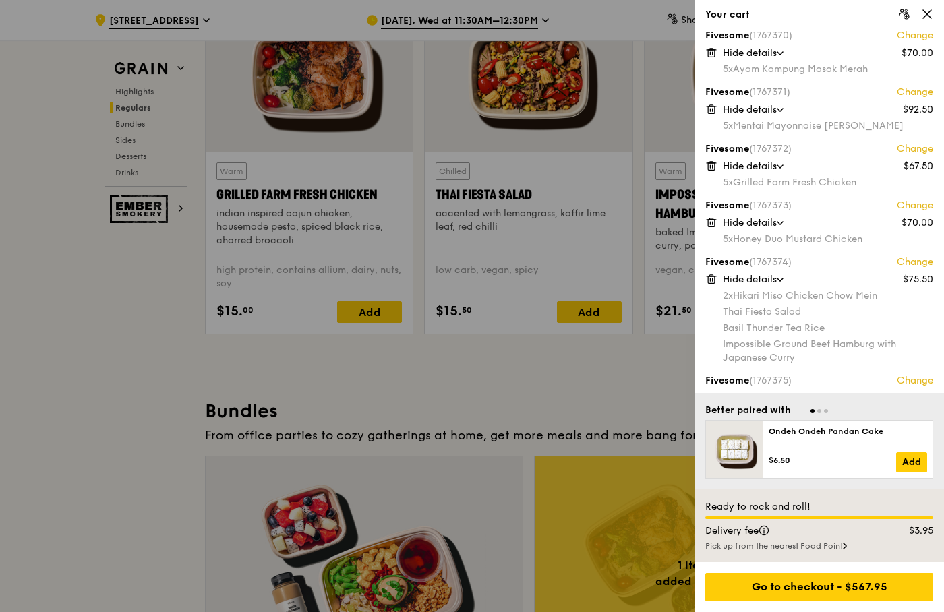
scroll to position [147, 0]
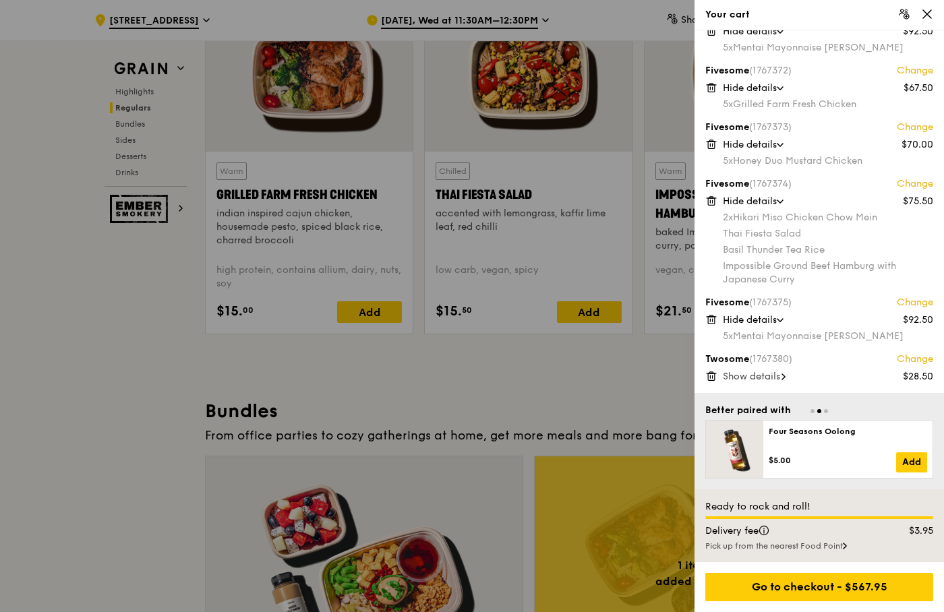
click at [764, 376] on span "Show details" at bounding box center [751, 376] width 57 height 11
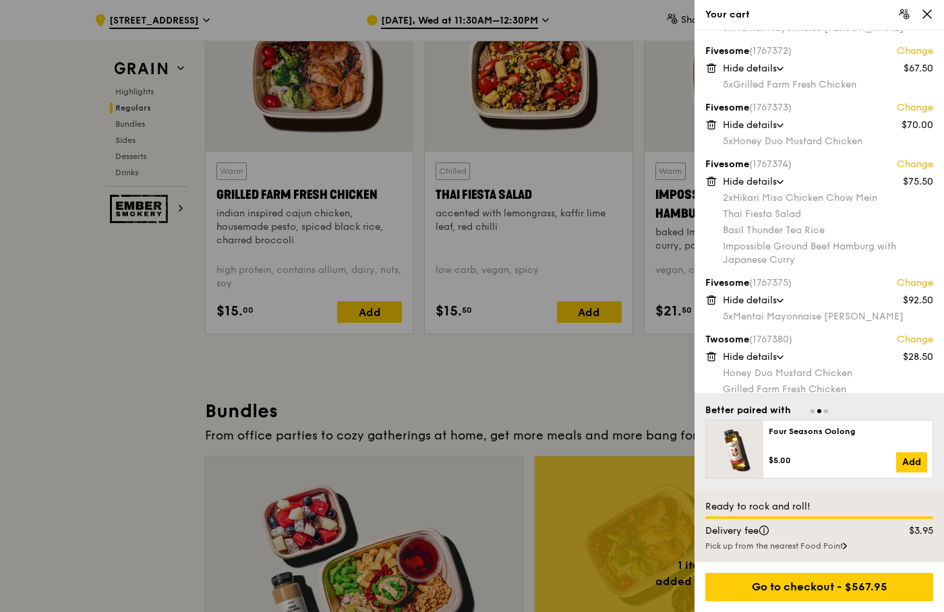
scroll to position [179, 0]
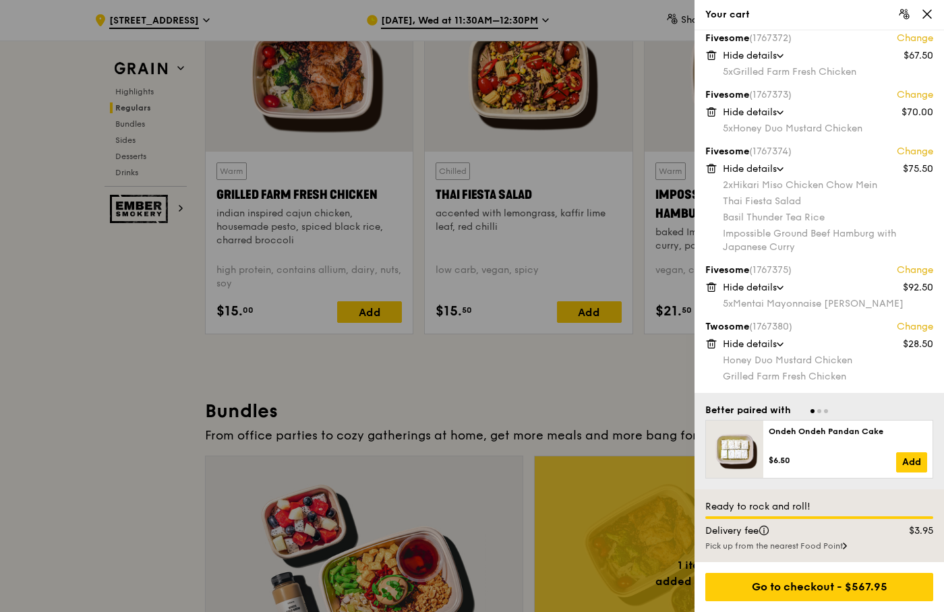
click at [912, 268] on link "Change" at bounding box center [915, 270] width 36 height 13
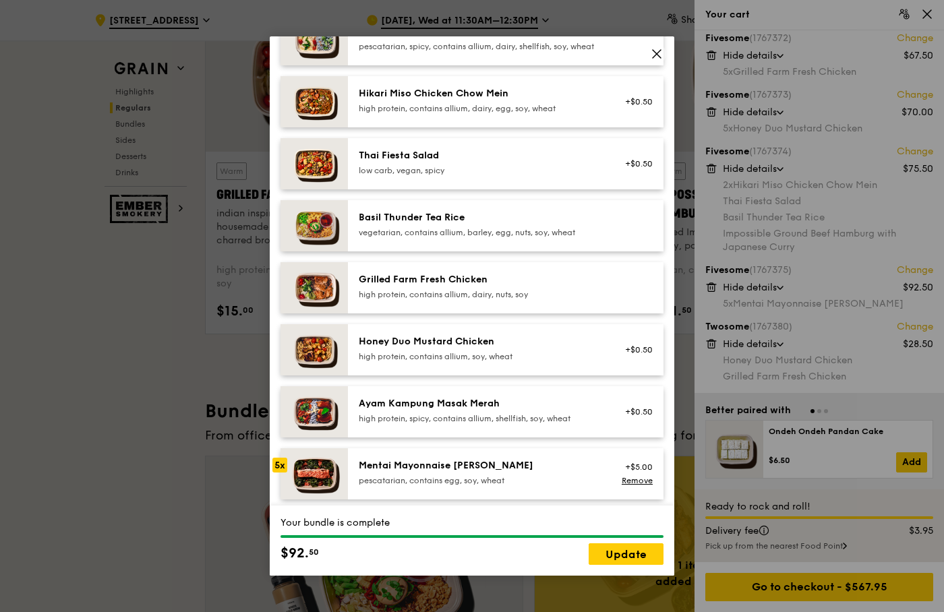
scroll to position [307, 0]
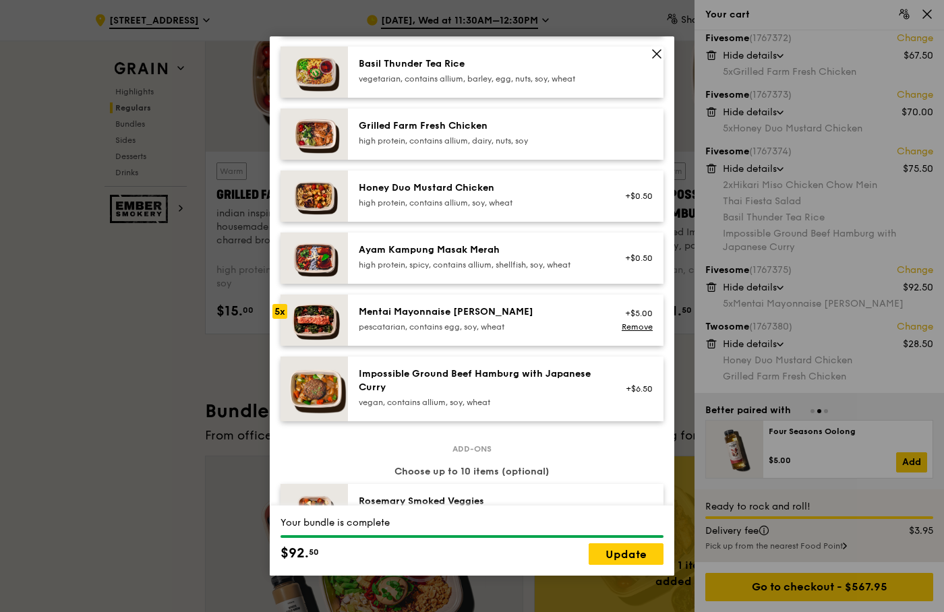
click at [462, 332] on div "pescatarian, contains egg, soy, wheat" at bounding box center [480, 327] width 242 height 11
click at [623, 332] on link "Remove" at bounding box center [637, 326] width 31 height 9
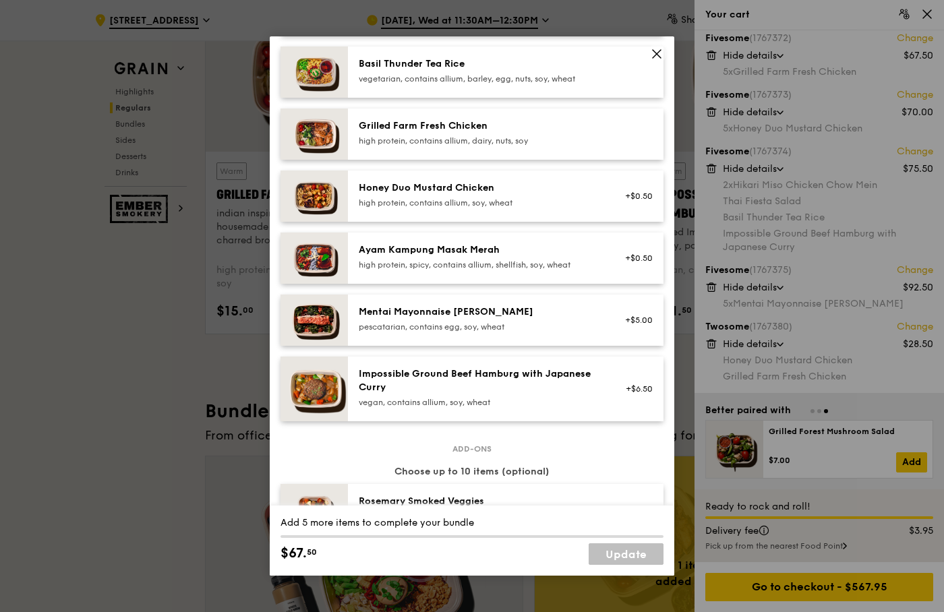
click at [440, 319] on div "Mentai Mayonnaise [PERSON_NAME]" at bounding box center [480, 311] width 242 height 13
click at [411, 319] on div "Mentai Mayonnaise [PERSON_NAME]" at bounding box center [480, 311] width 242 height 13
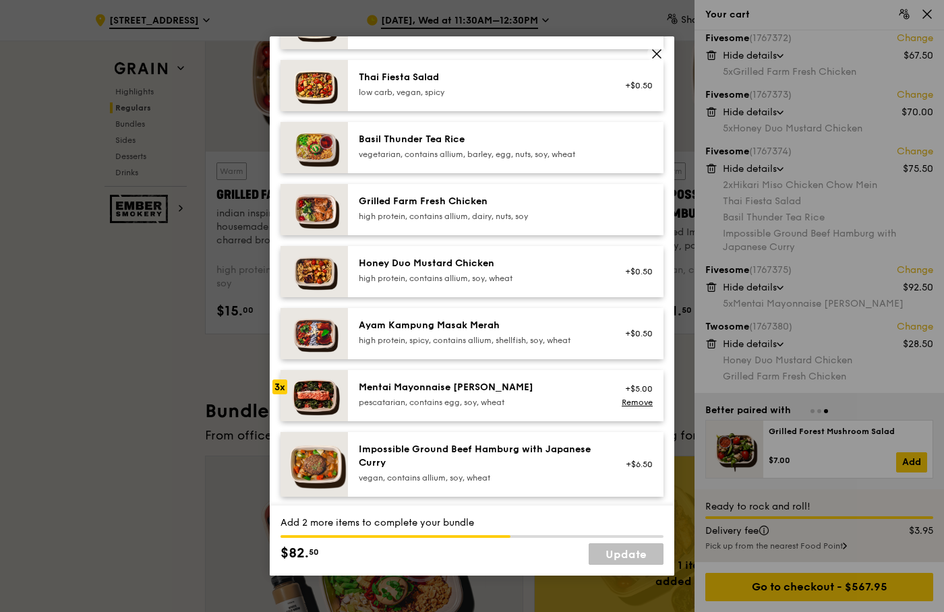
scroll to position [231, 0]
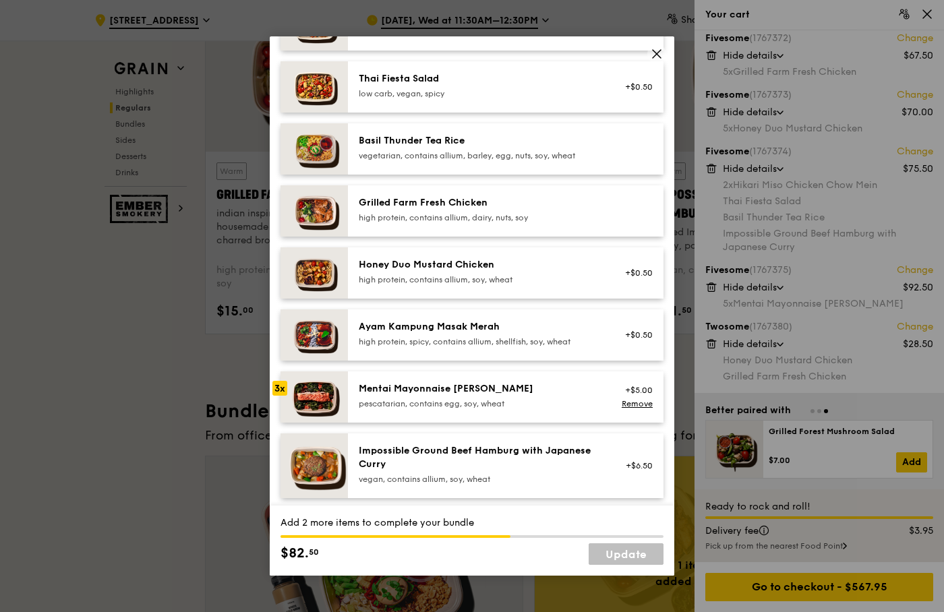
click at [411, 285] on div "high protein, contains allium, soy, wheat" at bounding box center [480, 279] width 242 height 11
click at [417, 334] on div "Ayam Kampung Masak Merah" at bounding box center [480, 326] width 242 height 13
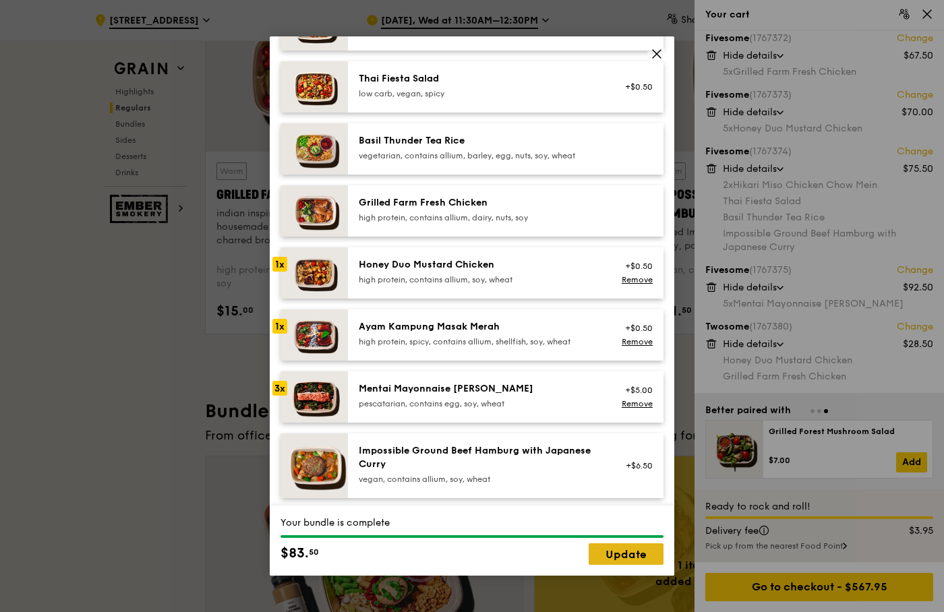
click at [641, 553] on link "Update" at bounding box center [626, 554] width 75 height 22
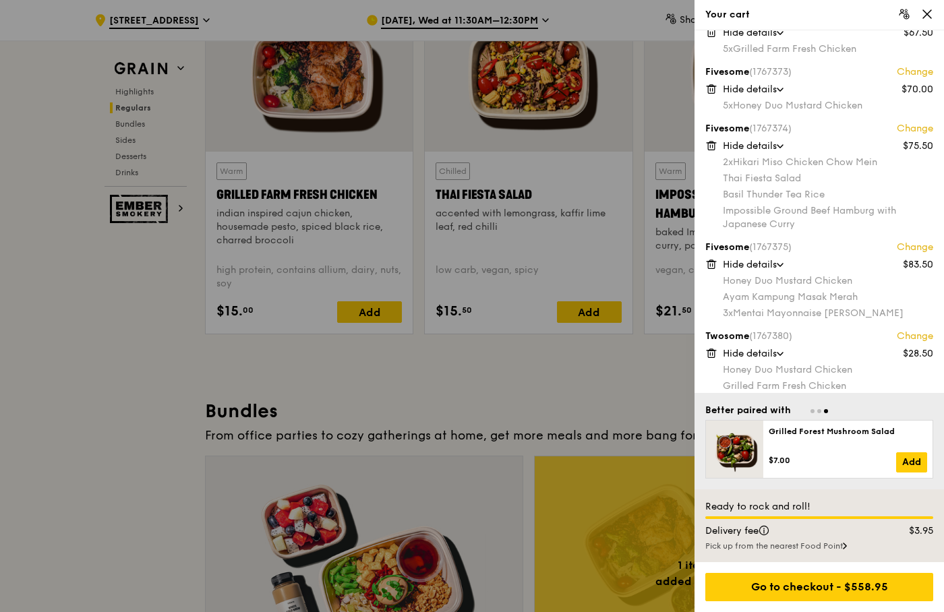
scroll to position [212, 0]
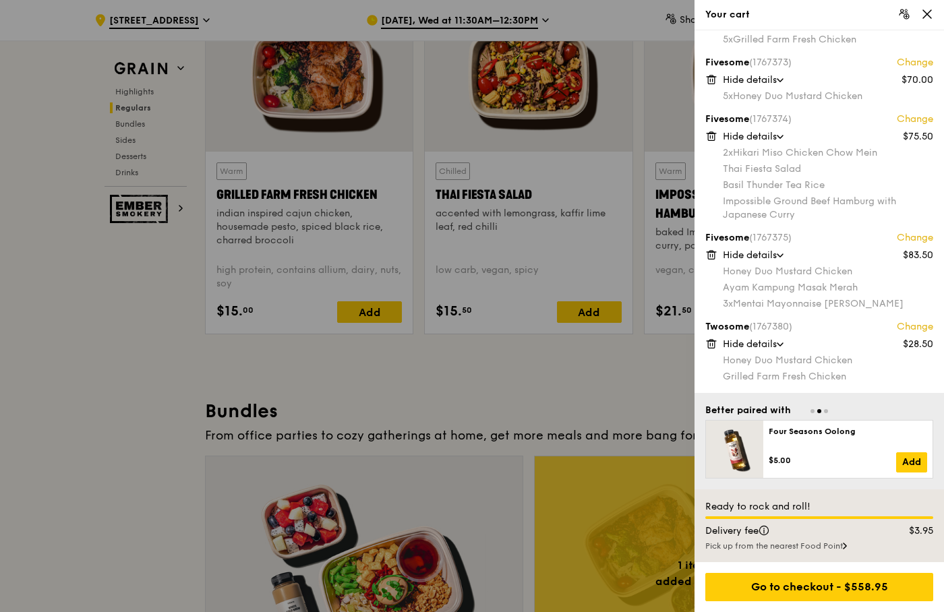
click at [924, 239] on link "Change" at bounding box center [915, 237] width 36 height 13
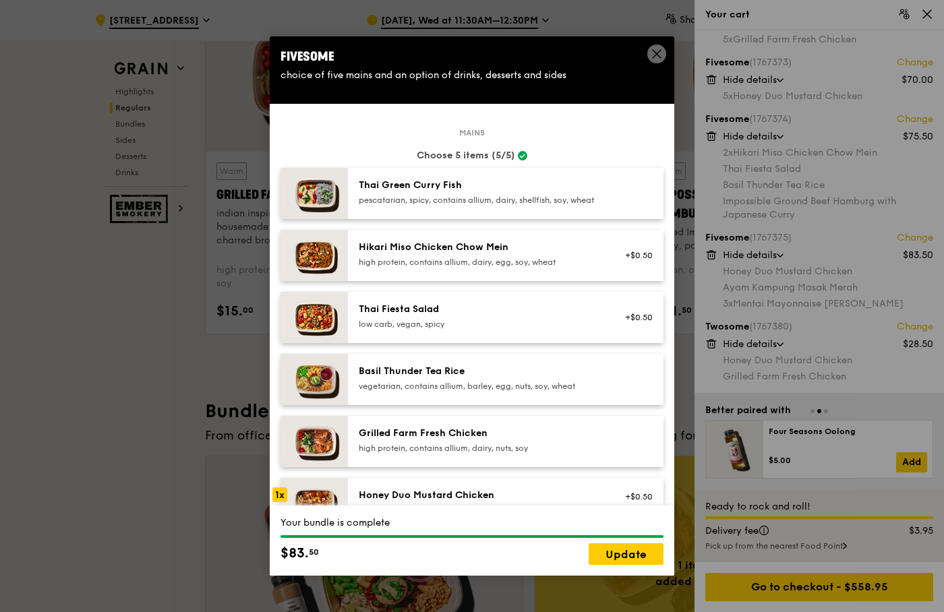
scroll to position [384, 0]
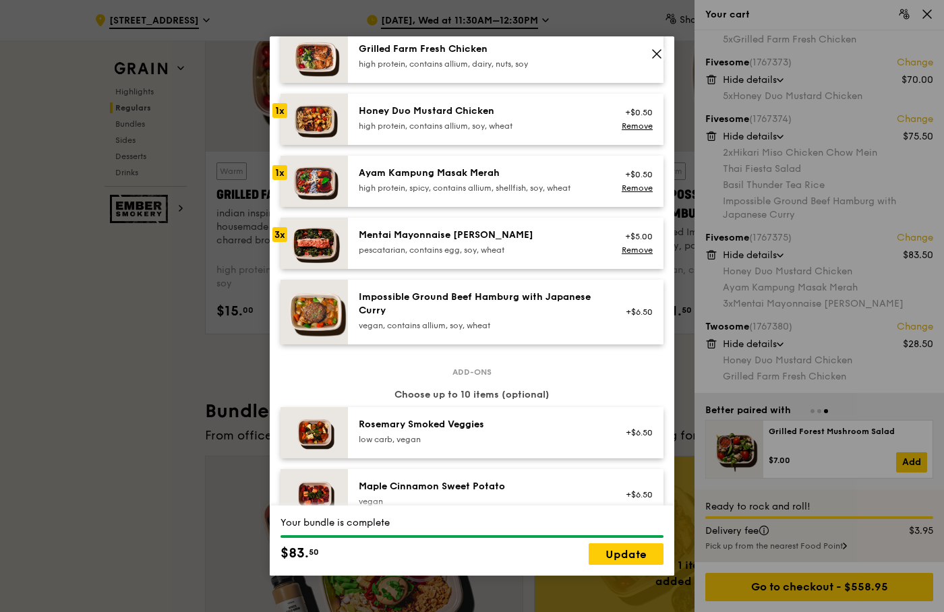
click at [442, 242] on div "Mentai Mayonnaise [PERSON_NAME]" at bounding box center [480, 235] width 242 height 13
click at [638, 255] on link "Remove" at bounding box center [637, 249] width 31 height 9
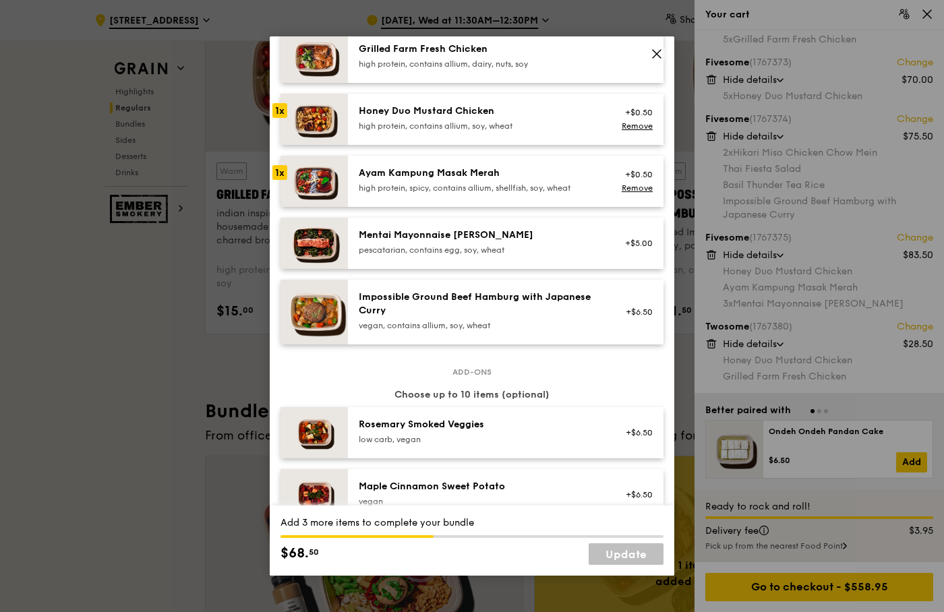
click at [462, 253] on div "Mentai Mayonnaise [PERSON_NAME] pescatarian, contains egg, soy, wheat" at bounding box center [480, 242] width 242 height 27
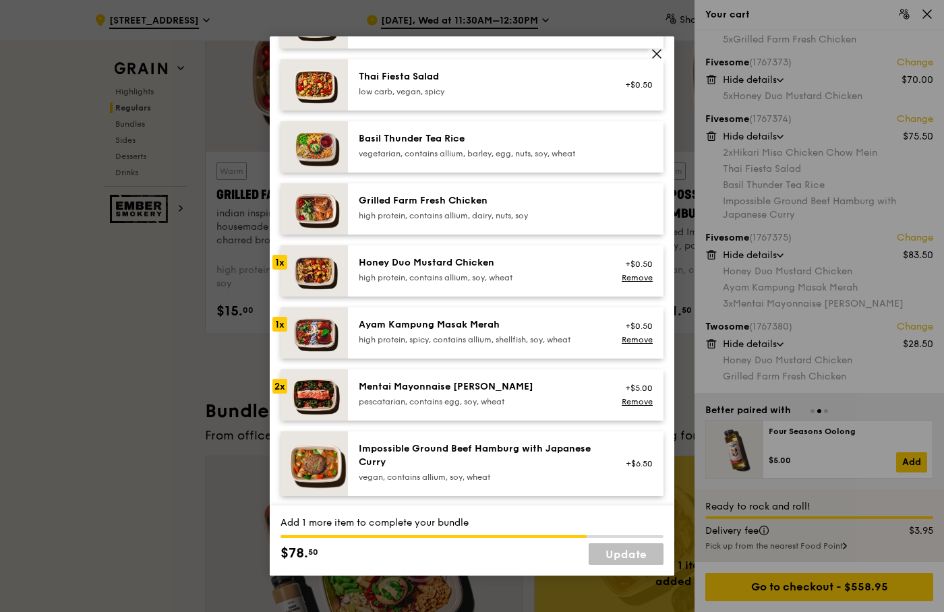
scroll to position [231, 0]
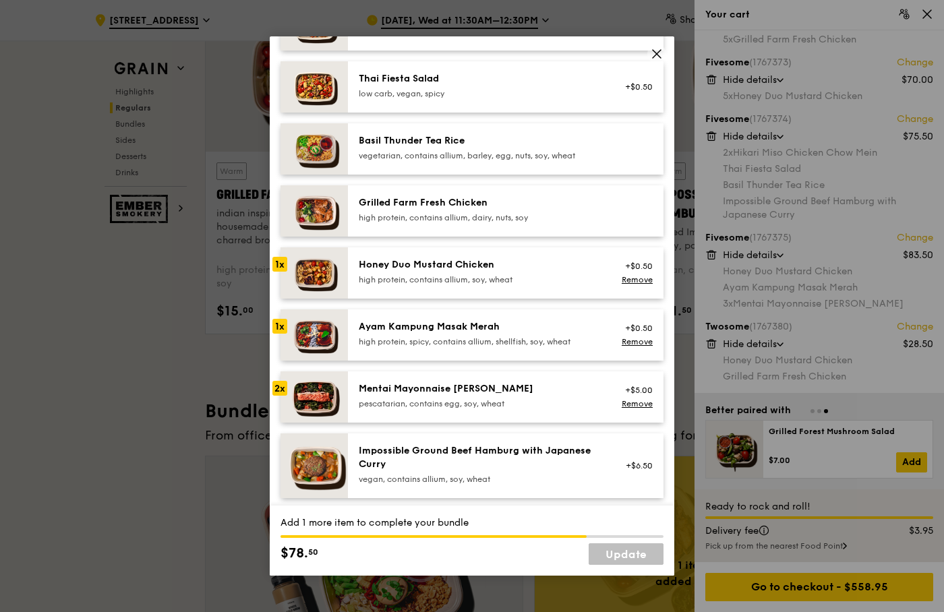
click at [447, 223] on div "high protein, contains allium, dairy, nuts, soy" at bounding box center [480, 217] width 242 height 11
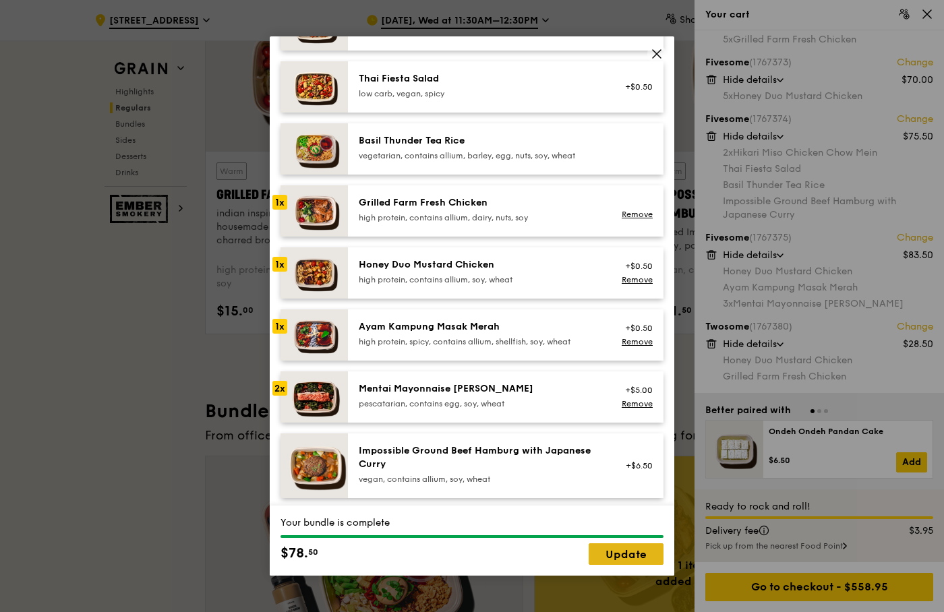
click at [616, 558] on link "Update" at bounding box center [626, 554] width 75 height 22
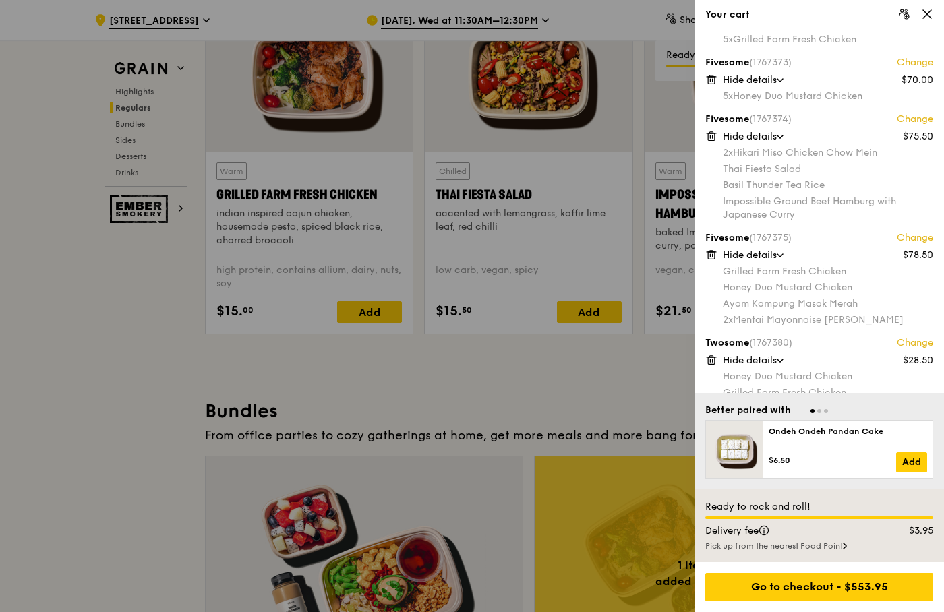
scroll to position [0, 0]
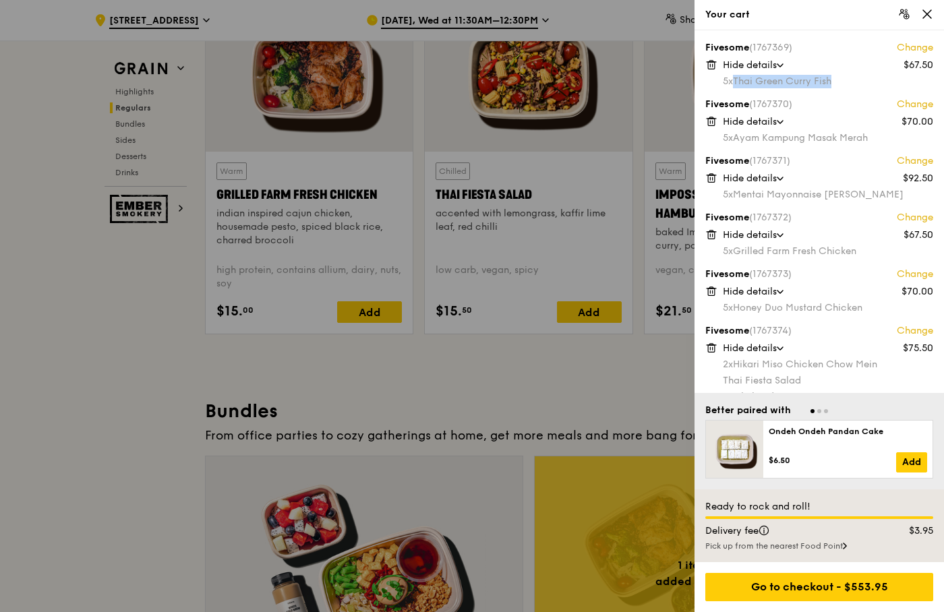
drag, startPoint x: 843, startPoint y: 79, endPoint x: 738, endPoint y: 82, distance: 104.5
click at [738, 82] on div "5x Thai Green [PERSON_NAME] Fish" at bounding box center [828, 81] width 210 height 13
copy div "Thai Green Curry Fish"
click at [861, 142] on div "5x Ayam Kampung Masak Merah" at bounding box center [828, 137] width 210 height 13
drag, startPoint x: 877, startPoint y: 138, endPoint x: 736, endPoint y: 144, distance: 141.7
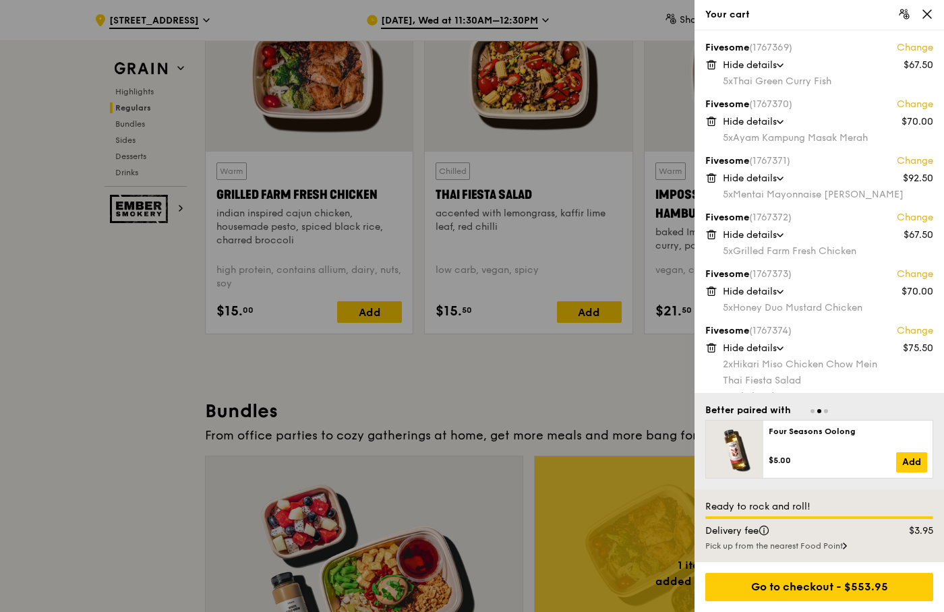
click at [736, 144] on div "5x Ayam Kampung Masak Merah" at bounding box center [828, 137] width 210 height 13
copy div "Ayam Kampung Masak Merah"
click at [864, 179] on div "Hide details" at bounding box center [828, 178] width 210 height 13
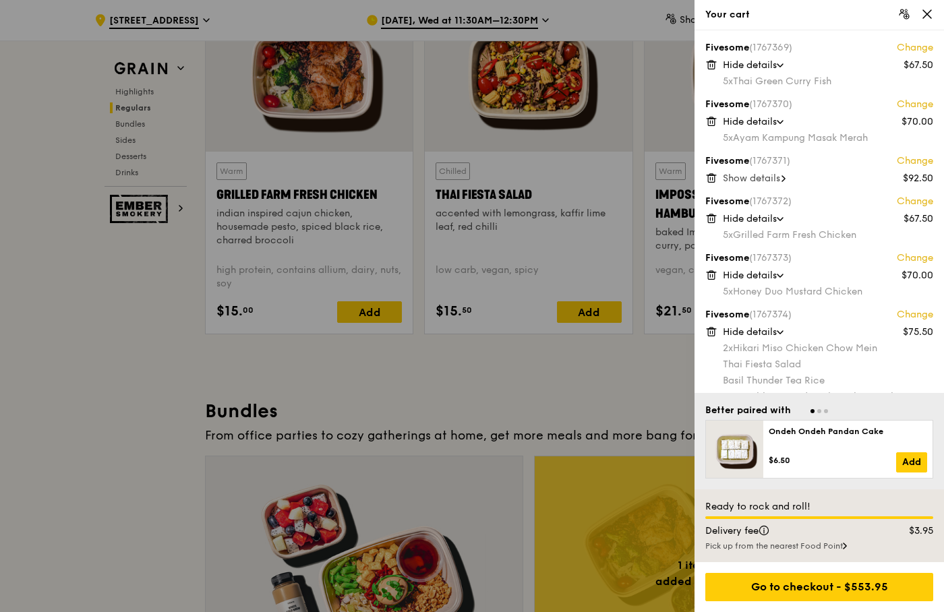
click at [780, 184] on span "Show details" at bounding box center [751, 178] width 57 height 11
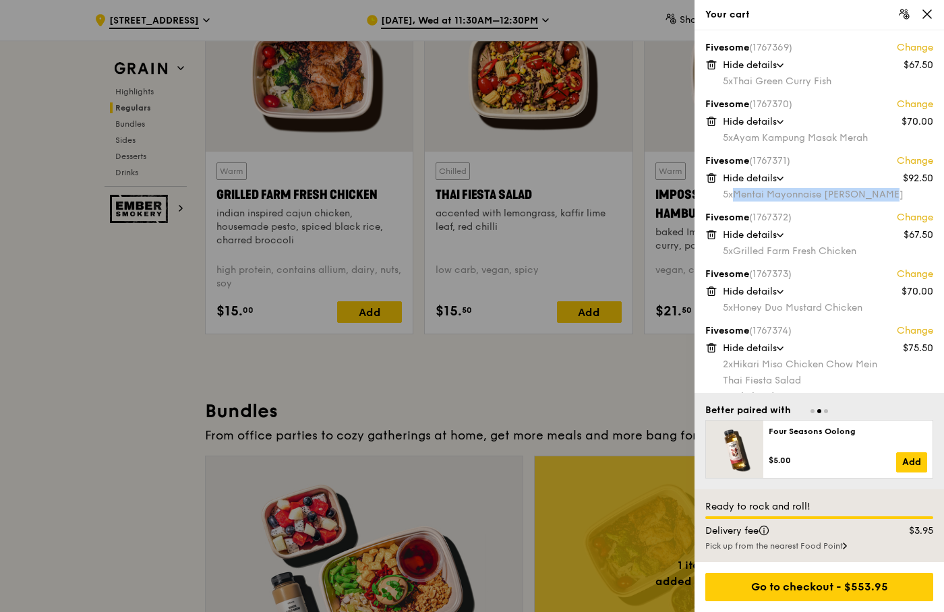
drag, startPoint x: 891, startPoint y: 196, endPoint x: 737, endPoint y: 196, distance: 154.4
click at [737, 196] on div "5x Mentai Mayonnaise Aburi Salmon" at bounding box center [828, 194] width 210 height 13
copy div "Mentai Mayonnaise [PERSON_NAME]"
click at [862, 258] on div "5x Grilled Farm Fresh Chicken" at bounding box center [828, 251] width 210 height 13
drag, startPoint x: 862, startPoint y: 258, endPoint x: 744, endPoint y: 257, distance: 118.7
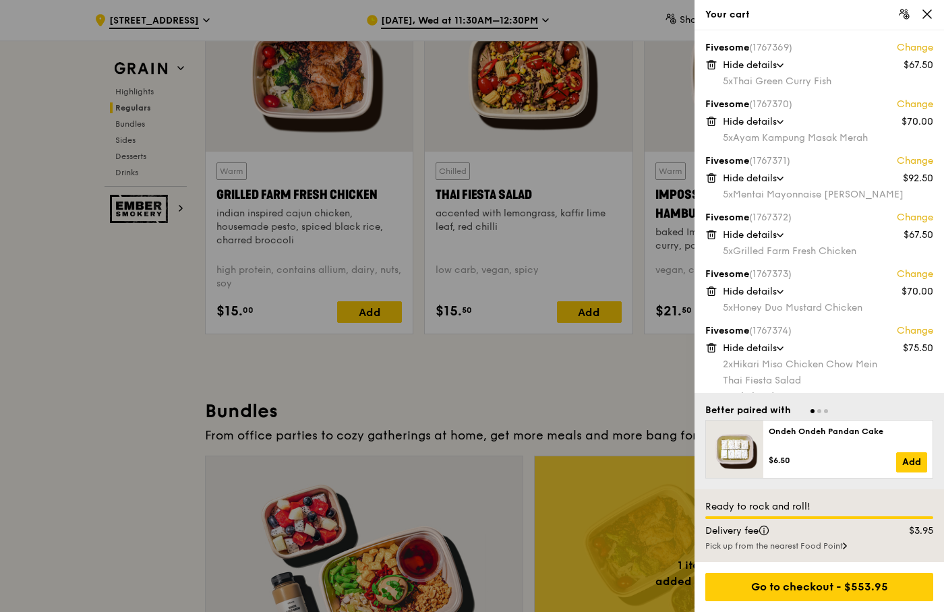
click at [744, 257] on div "5x Grilled Farm Fresh Chicken" at bounding box center [828, 251] width 210 height 13
copy div "Grilled Farm Fresh Chicken"
drag, startPoint x: 866, startPoint y: 308, endPoint x: 738, endPoint y: 309, distance: 128.1
click at [738, 309] on div "5x Honey Duo Mustard Chicken" at bounding box center [828, 307] width 210 height 13
copy div "Honey Duo Mustard Chicken"
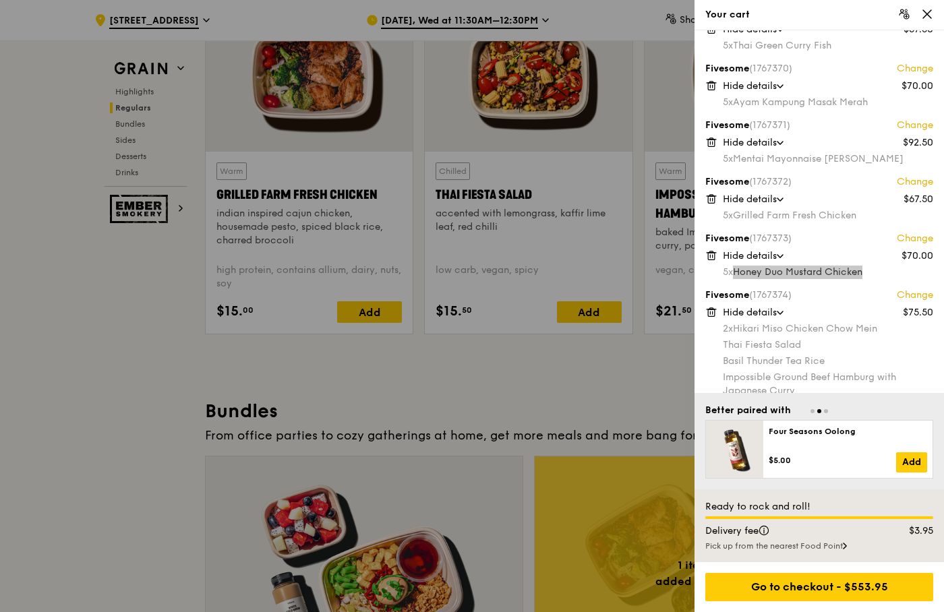
scroll to position [77, 0]
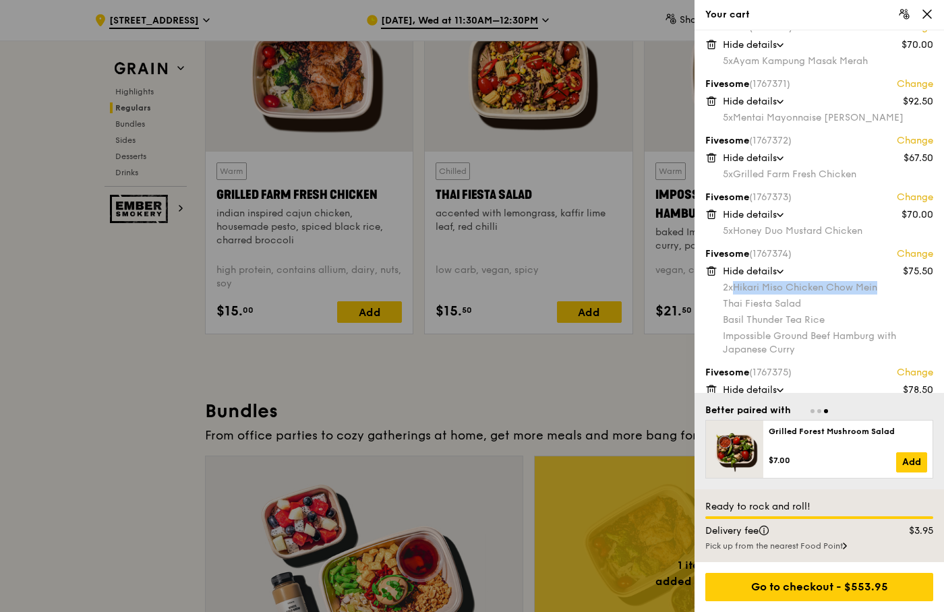
drag, startPoint x: 882, startPoint y: 290, endPoint x: 738, endPoint y: 291, distance: 143.6
click at [738, 291] on div "2x Hikari Miso Chicken Chow Mein" at bounding box center [828, 287] width 210 height 13
copy div "Hikari Miso Chicken Chow Mein"
click at [789, 308] on div "Thai Fiesta Salad" at bounding box center [828, 303] width 210 height 13
drag, startPoint x: 806, startPoint y: 302, endPoint x: 723, endPoint y: 303, distance: 83.6
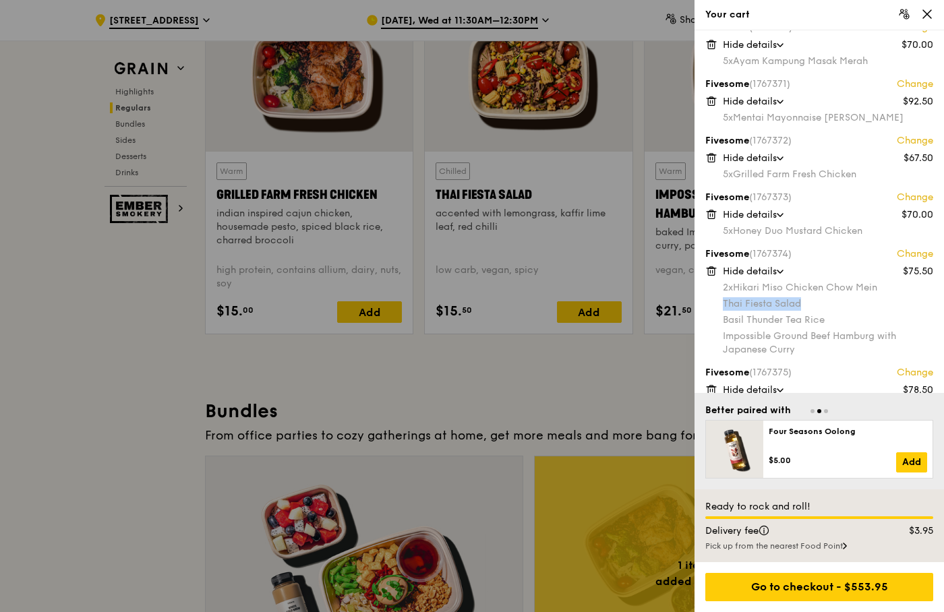
click at [723, 303] on div "Thai Fiesta Salad" at bounding box center [828, 303] width 210 height 13
copy div "Thai Fiesta Salad"
click at [810, 343] on div "Impossible Ground Beef Hamburg with Japanese Curry" at bounding box center [828, 343] width 210 height 27
drag, startPoint x: 827, startPoint y: 317, endPoint x: 722, endPoint y: 322, distance: 104.6
click at [722, 322] on div "Fivesome (1767374) Change $75.50 Hide details 2x Hikari Miso Chicken Chow Mein …" at bounding box center [819, 301] width 228 height 108
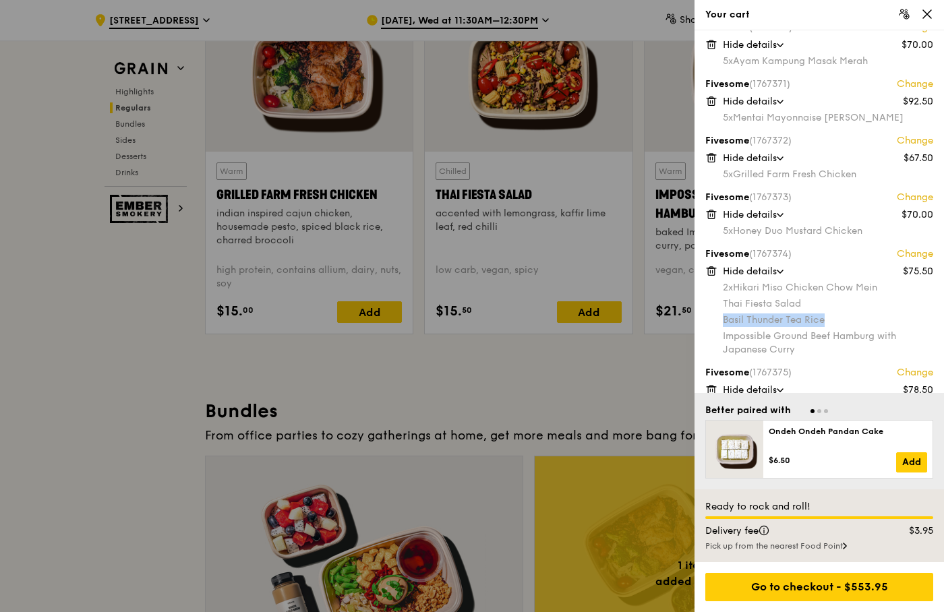
copy div "Basil Thunder Tea Rice"
click at [790, 346] on div "Impossible Ground Beef Hamburg with Japanese Curry" at bounding box center [828, 343] width 210 height 27
drag, startPoint x: 802, startPoint y: 351, endPoint x: 720, endPoint y: 340, distance: 82.4
click at [720, 340] on div "Fivesome (1767374) Change $75.50 Hide details 2x Hikari Miso Chicken Chow Mein …" at bounding box center [819, 301] width 228 height 108
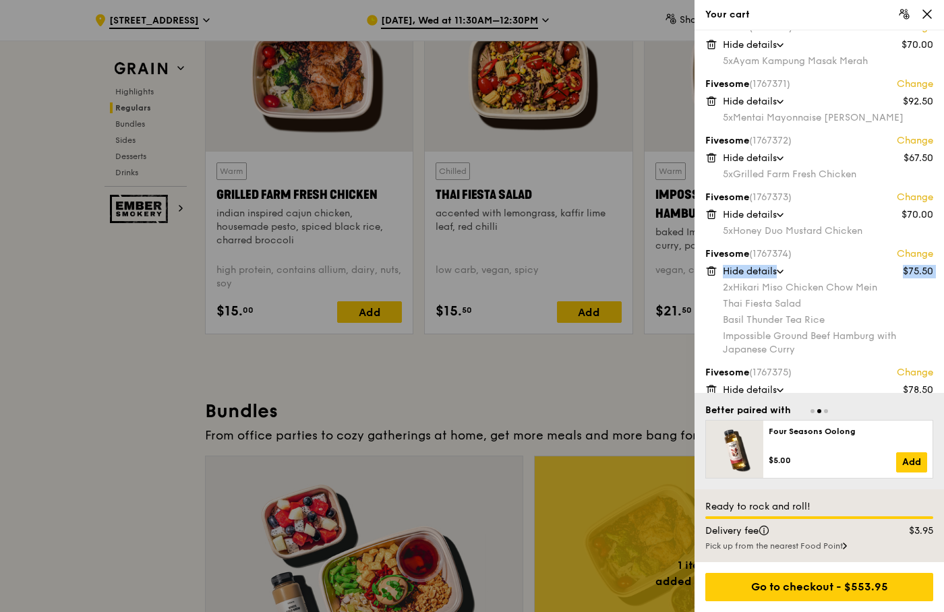
click at [750, 344] on div "Impossible Ground Beef Hamburg with Japanese Curry" at bounding box center [828, 343] width 210 height 27
drag, startPoint x: 723, startPoint y: 335, endPoint x: 796, endPoint y: 349, distance: 74.2
click at [796, 349] on div "Impossible Ground Beef Hamburg with Japanese Curry" at bounding box center [828, 343] width 210 height 27
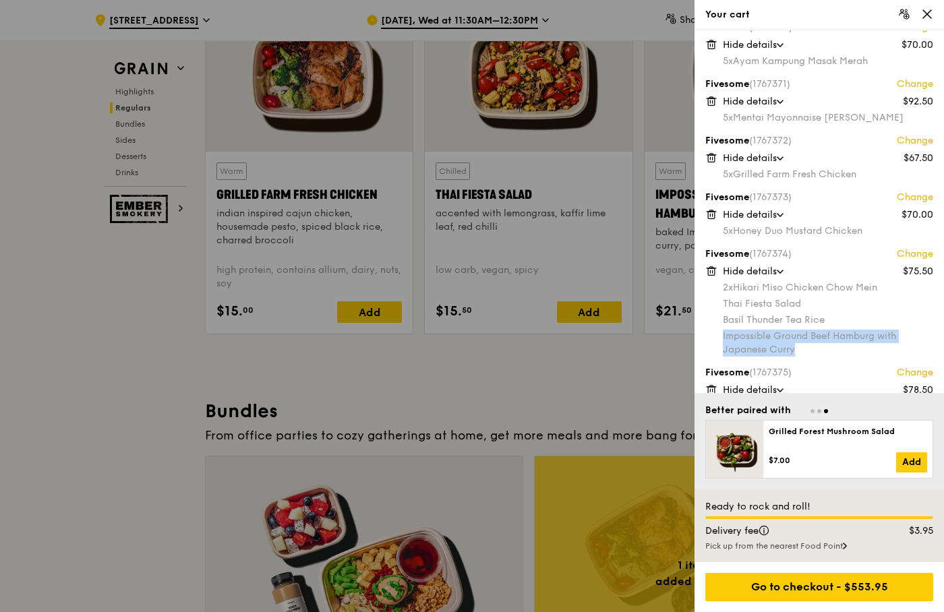
copy div "Impossible Ground Beef Hamburg with Japanese Curry"
click at [837, 354] on div "Impossible Ground Beef Hamburg with Japanese Curry" at bounding box center [828, 343] width 210 height 27
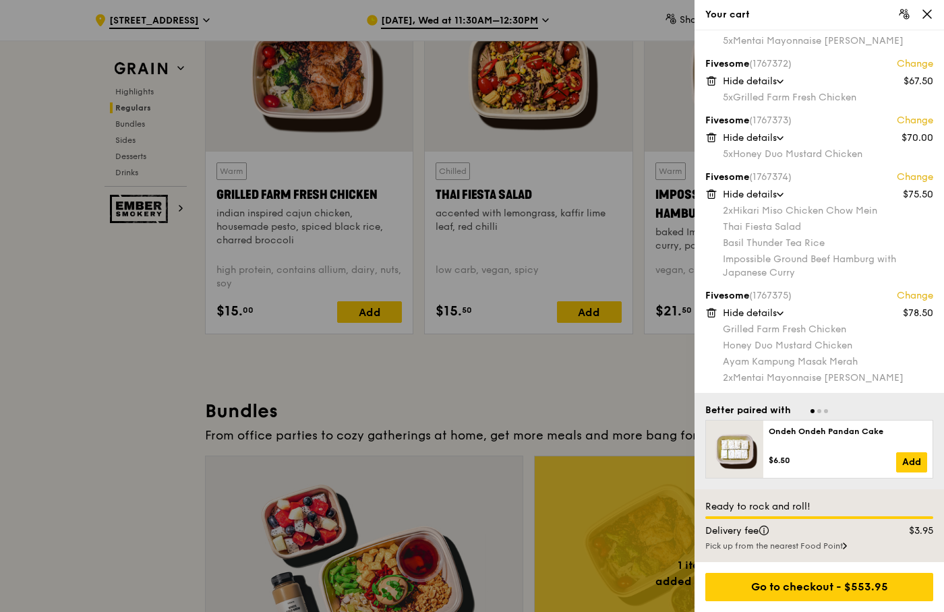
scroll to position [228, 0]
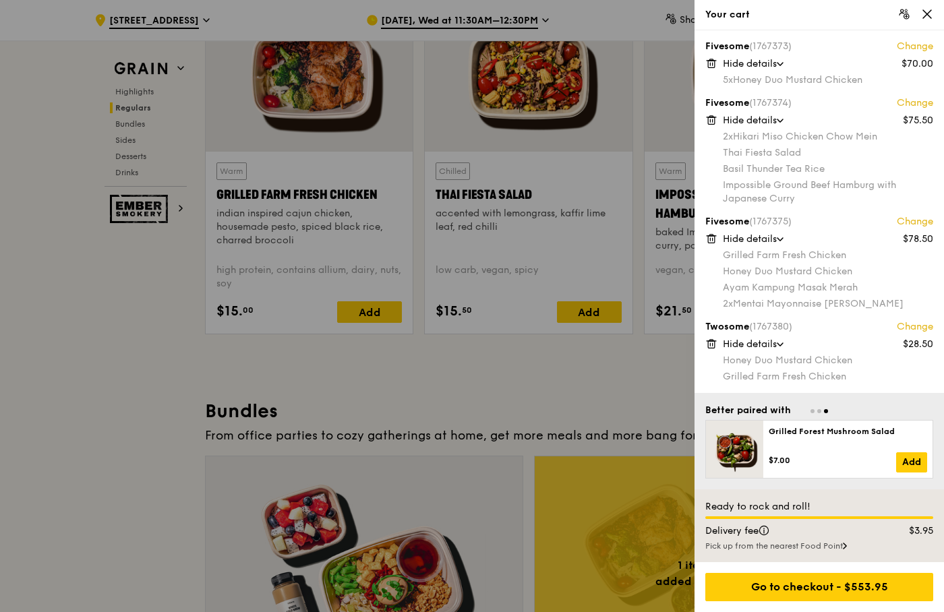
click at [829, 357] on div "Honey Duo Mustard Chicken" at bounding box center [828, 360] width 210 height 13
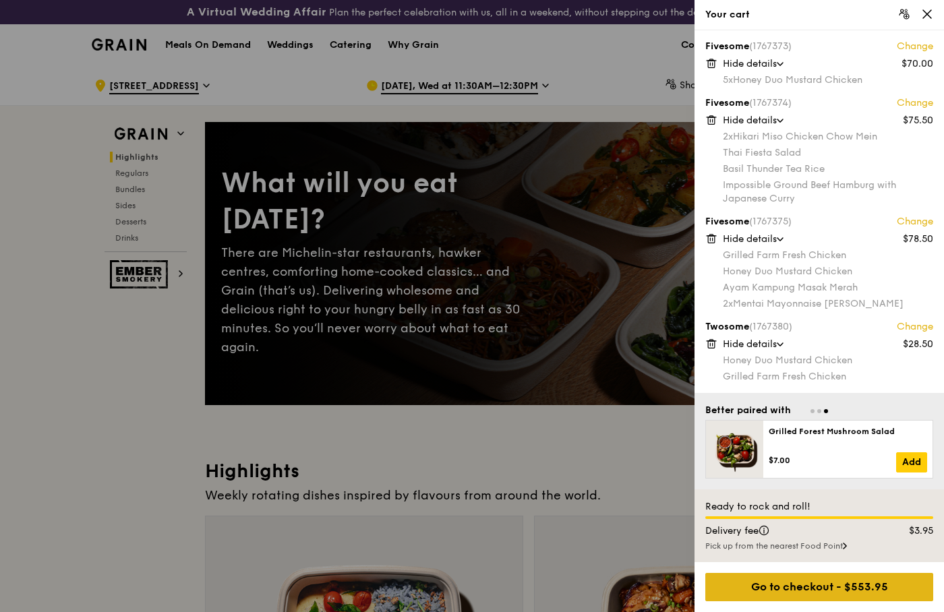
click at [816, 591] on div "Go to checkout - $553.95" at bounding box center [819, 587] width 228 height 28
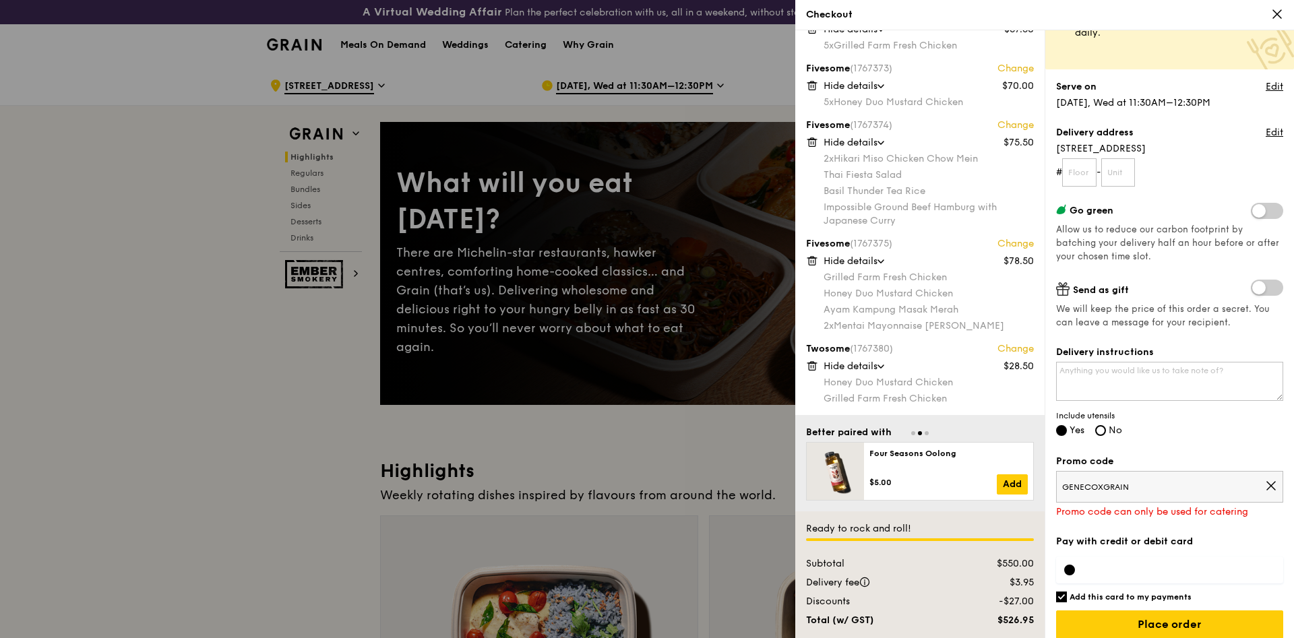
scroll to position [0, 0]
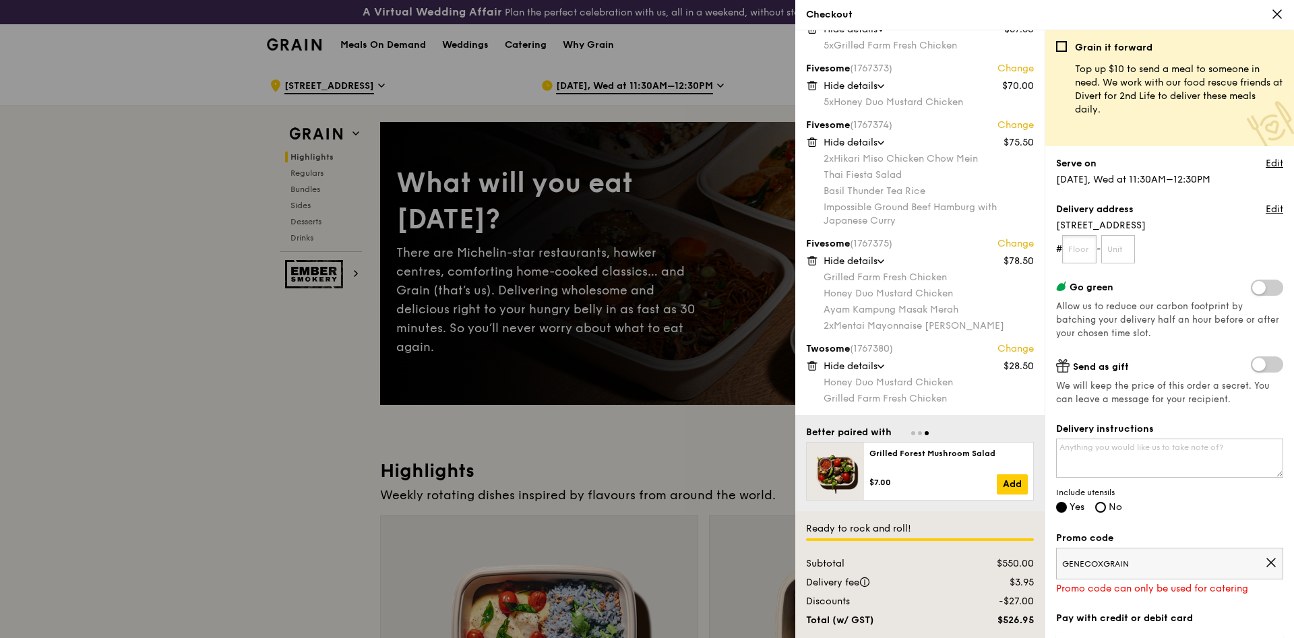
click at [1091, 247] on input "text" at bounding box center [1079, 249] width 34 height 28
type input "01"
click at [1145, 253] on form "# 01 -" at bounding box center [1169, 249] width 227 height 28
click at [1122, 252] on input "text" at bounding box center [1119, 249] width 34 height 28
type input "01"
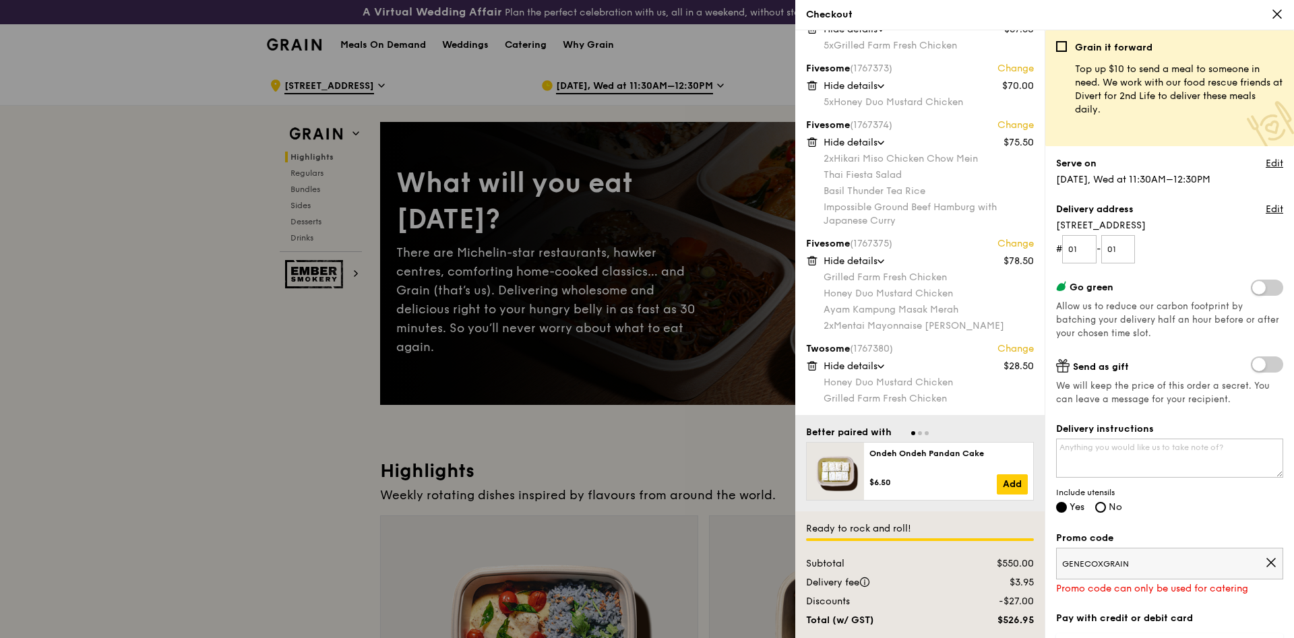
click at [1193, 268] on div "Grain it forward Top up $10 to send a meal to someone in need. We work with our…" at bounding box center [1169, 339] width 227 height 597
click at [1164, 355] on div "Grain it forward Top up $10 to send a meal to someone in need. We work with our…" at bounding box center [1169, 339] width 227 height 597
click at [1165, 458] on textarea "Delivery instructions" at bounding box center [1169, 458] width 227 height 39
type textarea "Please deliver to [GEOGRAPHIC_DATA], Level 1, Drop off Point. Call 15 minutes b…"
click at [1187, 508] on div "Delivery instructions Please deliver to Tower B, Level 1, Drop off Point. Call …" at bounding box center [1169, 469] width 227 height 93
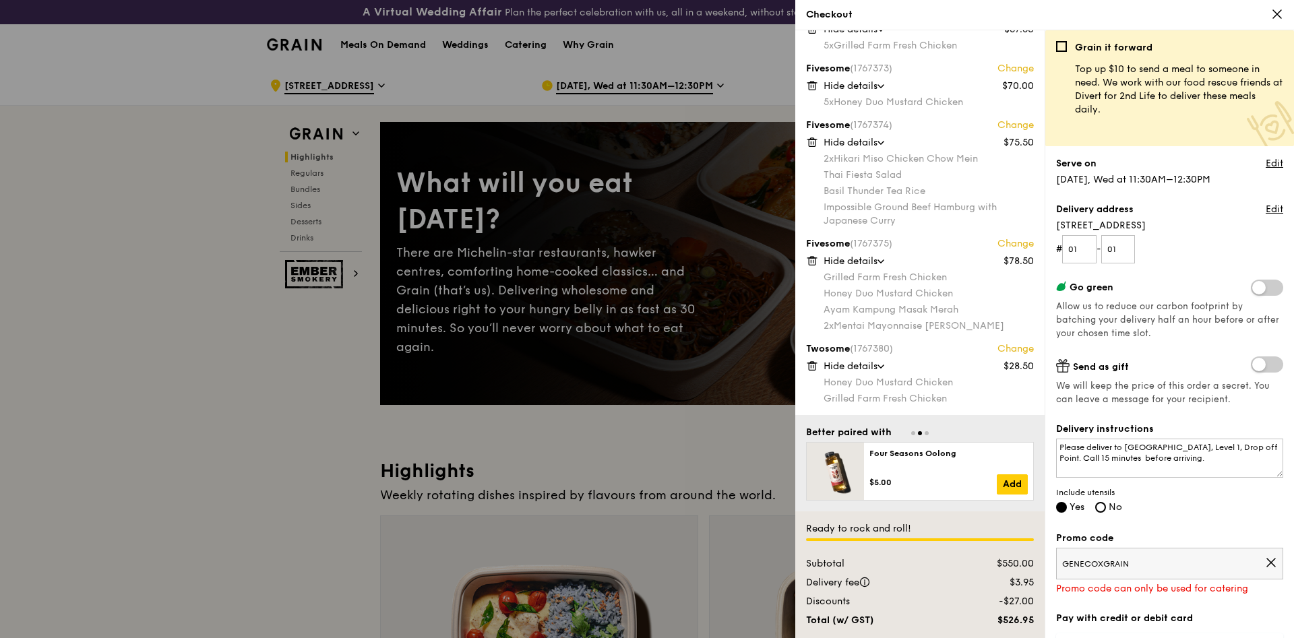
click at [1272, 558] on icon at bounding box center [1271, 563] width 12 height 12
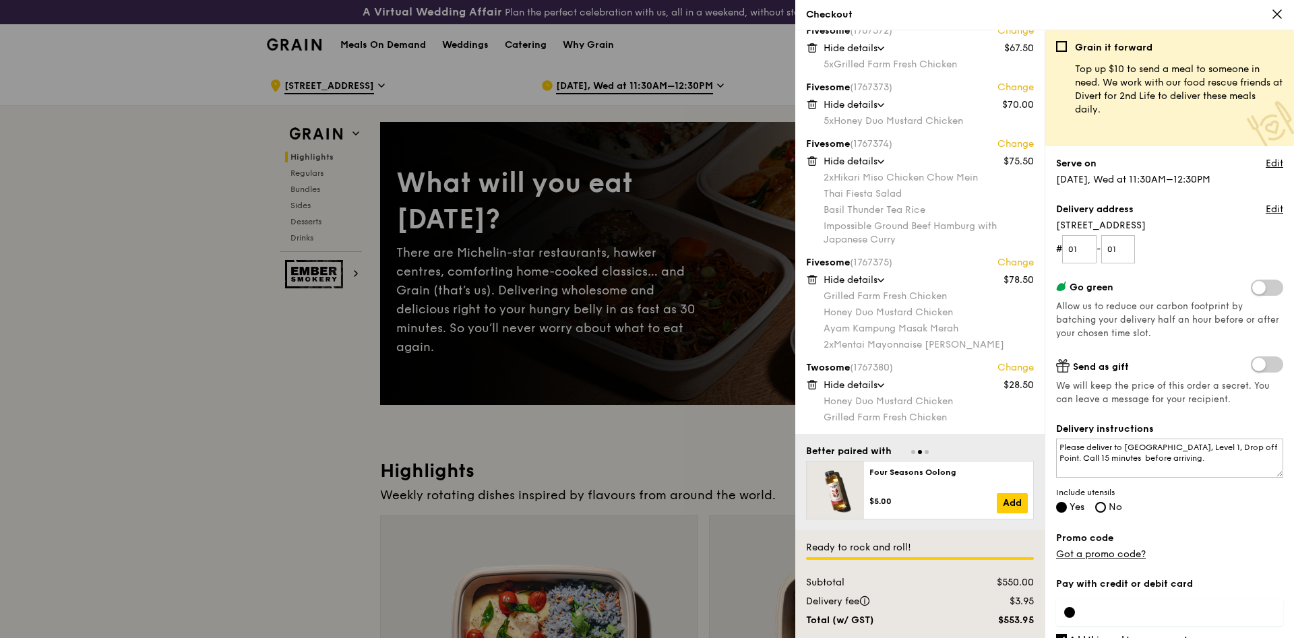
scroll to position [187, 0]
click at [1193, 509] on div "Delivery instructions Please deliver to Tower B, Level 1, Drop off Point. Call …" at bounding box center [1169, 469] width 227 height 93
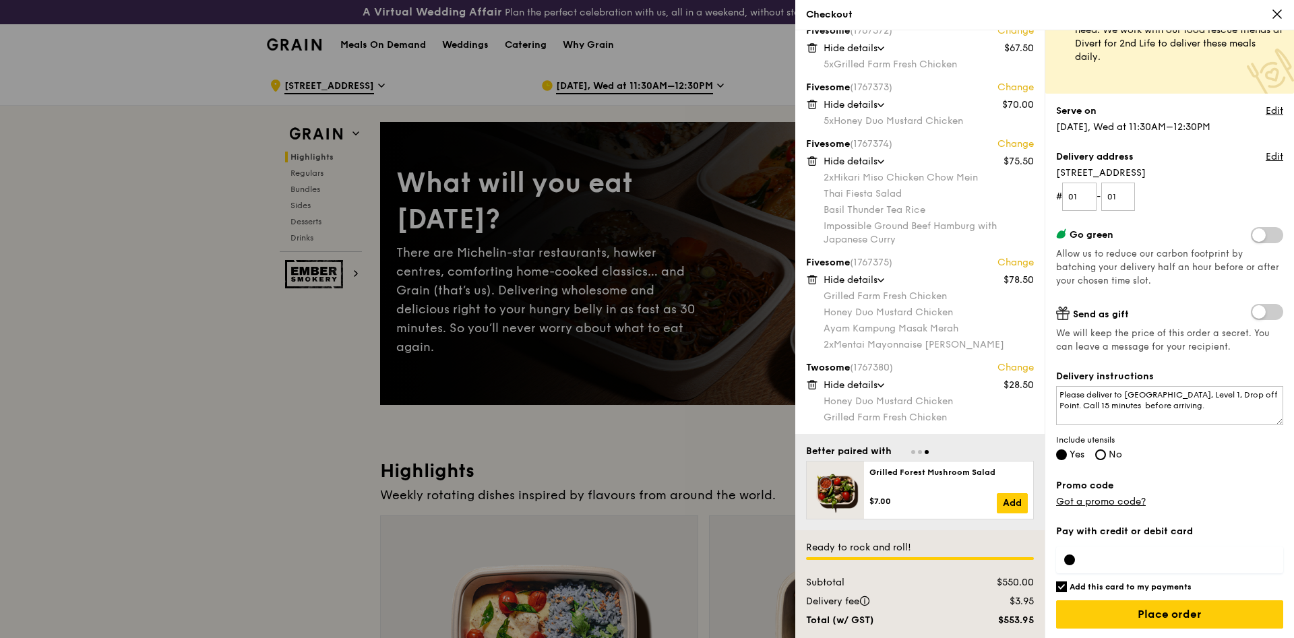
click at [1066, 584] on input "Add this card to my payments" at bounding box center [1061, 587] width 11 height 11
checkbox input "false"
click at [1073, 560] on div at bounding box center [1069, 560] width 11 height 11
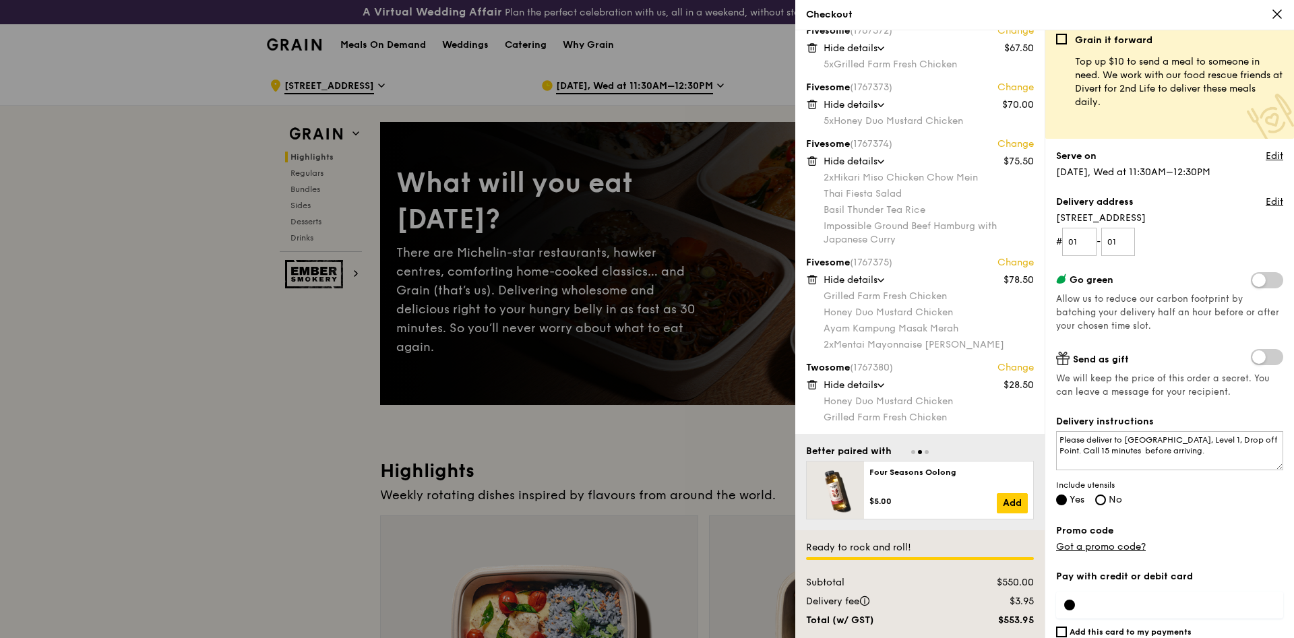
scroll to position [0, 0]
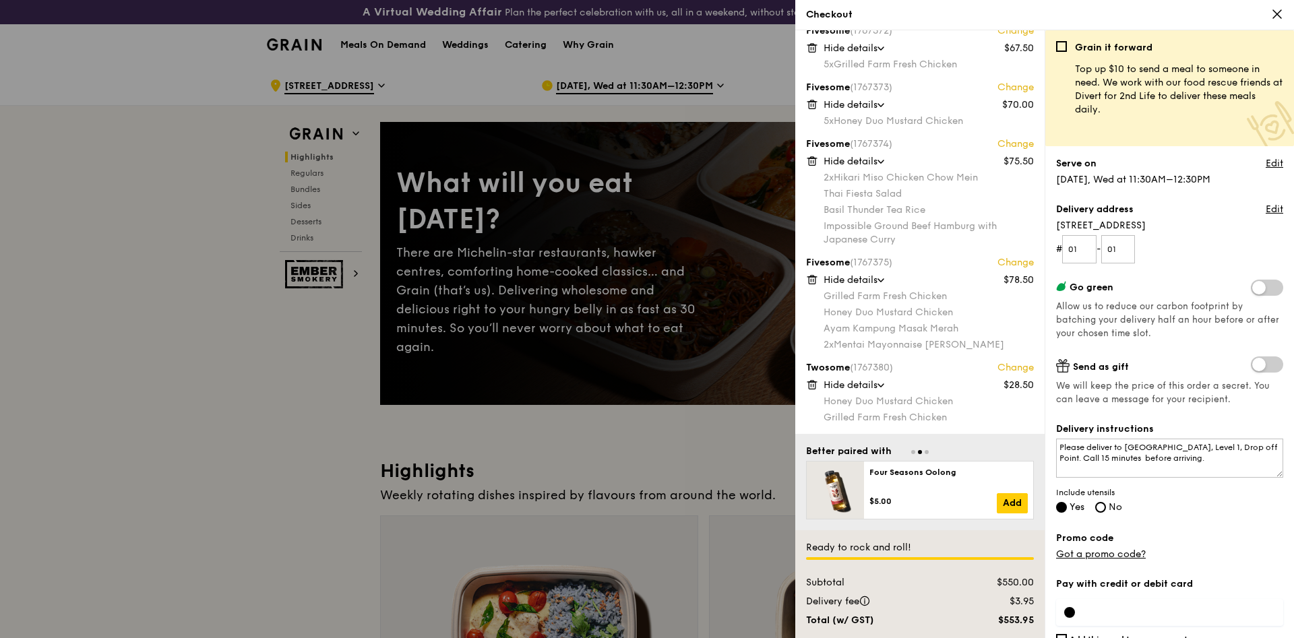
click at [1209, 537] on label "Promo code" at bounding box center [1169, 538] width 227 height 13
click at [1208, 521] on div "Grain it forward Top up $10 to send a meal to someone in need. We work with our…" at bounding box center [1169, 339] width 227 height 597
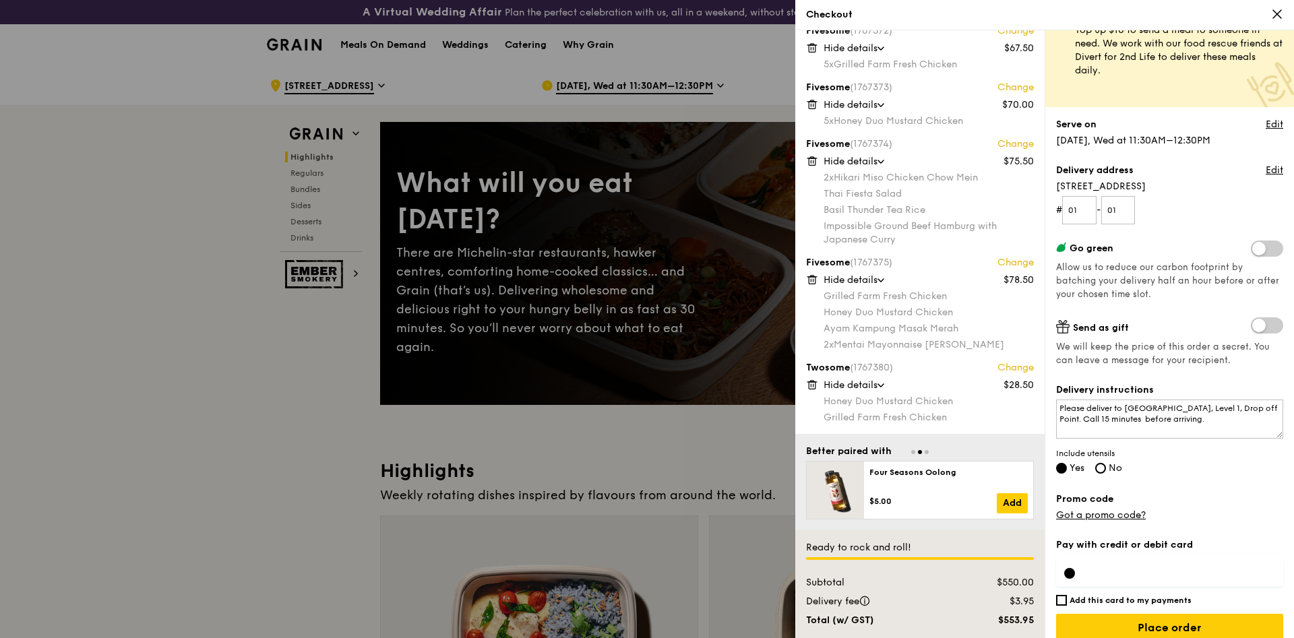
scroll to position [53, 0]
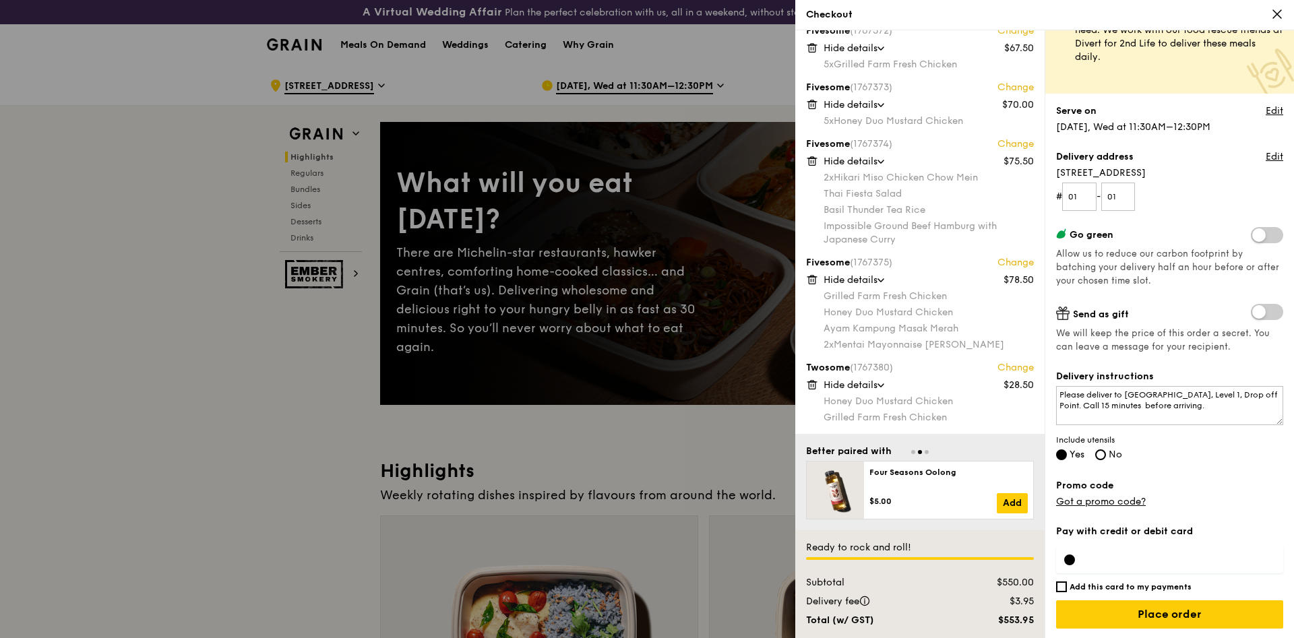
click at [1149, 549] on div at bounding box center [1169, 560] width 227 height 27
click at [1224, 479] on label "Promo code" at bounding box center [1169, 485] width 227 height 13
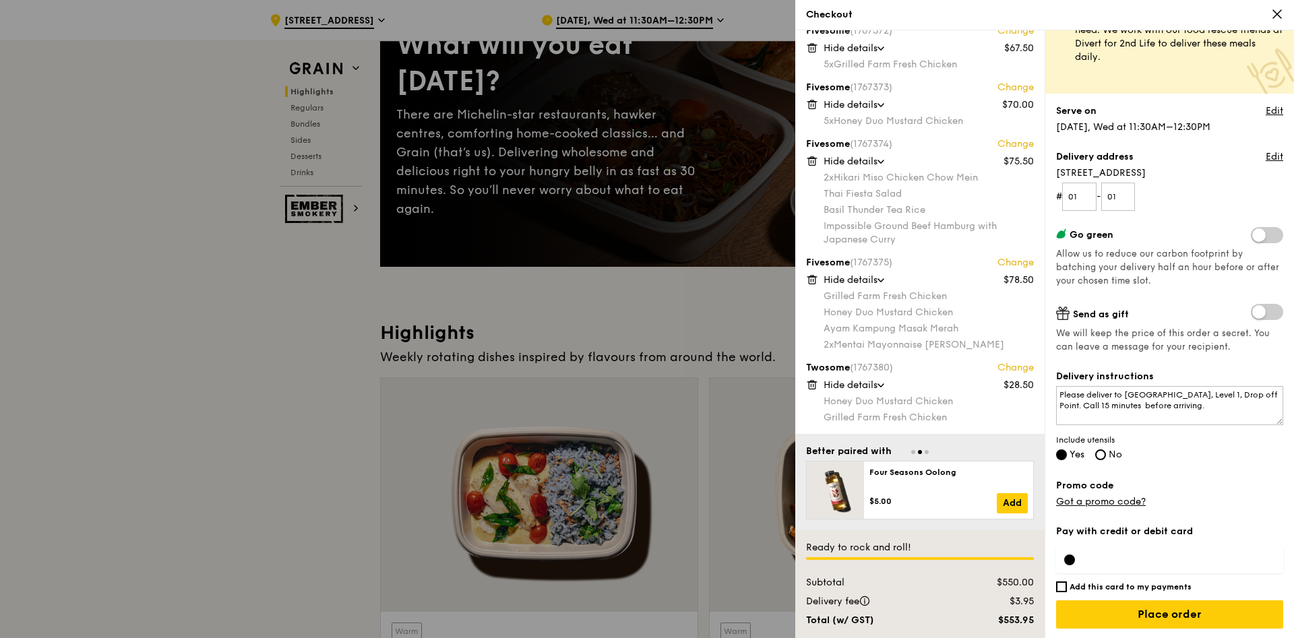
scroll to position [0, 0]
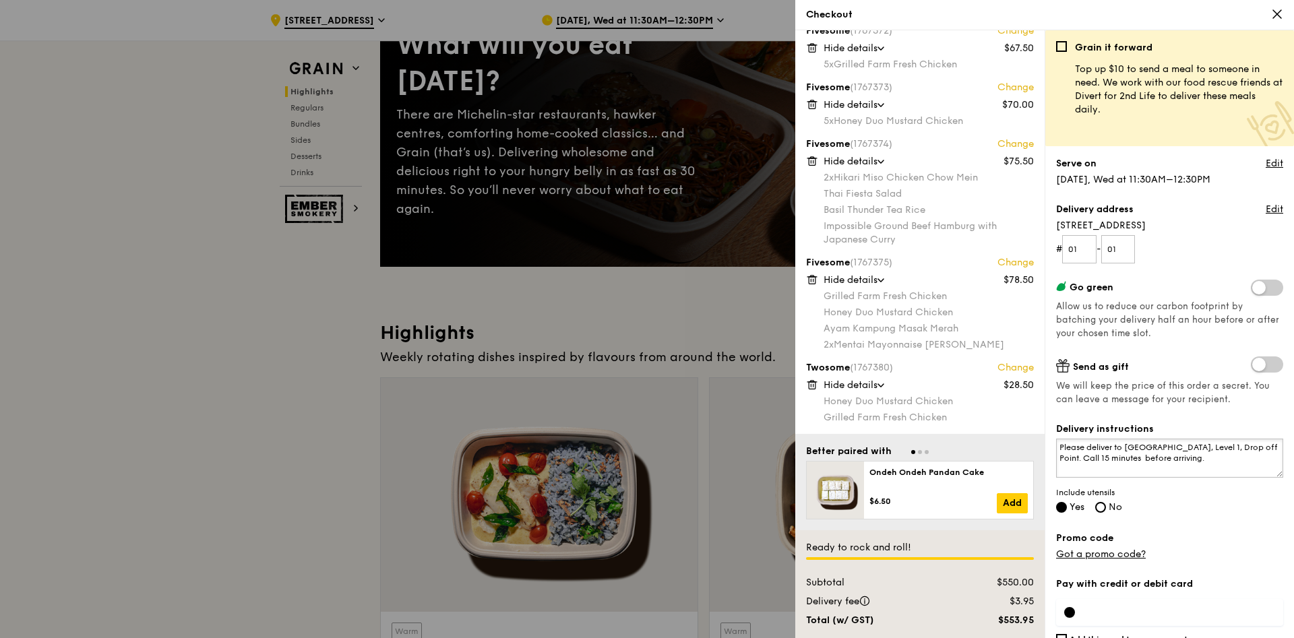
click at [1124, 447] on textarea "Please deliver to [GEOGRAPHIC_DATA], Level 1, Drop off Point. Call 15 minutes b…" at bounding box center [1169, 458] width 227 height 39
click at [1216, 532] on label "Promo code" at bounding box center [1169, 538] width 227 height 13
click at [1153, 447] on textarea "Please deliver to [GEOGRAPHIC_DATA], Level 1, Drop off Point. Call 15 minutes b…" at bounding box center [1169, 458] width 227 height 39
type textarea "Please deliver to [GEOGRAPHIC_DATA][PERSON_NAME], Level 1, Drop off Point. Call…"
click at [1230, 518] on div "Grain it forward Top up $10 to send a meal to someone in need. We work with our…" at bounding box center [1169, 339] width 227 height 597
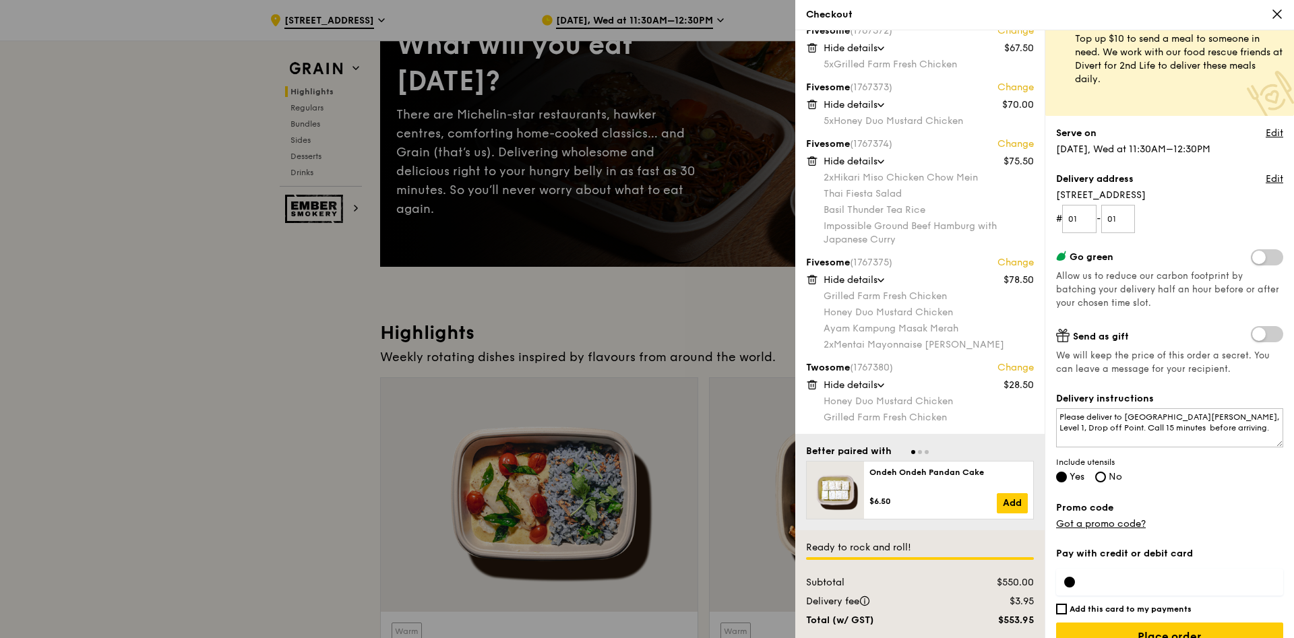
scroll to position [53, 0]
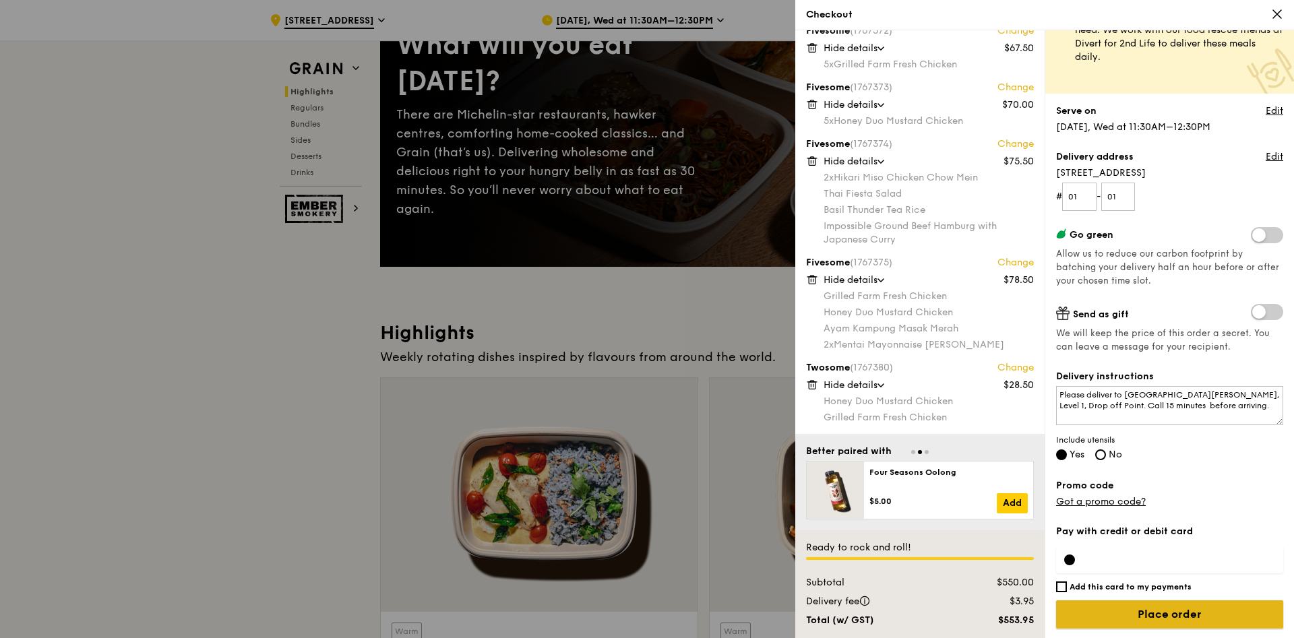
click at [1158, 613] on input "Place order" at bounding box center [1169, 615] width 227 height 28
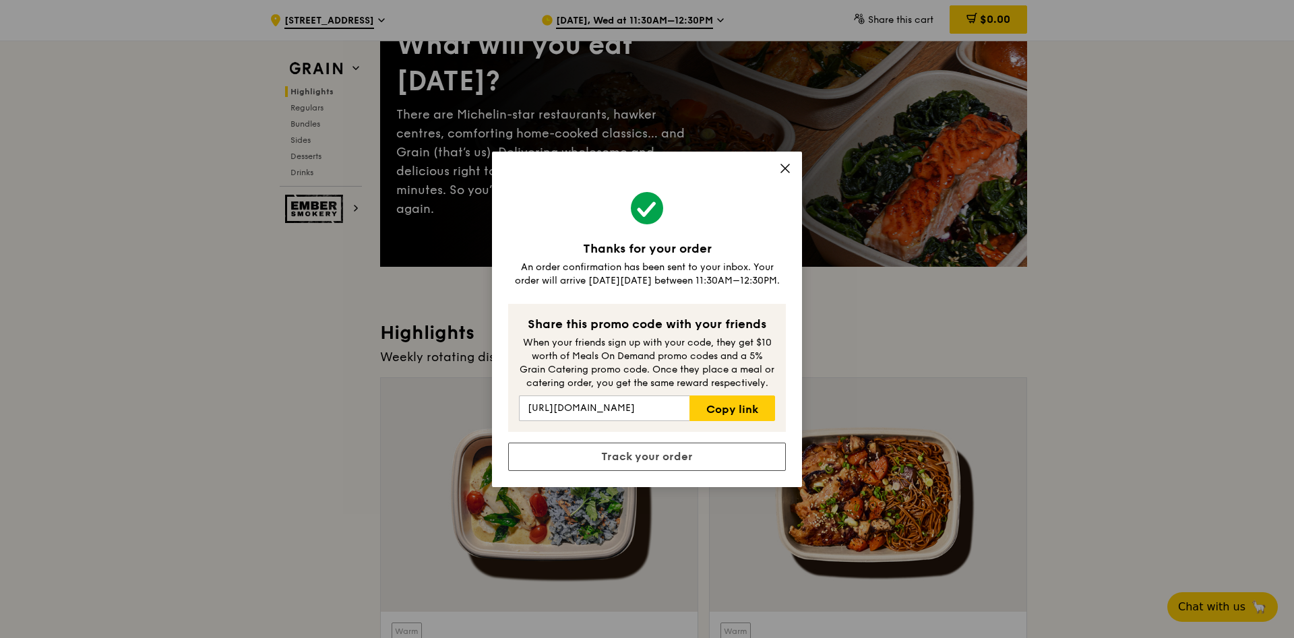
click at [788, 169] on icon at bounding box center [785, 168] width 12 height 12
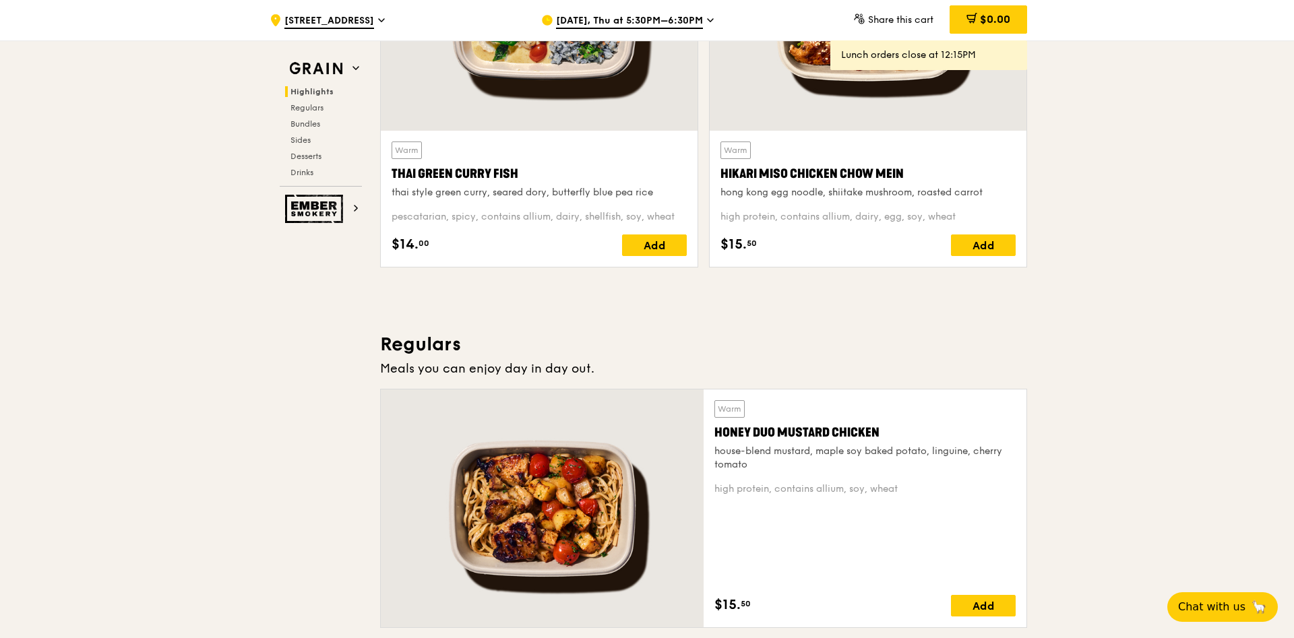
scroll to position [1100, 0]
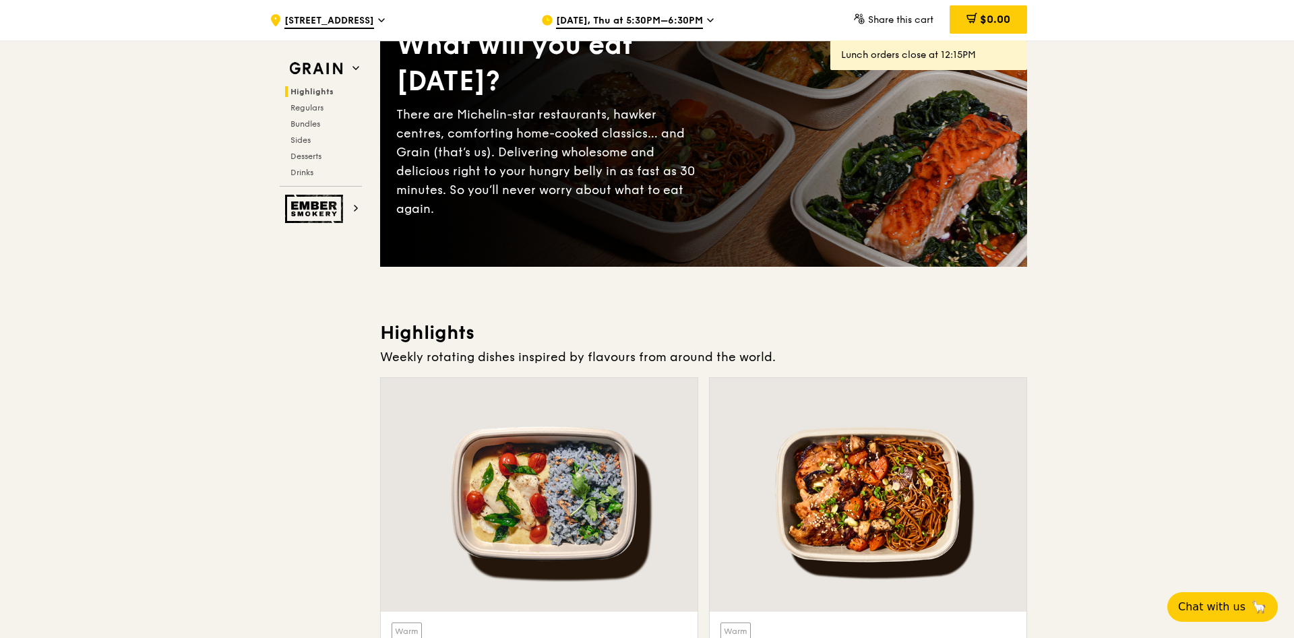
scroll to position [0, 0]
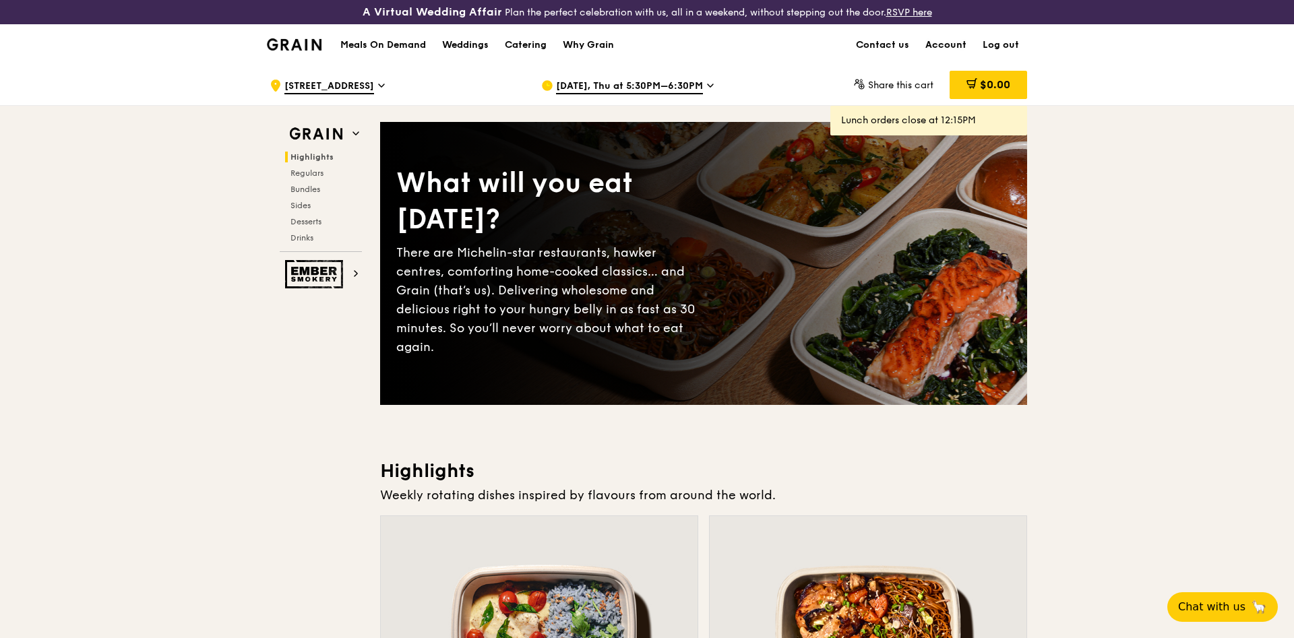
click at [951, 49] on link "Account" at bounding box center [946, 45] width 57 height 40
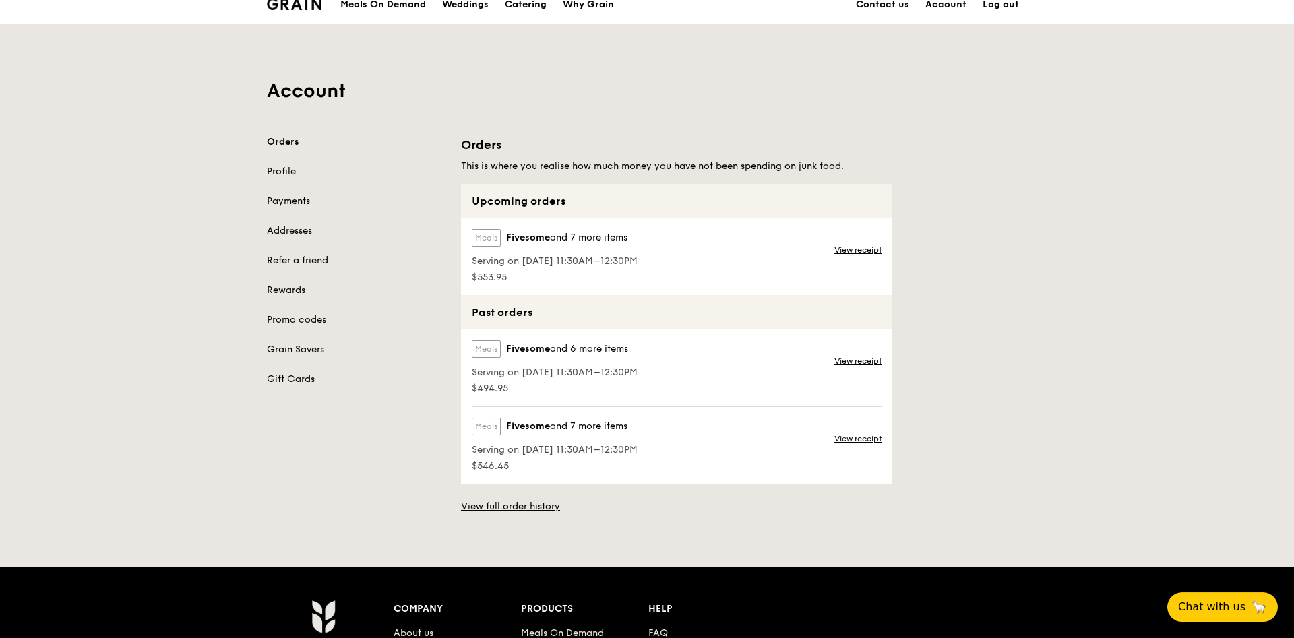
scroll to position [69, 0]
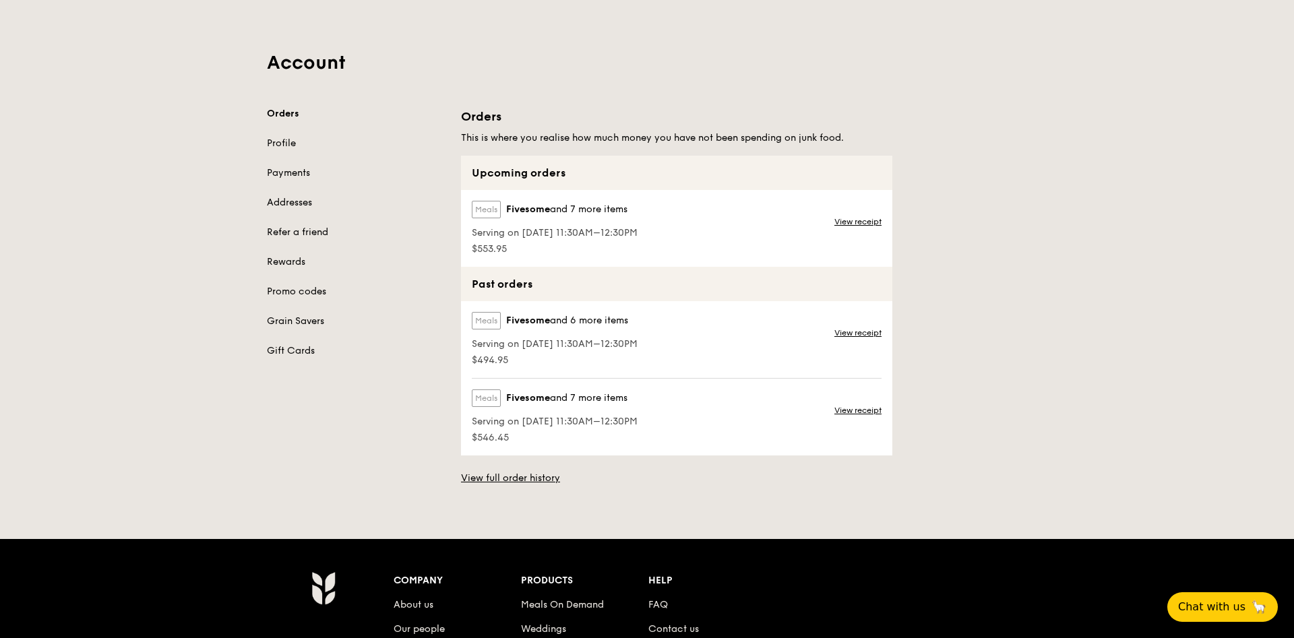
click at [514, 220] on div "Meals Fivesome and 7 more items" at bounding box center [555, 212] width 166 height 23
click at [511, 243] on span "$553.95" at bounding box center [555, 249] width 166 height 13
drag, startPoint x: 511, startPoint y: 243, endPoint x: 487, endPoint y: 241, distance: 24.4
click at [487, 241] on div "$553.95" at bounding box center [555, 248] width 166 height 16
click at [493, 241] on div "$553.95" at bounding box center [555, 248] width 166 height 16
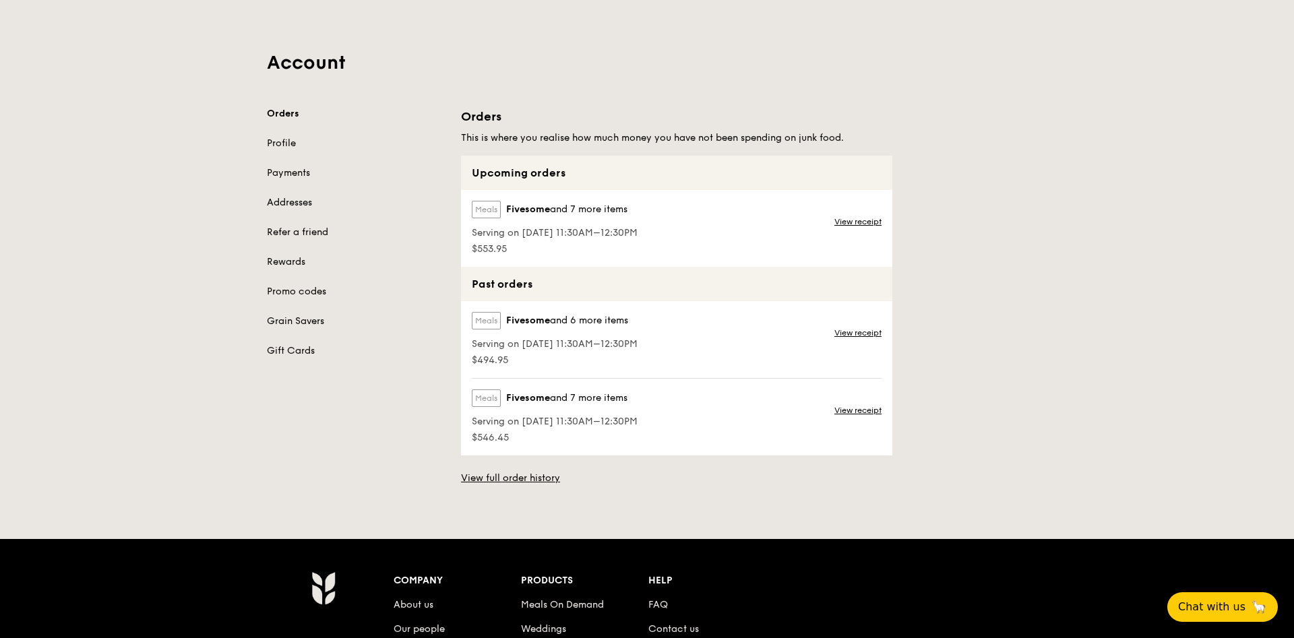
click at [547, 233] on span "Serving on [DATE] 11:30AM–12:30PM" at bounding box center [555, 233] width 166 height 13
click at [539, 216] on div "Meals Fivesome and 7 more items" at bounding box center [555, 212] width 166 height 23
click at [485, 212] on label "Meals" at bounding box center [486, 210] width 29 height 18
click at [512, 133] on h5 "This is where you realise how much money you have not been spending on junk foo…" at bounding box center [676, 137] width 431 height 13
drag, startPoint x: 639, startPoint y: 164, endPoint x: 650, endPoint y: 171, distance: 13.1
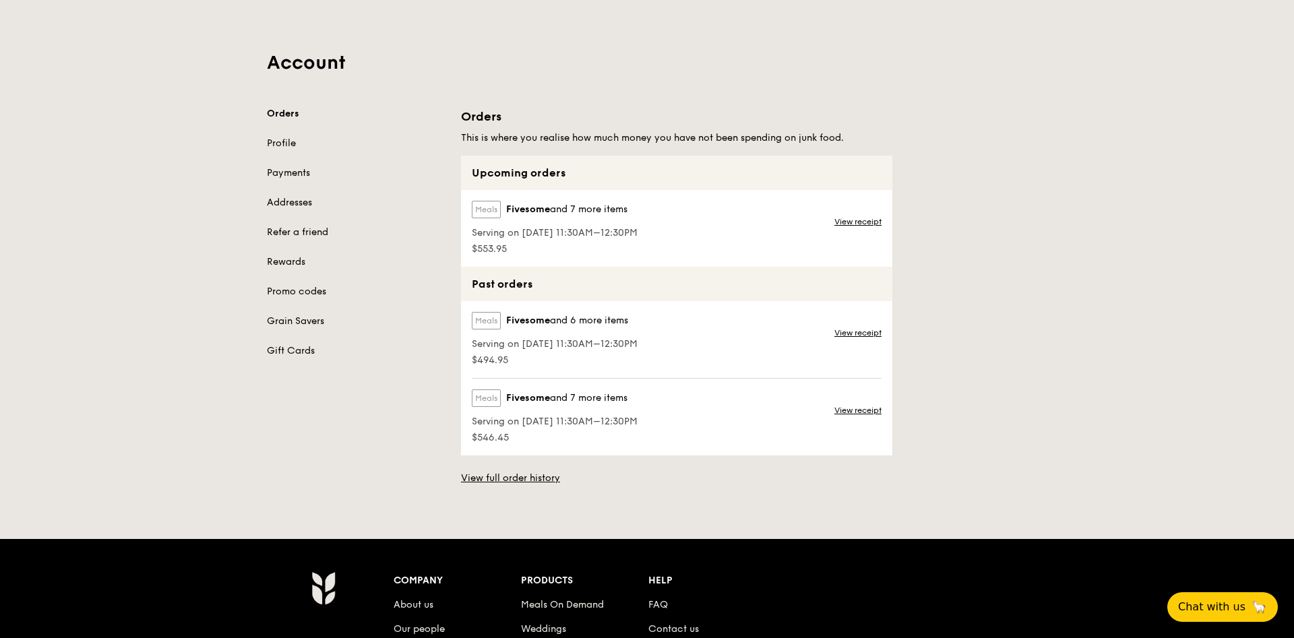
click at [642, 164] on div "Upcoming orders" at bounding box center [676, 173] width 431 height 34
click at [677, 200] on div "Meals Fivesome and 7 more items Serving on [DATE] 11:30AM–12:30PM $553.95 View …" at bounding box center [676, 228] width 431 height 77
click at [646, 233] on div "Meals Fivesome and 7 more items Serving on [DATE] 11:30AM–12:30PM $553.95" at bounding box center [553, 228] width 185 height 77
click at [847, 221] on link "View receipt" at bounding box center [858, 221] width 47 height 11
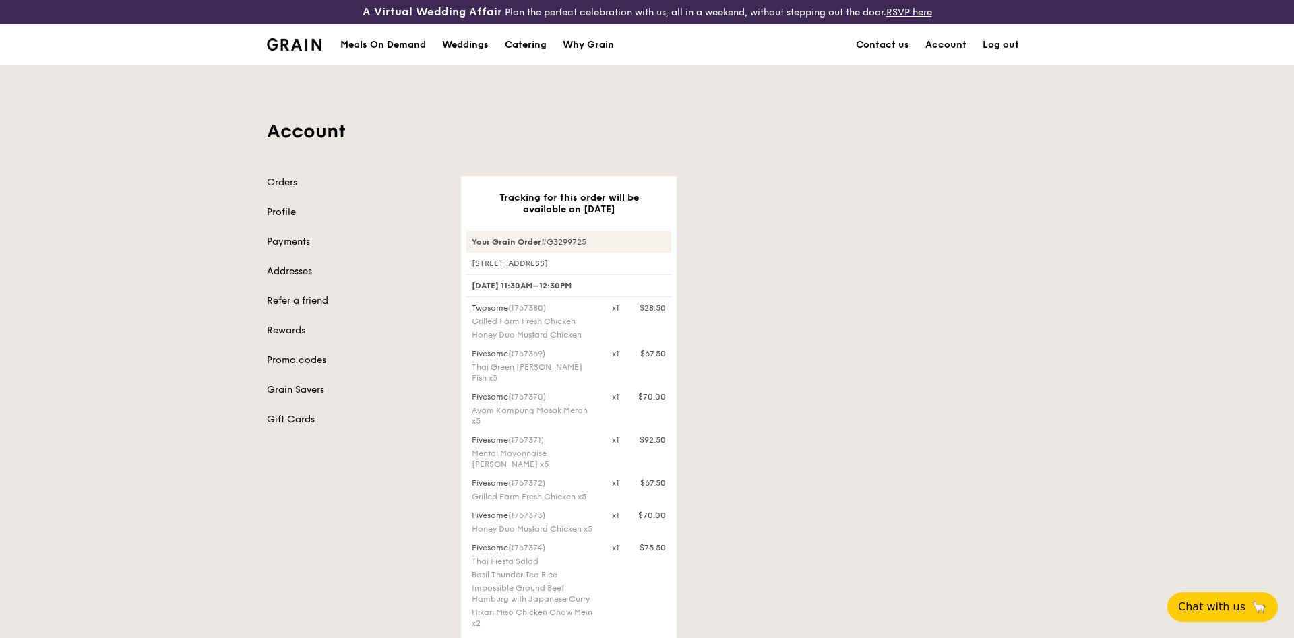
scroll to position [344, 0]
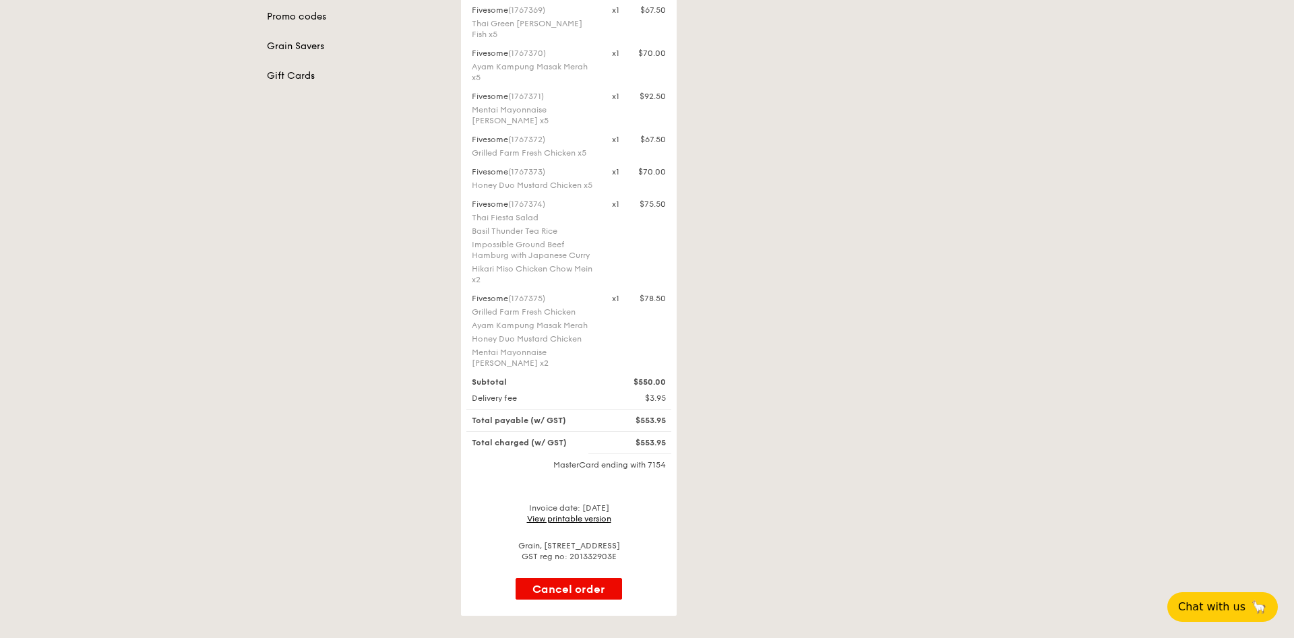
click at [651, 438] on div "$553.95" at bounding box center [639, 443] width 70 height 11
click at [539, 270] on div "Hikari Miso Chicken Chow Mein x2" at bounding box center [534, 275] width 124 height 22
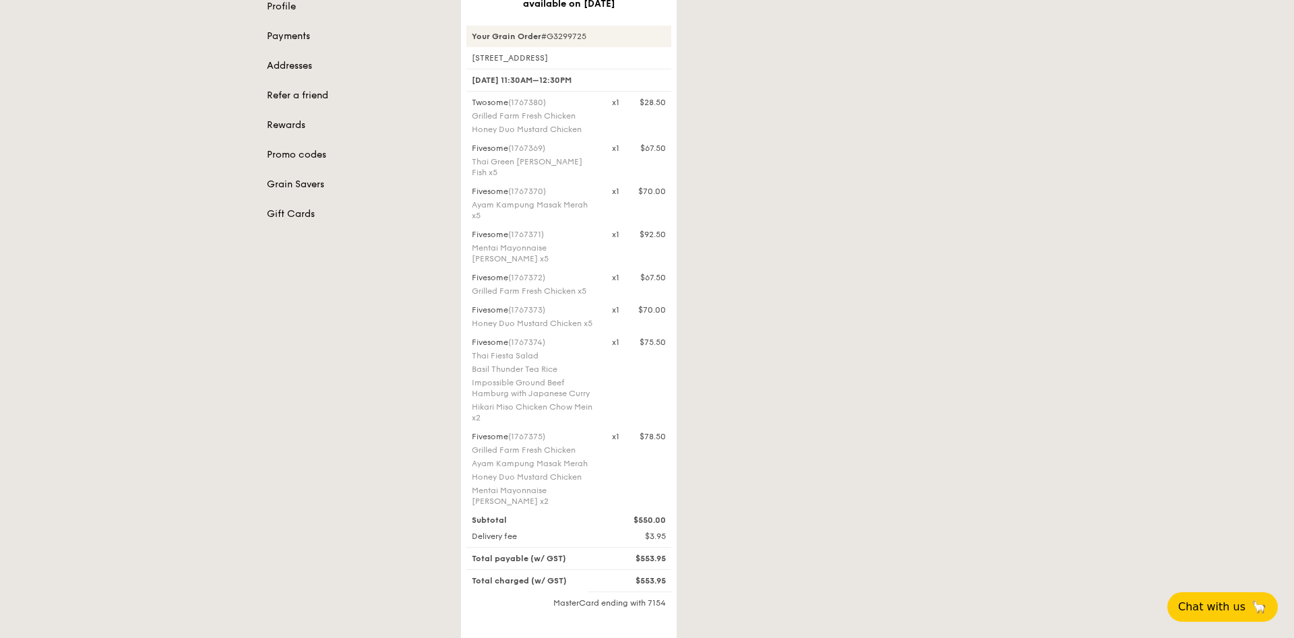
scroll to position [206, 0]
click at [693, 386] on div "Tracking for this order will be available on [DATE] Your Grain Order #G3299725 …" at bounding box center [744, 362] width 582 height 784
